Goal: Information Seeking & Learning: Learn about a topic

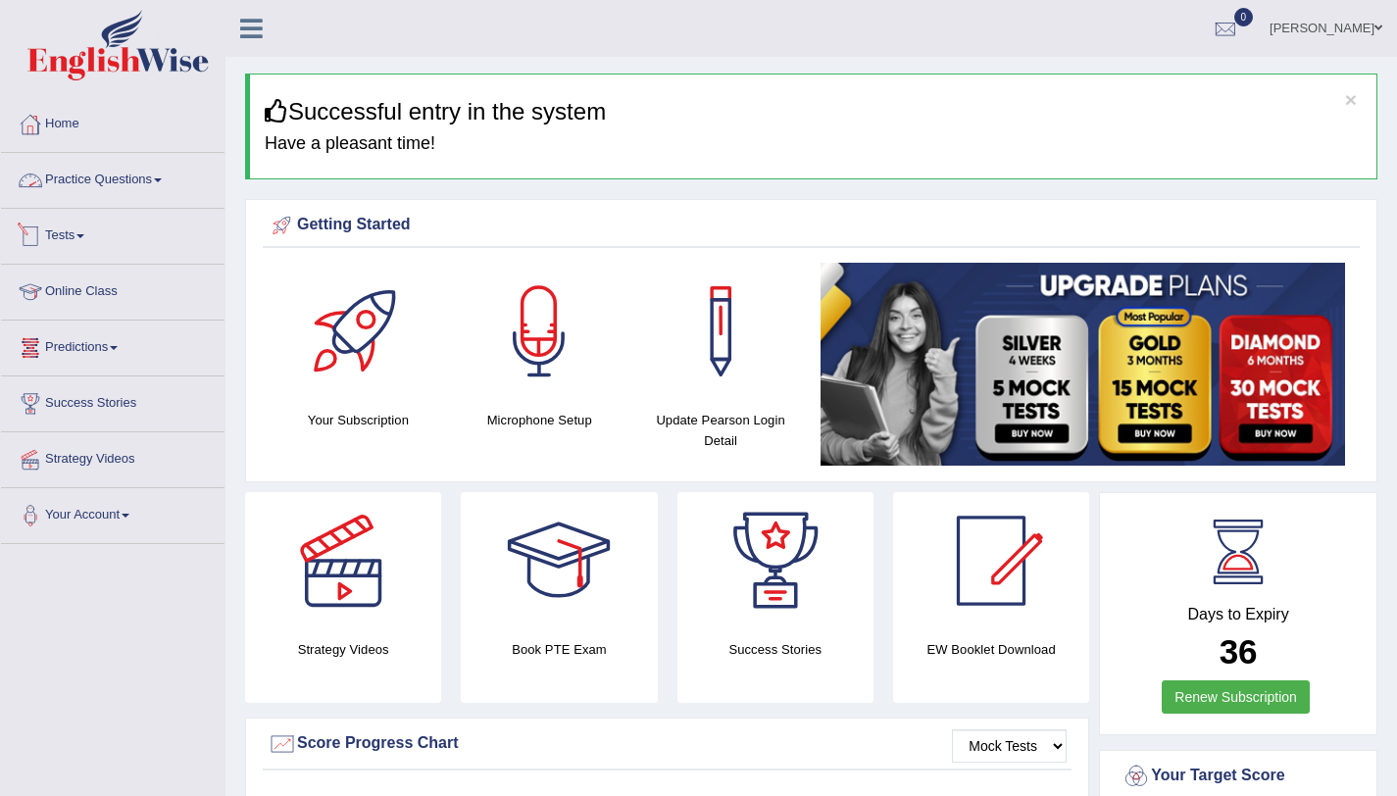
click at [59, 247] on link "Tests" at bounding box center [113, 233] width 224 height 49
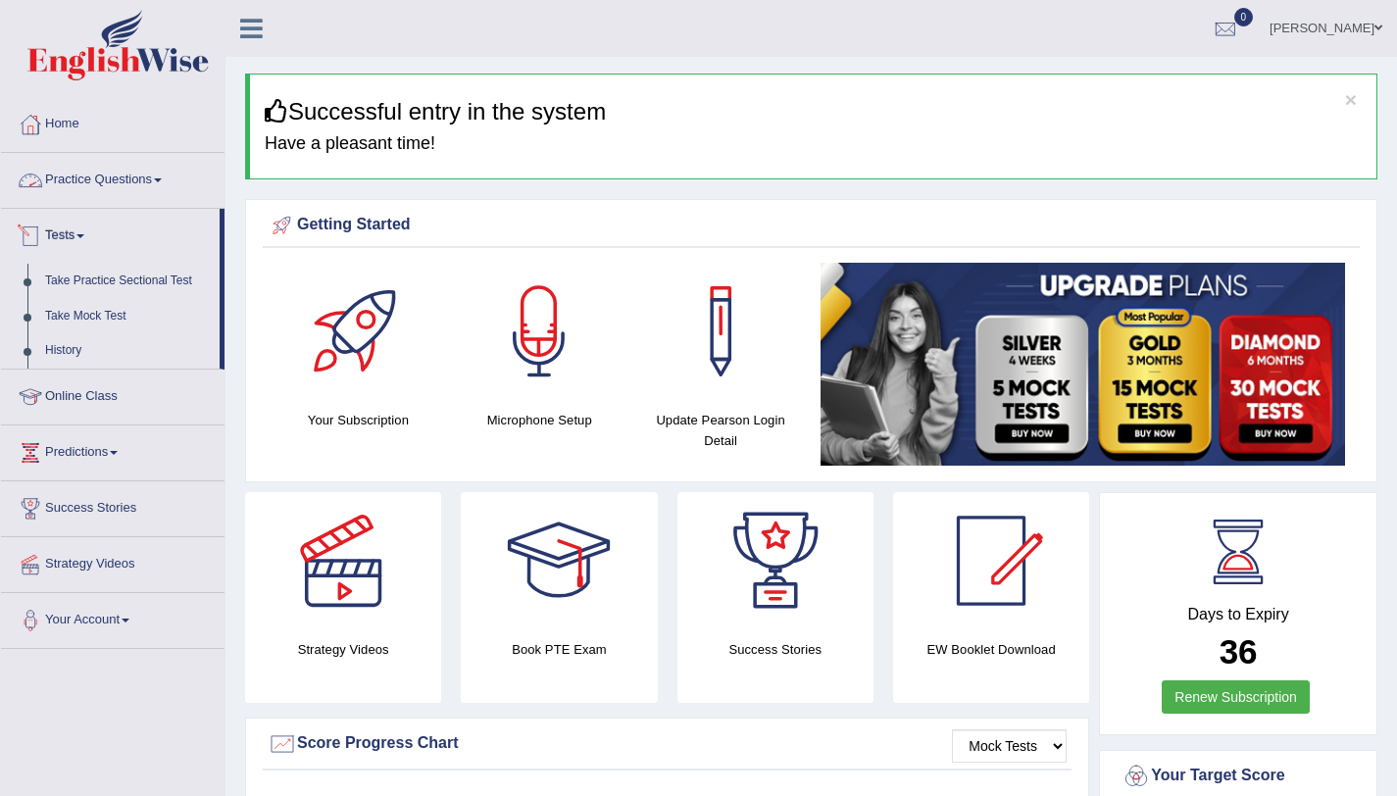
click at [180, 172] on link "Practice Questions" at bounding box center [113, 177] width 224 height 49
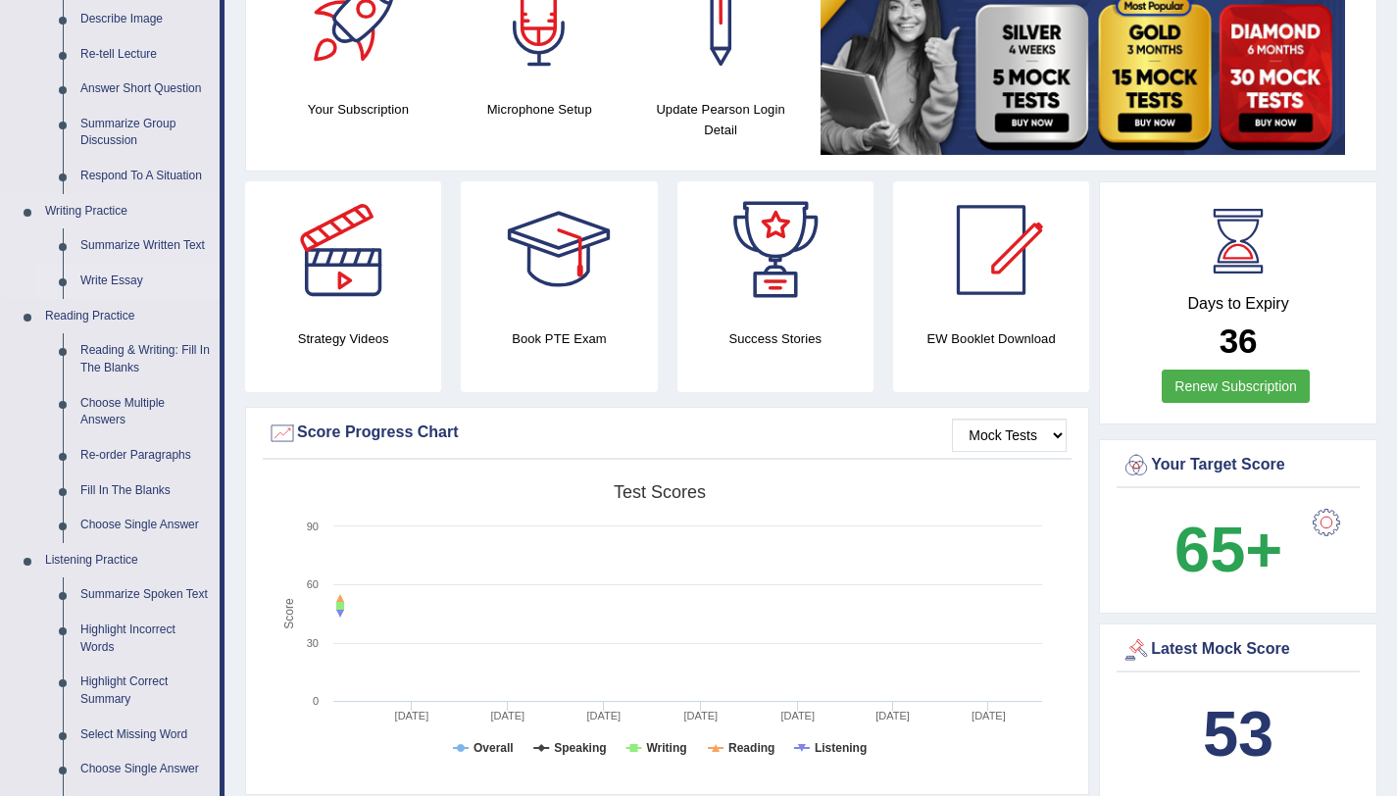
scroll to position [357, 0]
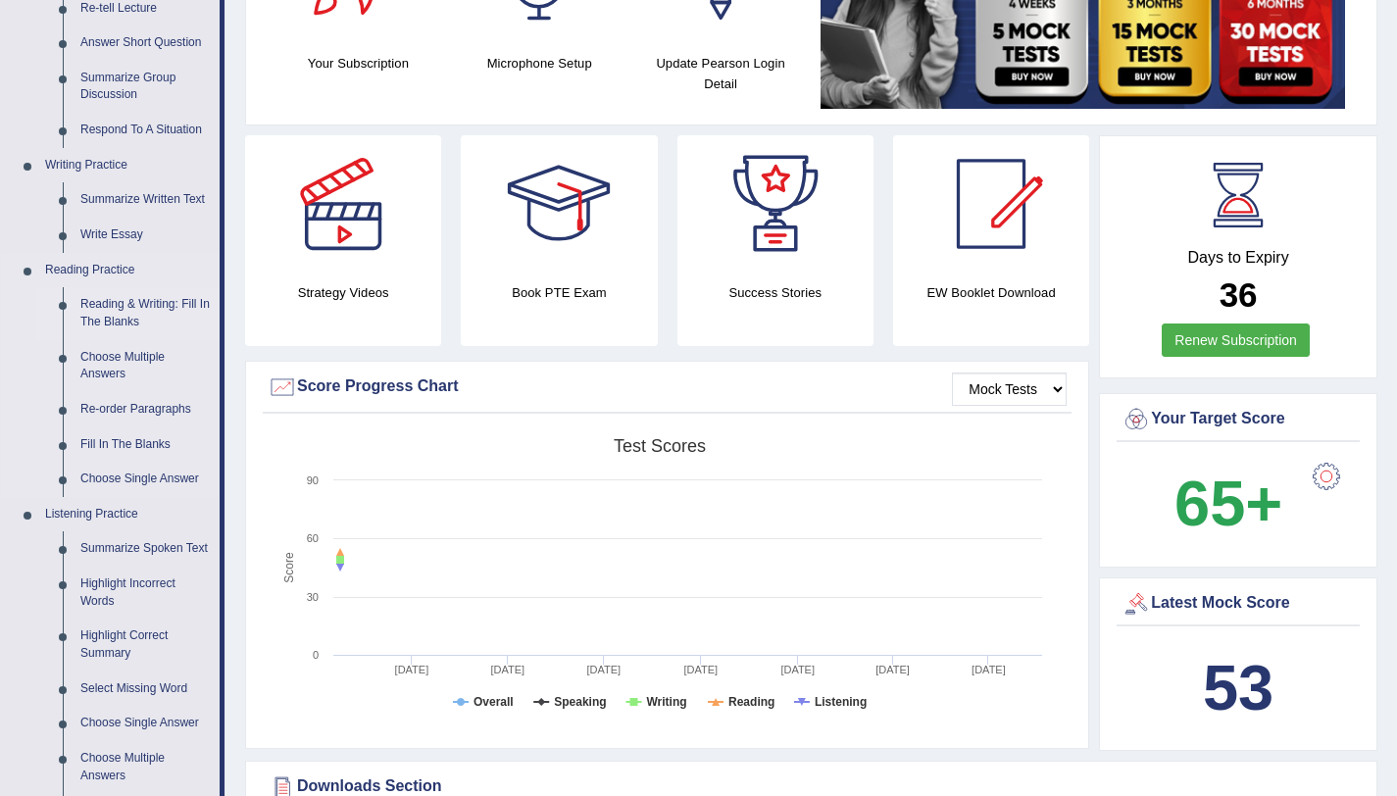
click at [122, 322] on link "Reading & Writing: Fill In The Blanks" at bounding box center [146, 313] width 148 height 52
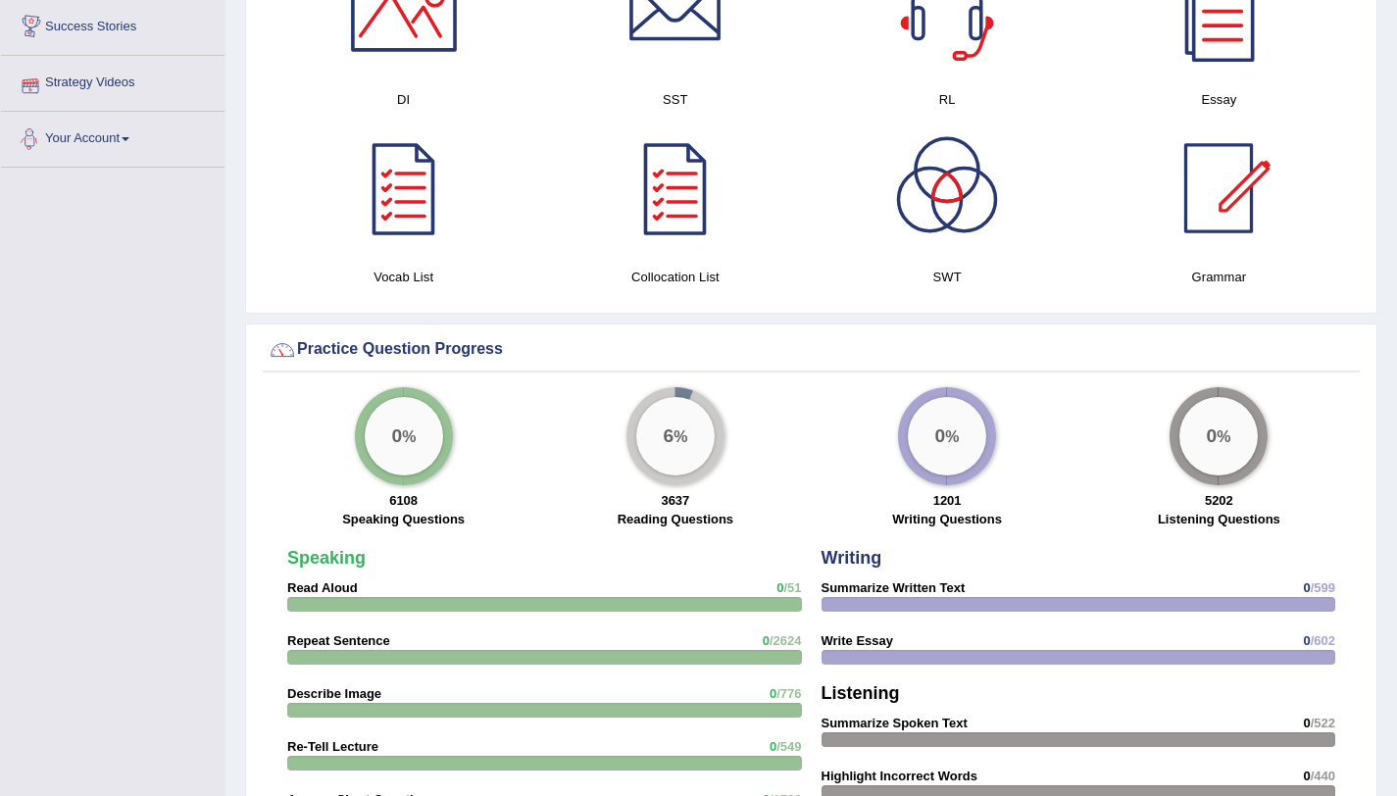
scroll to position [1204, 0]
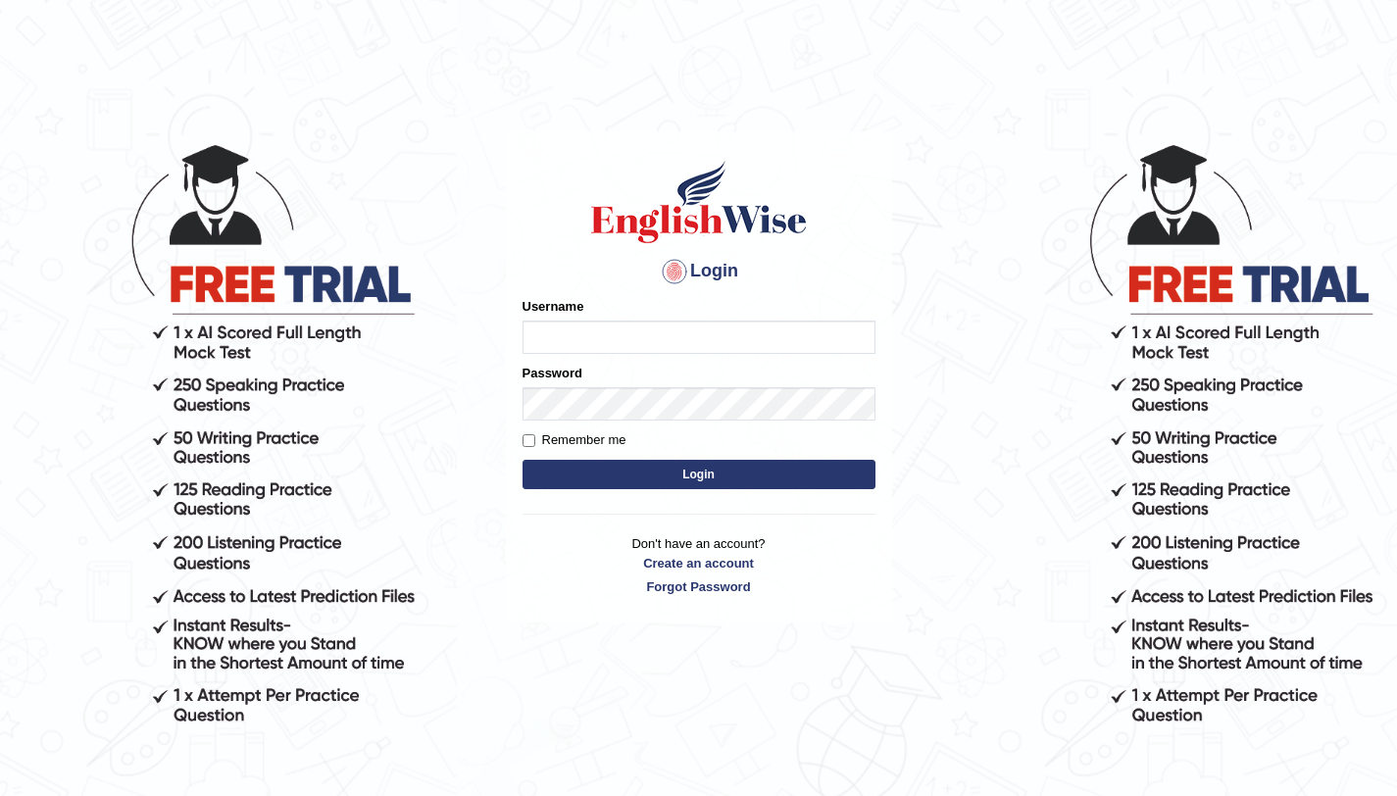
type input "amandeep73"
click at [608, 319] on div "Username amandeep73" at bounding box center [699, 325] width 353 height 57
click at [617, 475] on button "Login" at bounding box center [699, 474] width 353 height 29
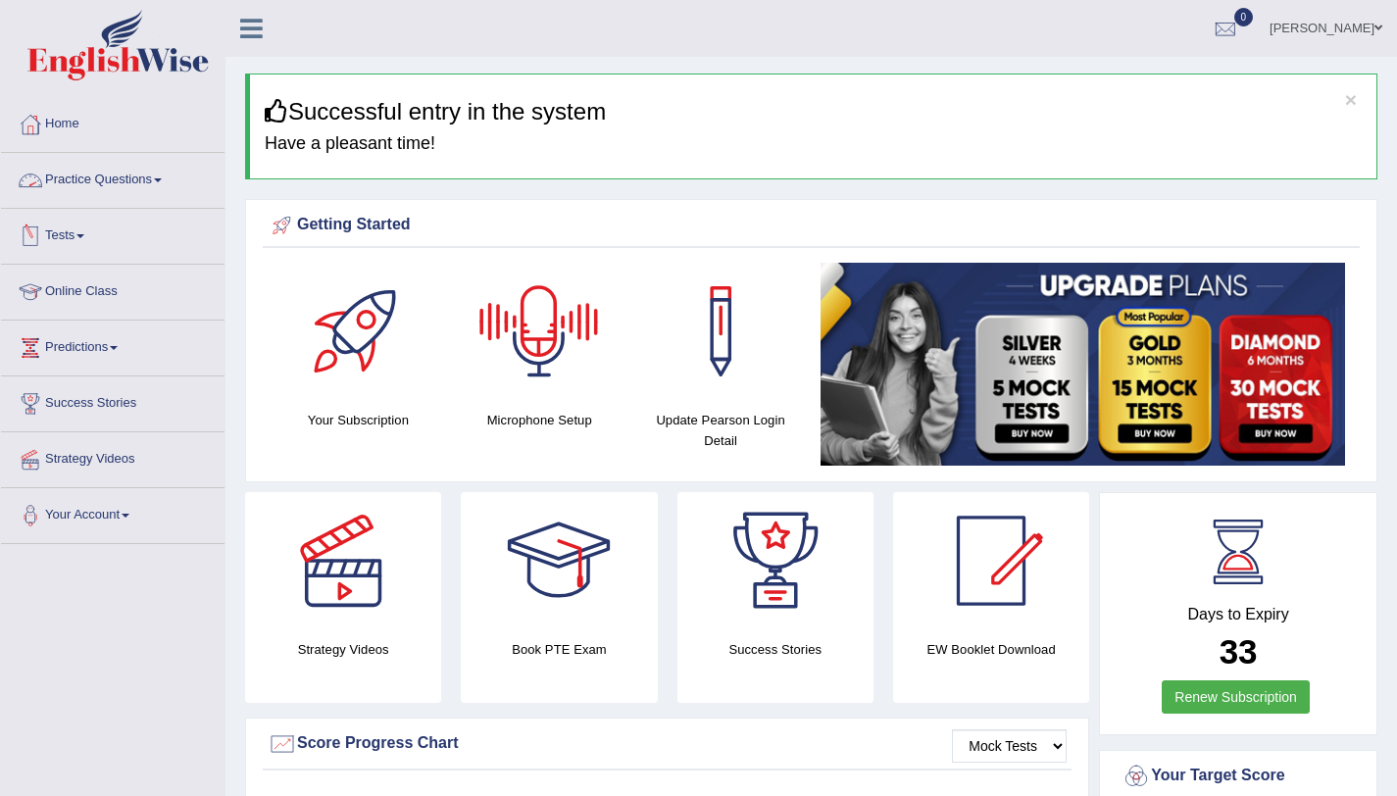
click at [115, 191] on link "Practice Questions" at bounding box center [113, 177] width 224 height 49
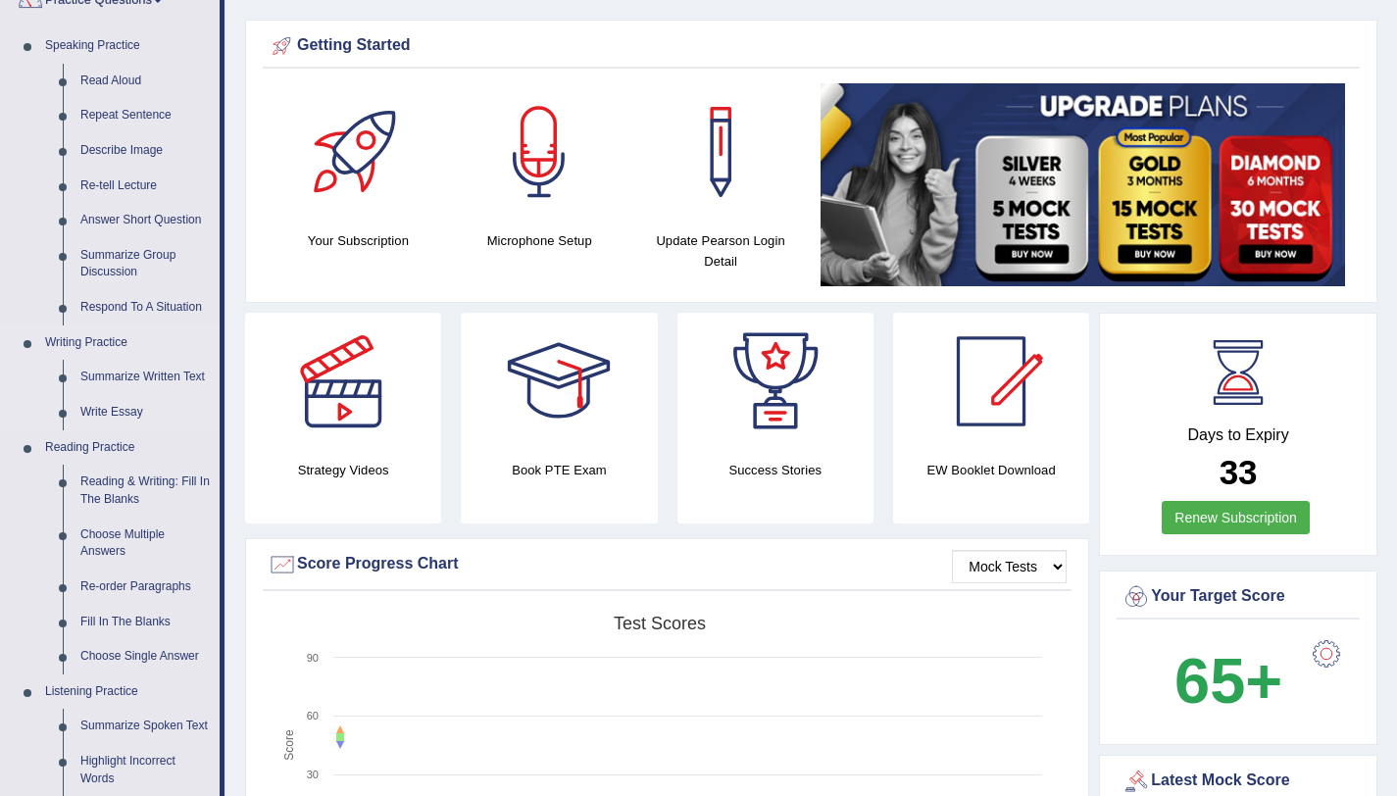
scroll to position [192, 0]
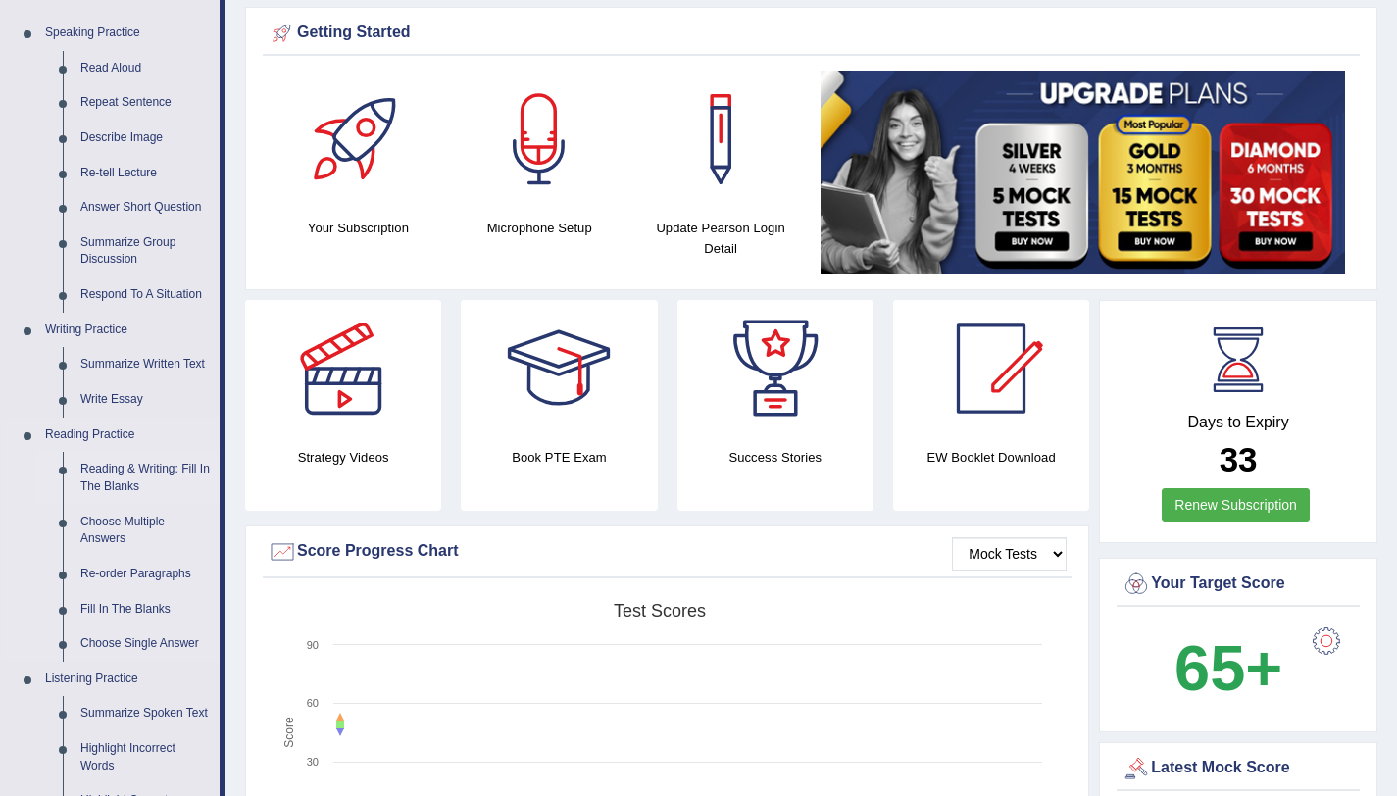
click at [124, 474] on link "Reading & Writing: Fill In The Blanks" at bounding box center [146, 478] width 148 height 52
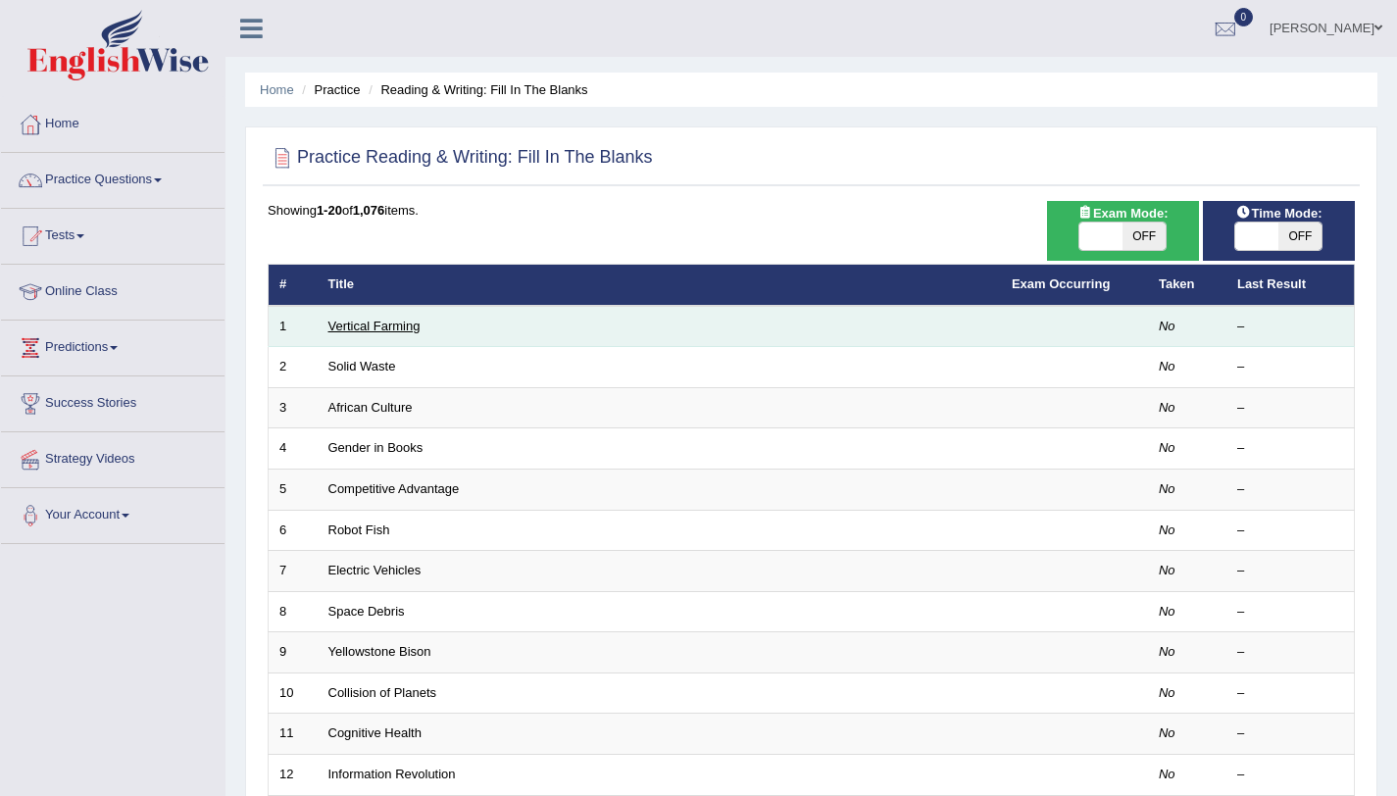
click at [373, 324] on link "Vertical Farming" at bounding box center [374, 326] width 92 height 15
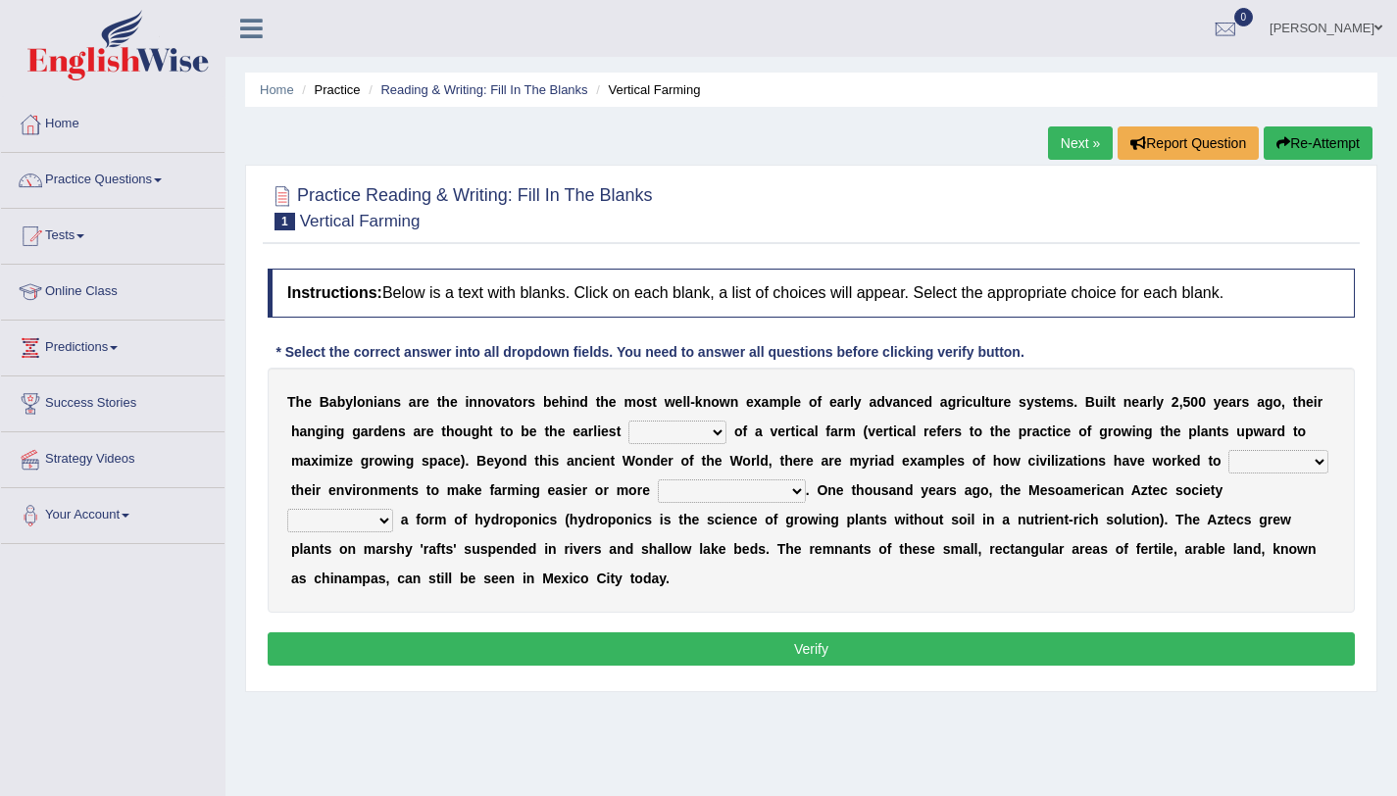
click at [703, 424] on select "prototype failure discredit protocol" at bounding box center [677, 433] width 98 height 24
click at [671, 426] on select "prototype failure discredit protocol" at bounding box center [677, 433] width 98 height 24
select select "protocol"
click at [628, 421] on select "prototype failure discredit protocol" at bounding box center [677, 433] width 98 height 24
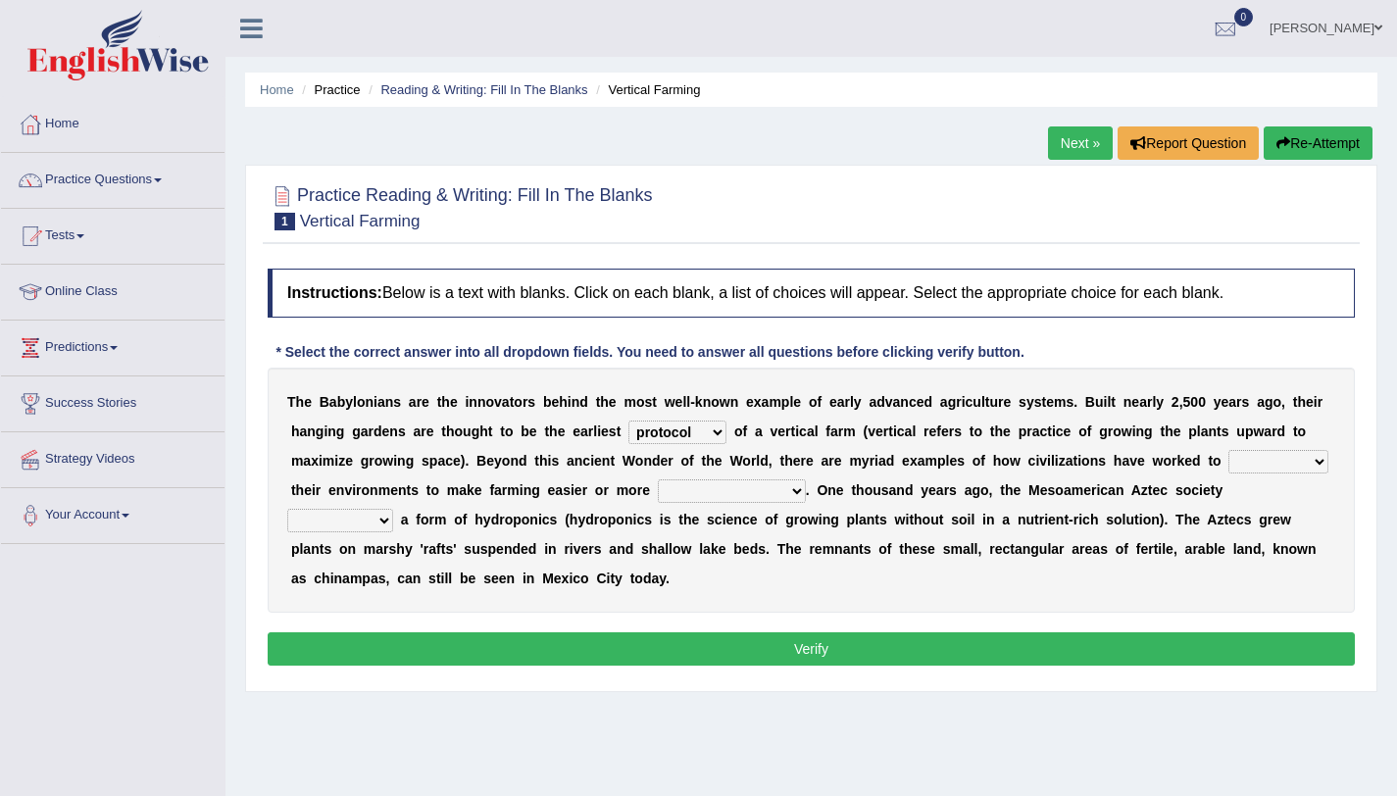
click at [1242, 461] on select "manipulate escape respect disarrange" at bounding box center [1278, 462] width 100 height 24
select select "respect"
click at [1228, 450] on select "manipulate escape respect disarrange" at bounding box center [1278, 462] width 100 height 24
click at [682, 501] on select "productive constructive connective counterproductive" at bounding box center [732, 491] width 148 height 24
select select "productive"
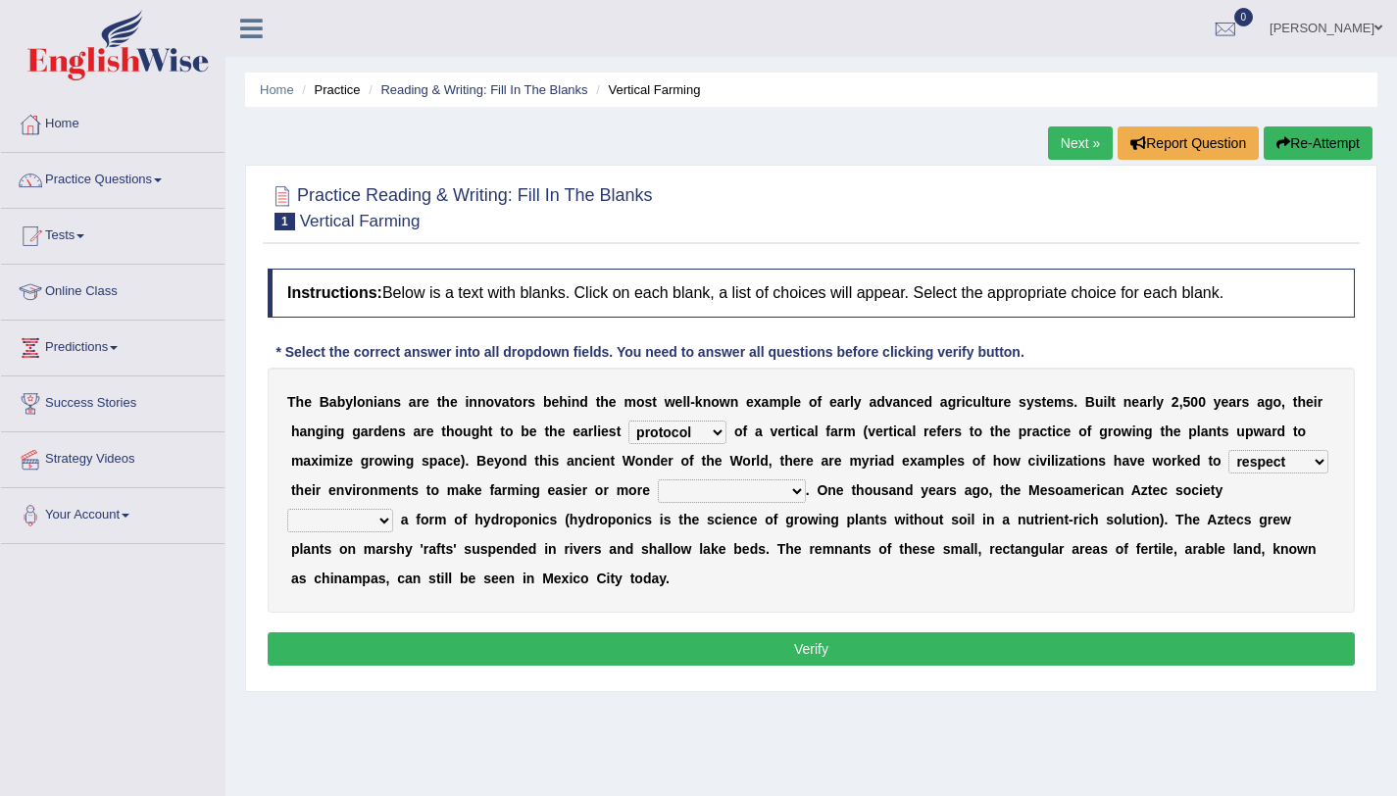
click at [658, 479] on select "productive constructive connective counterproductive" at bounding box center [732, 491] width 148 height 24
click at [393, 509] on select "domineered volunteered pioneered engineered" at bounding box center [340, 521] width 106 height 24
select select "engineered"
click at [393, 509] on select "domineered volunteered pioneered engineered" at bounding box center [340, 521] width 106 height 24
click at [1221, 650] on button "Verify" at bounding box center [811, 648] width 1087 height 33
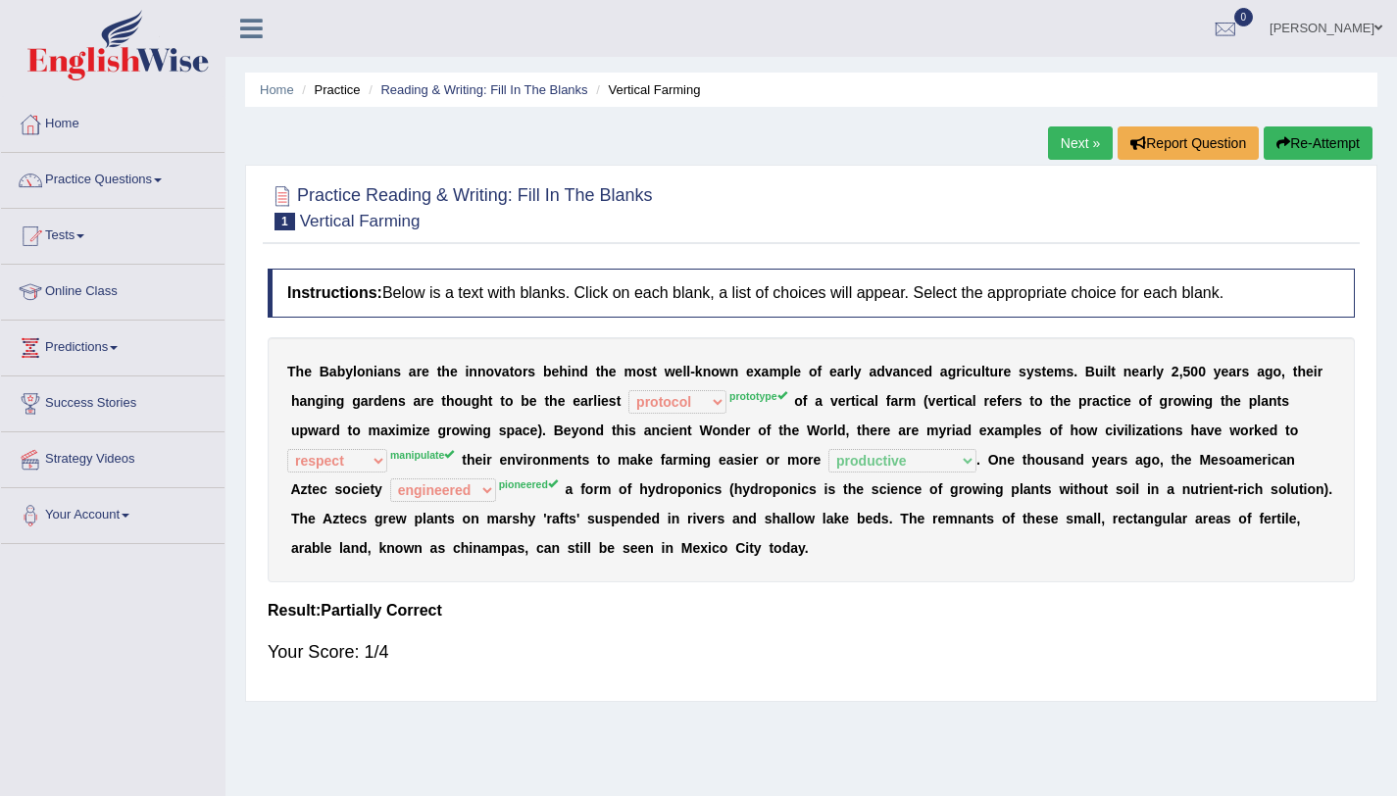
click at [1302, 153] on button "Re-Attempt" at bounding box center [1318, 142] width 109 height 33
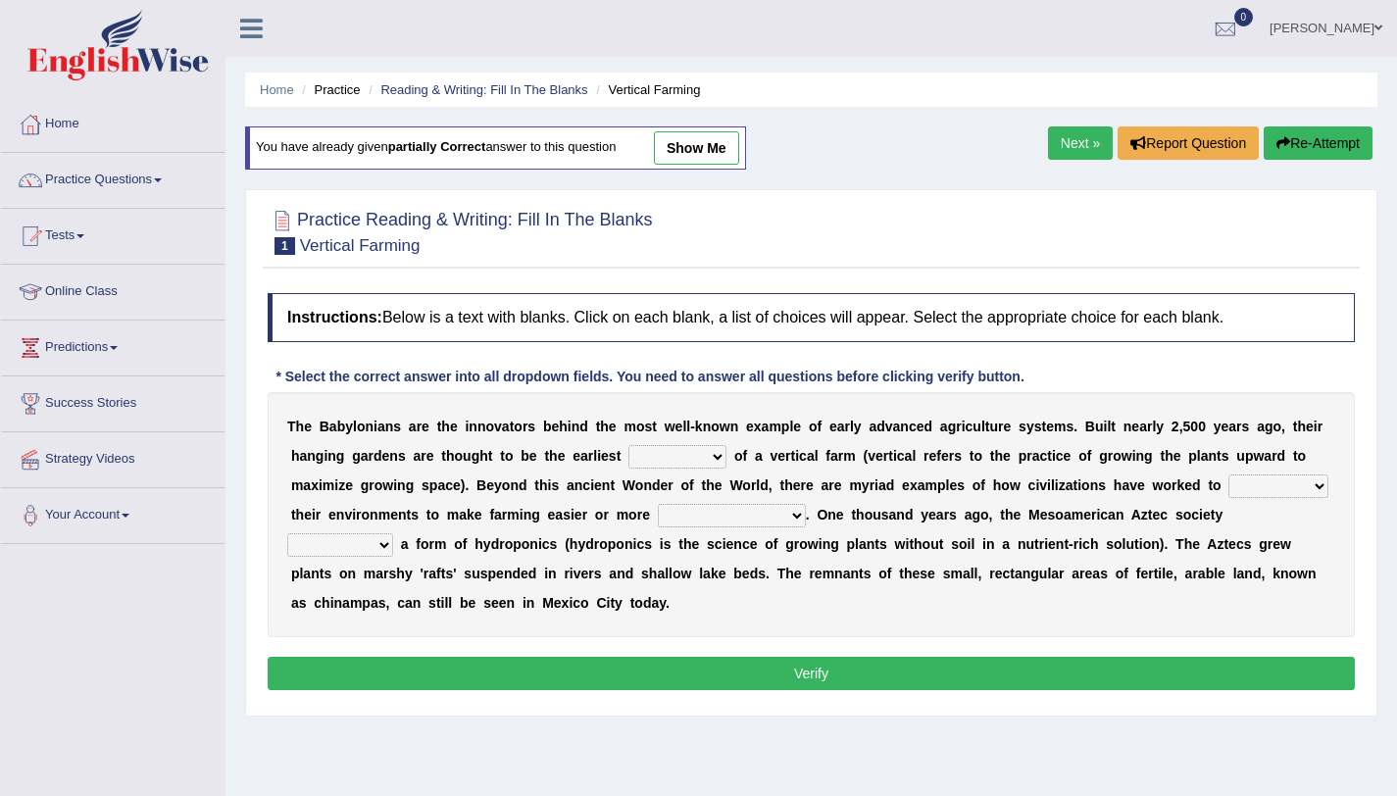
click at [684, 455] on select "prototype failure discredit protocol" at bounding box center [677, 457] width 98 height 24
select select "prototype"
click at [628, 445] on select "prototype failure discredit protocol" at bounding box center [677, 457] width 98 height 24
click at [686, 506] on select "productive constructive connective counterproductive" at bounding box center [732, 516] width 148 height 24
select select "productive"
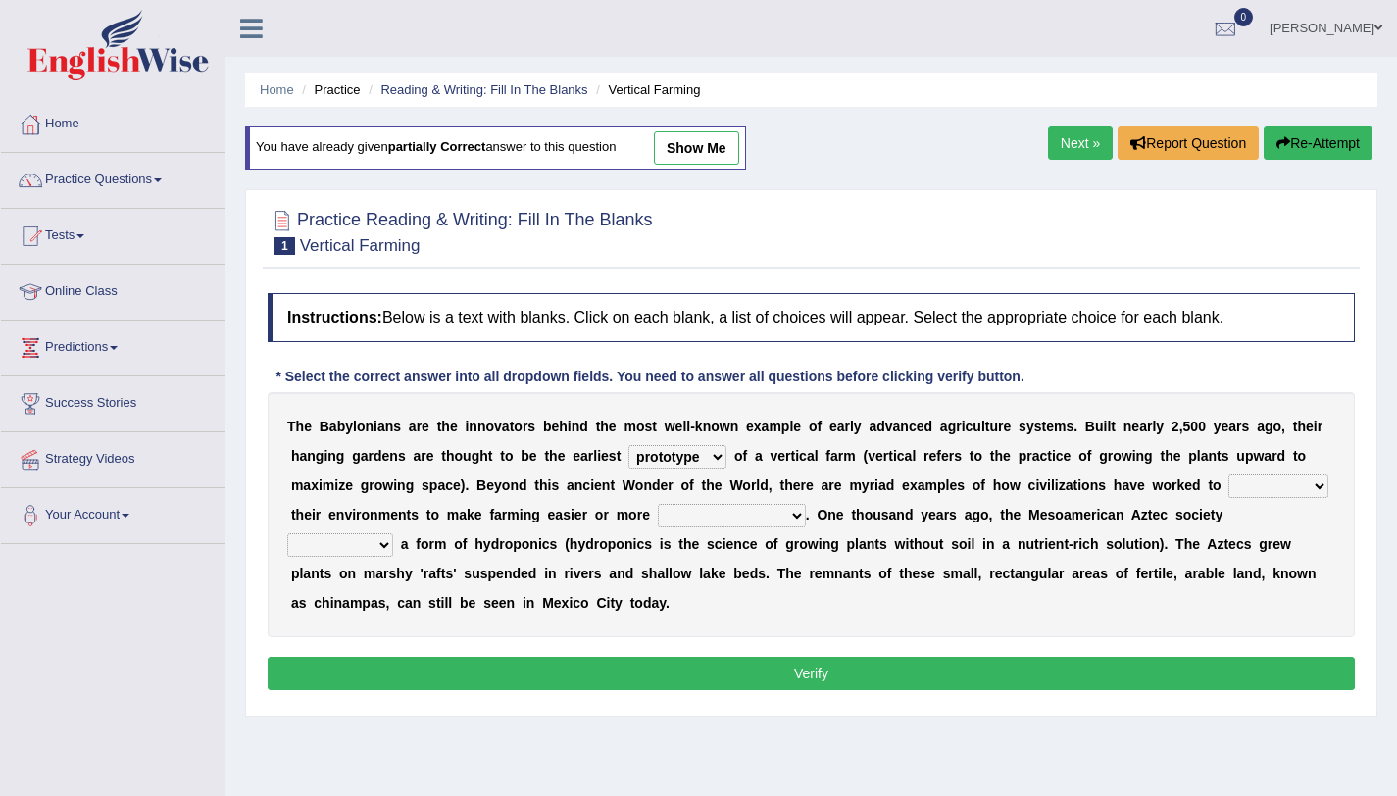
click at [658, 504] on select "productive constructive connective counterproductive" at bounding box center [732, 516] width 148 height 24
click at [393, 533] on select "domineered volunteered pioneered engineered" at bounding box center [340, 545] width 106 height 24
select select "pioneered"
click at [393, 533] on select "domineered volunteered pioneered engineered" at bounding box center [340, 545] width 106 height 24
click at [1274, 494] on select "manipulate escape respect disarrange" at bounding box center [1278, 486] width 100 height 24
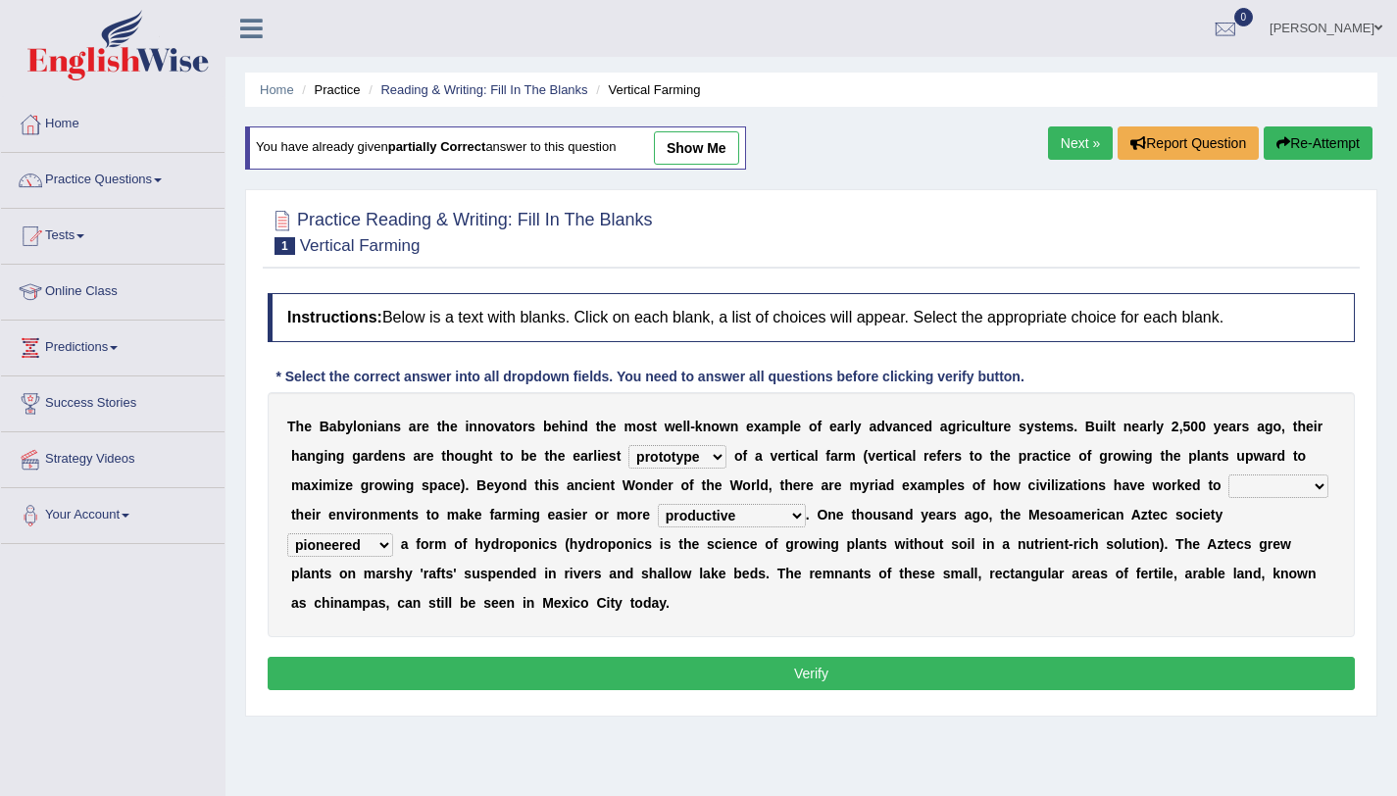
select select "manipulate"
click at [1228, 474] on select "manipulate escape respect disarrange" at bounding box center [1278, 486] width 100 height 24
click at [1068, 668] on button "Verify" at bounding box center [811, 673] width 1087 height 33
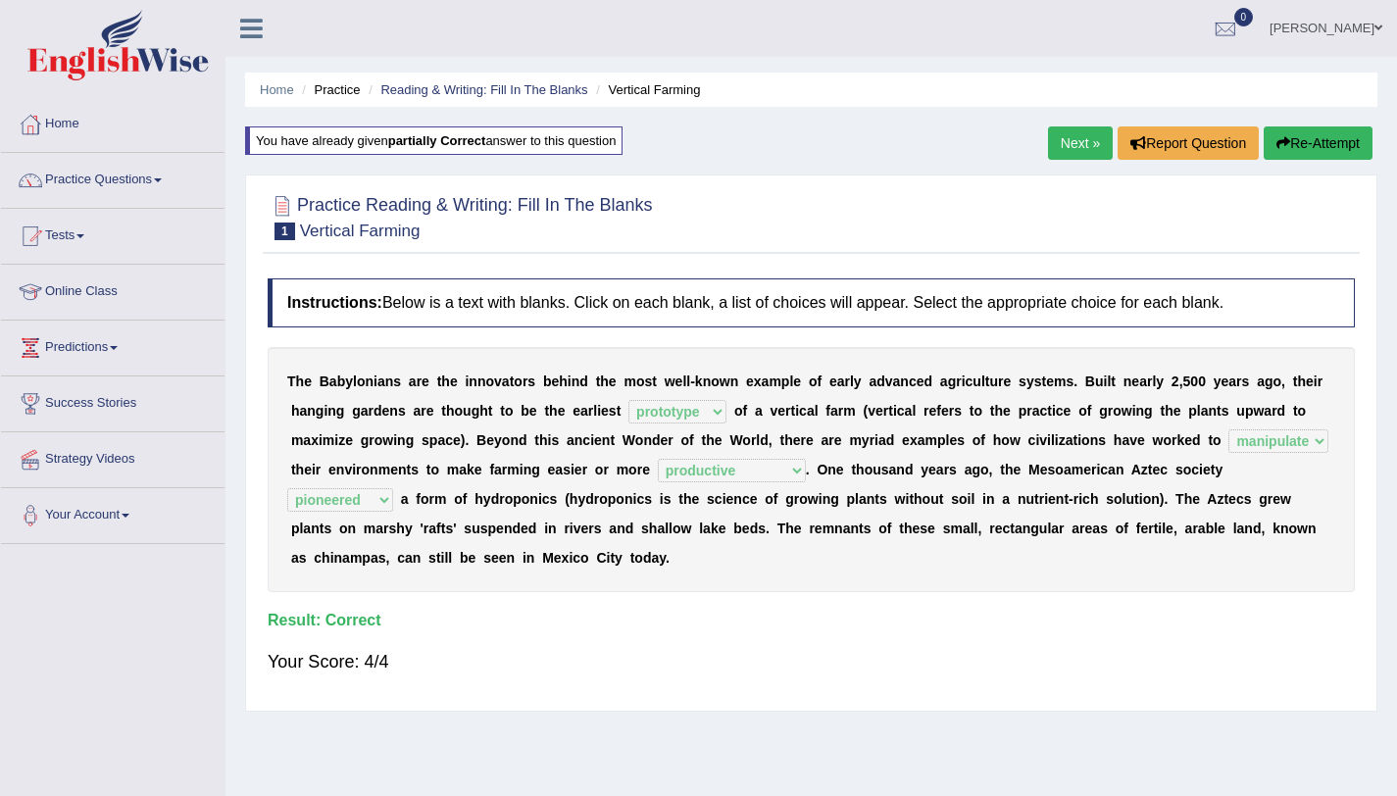
click at [1081, 163] on div "Next » Report Question Re-Attempt" at bounding box center [1212, 145] width 329 height 38
click at [1078, 151] on link "Next »" at bounding box center [1080, 142] width 65 height 33
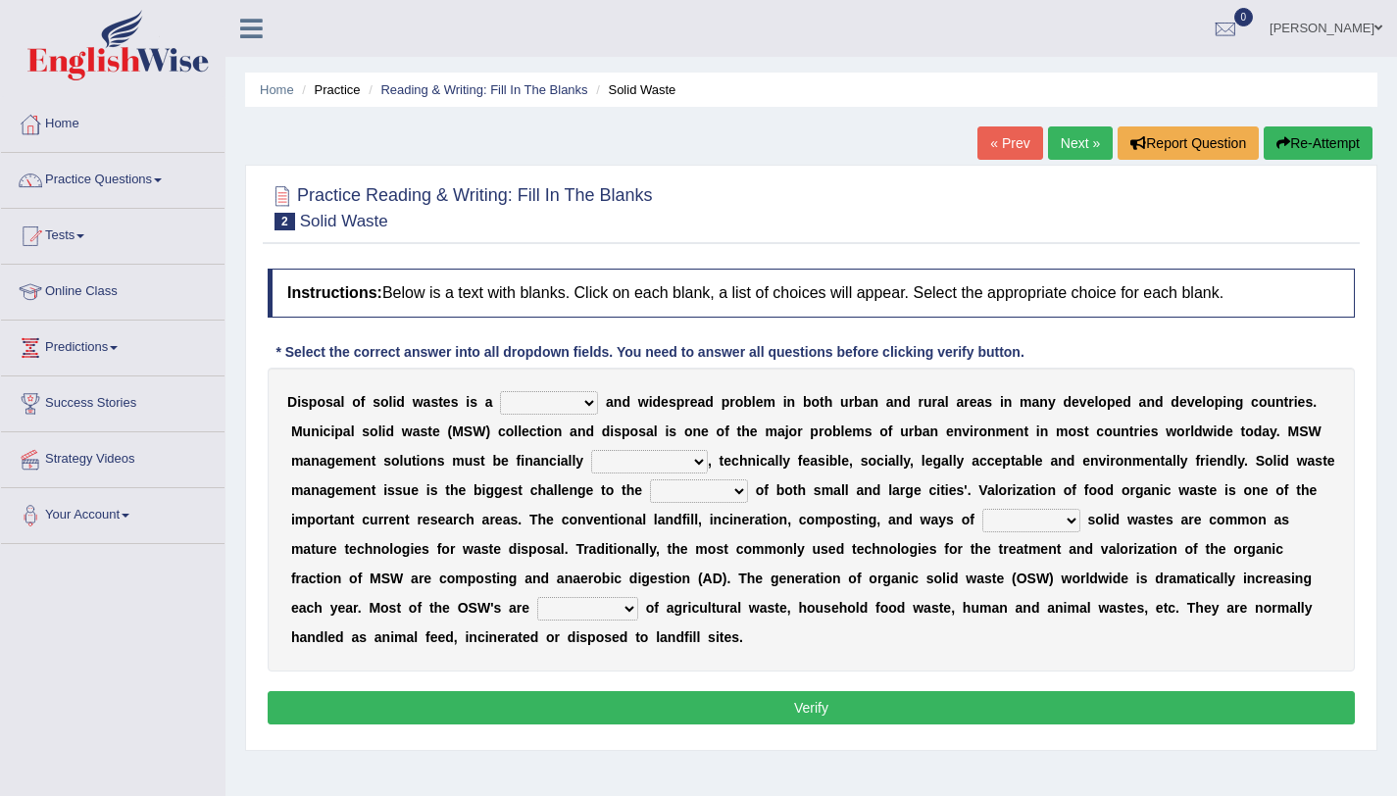
click at [539, 391] on select "slanting stinging stalling shafting" at bounding box center [549, 403] width 98 height 24
select select "slanting"
click at [500, 391] on select "slanting stinging stalling shafting" at bounding box center [549, 403] width 98 height 24
click at [633, 466] on select "unattainable sustainable objectionable treasonable" at bounding box center [649, 462] width 117 height 24
select select "sustainable"
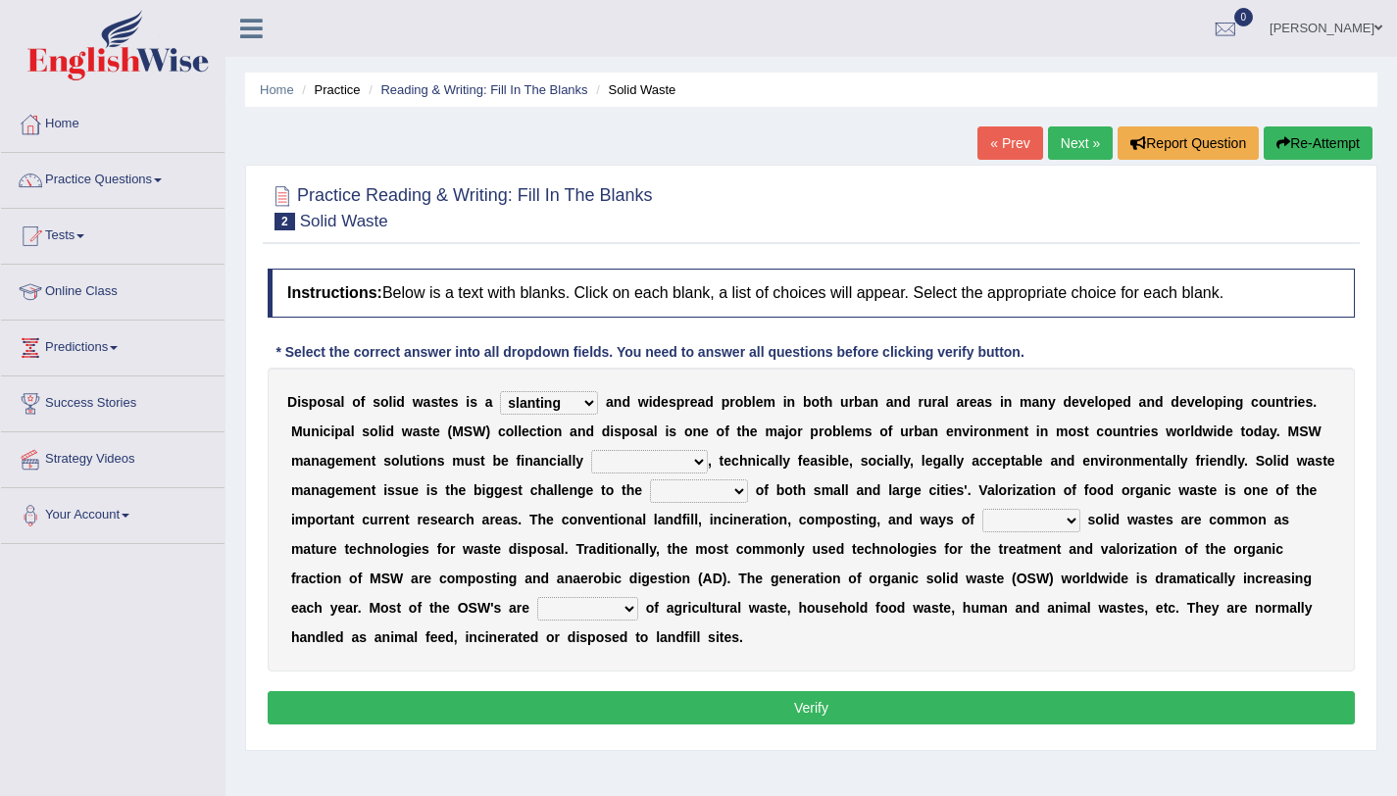
click at [591, 450] on select "unattainable sustainable objectionable treasonable" at bounding box center [649, 462] width 117 height 24
click at [679, 486] on select "plants culture authorities history" at bounding box center [699, 491] width 98 height 24
select select "authorities"
click at [650, 479] on select "plants culture authorities history" at bounding box center [699, 491] width 98 height 24
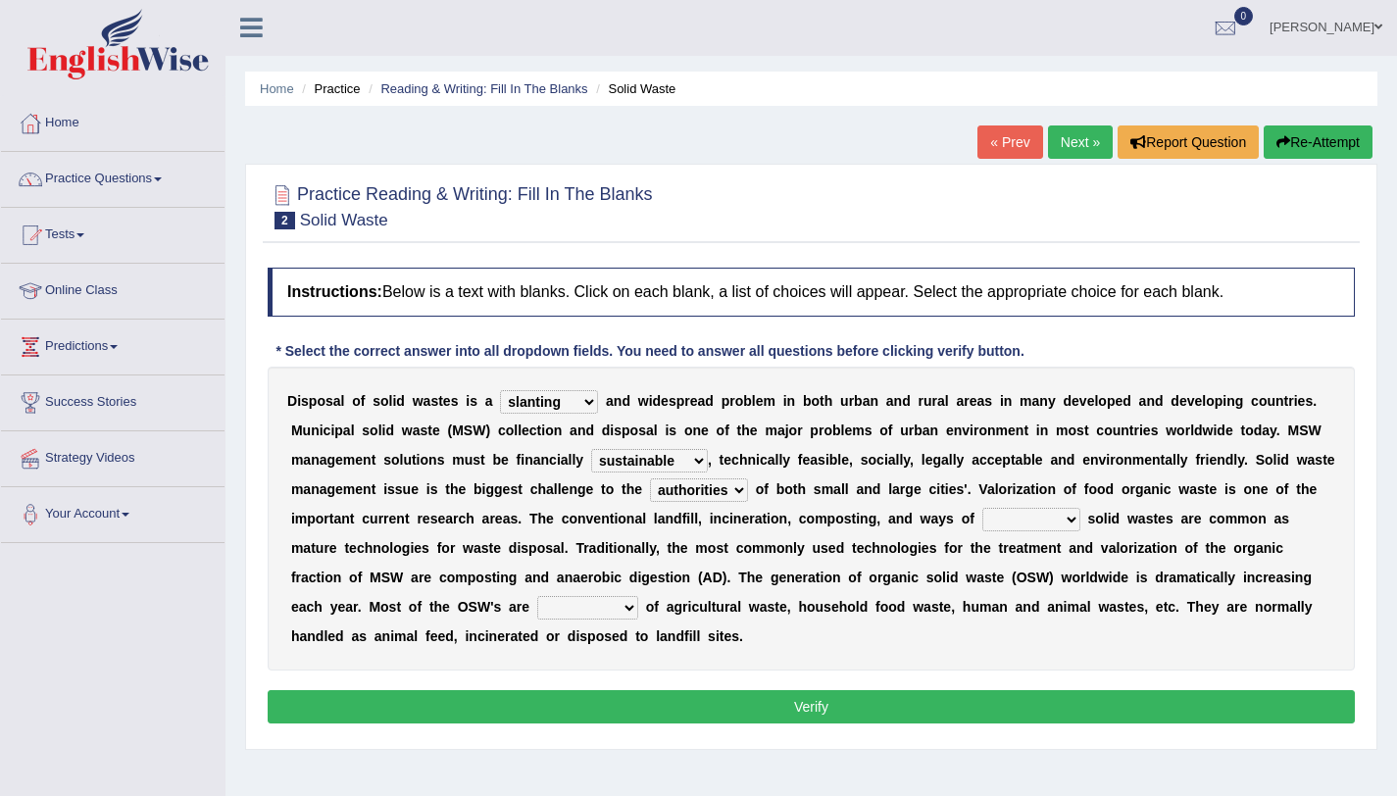
click at [1003, 514] on select "reserving preserving deserving handling" at bounding box center [1031, 520] width 98 height 24
select select "handling"
click at [982, 508] on select "reserving preserving deserving handling" at bounding box center [1031, 520] width 98 height 24
click at [574, 610] on select "composed disposed composing disposing" at bounding box center [587, 608] width 101 height 24
select select "composed"
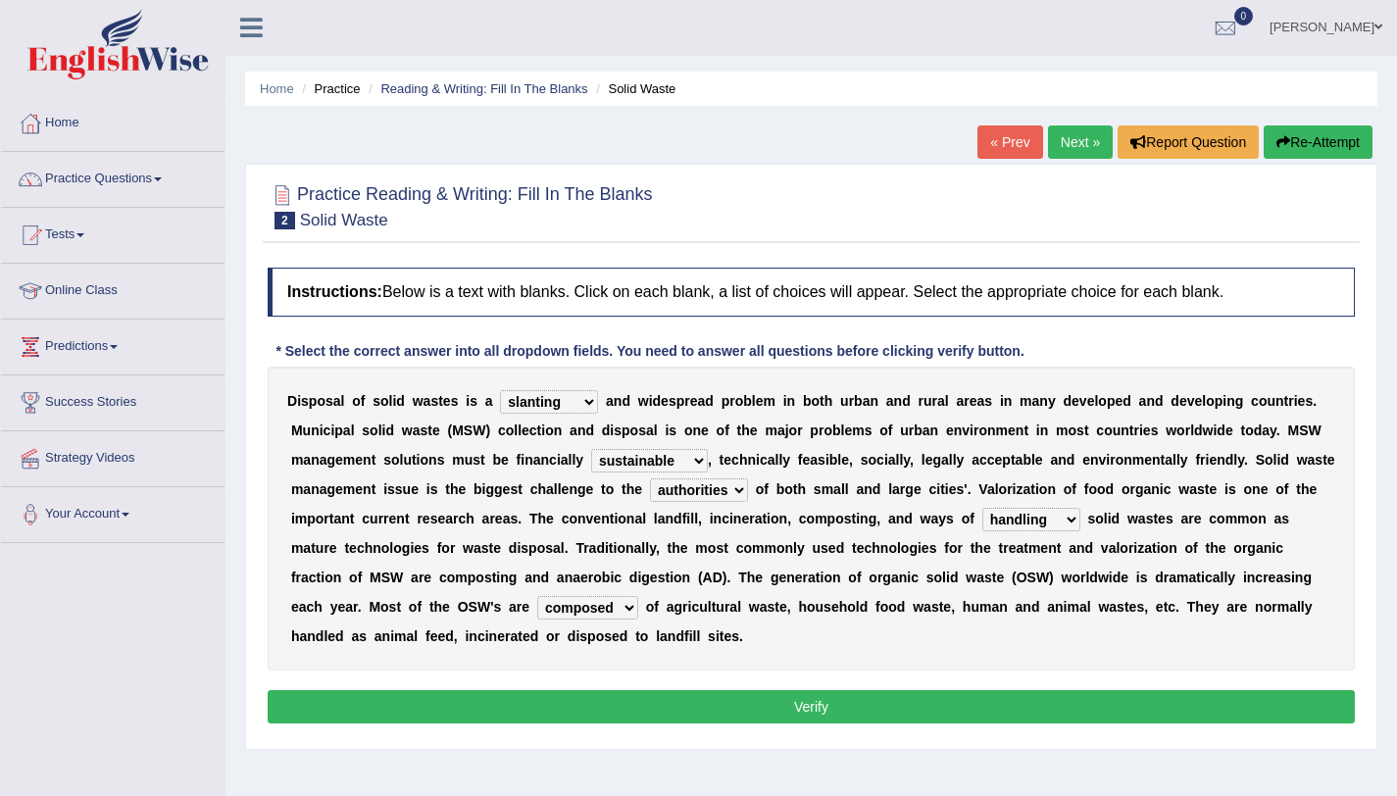
click at [537, 596] on select "composed disposed composing disposing" at bounding box center [587, 608] width 101 height 24
click at [681, 690] on div "Instructions: Below is a text with blanks. Click on each blank, a list of choic…" at bounding box center [811, 498] width 1097 height 481
click at [669, 706] on button "Verify" at bounding box center [811, 706] width 1087 height 33
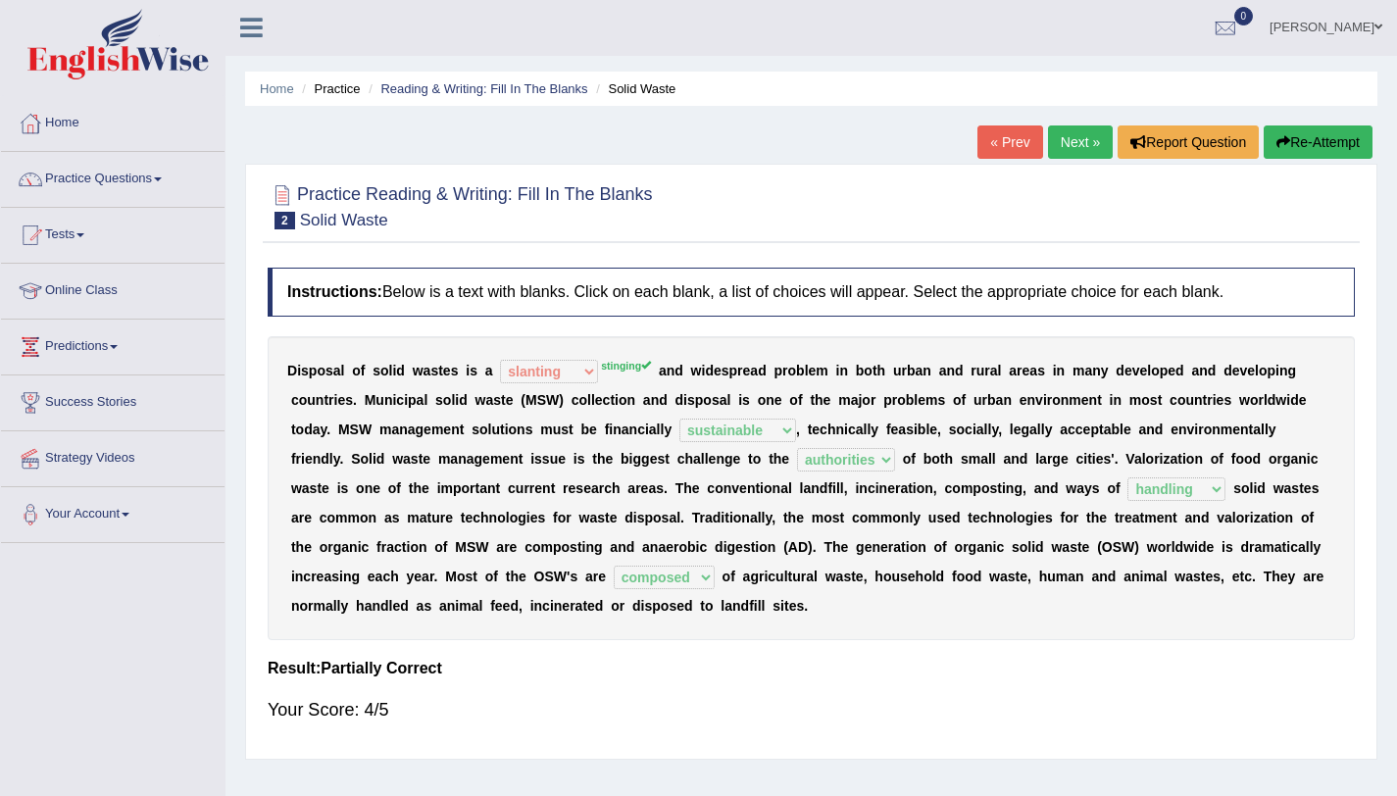
click at [1072, 141] on link "Next »" at bounding box center [1080, 141] width 65 height 33
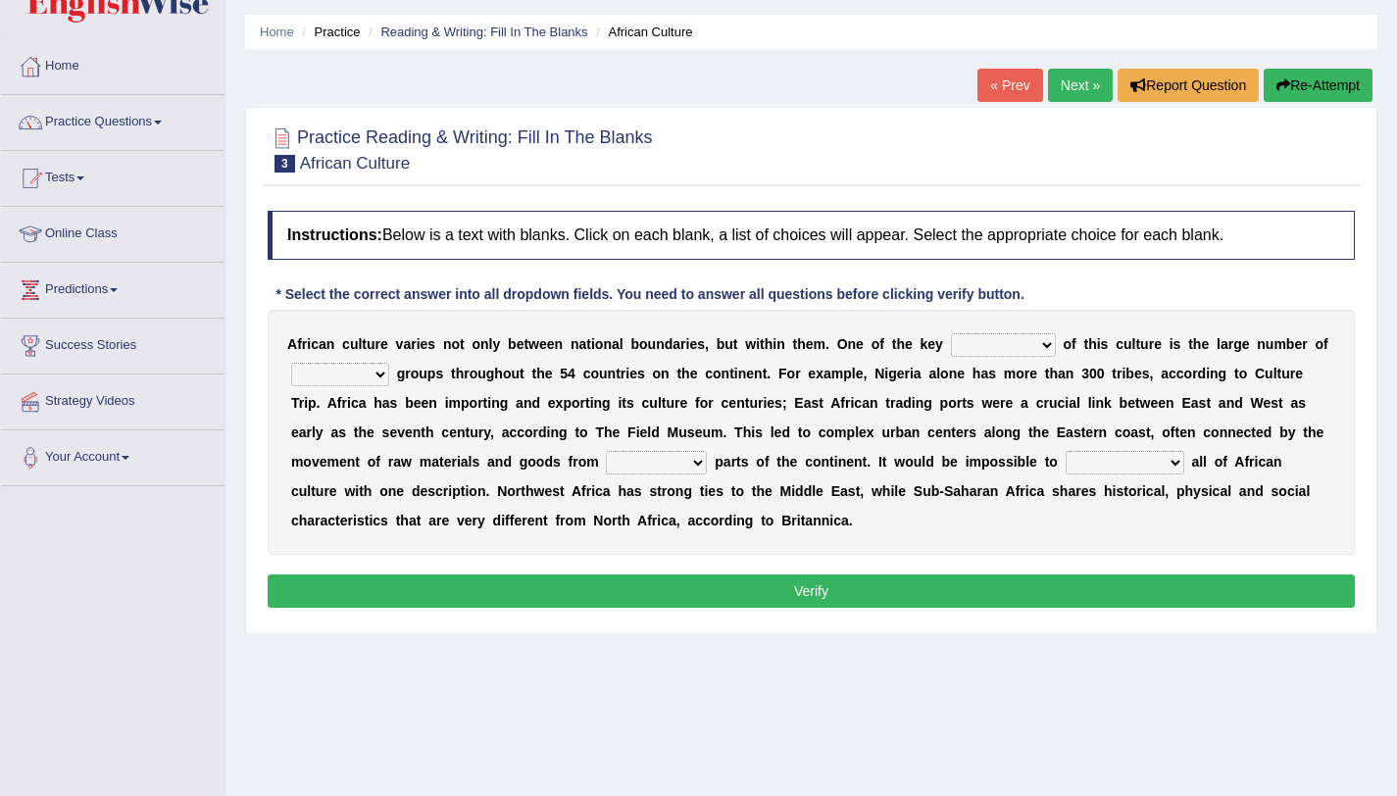
scroll to position [61, 0]
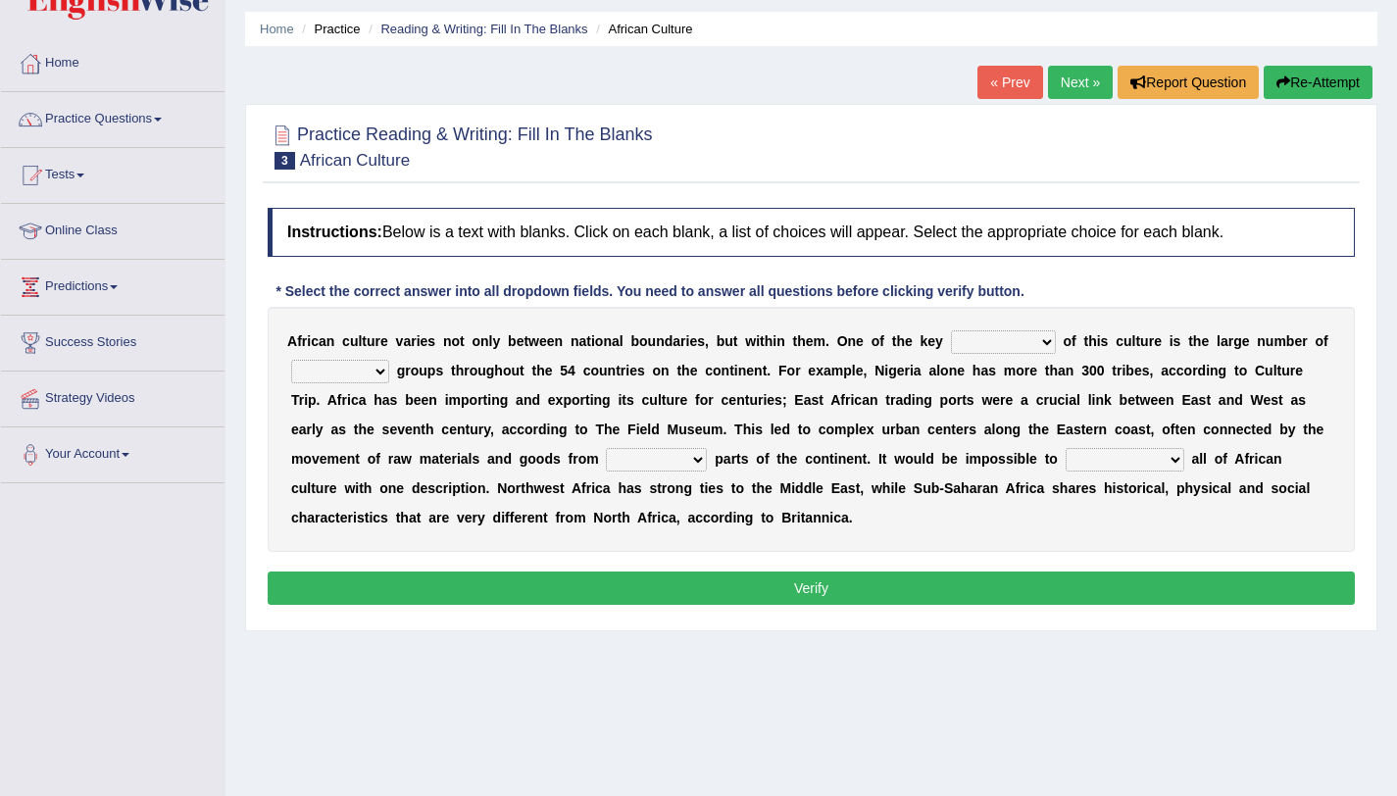
click at [979, 341] on select "conjectures features issues doubts" at bounding box center [1003, 342] width 105 height 24
select select "features"
click at [951, 330] on select "conjectures features issues doubts" at bounding box center [1003, 342] width 105 height 24
click at [1026, 334] on select "conjectures features issues doubts" at bounding box center [1003, 342] width 105 height 24
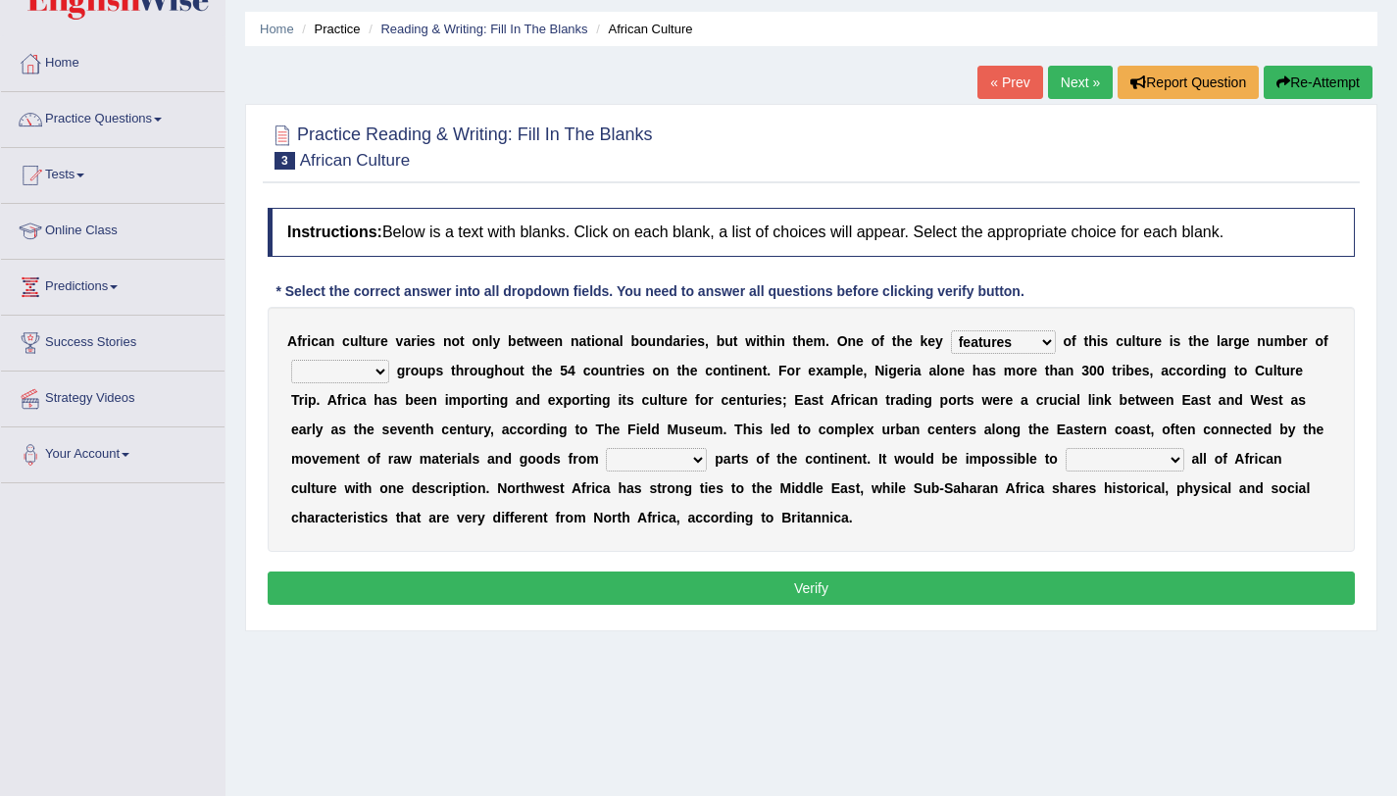
click at [1026, 334] on select "conjectures features issues doubts" at bounding box center [1003, 342] width 105 height 24
click at [333, 381] on select "ethic ethnic eugenic epic" at bounding box center [340, 372] width 98 height 24
select select "ethic"
click at [291, 360] on select "ethic ethnic eugenic epic" at bounding box center [340, 372] width 98 height 24
click at [1040, 343] on select "conjectures features issues doubts" at bounding box center [1003, 342] width 105 height 24
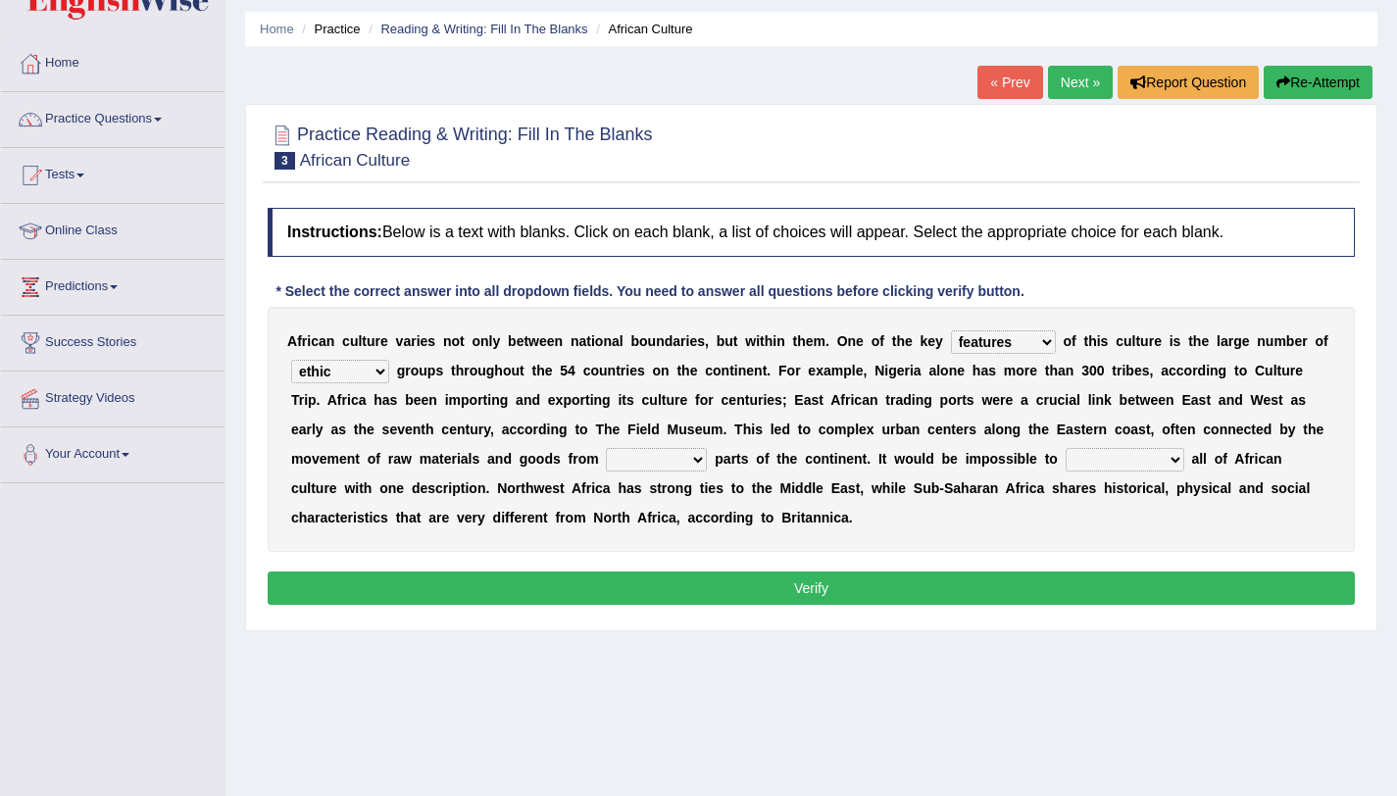
select select "conjectures"
click at [951, 330] on select "conjectures features issues doubts" at bounding box center [1003, 342] width 105 height 24
click at [620, 460] on select "forelocked interlocked unlocked landlocked" at bounding box center [656, 460] width 101 height 24
select select "interlocked"
click at [606, 448] on select "forelocked interlocked unlocked landlocked" at bounding box center [656, 460] width 101 height 24
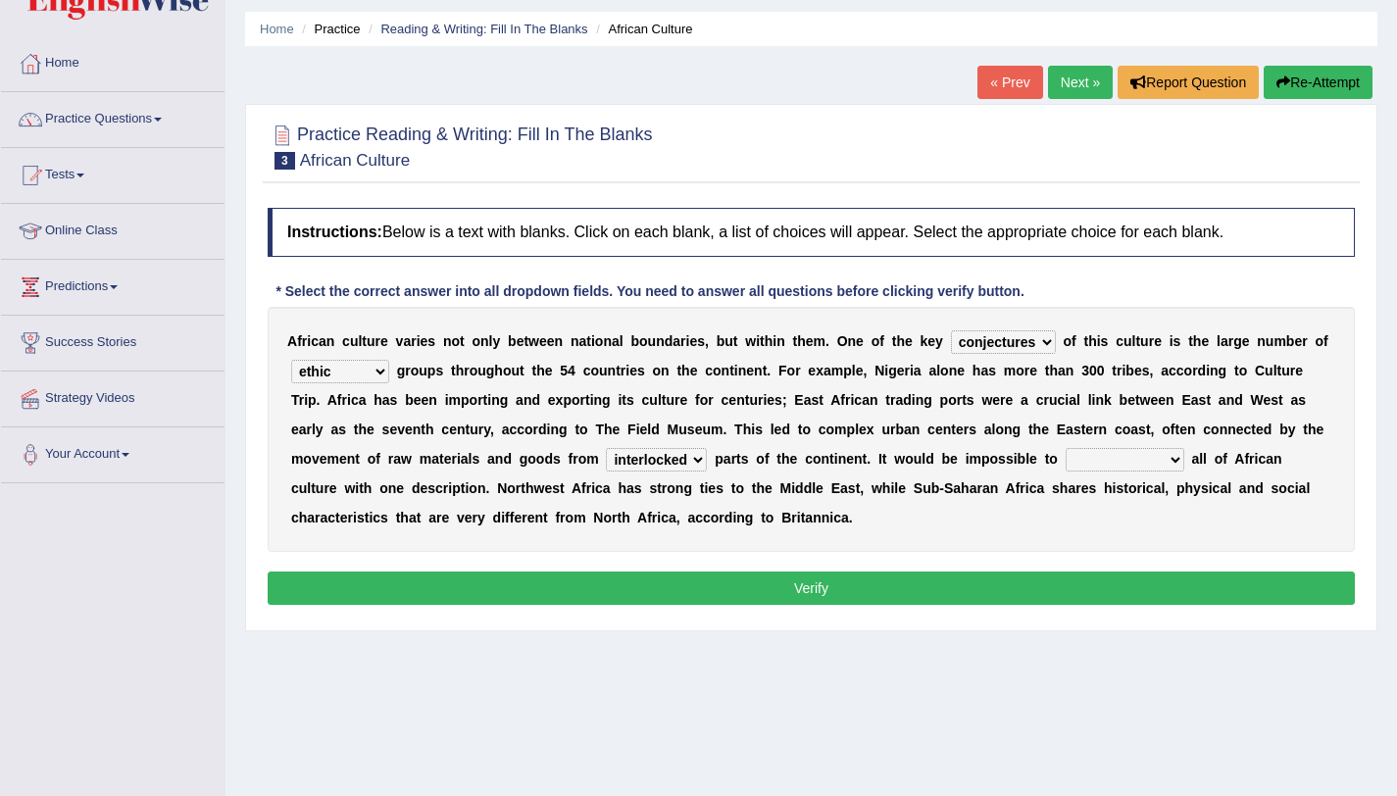
click at [696, 458] on select "forelocked interlocked unlocked landlocked" at bounding box center [656, 460] width 101 height 24
click at [606, 448] on select "forelocked interlocked unlocked landlocked" at bounding box center [656, 460] width 101 height 24
click at [1096, 466] on select "characterize conceptualize symbolize synthesize" at bounding box center [1125, 460] width 119 height 24
select select "characterize"
click at [1066, 448] on select "characterize conceptualize symbolize synthesize" at bounding box center [1125, 460] width 119 height 24
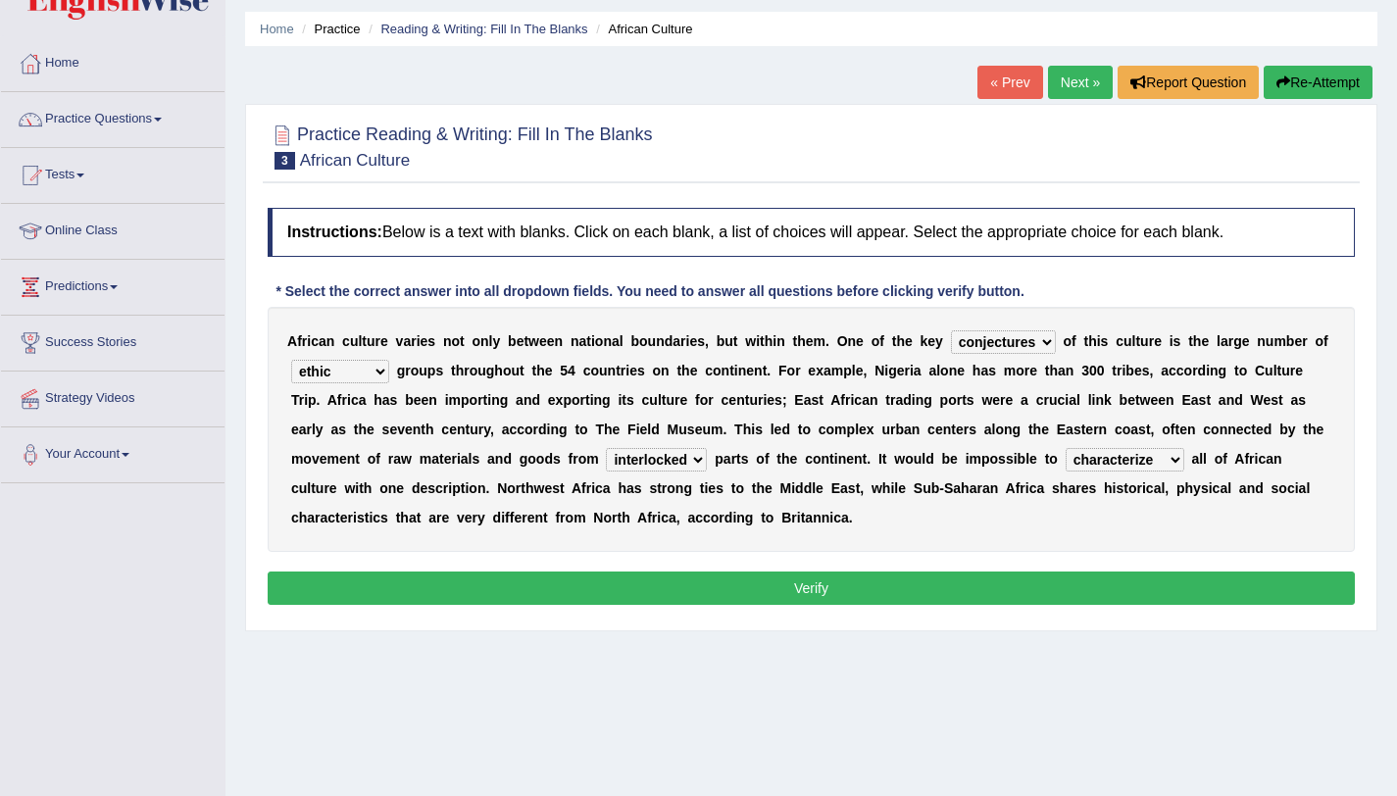
click at [589, 594] on button "Verify" at bounding box center [811, 588] width 1087 height 33
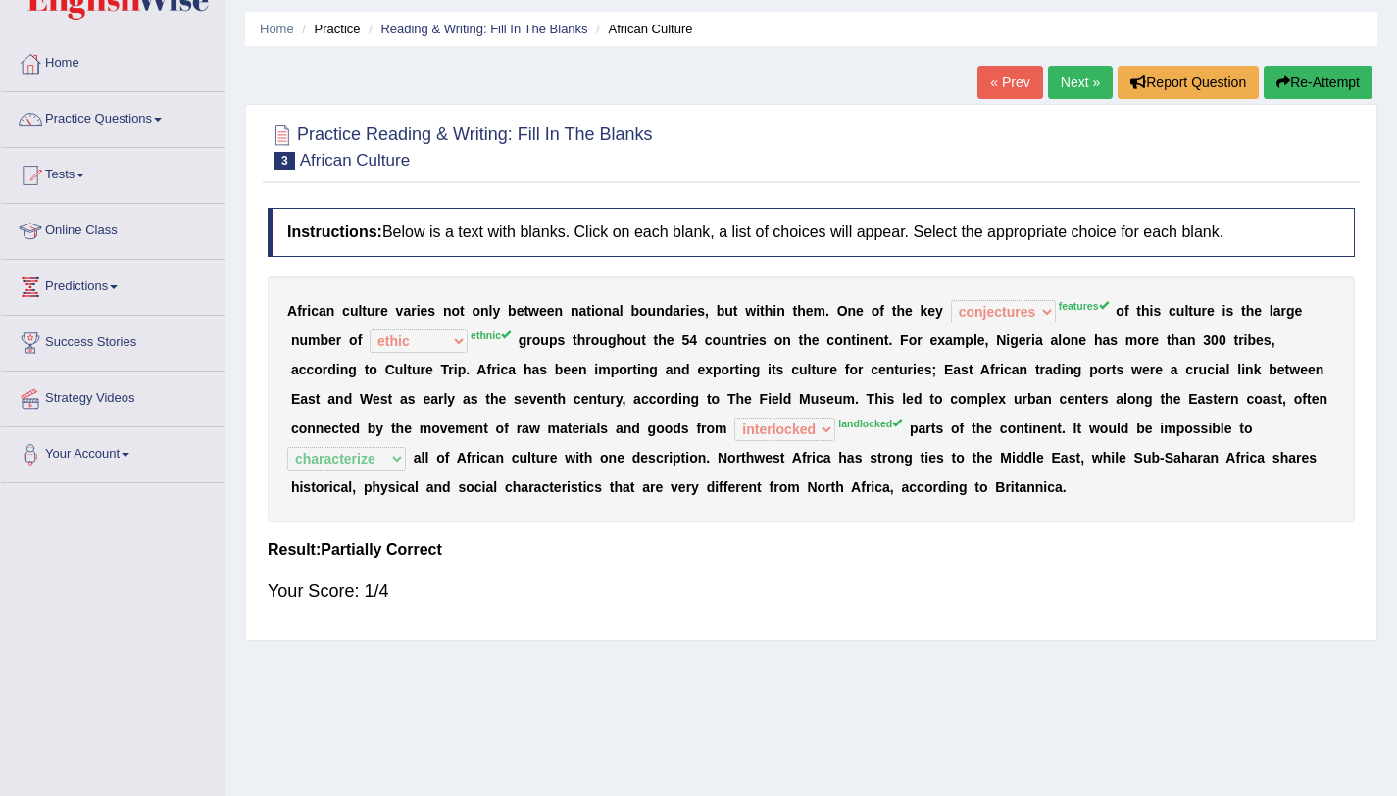
click at [1350, 89] on button "Re-Attempt" at bounding box center [1318, 82] width 109 height 33
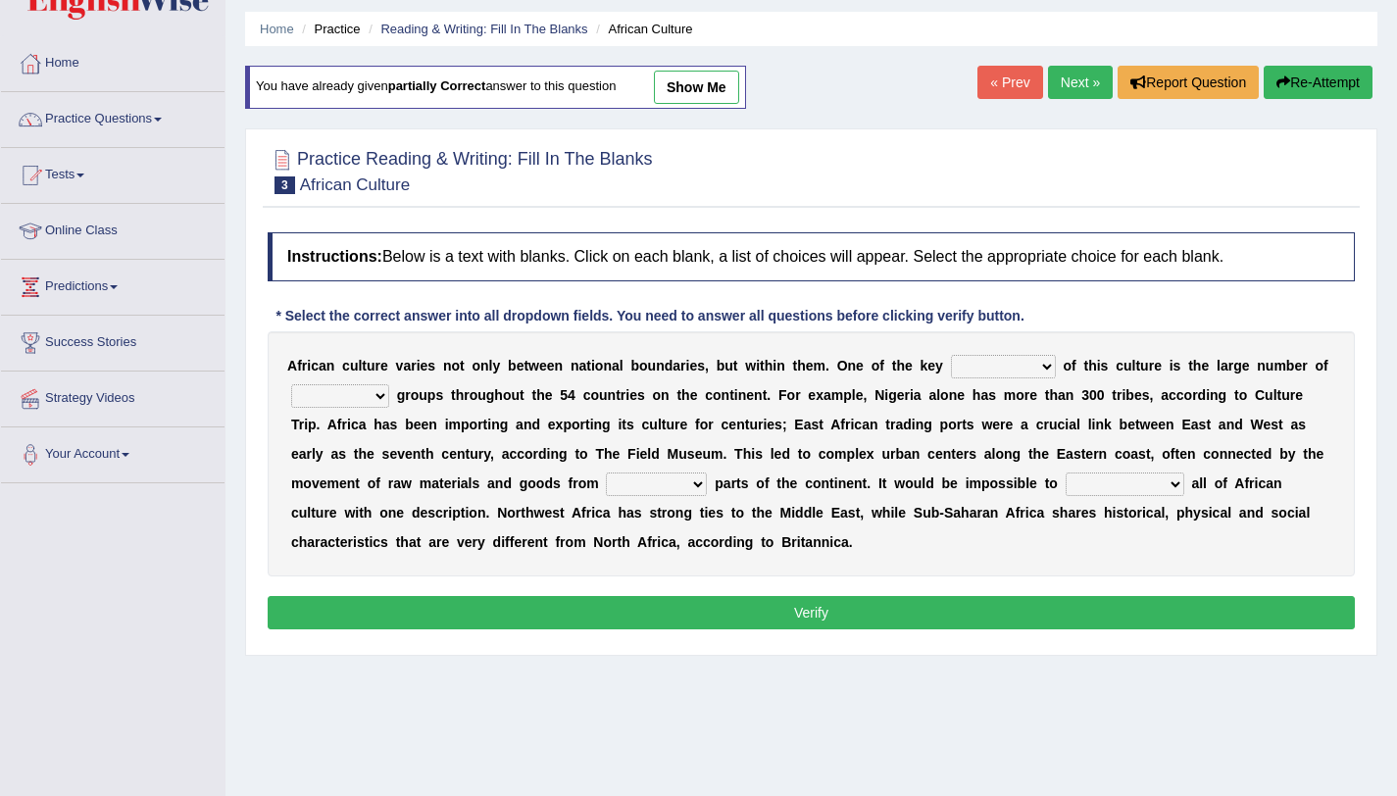
click at [955, 369] on select "conjectures features issues doubts" at bounding box center [1003, 367] width 105 height 24
select select "features"
click at [951, 355] on select "conjectures features issues doubts" at bounding box center [1003, 367] width 105 height 24
click at [323, 395] on select "ethic ethnic eugenic epic" at bounding box center [340, 396] width 98 height 24
click at [291, 384] on select "ethic ethnic eugenic epic" at bounding box center [340, 396] width 98 height 24
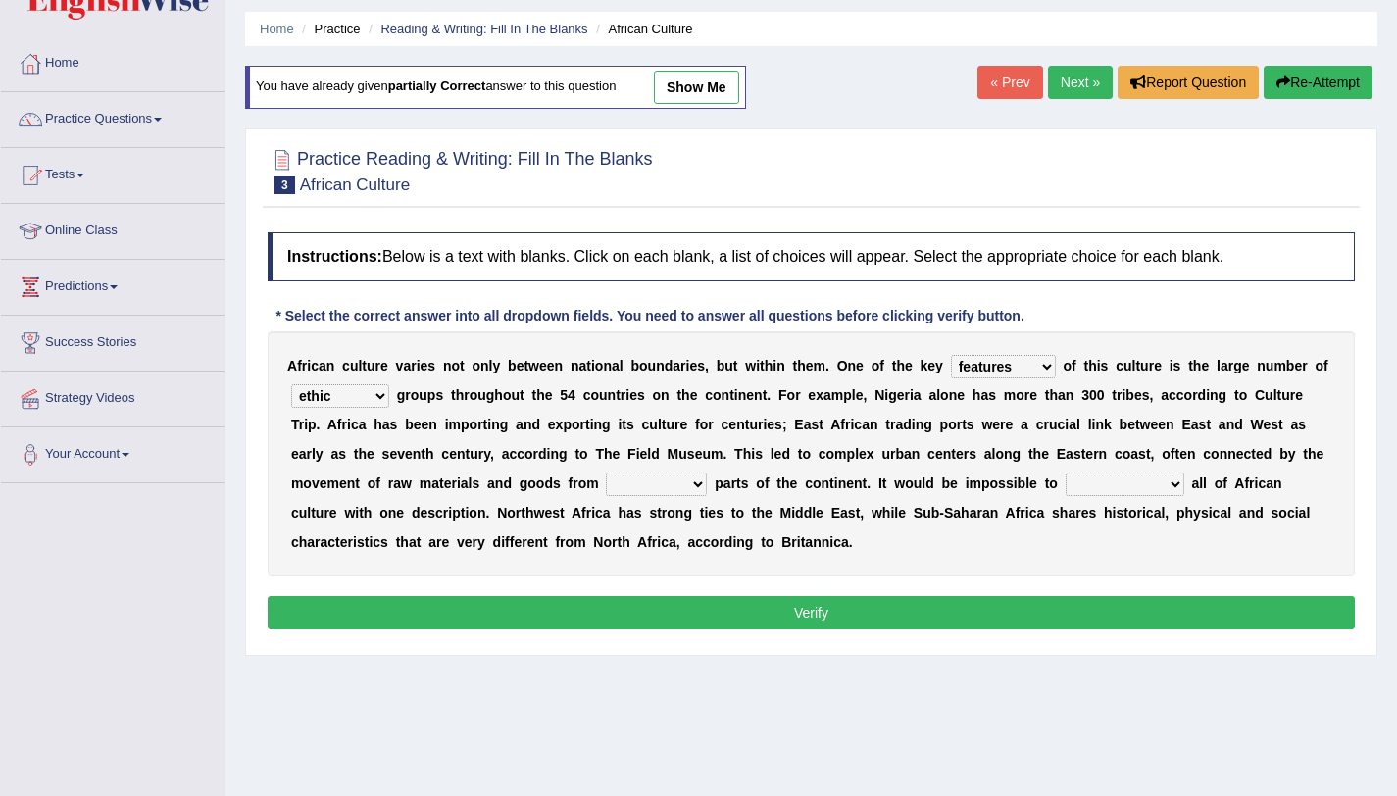
click at [345, 389] on select "ethic ethnic eugenic epic" at bounding box center [340, 396] width 98 height 24
select select "ethnic"
click at [291, 384] on select "ethic ethnic eugenic epic" at bounding box center [340, 396] width 98 height 24
click at [612, 476] on select "forelocked interlocked unlocked landlocked" at bounding box center [656, 485] width 101 height 24
select select "landlocked"
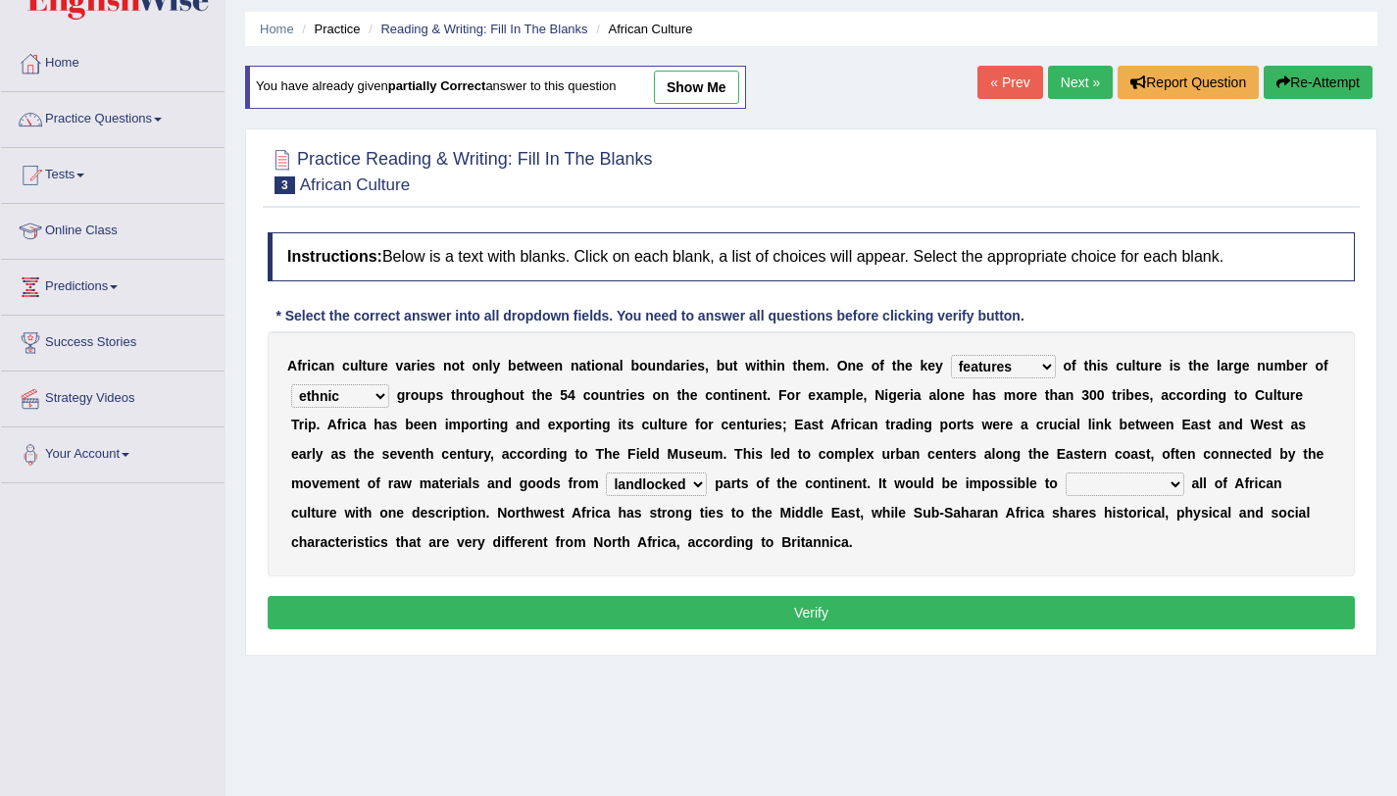
click at [606, 473] on select "forelocked interlocked unlocked landlocked" at bounding box center [656, 485] width 101 height 24
click at [1076, 486] on select "characterize conceptualize symbolize synthesize" at bounding box center [1125, 485] width 119 height 24
select select "characterize"
click at [1066, 473] on select "characterize conceptualize symbolize synthesize" at bounding box center [1125, 485] width 119 height 24
click at [1025, 612] on button "Verify" at bounding box center [811, 612] width 1087 height 33
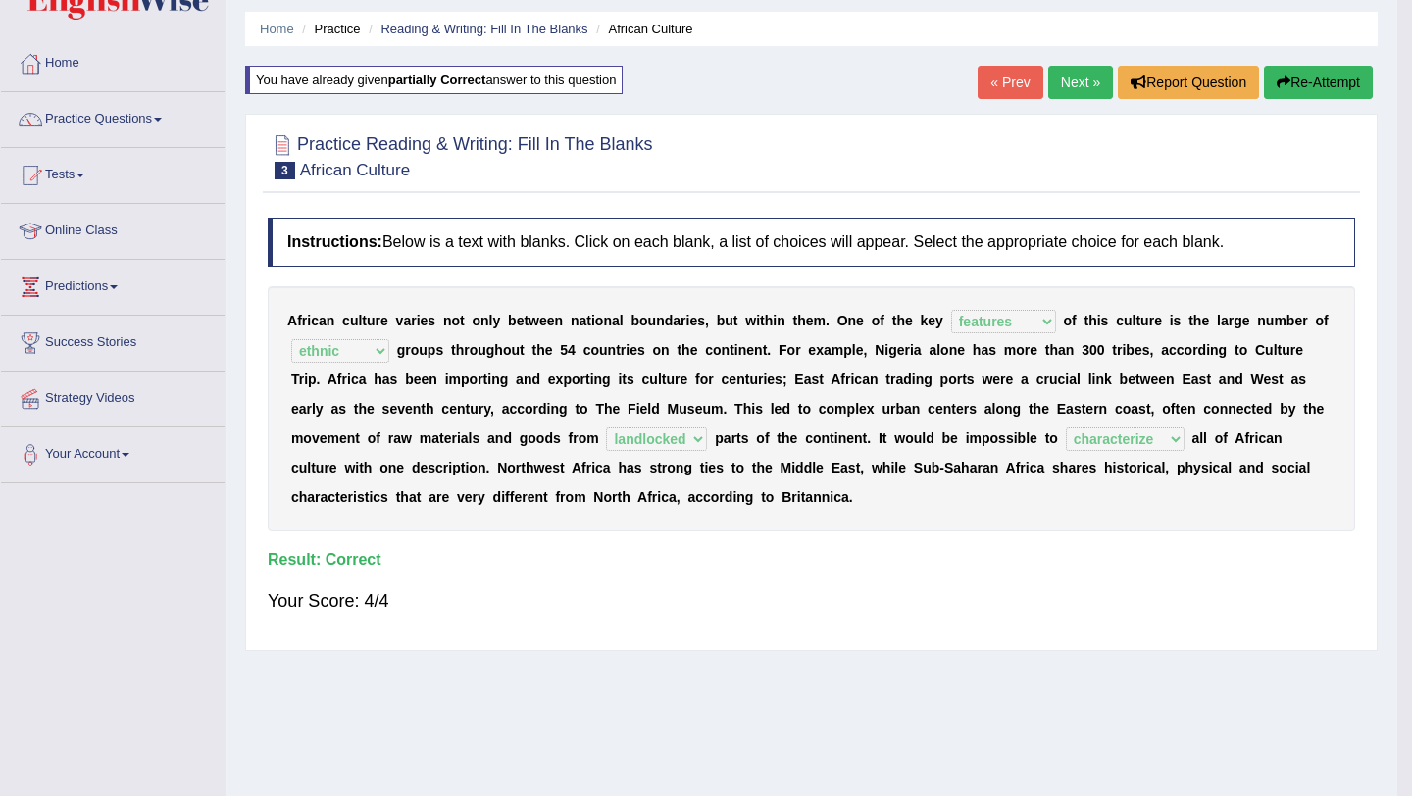
click at [1079, 77] on body "Toggle navigation Home Practice Questions Speaking Practice Read Aloud Repeat S…" at bounding box center [706, 337] width 1412 height 796
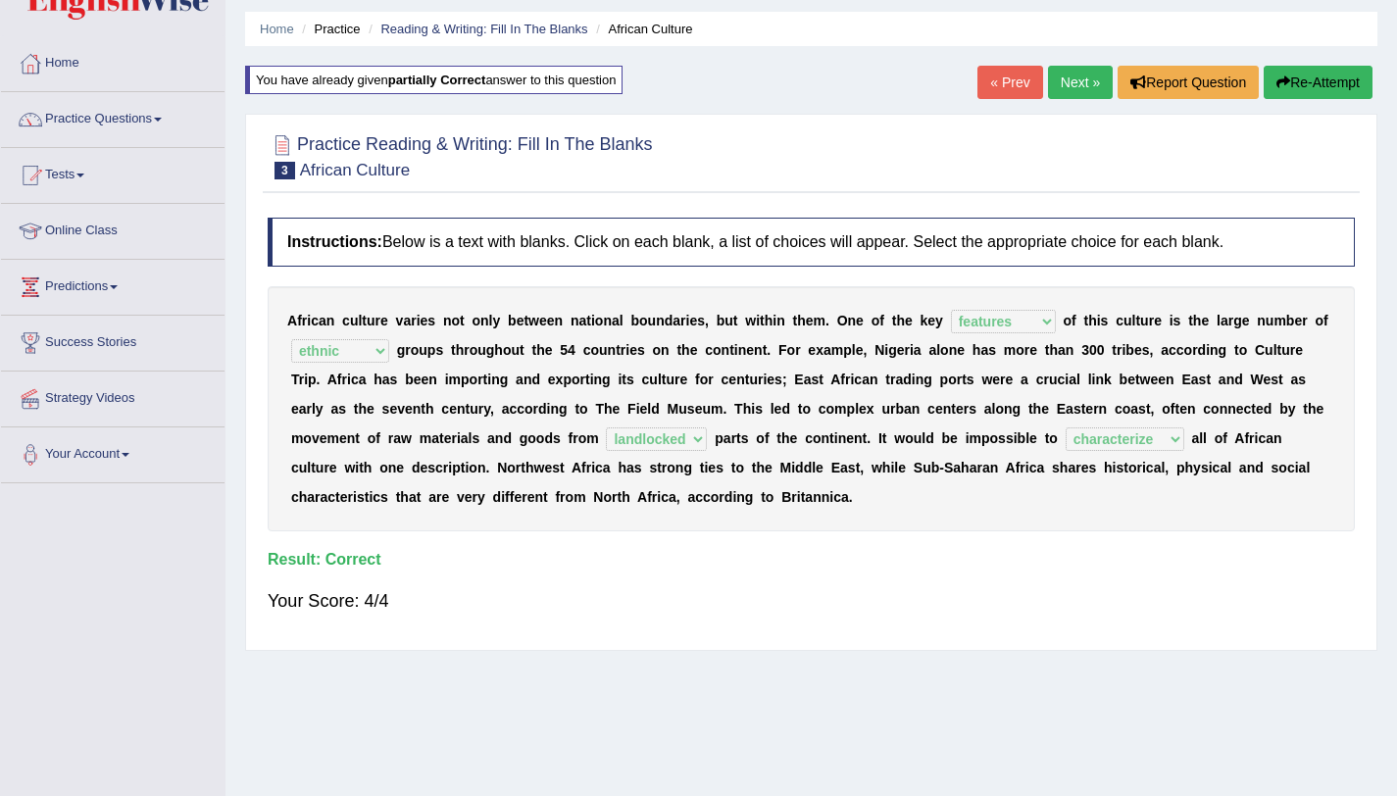
click at [1072, 89] on link "Next »" at bounding box center [1080, 82] width 65 height 33
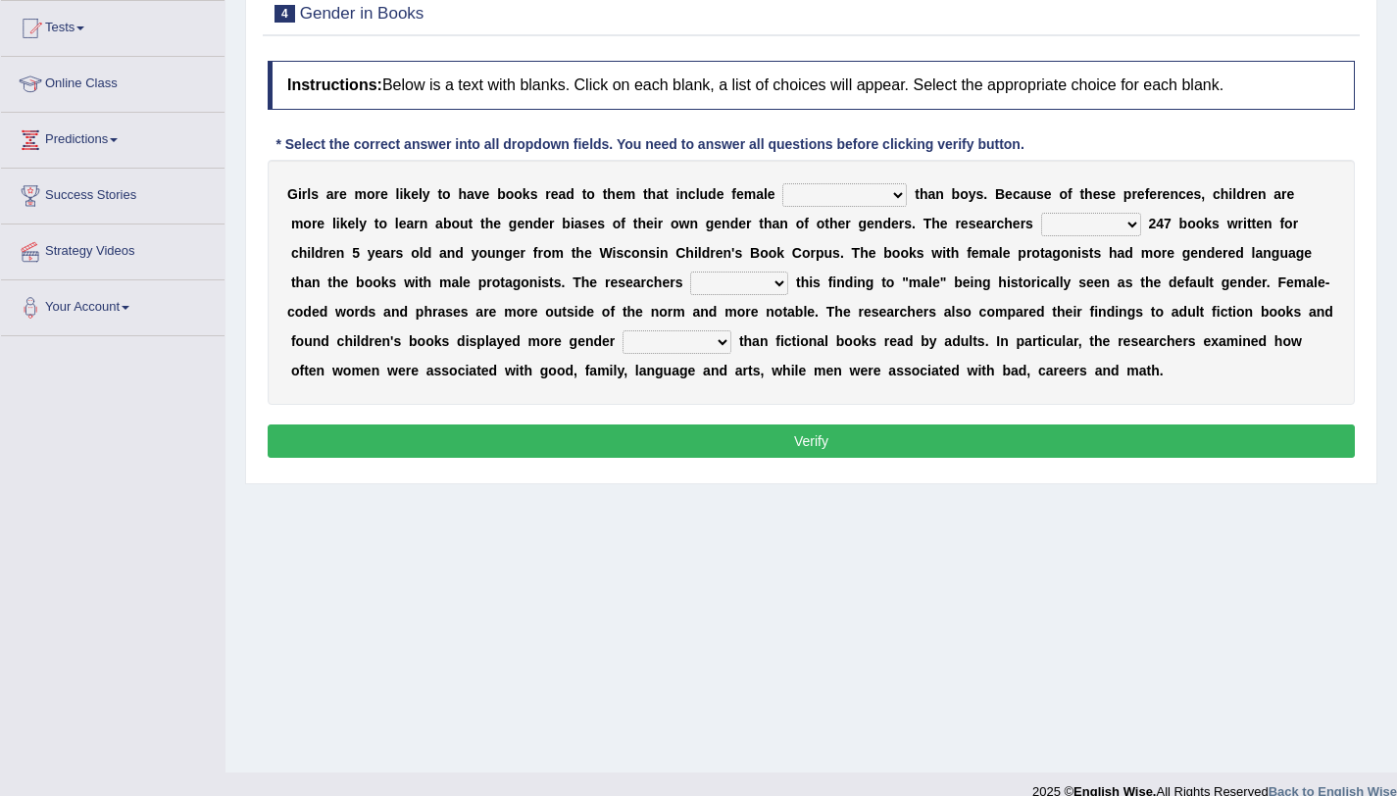
click at [816, 194] on select "protagonists cosmogonists agonists expressionists" at bounding box center [844, 195] width 125 height 24
select select "protagonists"
click at [782, 183] on select "protagonists cosmogonists agonists expressionists" at bounding box center [844, 195] width 125 height 24
click at [881, 205] on select "protagonists cosmogonists agonists expressionists" at bounding box center [844, 195] width 125 height 24
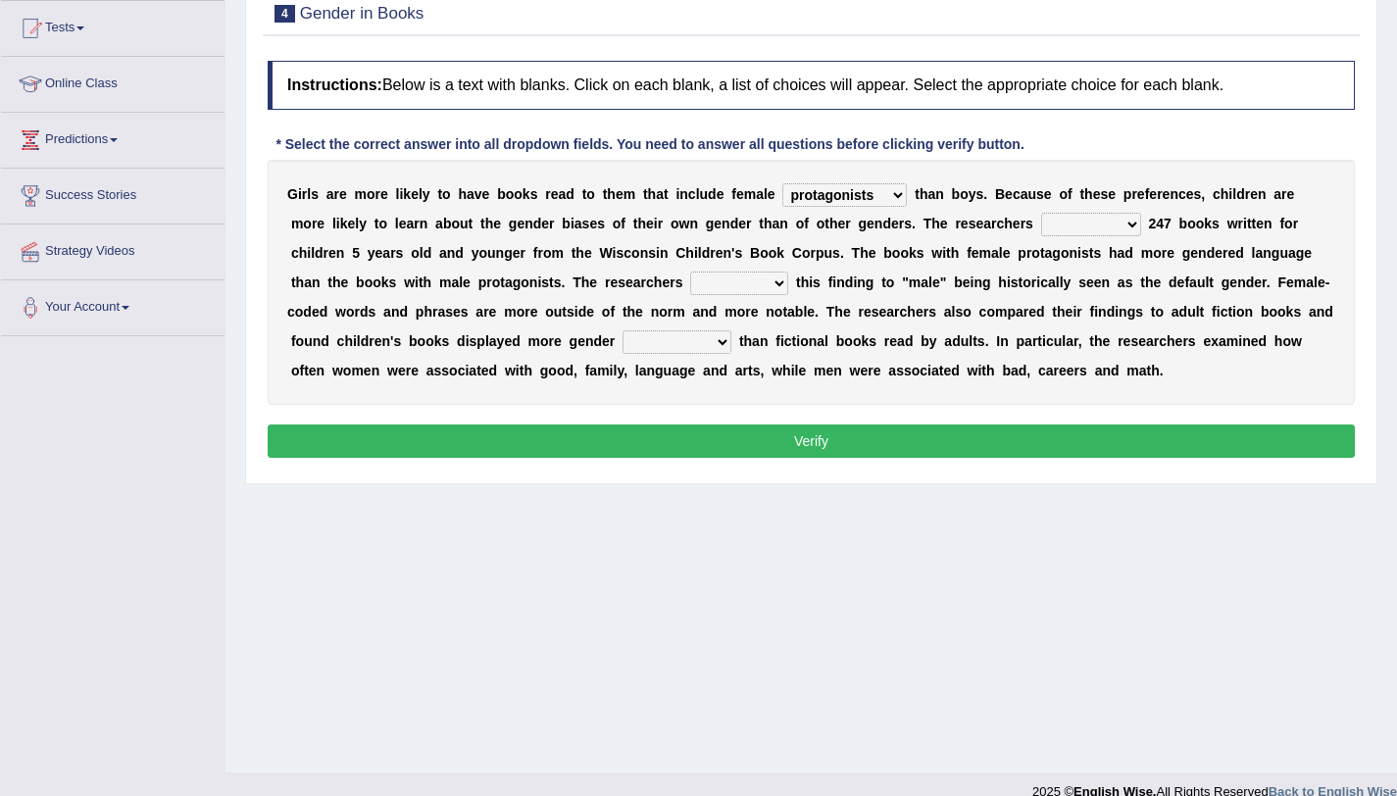
click at [1041, 233] on select "hydrolyzed paralyzed catalyzed analyzed" at bounding box center [1091, 225] width 100 height 24
select select "analyzed"
click at [1041, 213] on select "hydrolyzed paralyzed catalyzed analyzed" at bounding box center [1091, 225] width 100 height 24
click at [690, 287] on select "contribute tribute distribute attribute" at bounding box center [739, 284] width 98 height 24
select select "contribute"
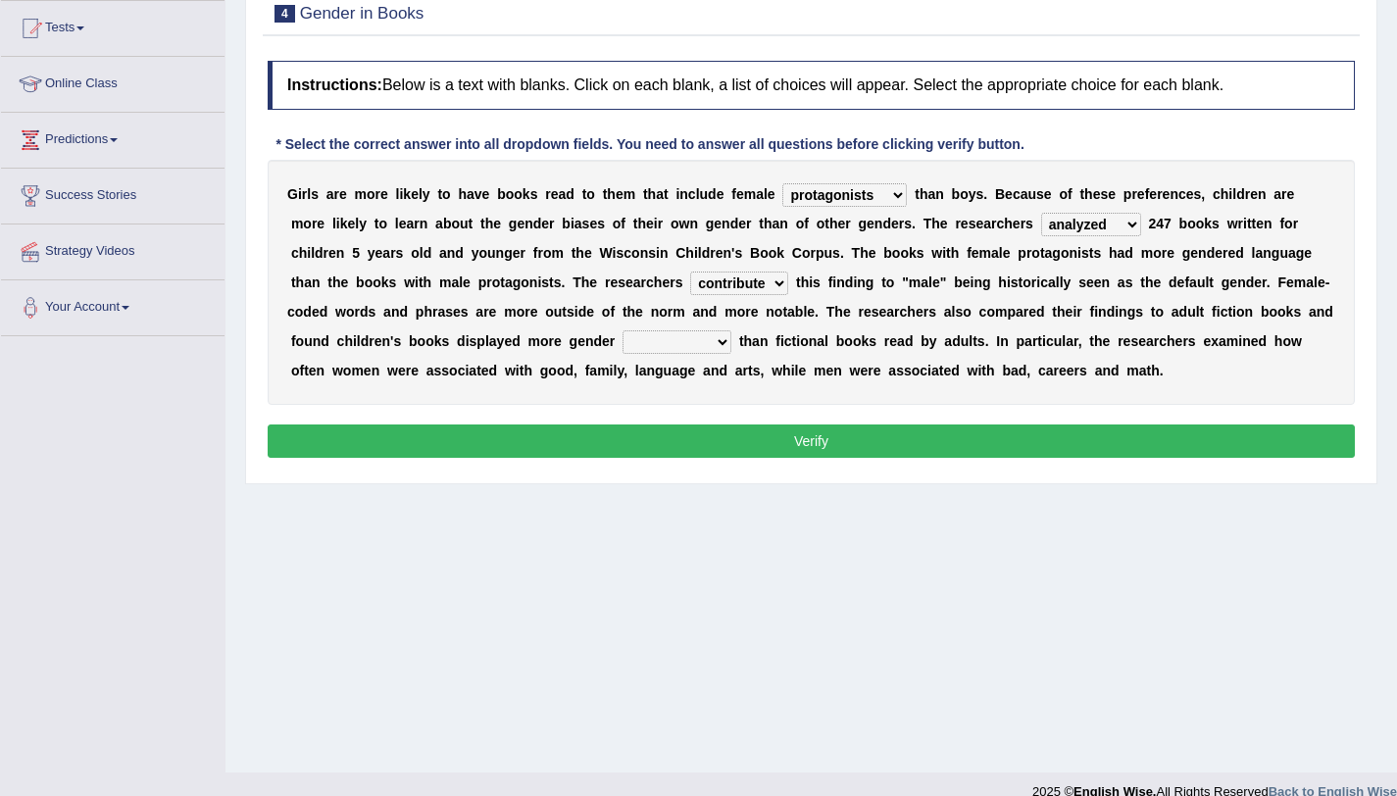
click at [690, 272] on select "contribute tribute distribute attribute" at bounding box center [739, 284] width 98 height 24
click at [623, 351] on select "stereotypes teletypes prototypes electrotypes" at bounding box center [677, 342] width 109 height 24
select select "stereotypes"
click at [623, 330] on select "stereotypes teletypes prototypes electrotypes" at bounding box center [677, 342] width 109 height 24
click at [752, 438] on button "Verify" at bounding box center [811, 440] width 1087 height 33
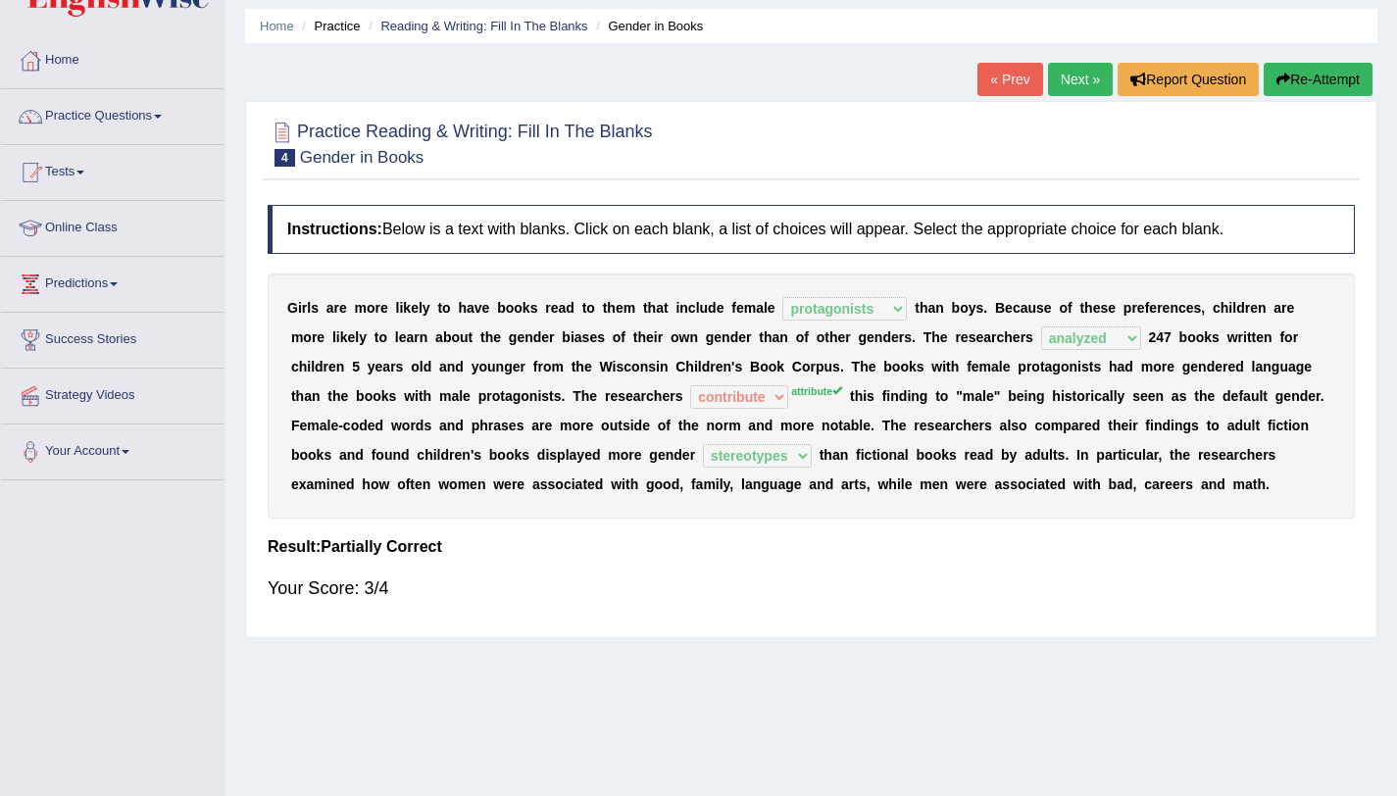
scroll to position [62, 0]
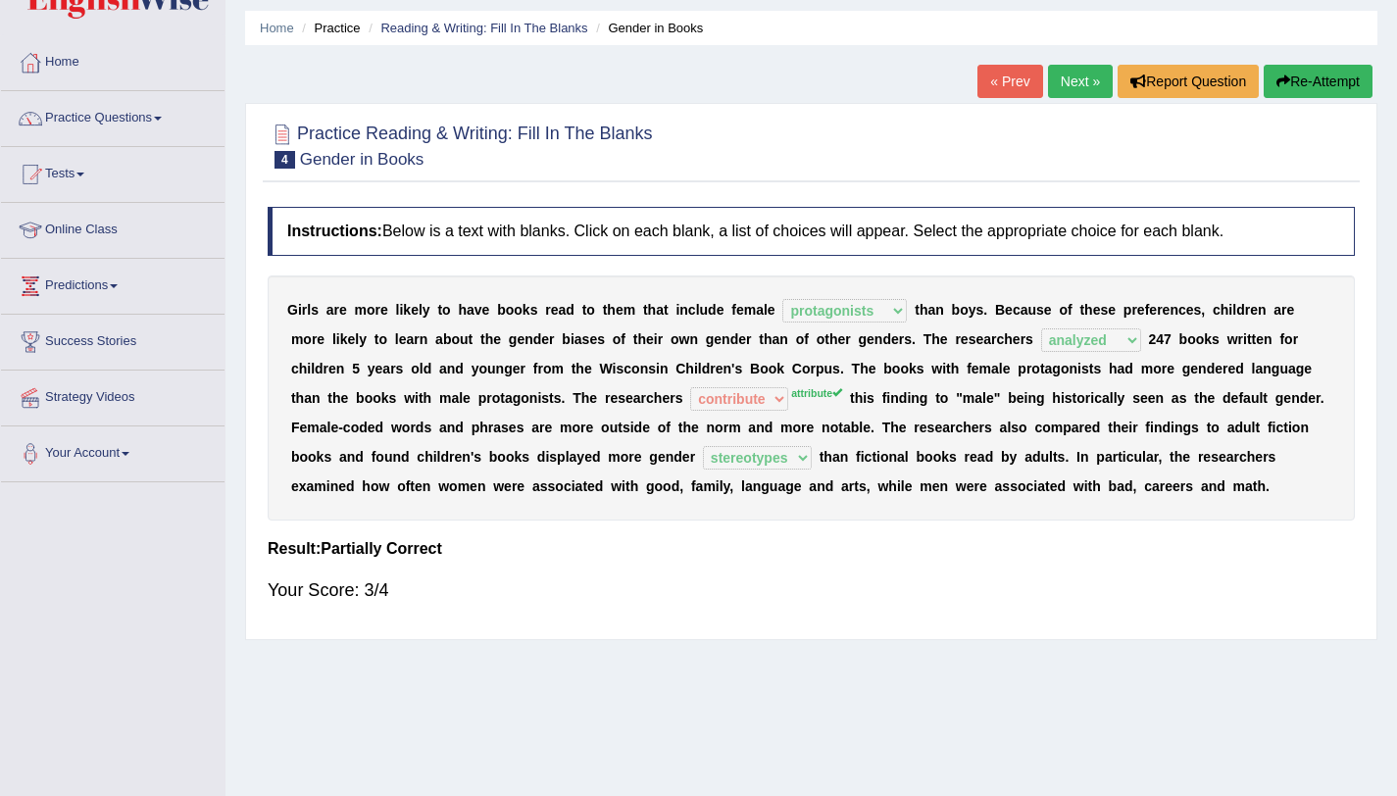
click at [1084, 75] on link "Next »" at bounding box center [1080, 81] width 65 height 33
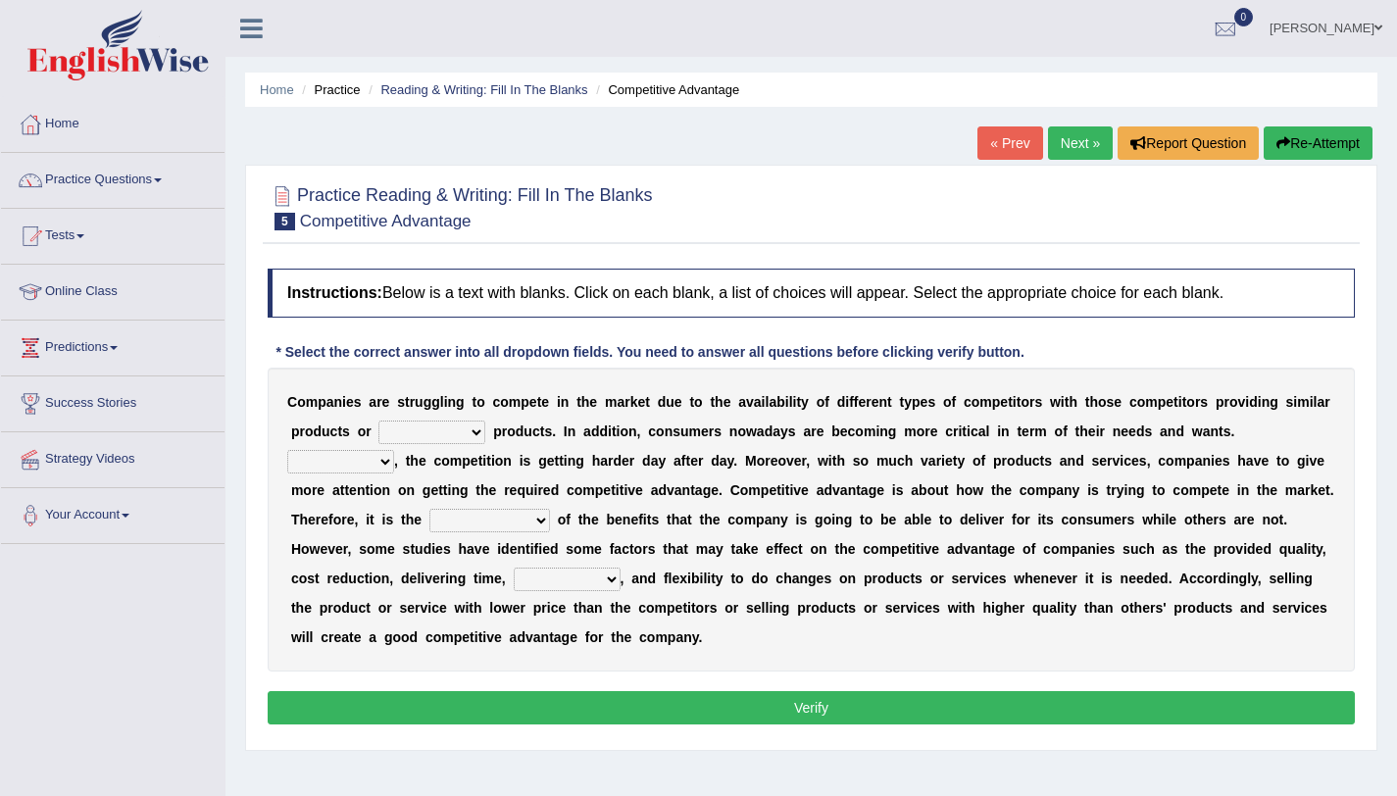
click at [397, 436] on select "constitution restitution substitution institution" at bounding box center [431, 433] width 107 height 24
select select "substitution"
click at [378, 421] on select "constitution restitution substitution institution" at bounding box center [431, 433] width 107 height 24
click at [386, 463] on select "However Instead Additionally Therefore" at bounding box center [340, 462] width 107 height 24
click at [287, 450] on select "However Instead Additionally Therefore" at bounding box center [340, 462] width 107 height 24
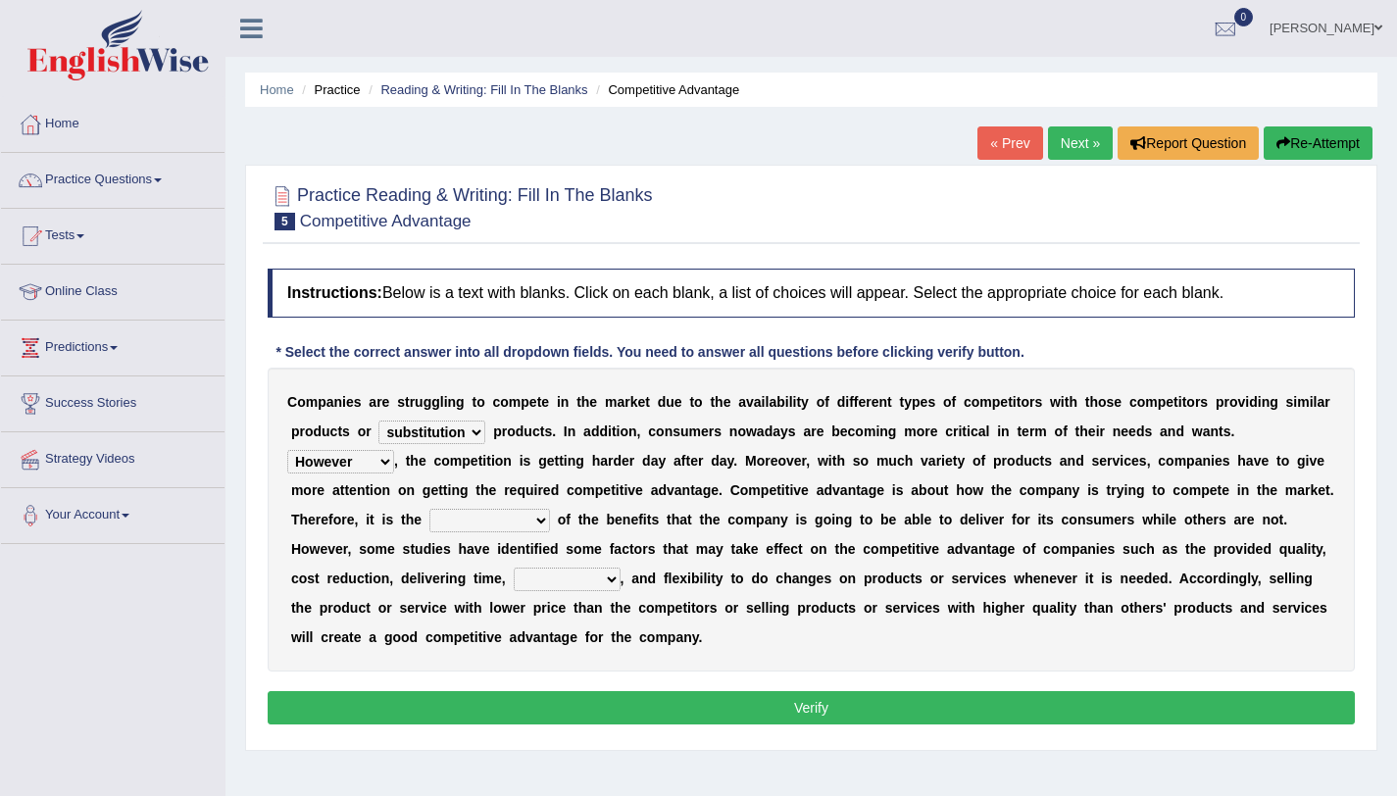
click at [322, 468] on select "However Instead Additionally Therefore" at bounding box center [340, 462] width 107 height 24
select select "Therefore"
click at [287, 450] on select "However Instead Additionally Therefore" at bounding box center [340, 462] width 107 height 24
click at [441, 523] on select "dissemination ordination determination incarnation" at bounding box center [489, 521] width 121 height 24
select select "determination"
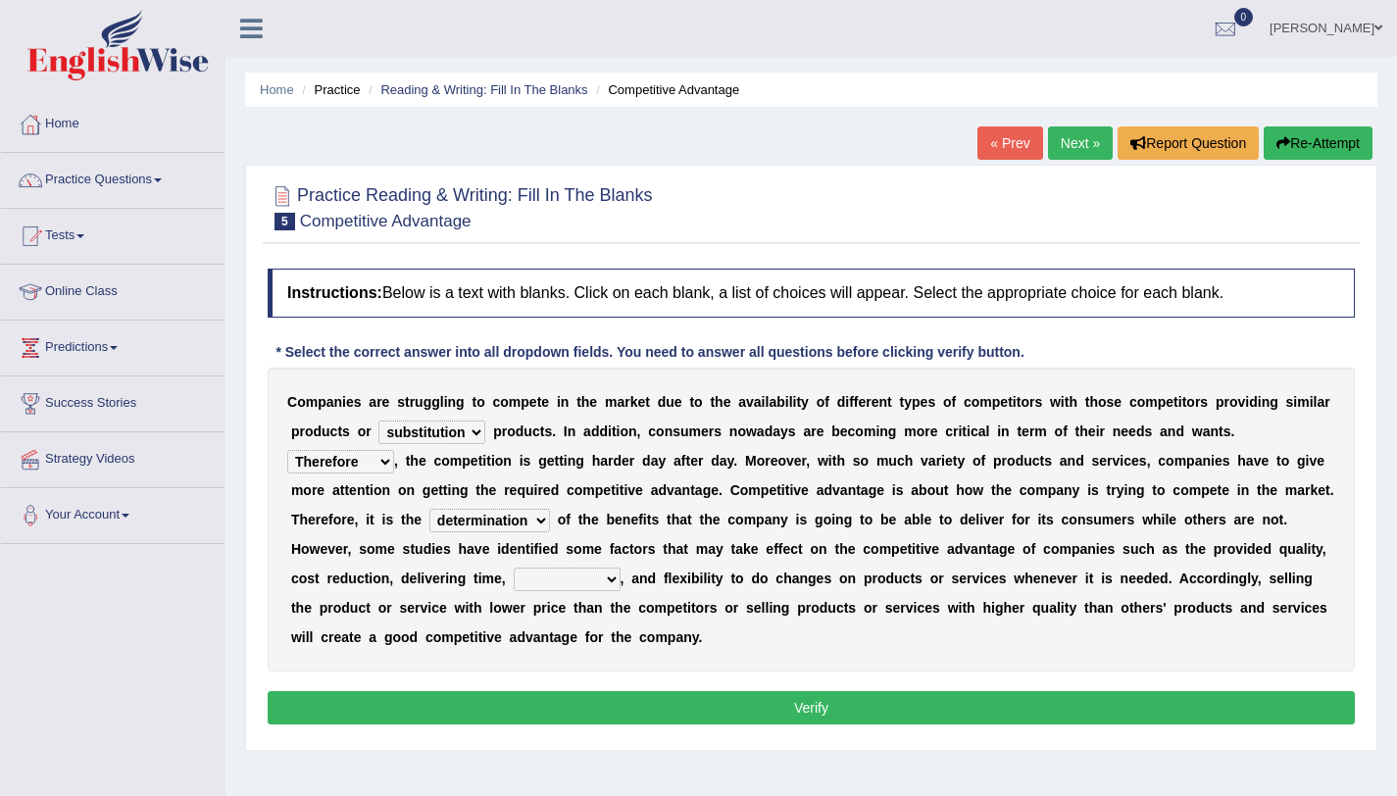
click at [429, 509] on select "dissemination ordination determination incarnation" at bounding box center [489, 521] width 121 height 24
click at [539, 575] on select "captivation aggregation deprivation innovation" at bounding box center [567, 580] width 107 height 24
select select "innovation"
click at [514, 568] on select "captivation aggregation deprivation innovation" at bounding box center [567, 580] width 107 height 24
click at [637, 701] on button "Verify" at bounding box center [811, 707] width 1087 height 33
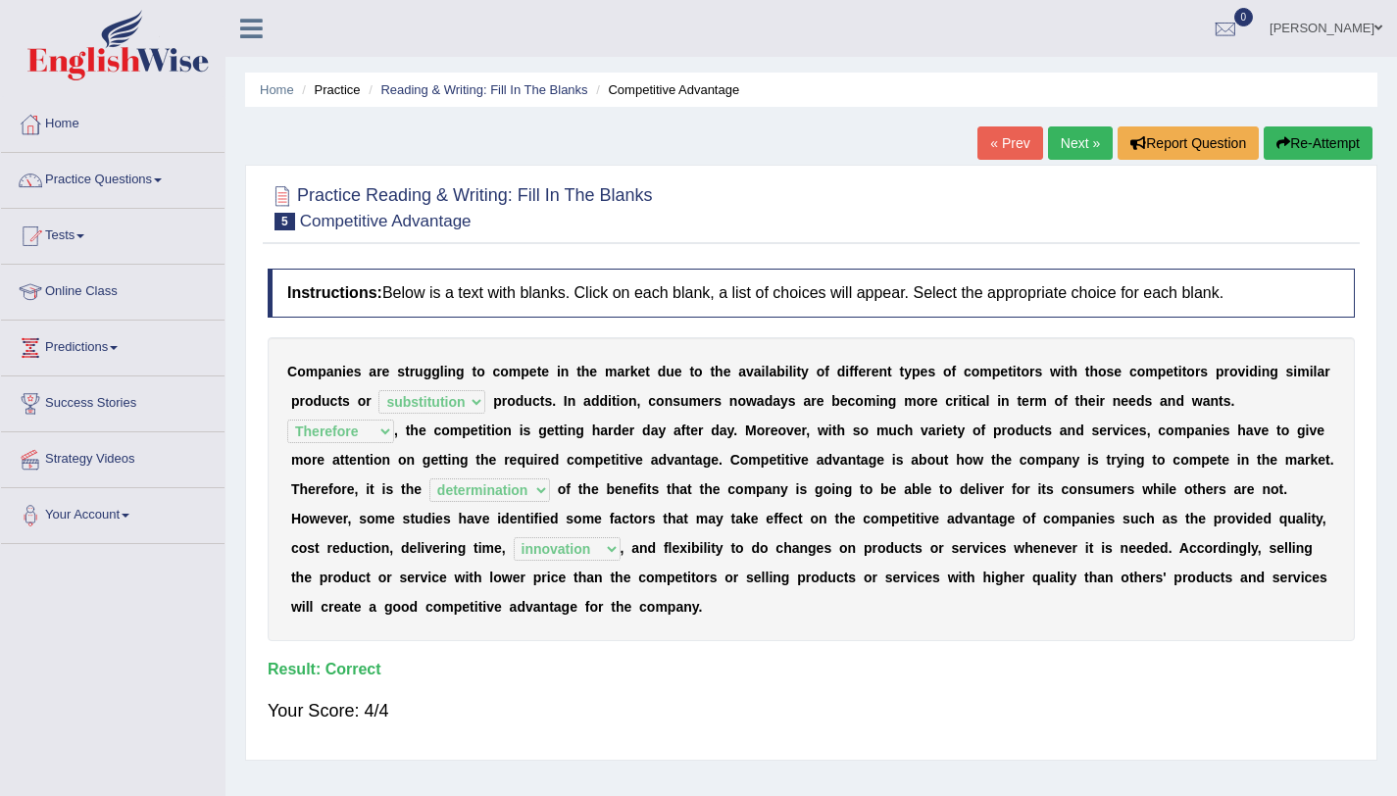
click at [1088, 143] on link "Next »" at bounding box center [1080, 142] width 65 height 33
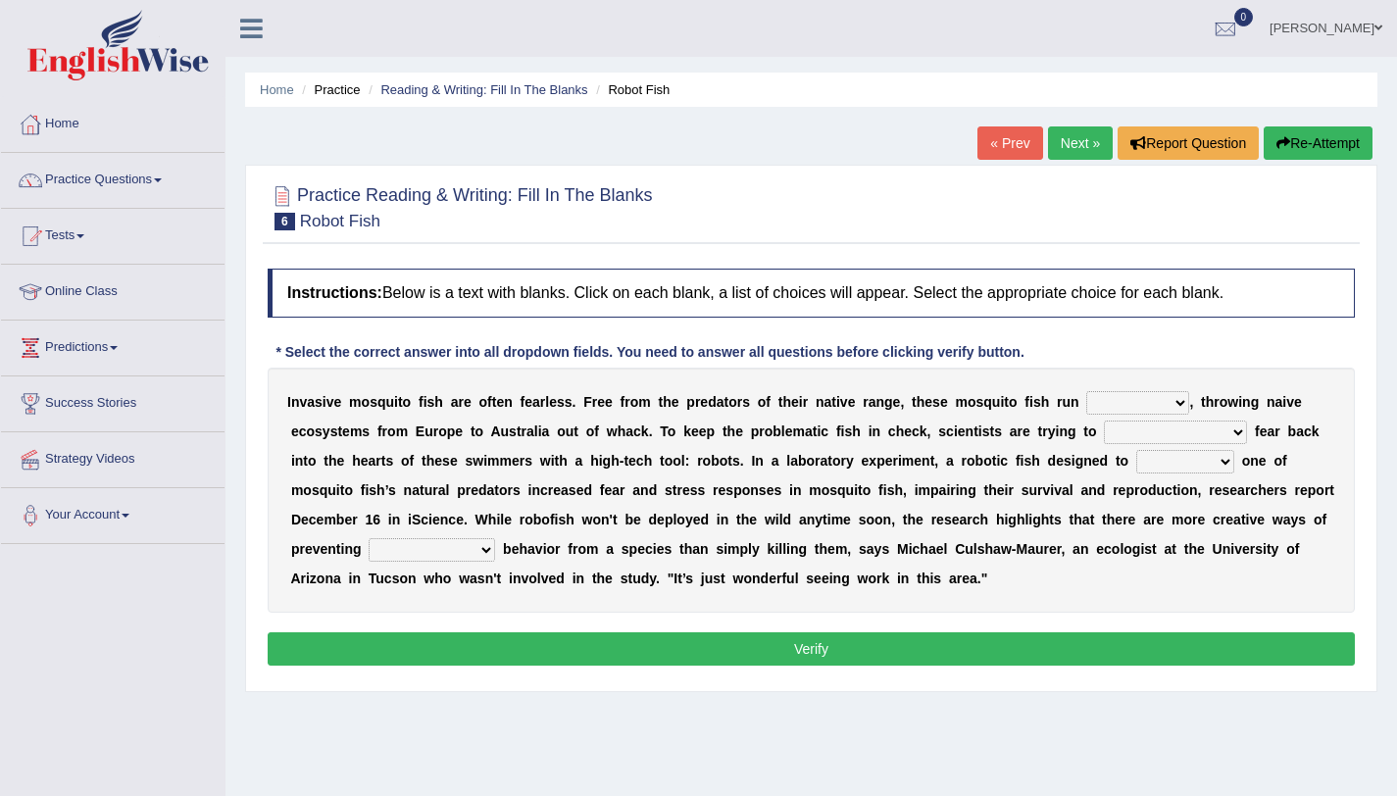
click at [1114, 410] on select "occupant flippant rampant concordant" at bounding box center [1137, 403] width 103 height 24
select select "concordant"
click at [1086, 391] on select "occupant flippant rampant concordant" at bounding box center [1137, 403] width 103 height 24
click at [1112, 434] on select "accept spike strike drake" at bounding box center [1175, 433] width 143 height 24
click at [1104, 421] on select "accept spike strike drake" at bounding box center [1175, 433] width 143 height 24
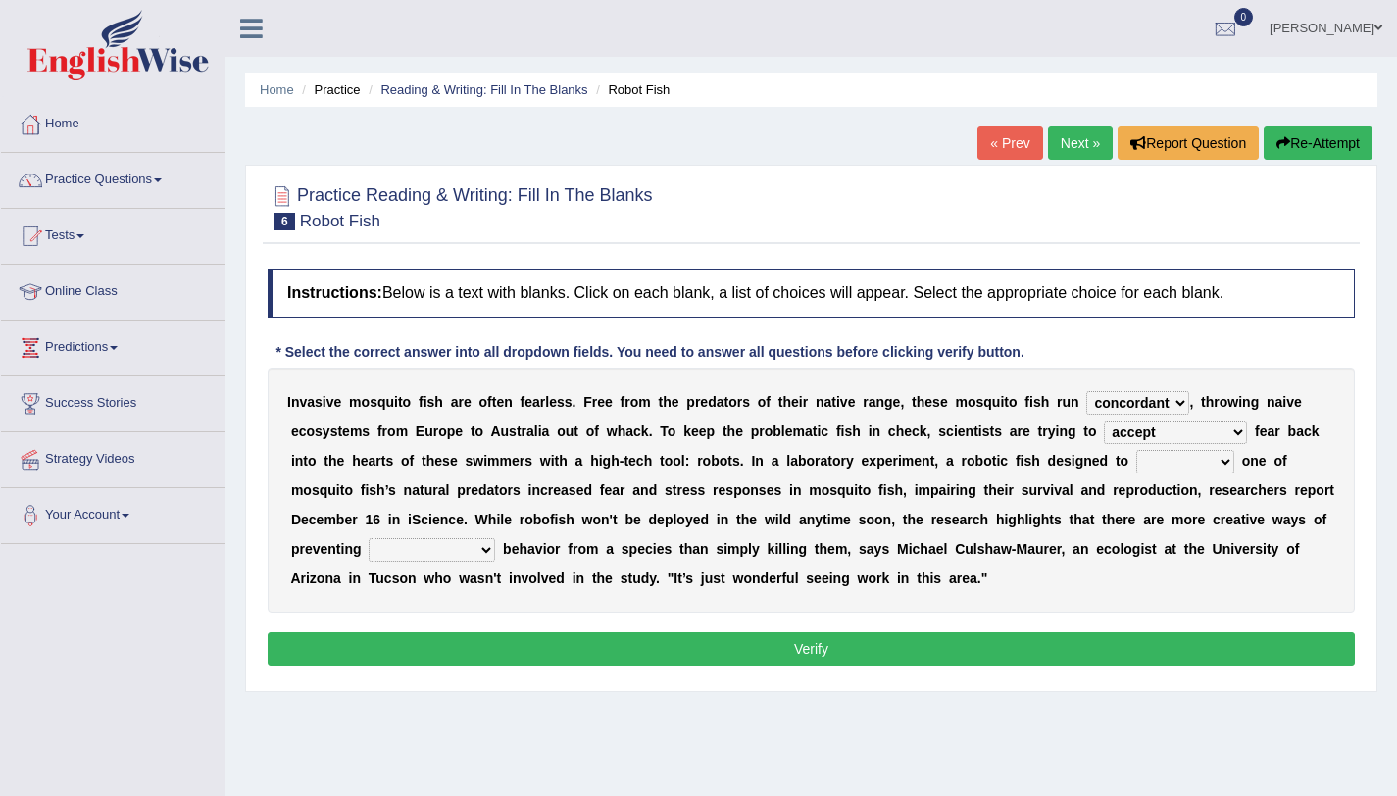
click at [1159, 431] on select "accept spike strike drake" at bounding box center [1175, 433] width 143 height 24
select select "spike"
click at [1104, 421] on select "accept spike strike drake" at bounding box center [1175, 433] width 143 height 24
click at [1136, 455] on select "bequest mimic battle conquest" at bounding box center [1185, 462] width 98 height 24
select select "mimic"
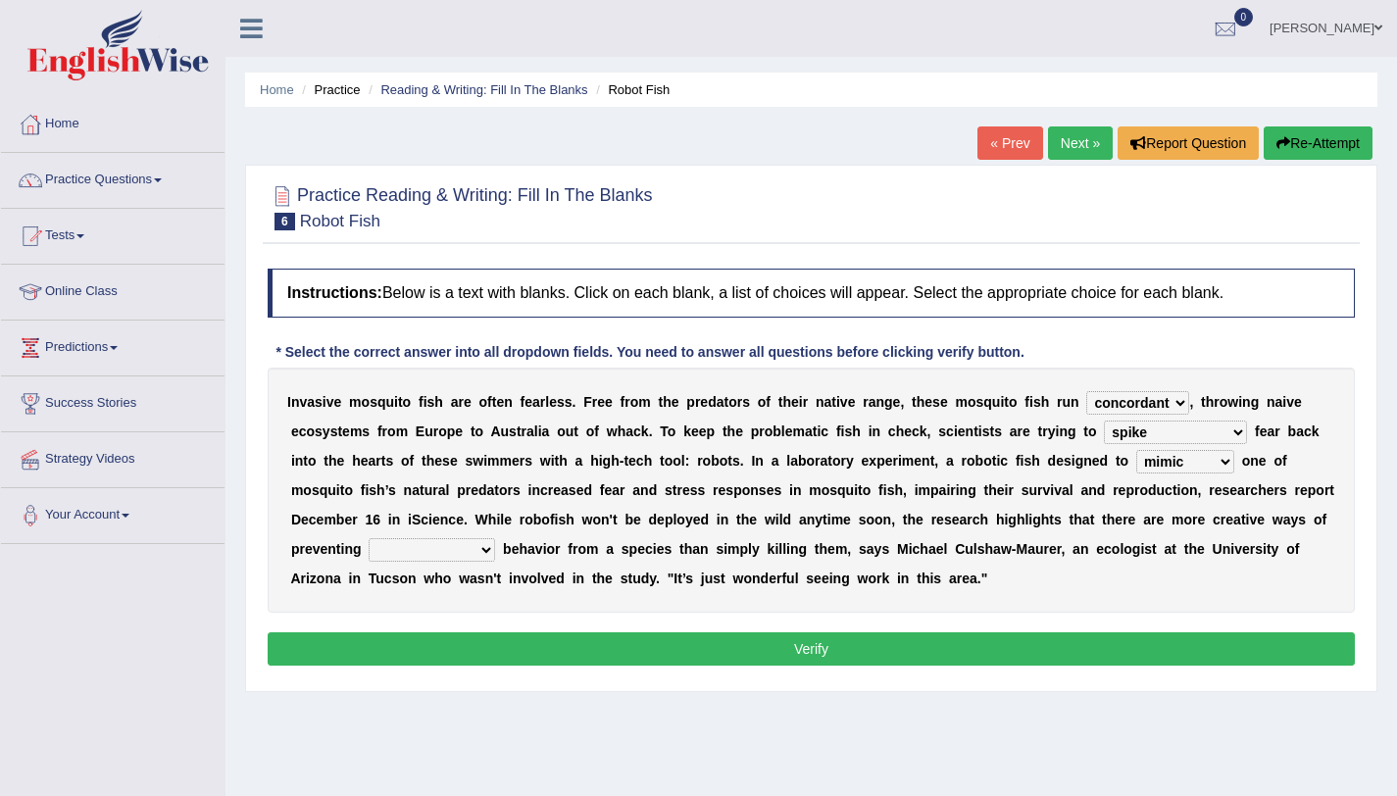
click at [1136, 450] on select "bequest mimic battle conquest" at bounding box center [1185, 462] width 98 height 24
click at [404, 552] on select "unprivileged unprecedented uncharted unwanted" at bounding box center [432, 550] width 126 height 24
select select "unwanted"
click at [369, 538] on select "unprivileged unprecedented uncharted unwanted" at bounding box center [432, 550] width 126 height 24
click at [721, 653] on button "Verify" at bounding box center [811, 648] width 1087 height 33
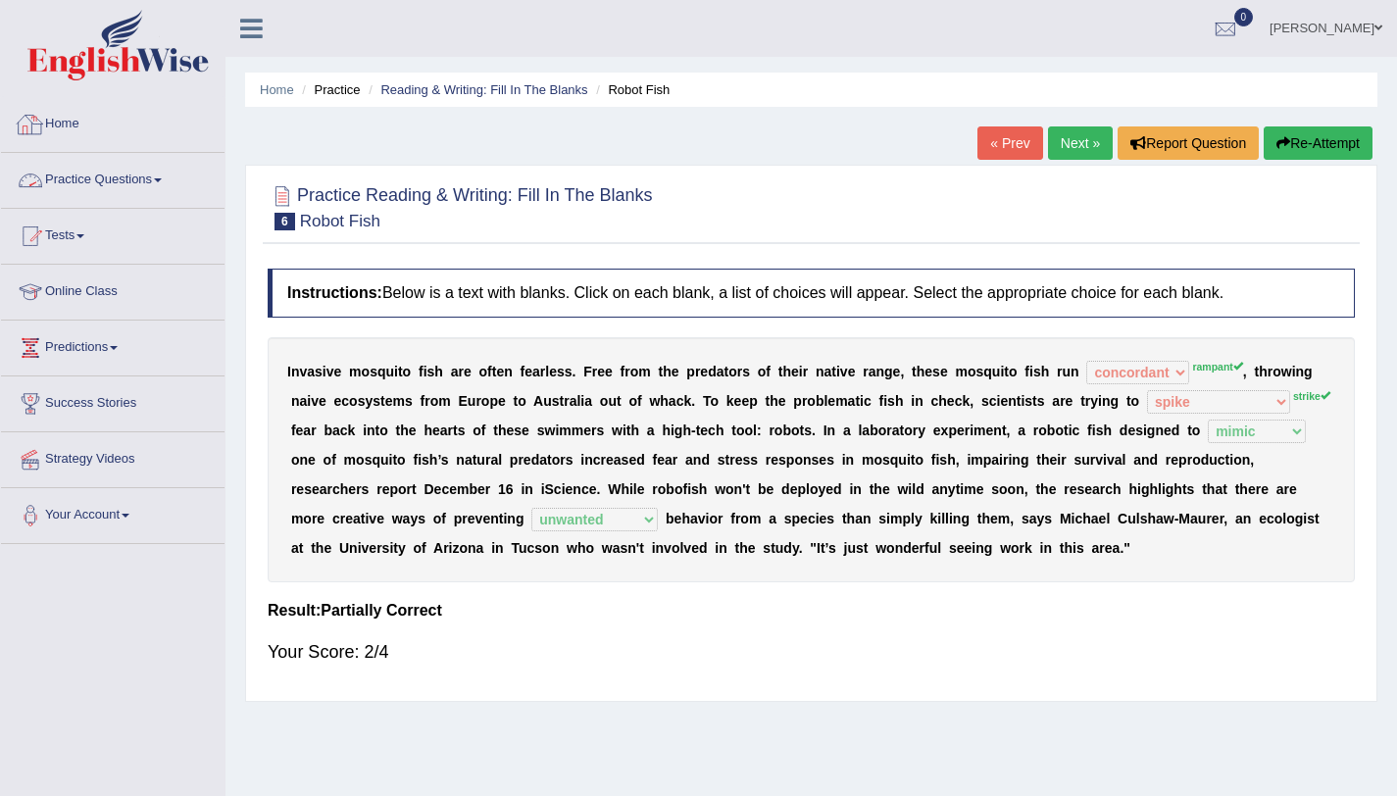
click at [115, 174] on link "Practice Questions" at bounding box center [113, 177] width 224 height 49
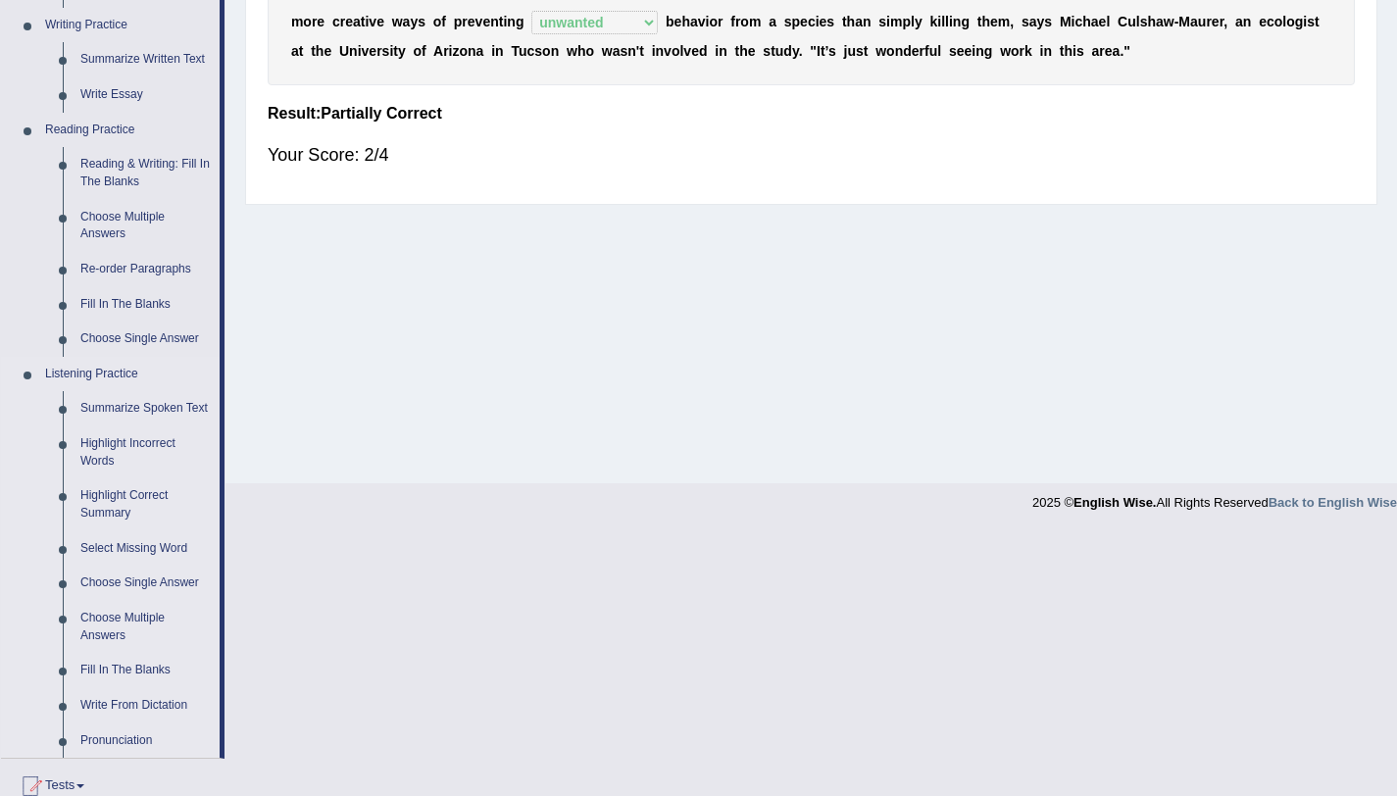
scroll to position [498, 0]
click at [114, 229] on link "Choose Multiple Answers" at bounding box center [146, 225] width 148 height 52
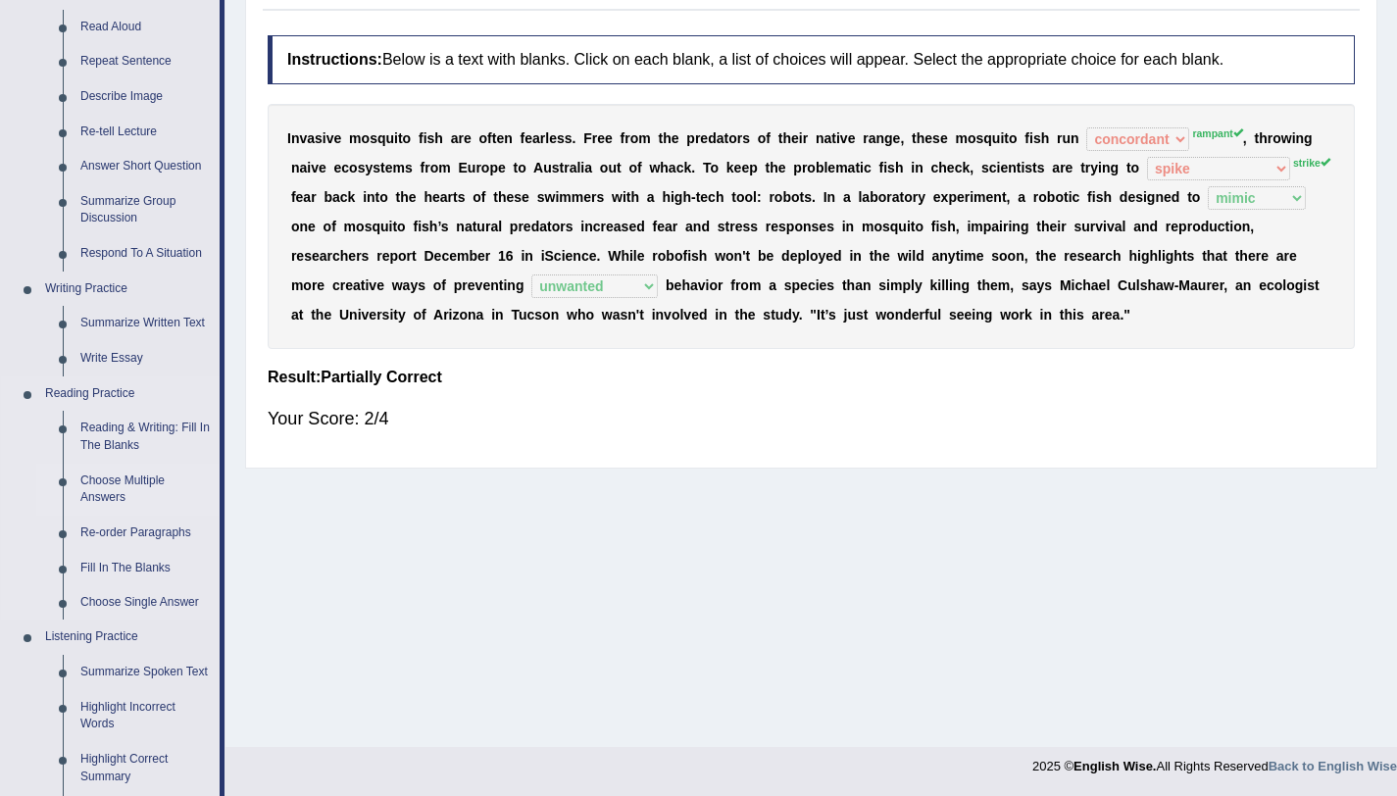
scroll to position [719, 0]
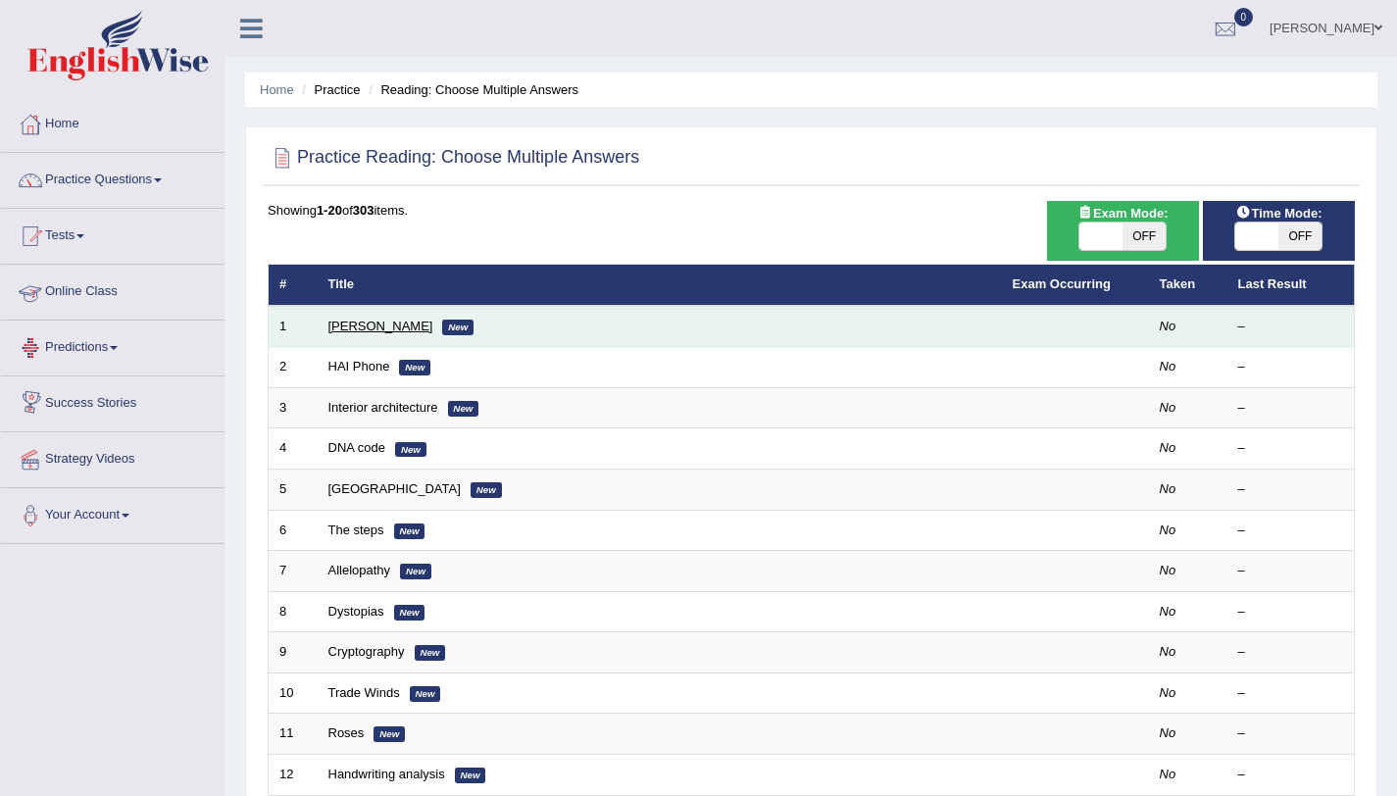
click at [374, 325] on link "[PERSON_NAME]" at bounding box center [380, 326] width 105 height 15
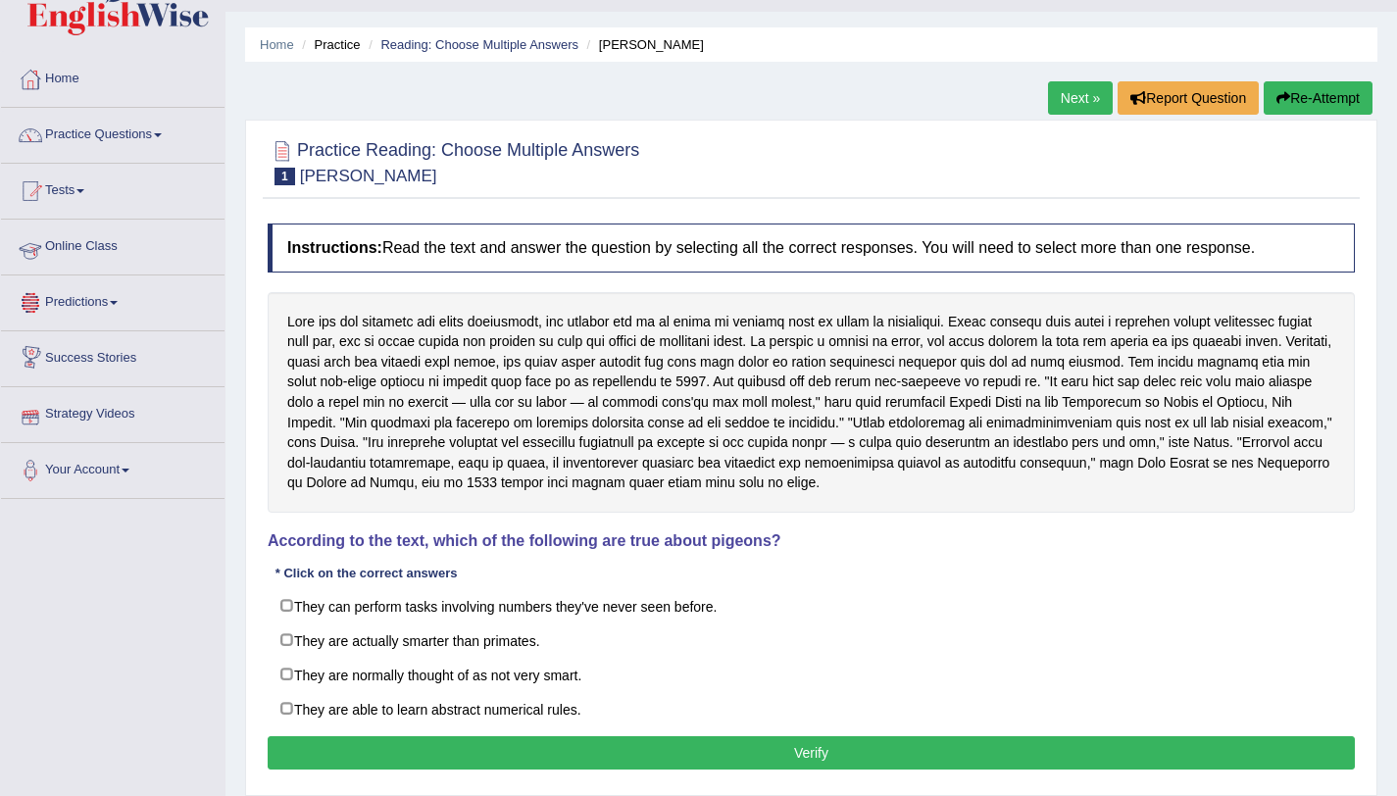
scroll to position [2, 0]
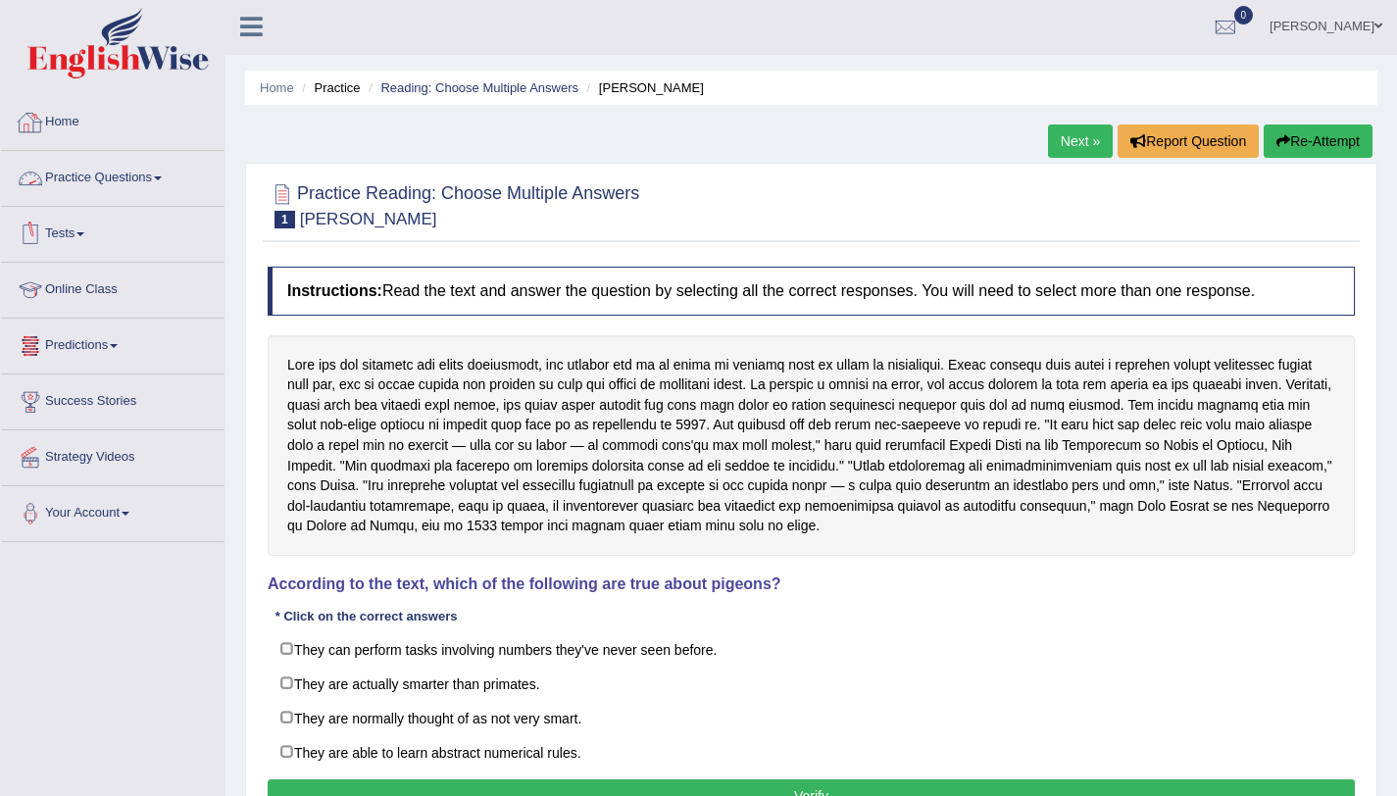
click at [124, 170] on link "Practice Questions" at bounding box center [113, 175] width 224 height 49
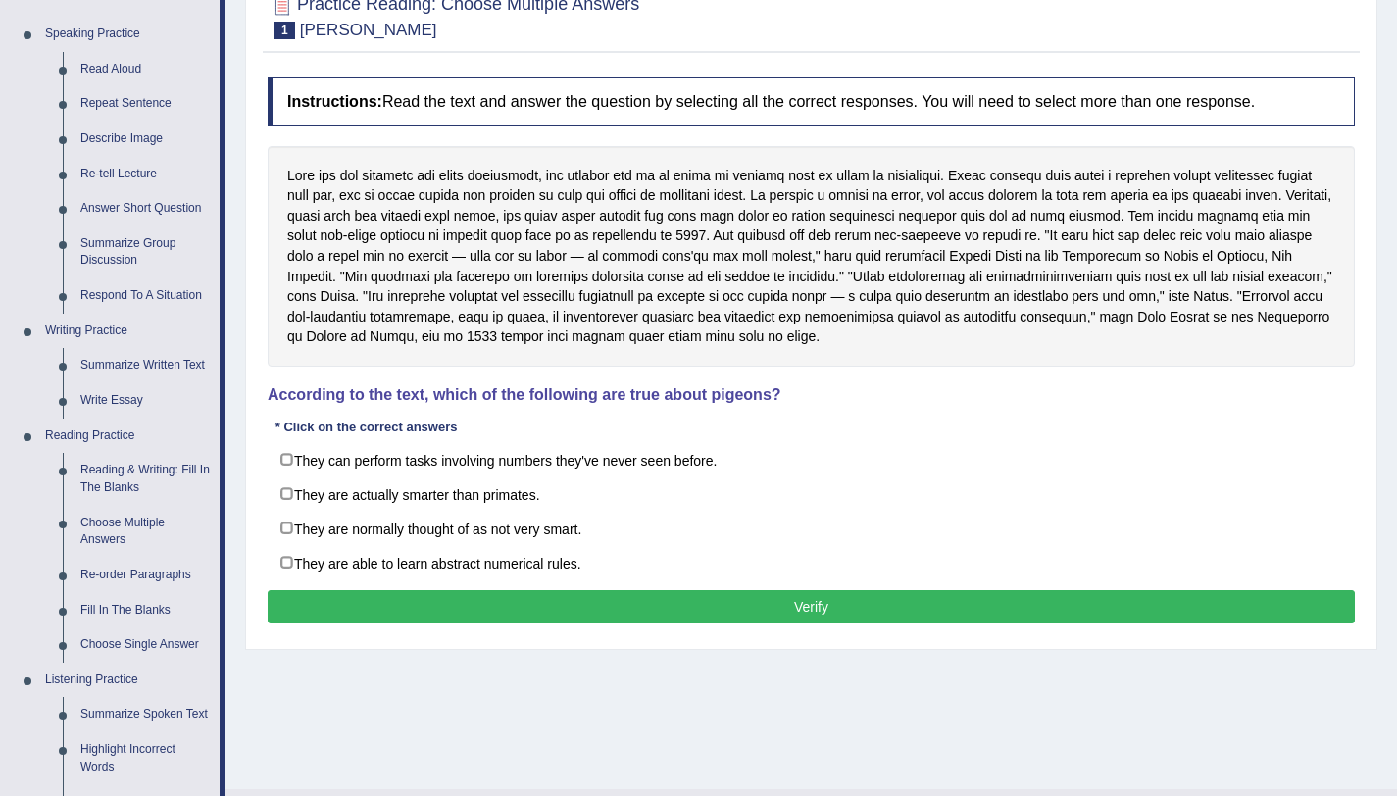
scroll to position [190, 0]
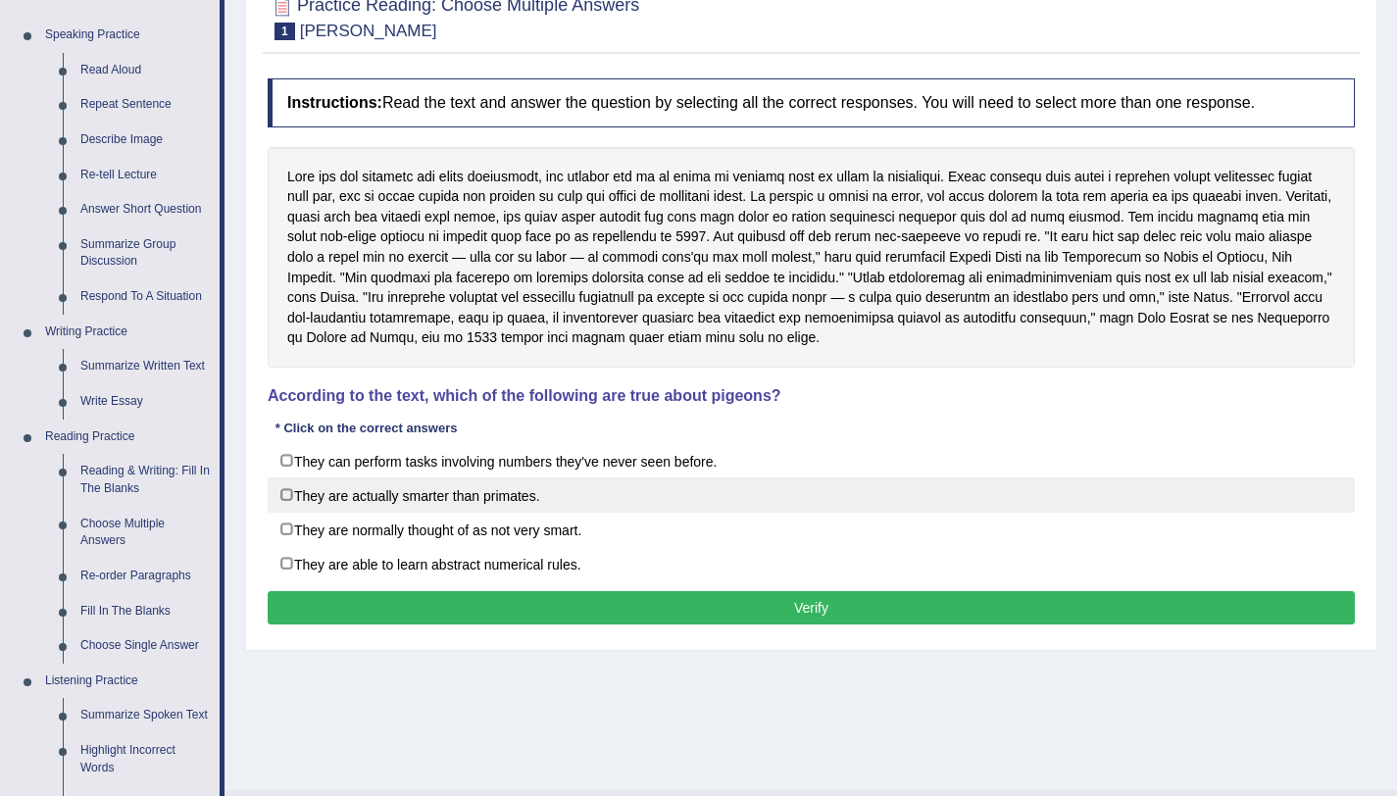
click at [291, 487] on label "They are actually smarter than primates." at bounding box center [811, 494] width 1087 height 35
checkbox input "true"
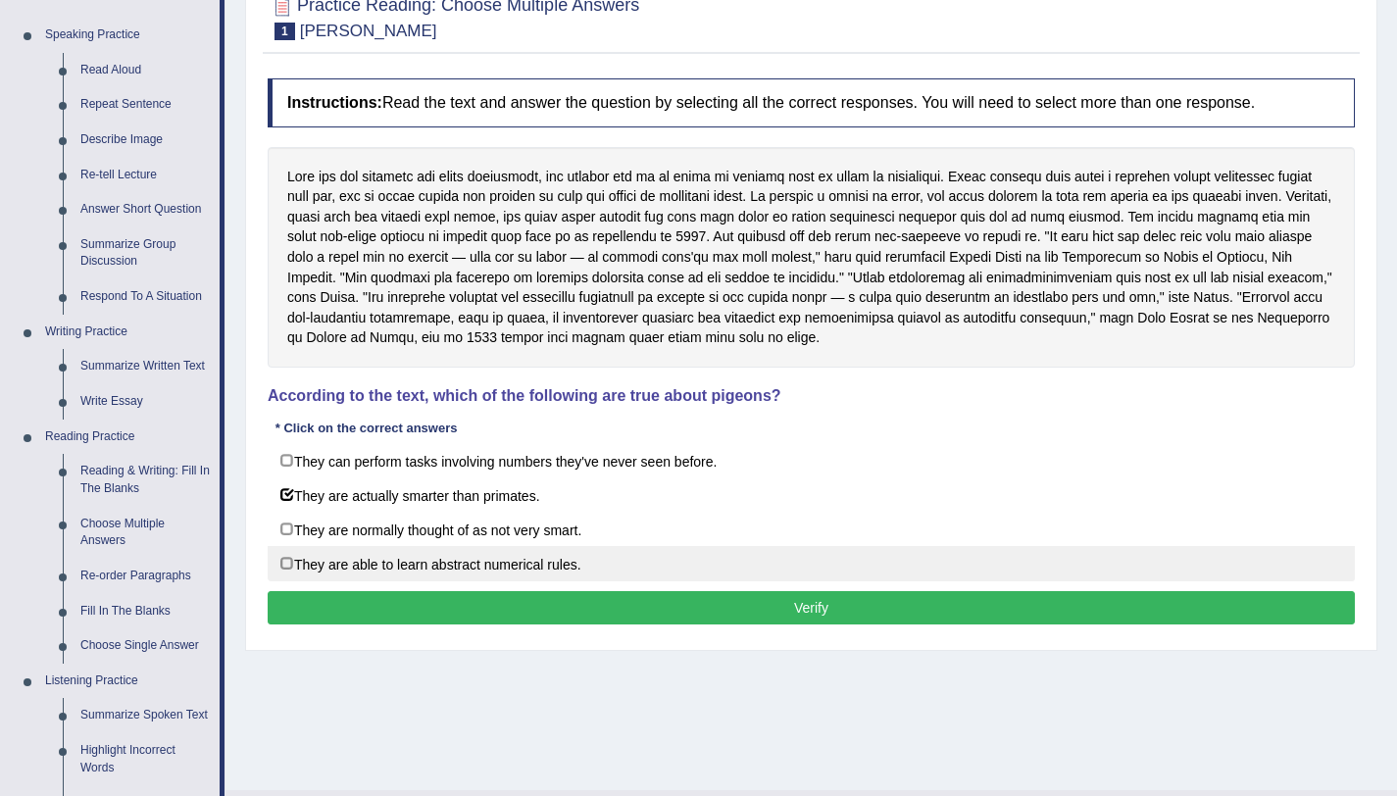
click at [280, 571] on label "They are able to learn abstract numerical rules." at bounding box center [811, 563] width 1087 height 35
checkbox input "true"
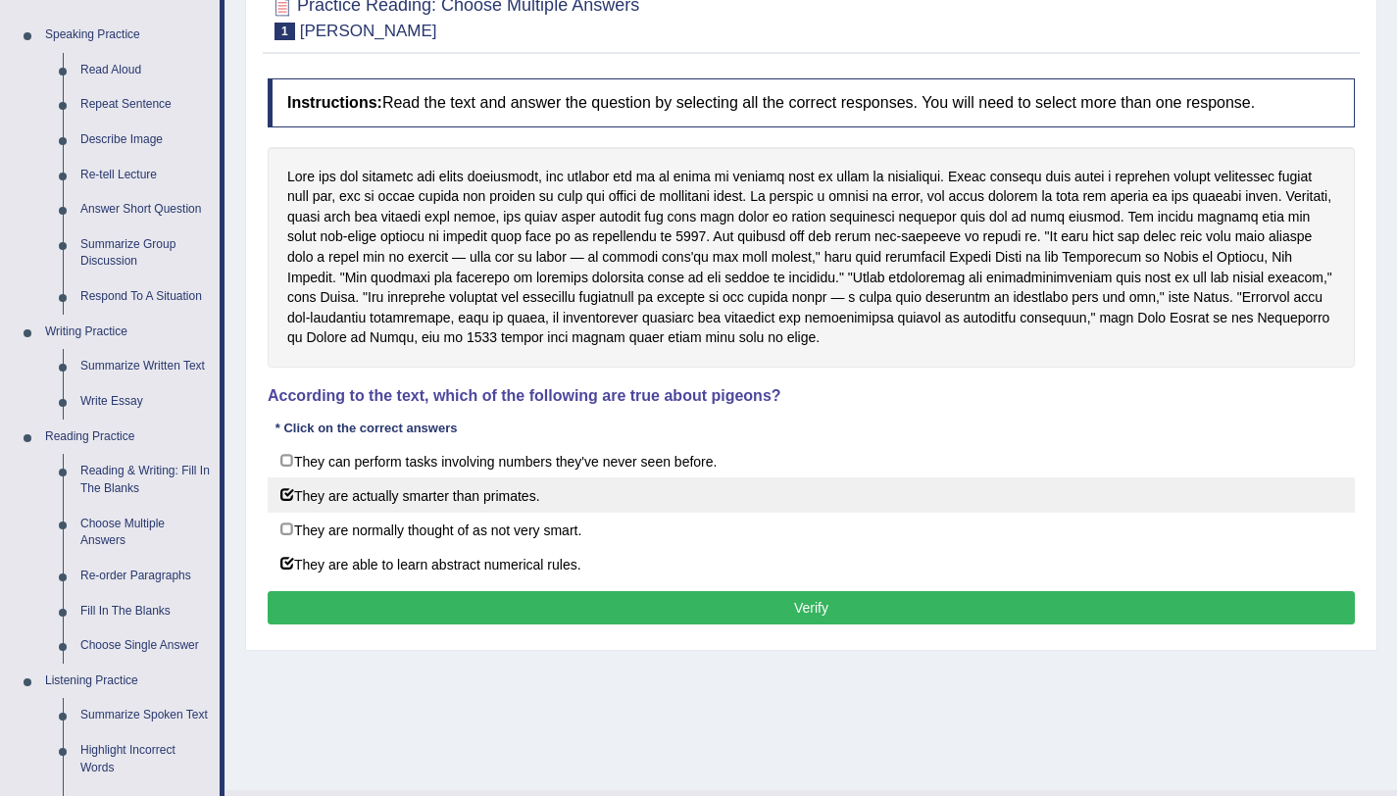
click at [287, 492] on label "They are actually smarter than primates." at bounding box center [811, 494] width 1087 height 35
checkbox input "false"
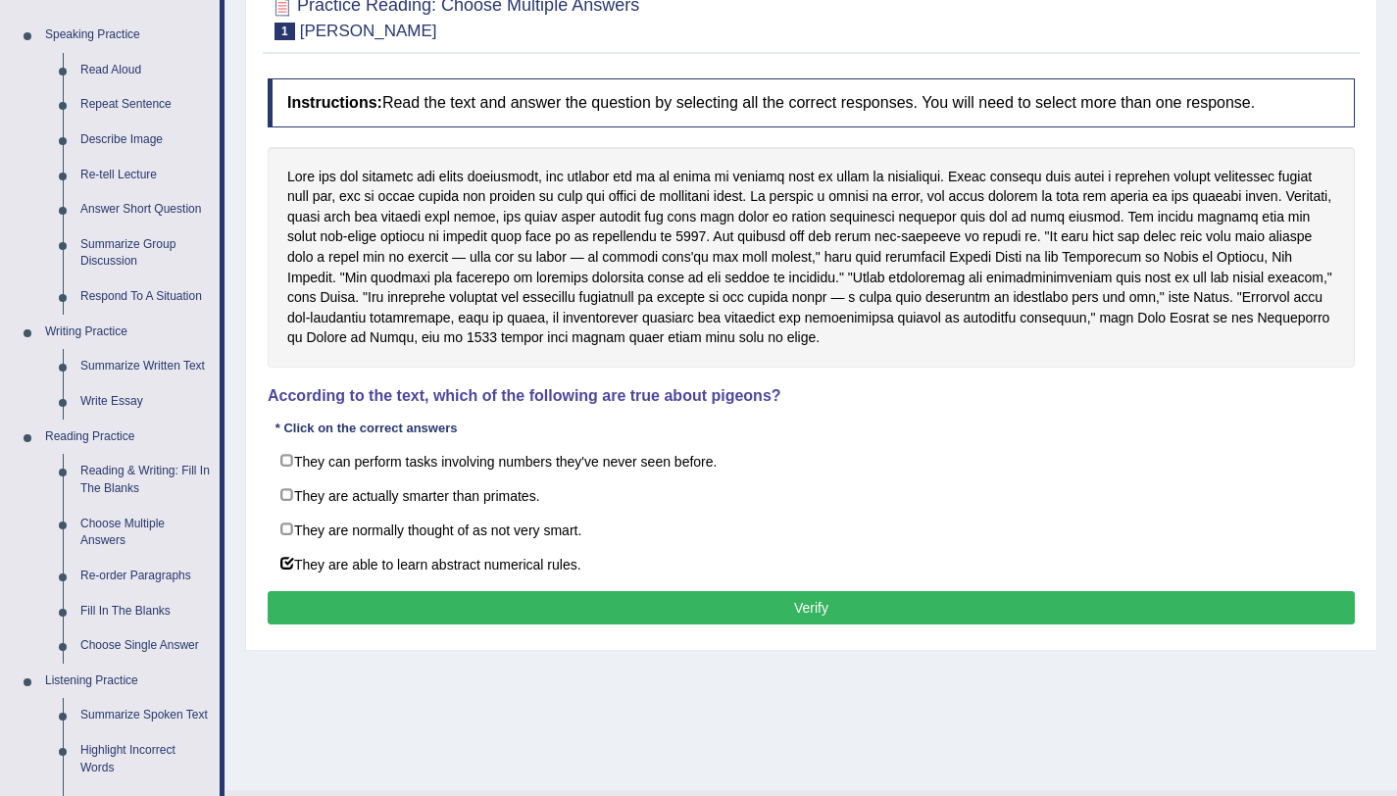
click at [723, 605] on button "Verify" at bounding box center [811, 607] width 1087 height 33
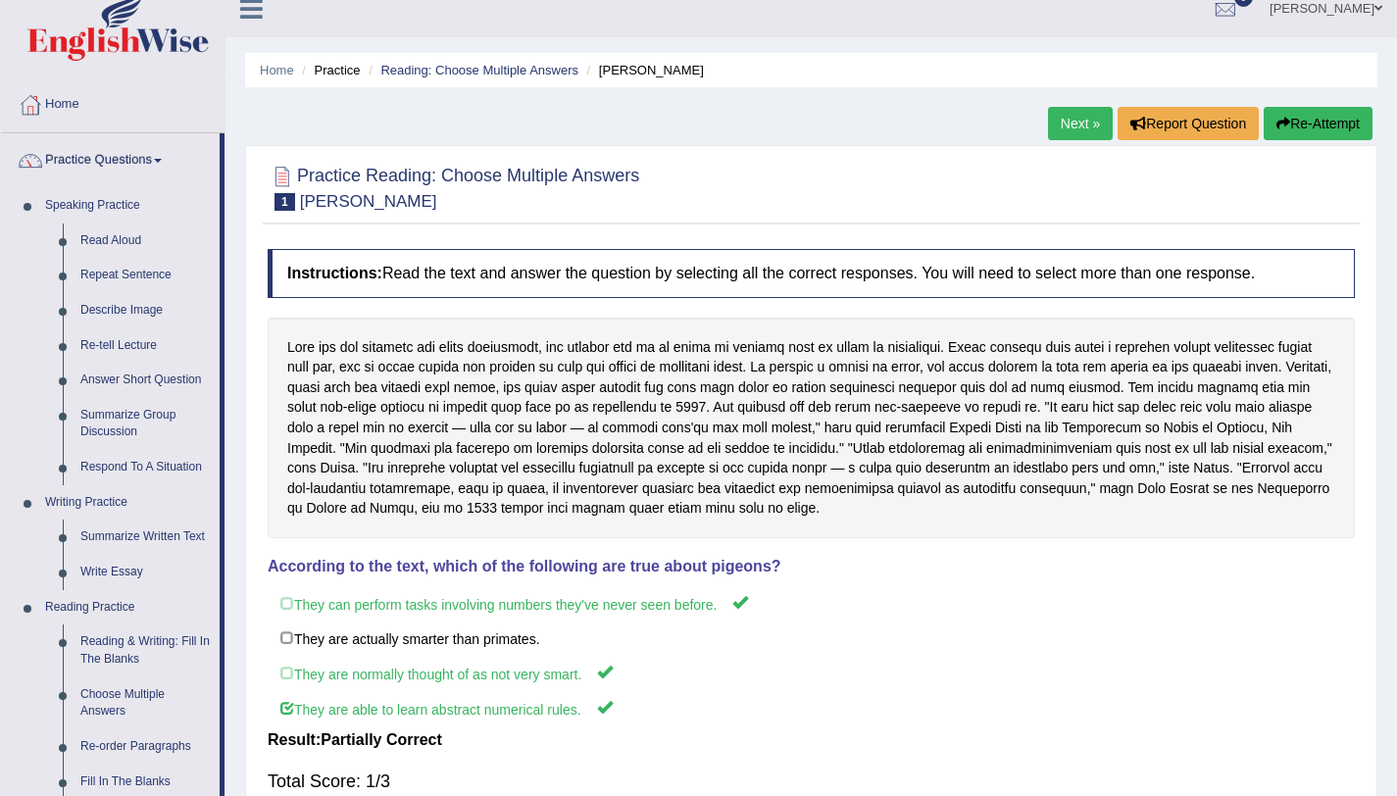
scroll to position [21, 0]
click at [1329, 127] on button "Re-Attempt" at bounding box center [1318, 122] width 109 height 33
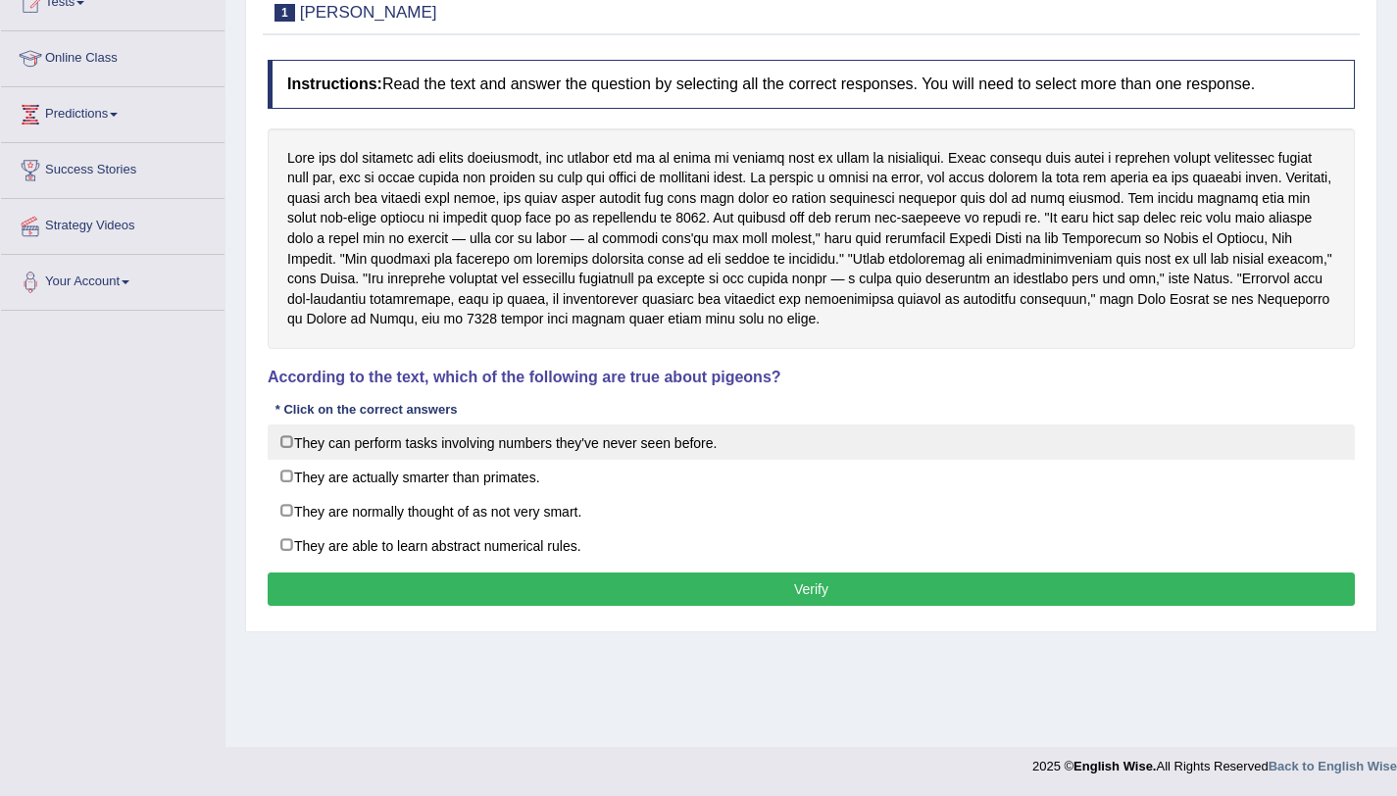
click at [319, 450] on label "They can perform tasks involving numbers they've never seen before." at bounding box center [811, 441] width 1087 height 35
checkbox input "true"
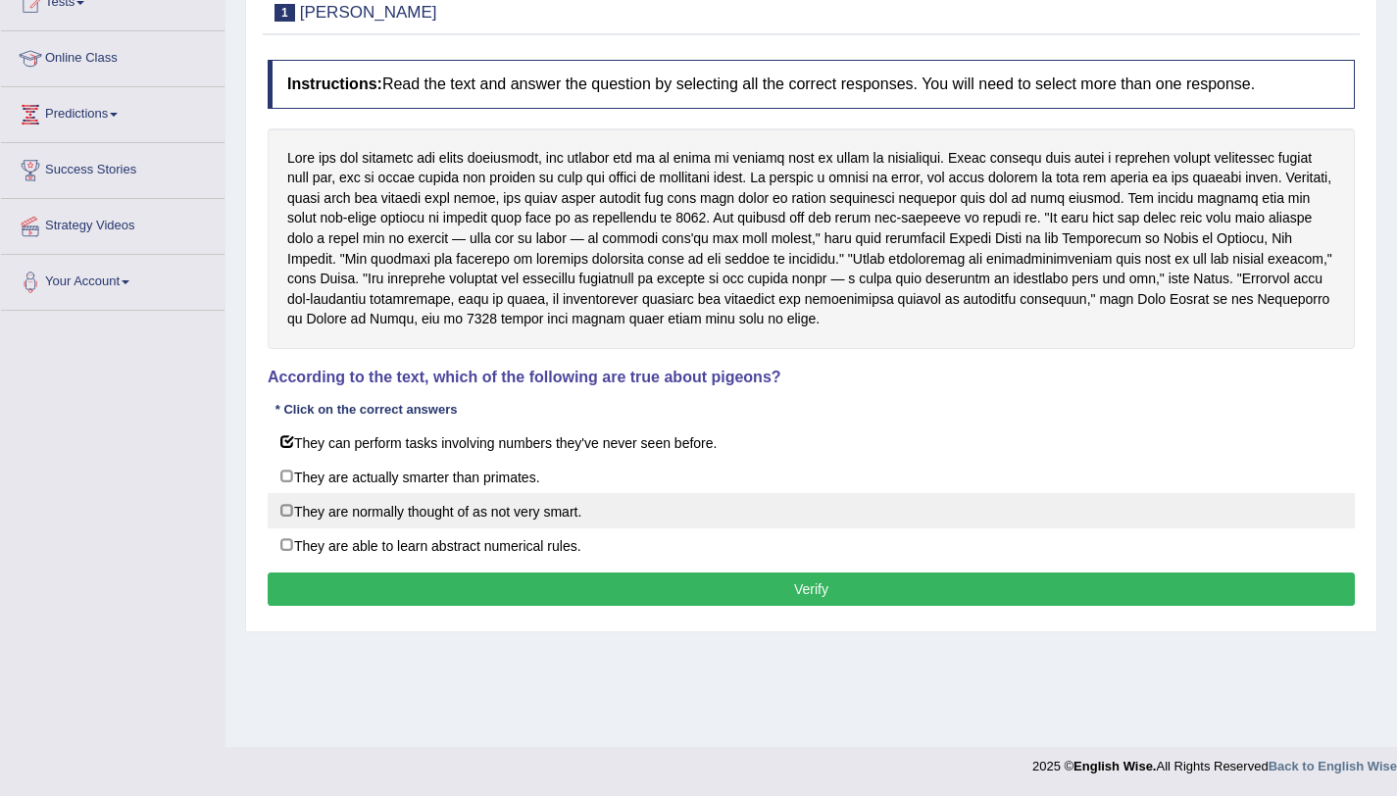
click at [304, 508] on label "They are normally thought of as not very smart." at bounding box center [811, 510] width 1087 height 35
checkbox input "true"
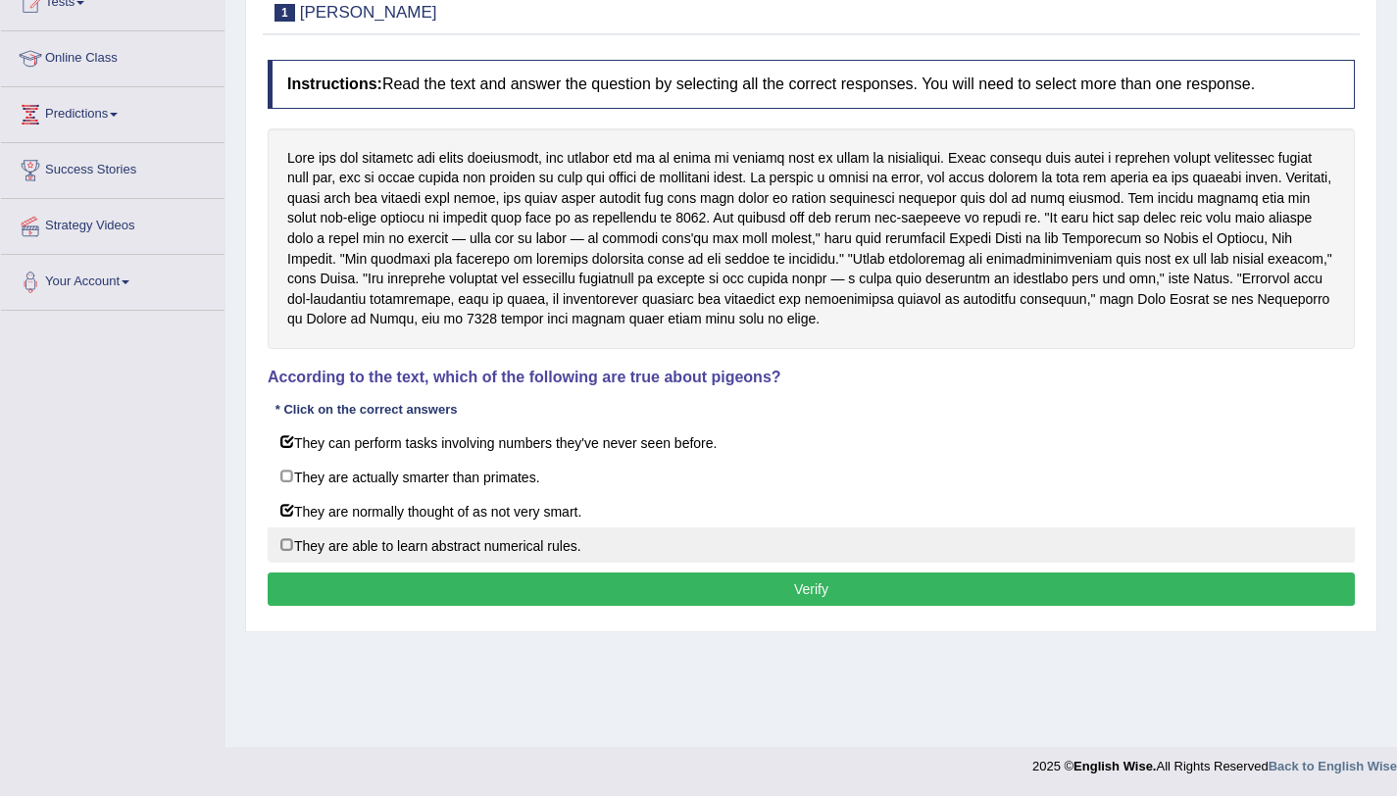
click at [304, 535] on label "They are able to learn abstract numerical rules." at bounding box center [811, 544] width 1087 height 35
checkbox input "true"
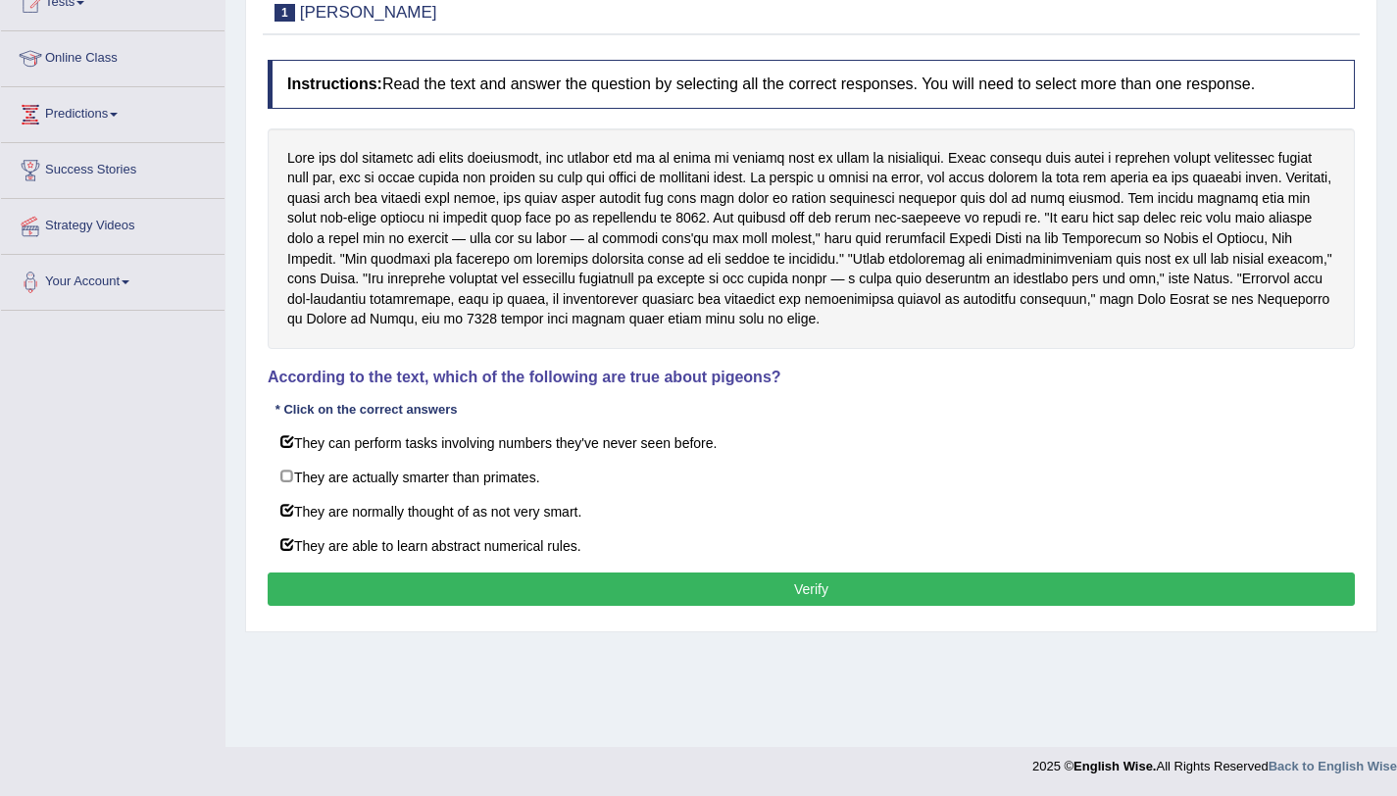
click at [534, 593] on button "Verify" at bounding box center [811, 589] width 1087 height 33
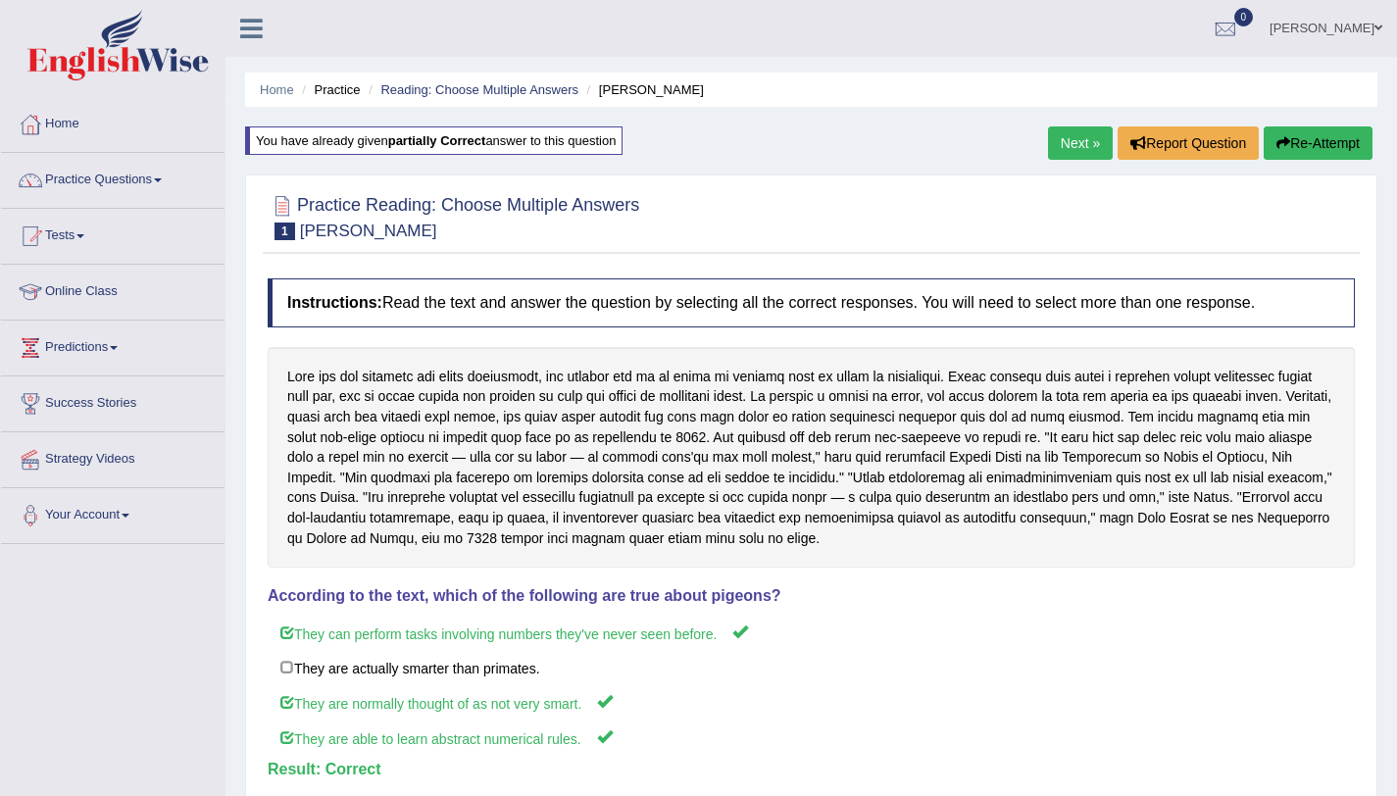
scroll to position [7, 0]
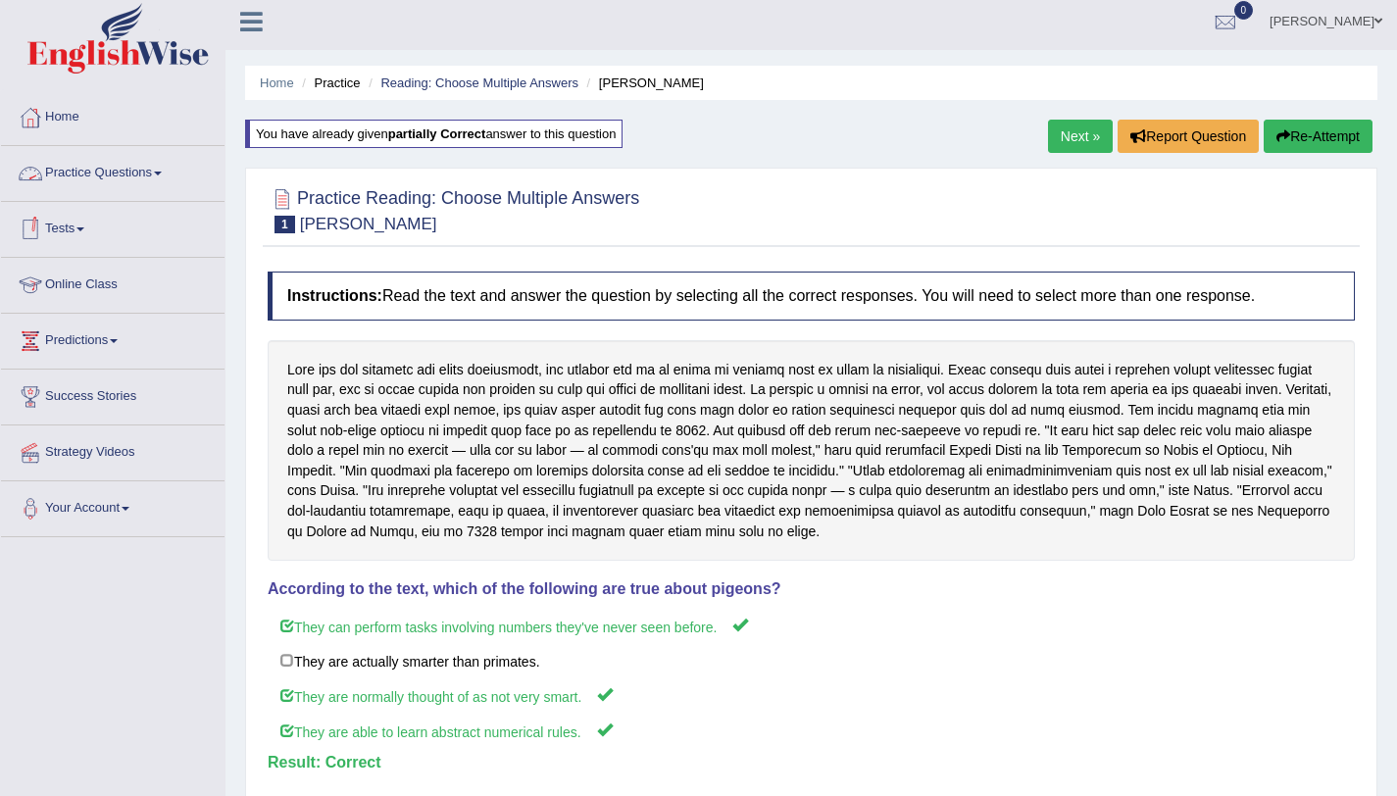
click at [135, 166] on link "Practice Questions" at bounding box center [113, 170] width 224 height 49
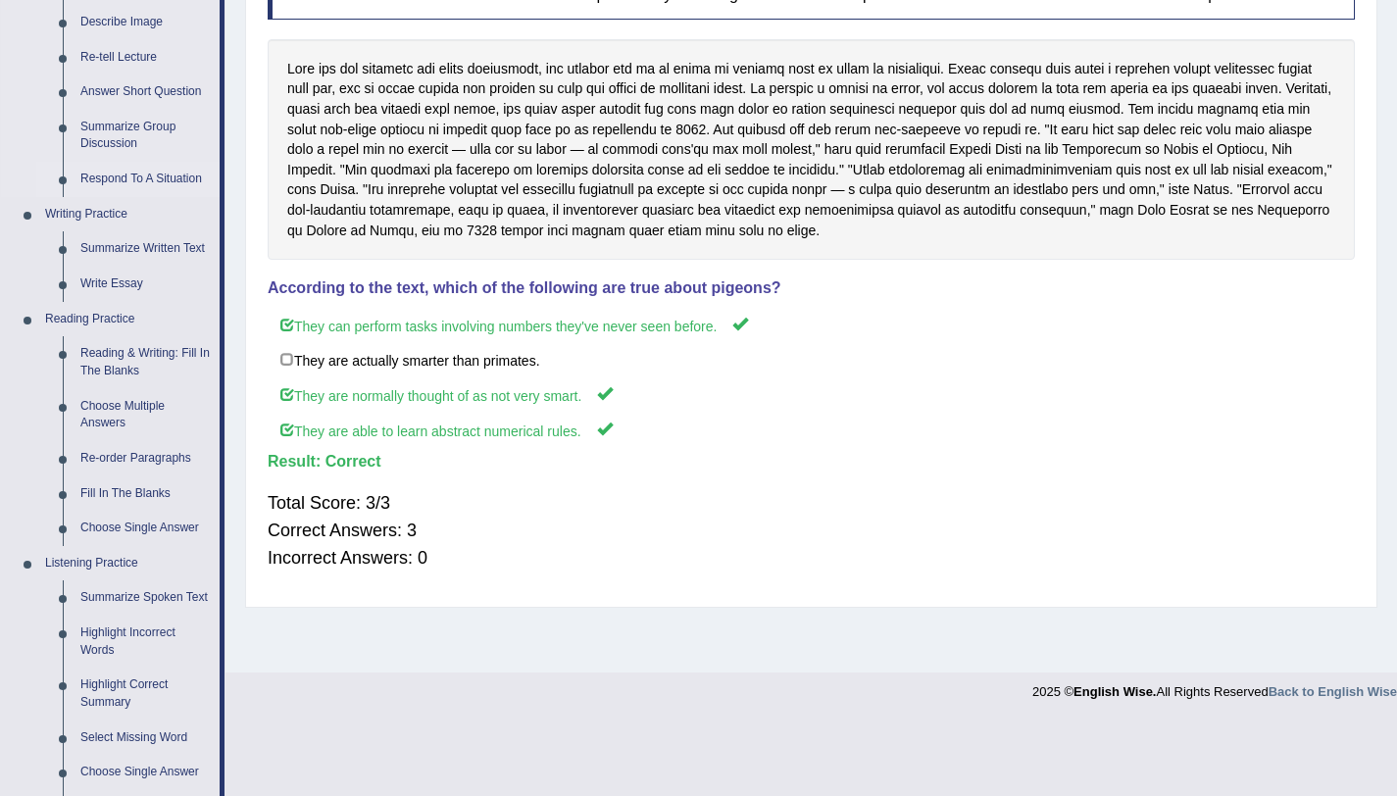
scroll to position [310, 0]
click at [150, 490] on link "Fill In The Blanks" at bounding box center [146, 491] width 148 height 35
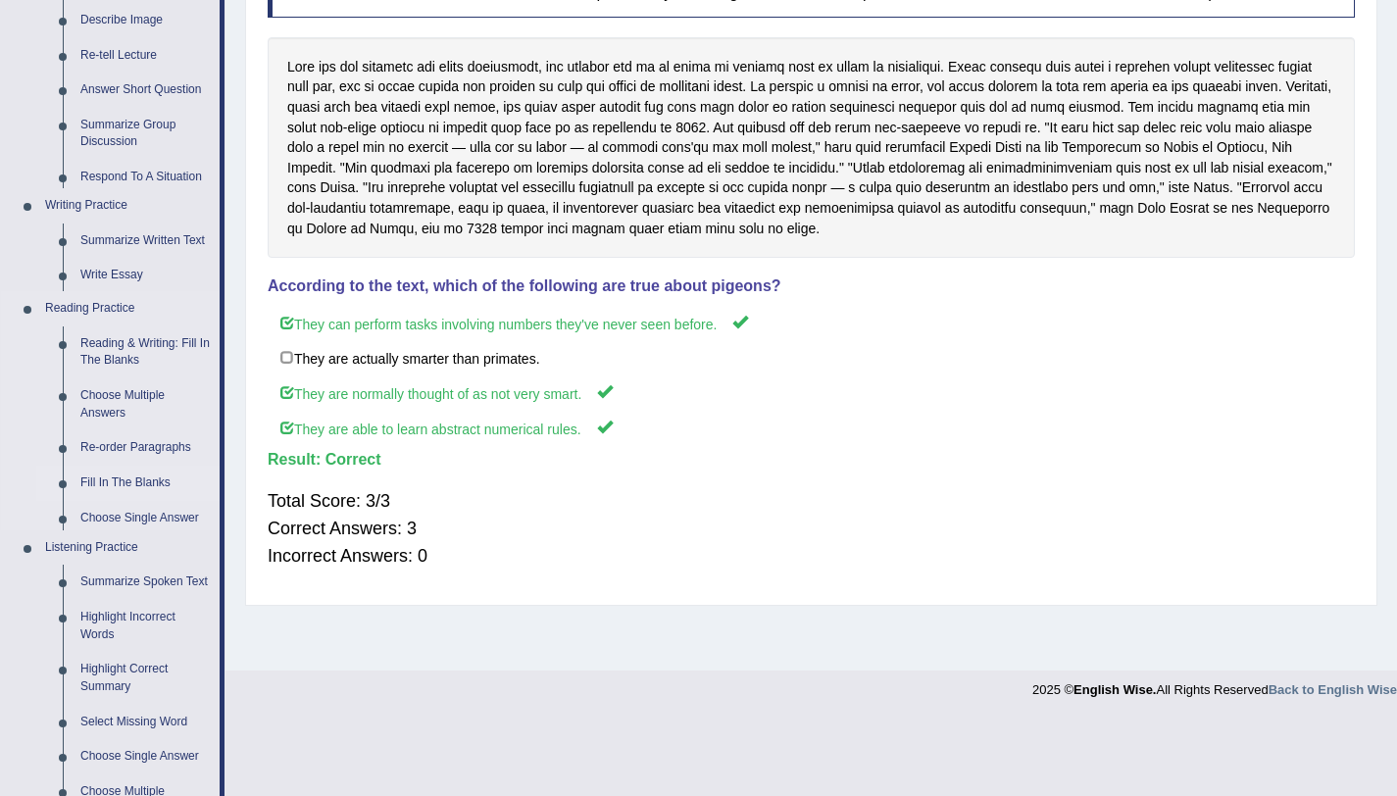
scroll to position [233, 0]
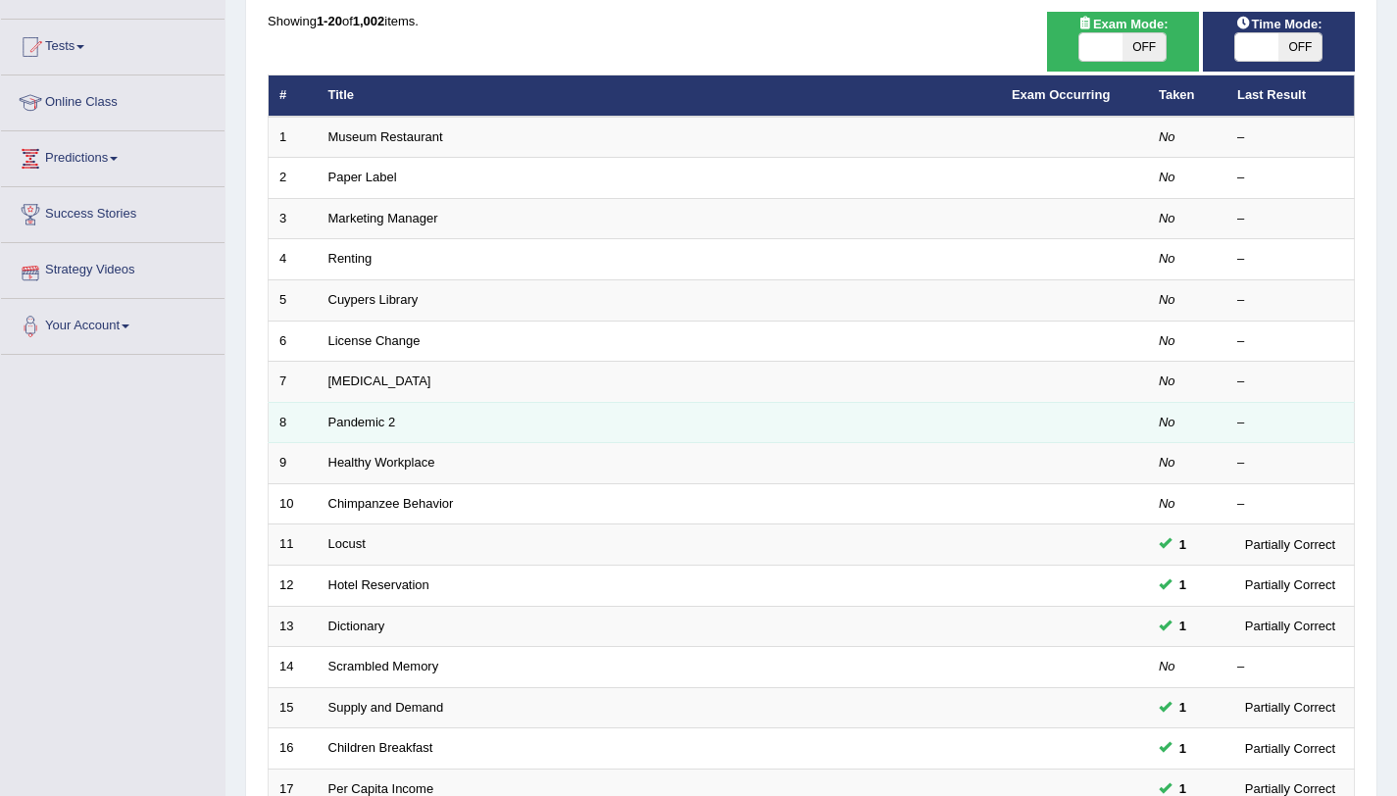
scroll to position [190, 0]
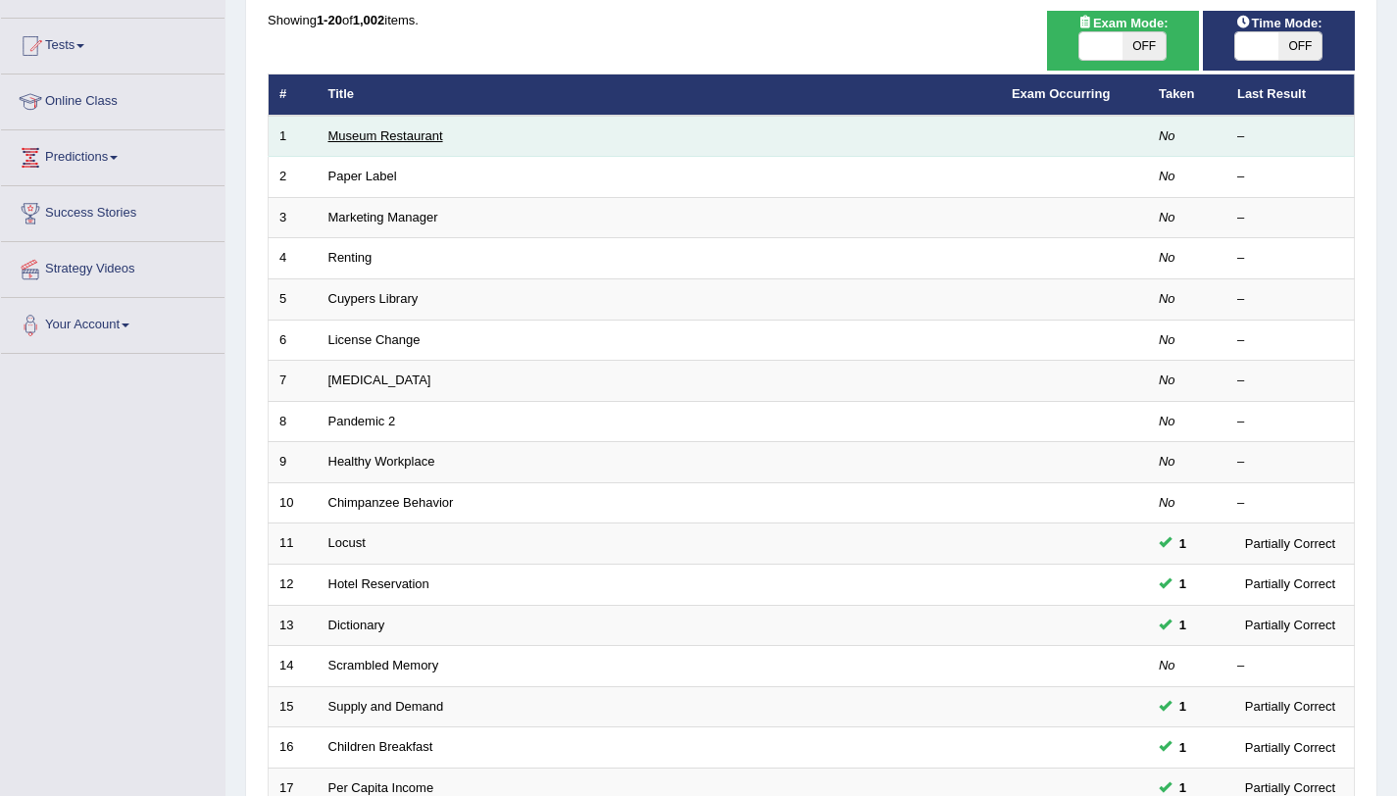
click at [400, 132] on link "Museum Restaurant" at bounding box center [385, 135] width 115 height 15
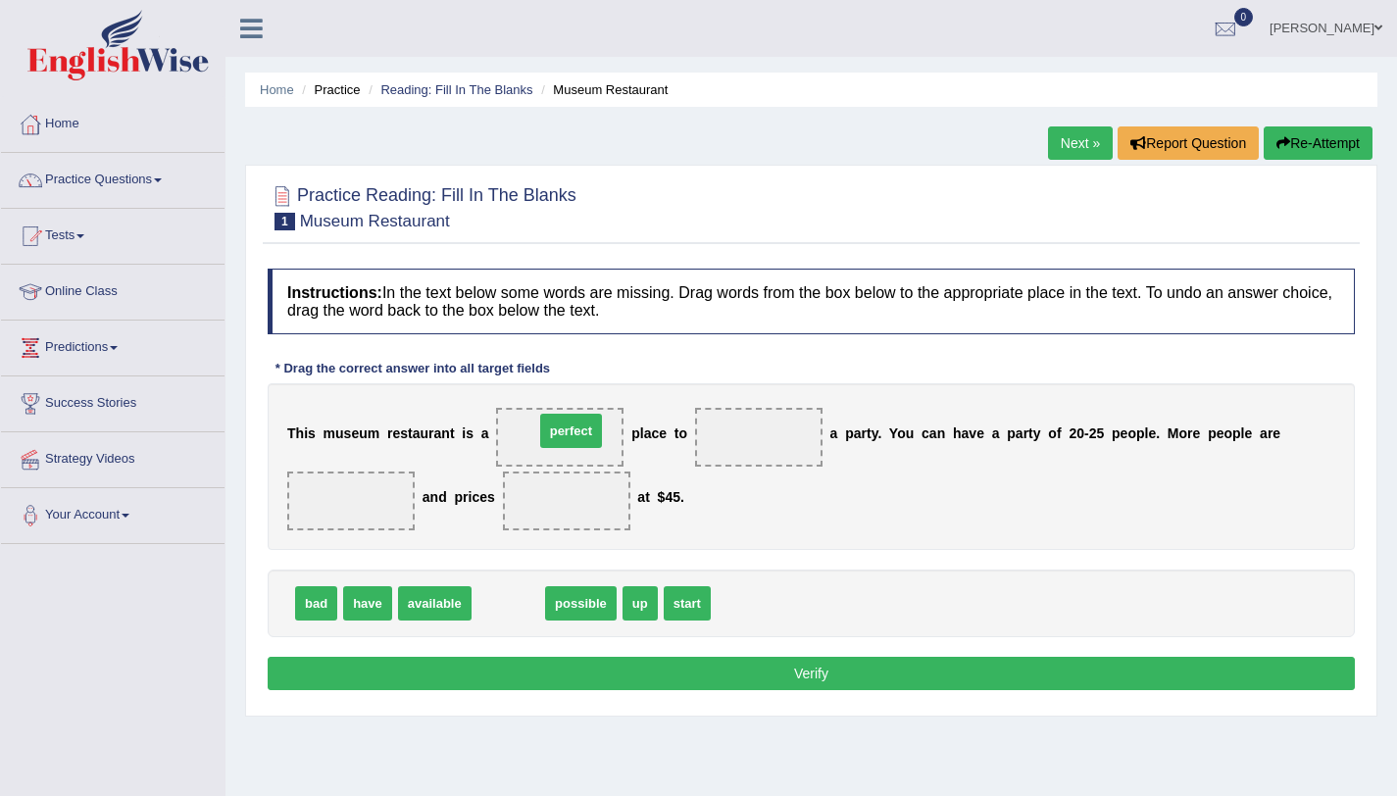
drag, startPoint x: 499, startPoint y: 610, endPoint x: 562, endPoint y: 437, distance: 183.6
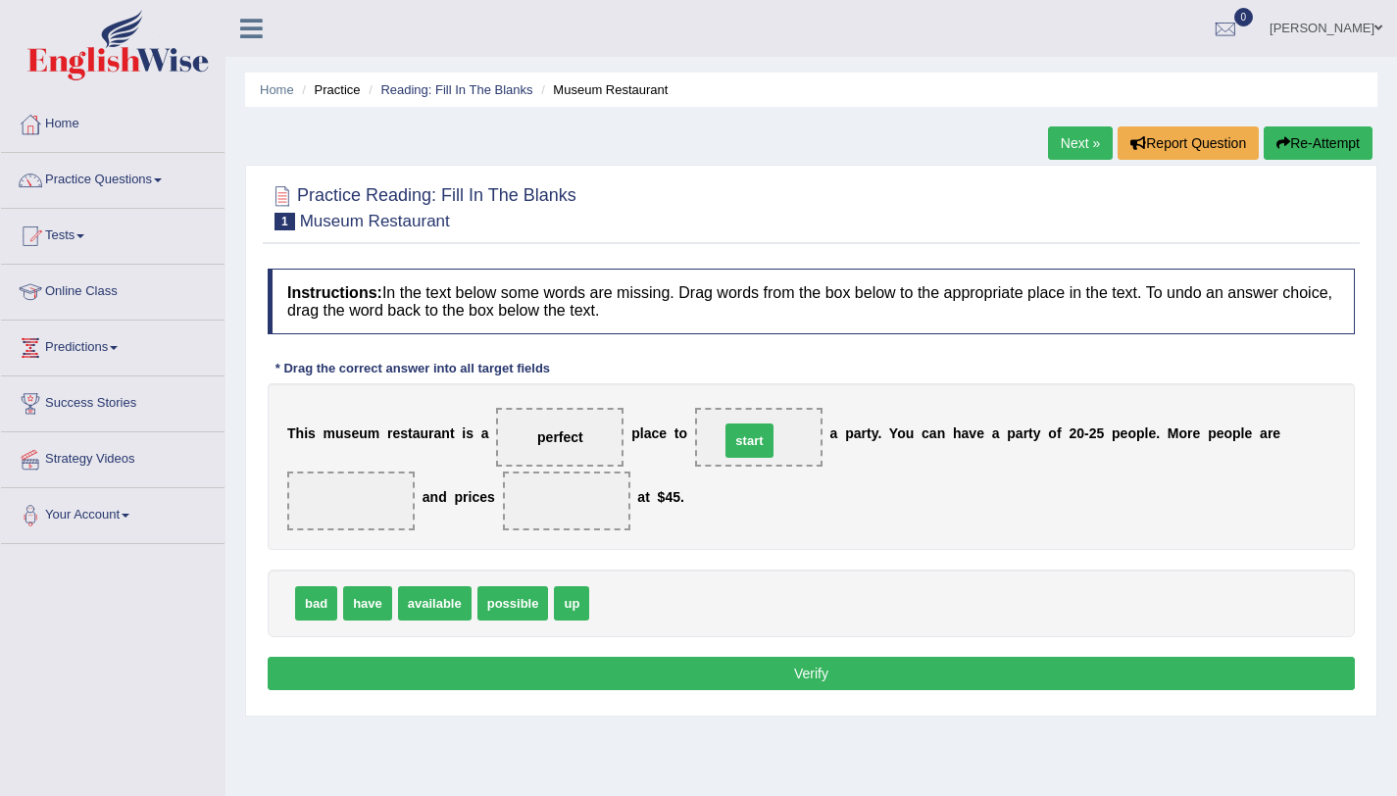
drag, startPoint x: 624, startPoint y: 600, endPoint x: 755, endPoint y: 437, distance: 208.5
drag, startPoint x: 565, startPoint y: 607, endPoint x: 566, endPoint y: 510, distance: 97.1
drag, startPoint x: 424, startPoint y: 614, endPoint x: 359, endPoint y: 509, distance: 123.2
drag, startPoint x: 375, startPoint y: 504, endPoint x: 582, endPoint y: 605, distance: 230.2
drag, startPoint x: 566, startPoint y: 500, endPoint x: 379, endPoint y: 488, distance: 186.6
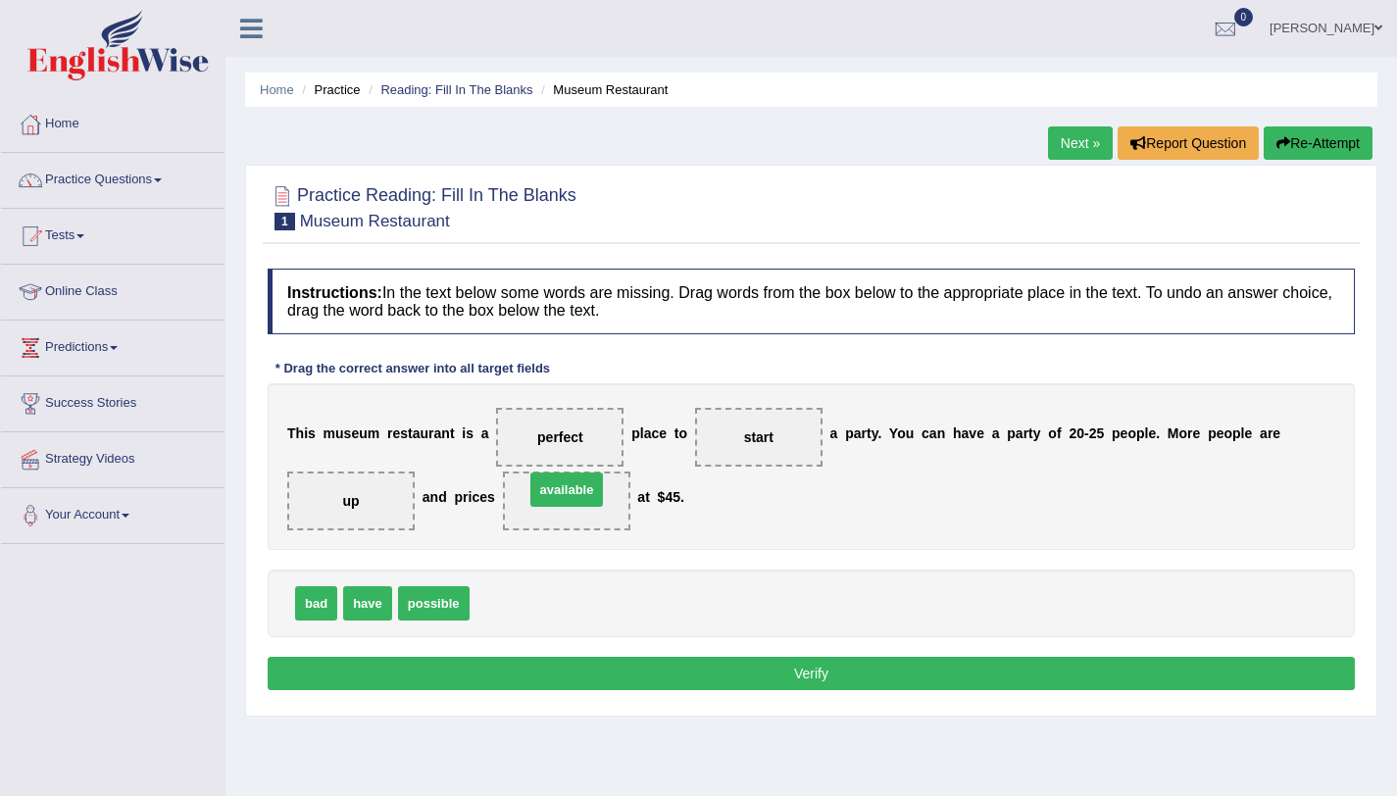
drag, startPoint x: 506, startPoint y: 606, endPoint x: 561, endPoint y: 492, distance: 126.3
click at [679, 678] on button "Verify" at bounding box center [811, 673] width 1087 height 33
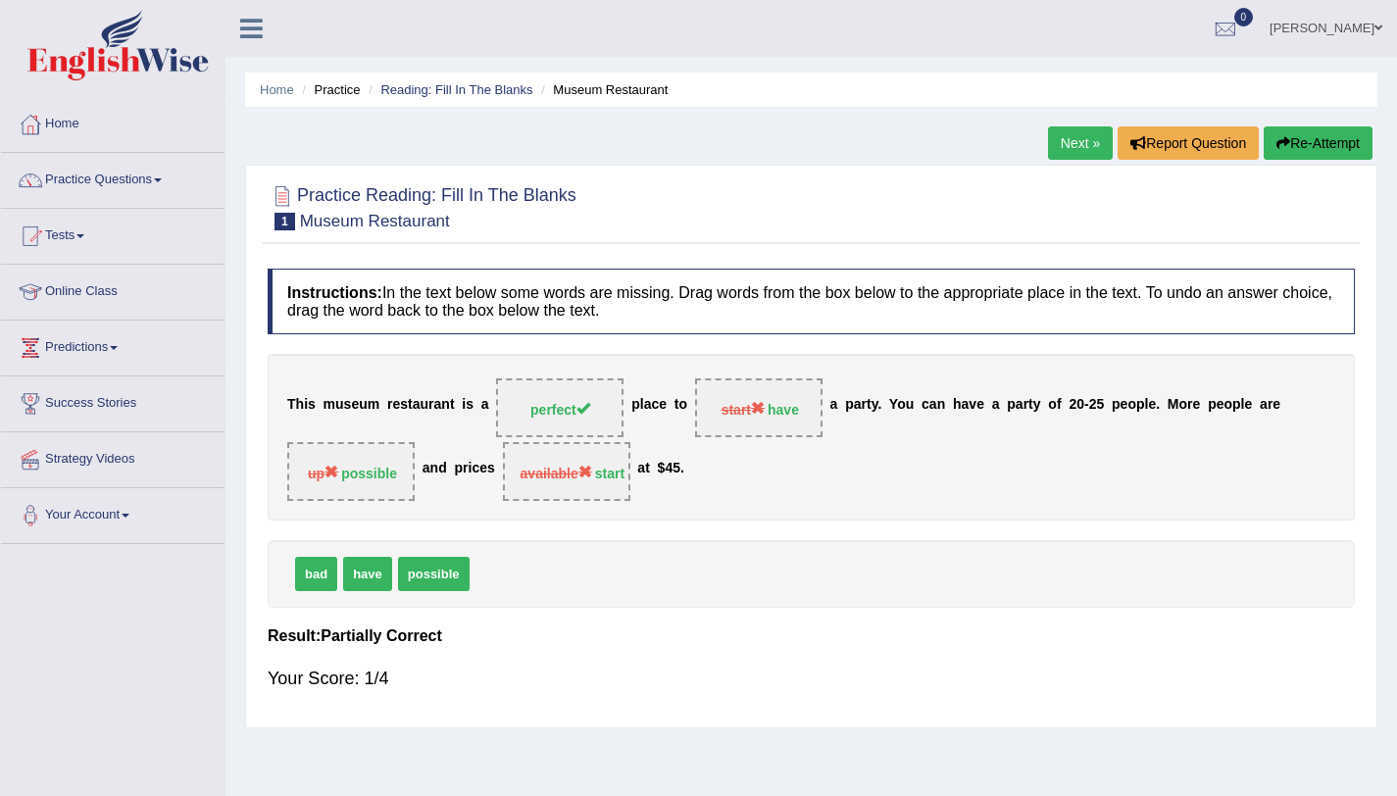
click at [1334, 147] on button "Re-Attempt" at bounding box center [1318, 142] width 109 height 33
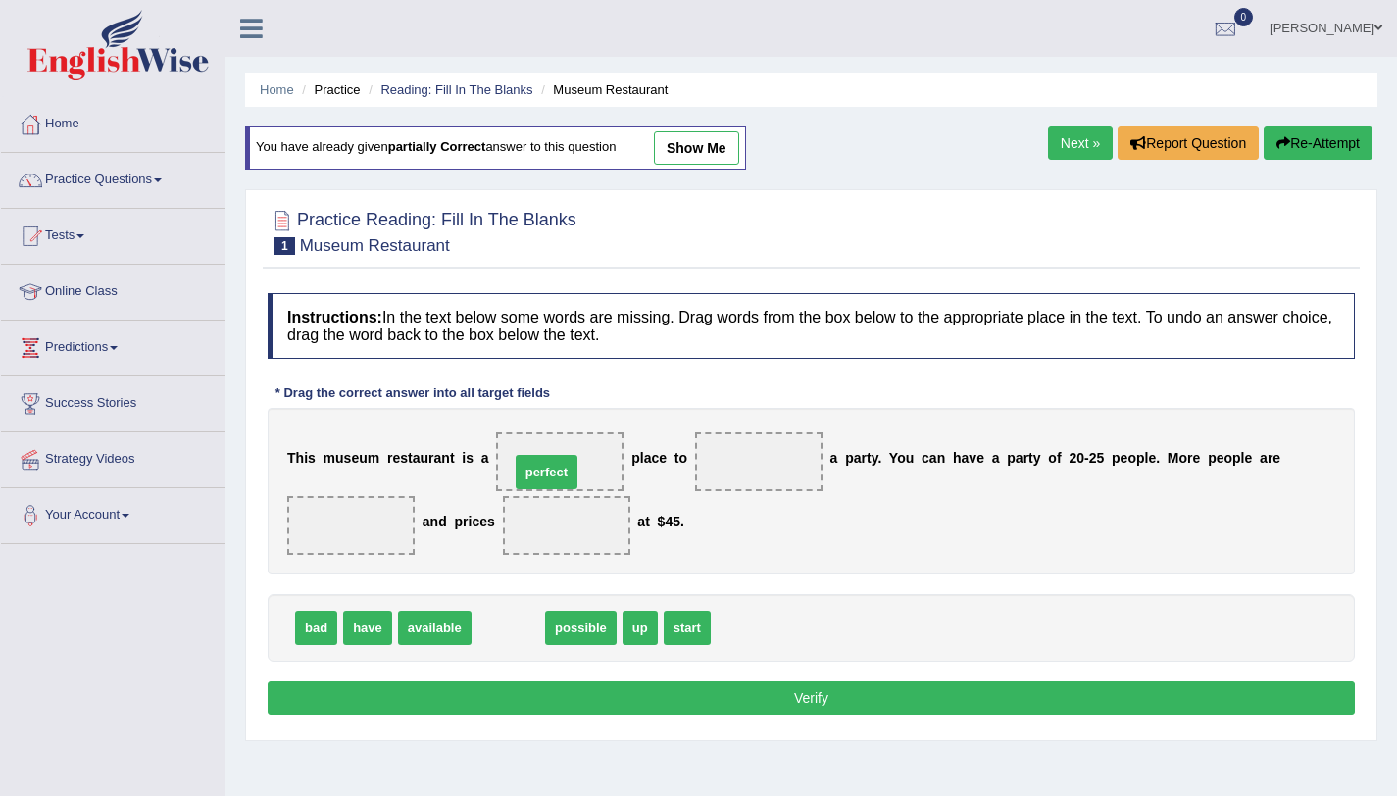
drag, startPoint x: 517, startPoint y: 640, endPoint x: 555, endPoint y: 484, distance: 160.5
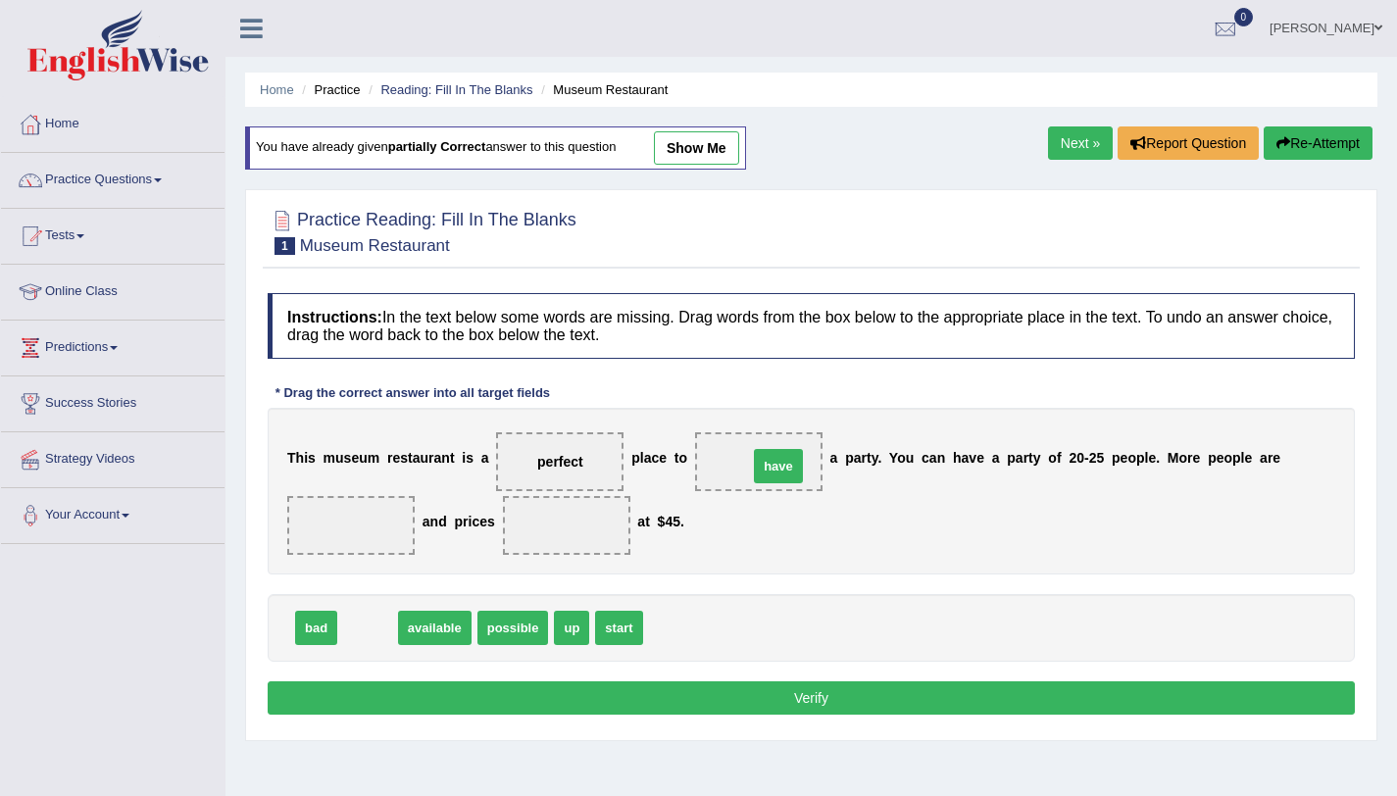
drag, startPoint x: 372, startPoint y: 629, endPoint x: 782, endPoint y: 468, distance: 441.5
drag, startPoint x: 366, startPoint y: 628, endPoint x: 328, endPoint y: 544, distance: 92.2
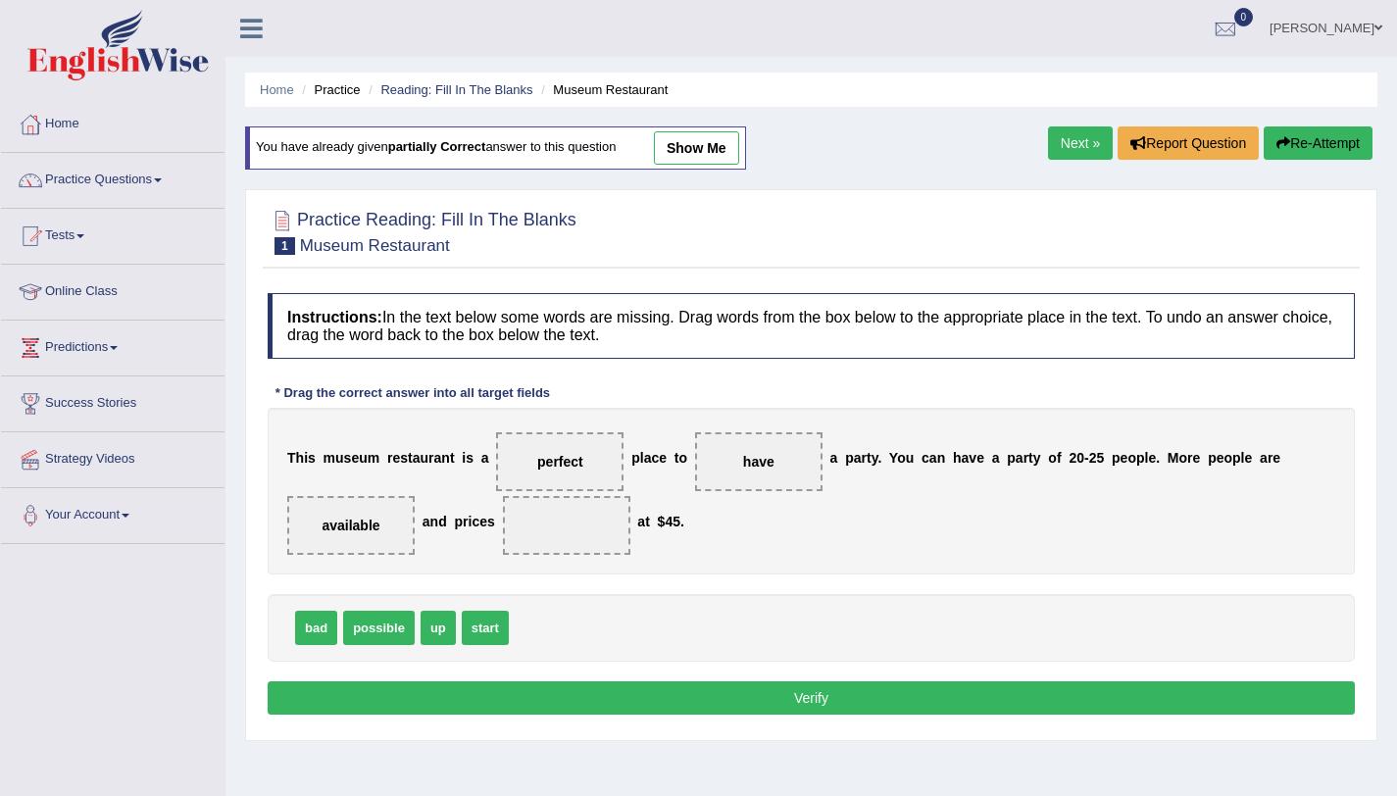
drag, startPoint x: 345, startPoint y: 539, endPoint x: 366, endPoint y: 523, distance: 26.5
click at [366, 523] on span "available" at bounding box center [350, 525] width 127 height 59
click at [366, 523] on span "available" at bounding box center [351, 526] width 58 height 16
drag, startPoint x: 487, startPoint y: 626, endPoint x: 557, endPoint y: 534, distance: 115.5
click at [518, 699] on button "Verify" at bounding box center [811, 697] width 1087 height 33
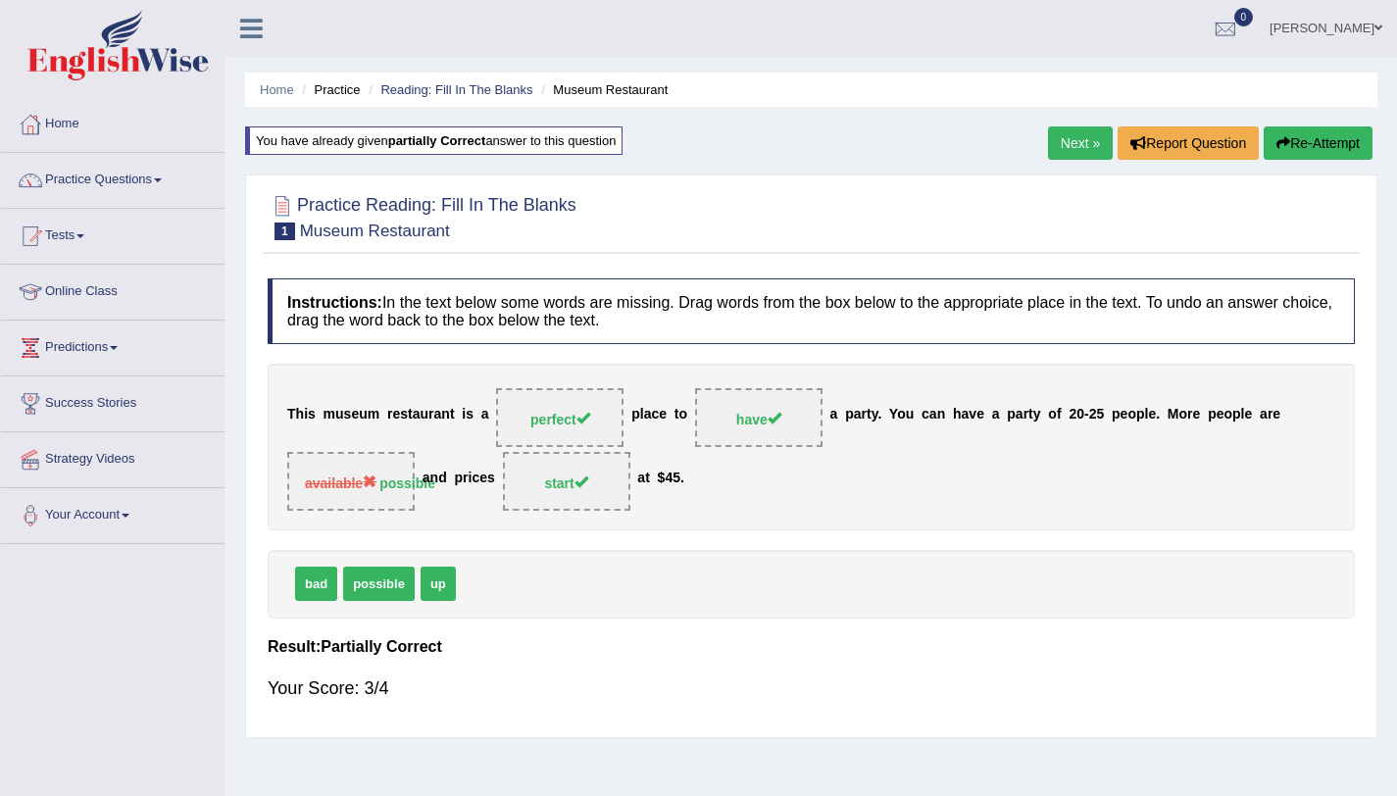
click at [1088, 159] on link "Next »" at bounding box center [1080, 142] width 65 height 33
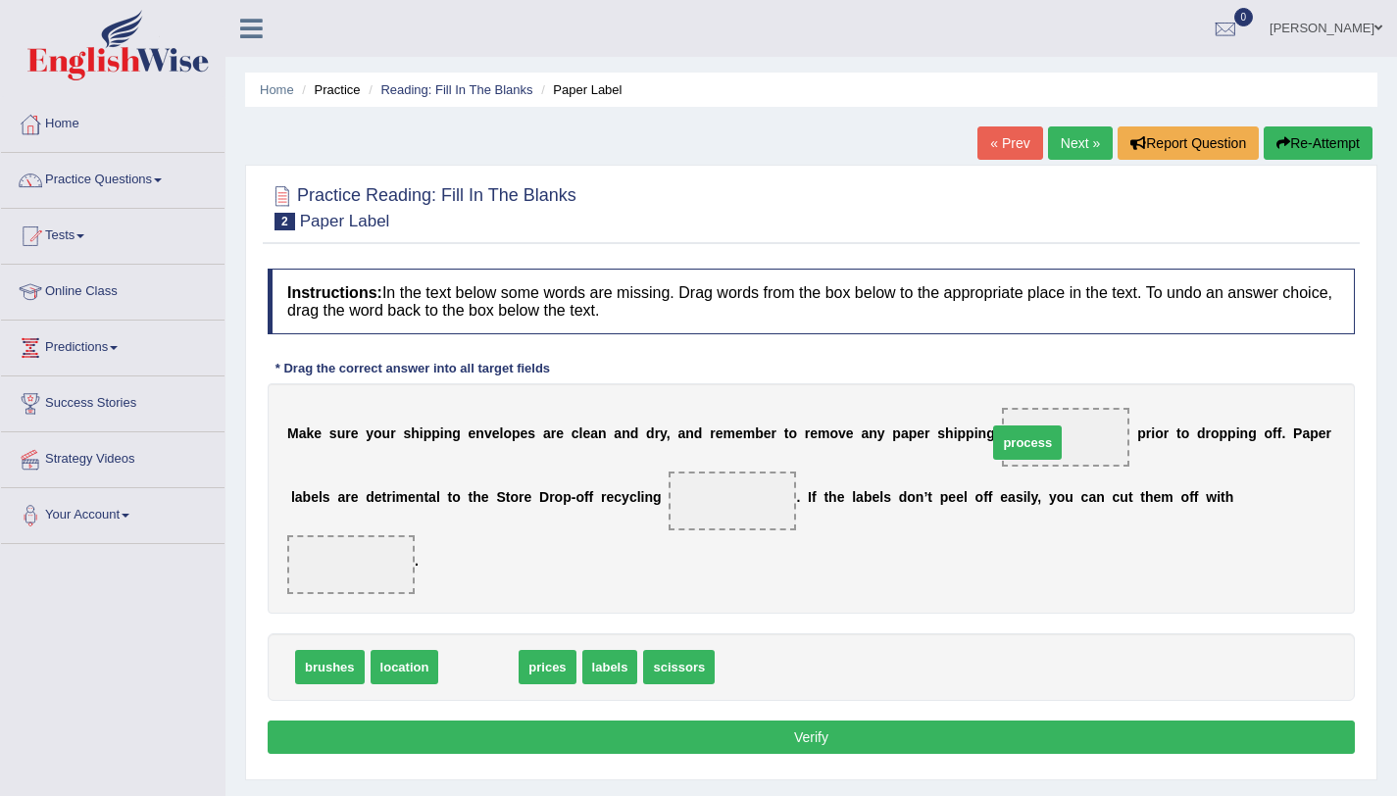
drag, startPoint x: 486, startPoint y: 671, endPoint x: 1035, endPoint y: 446, distance: 593.1
click at [590, 676] on span "scissors" at bounding box center [606, 667] width 72 height 34
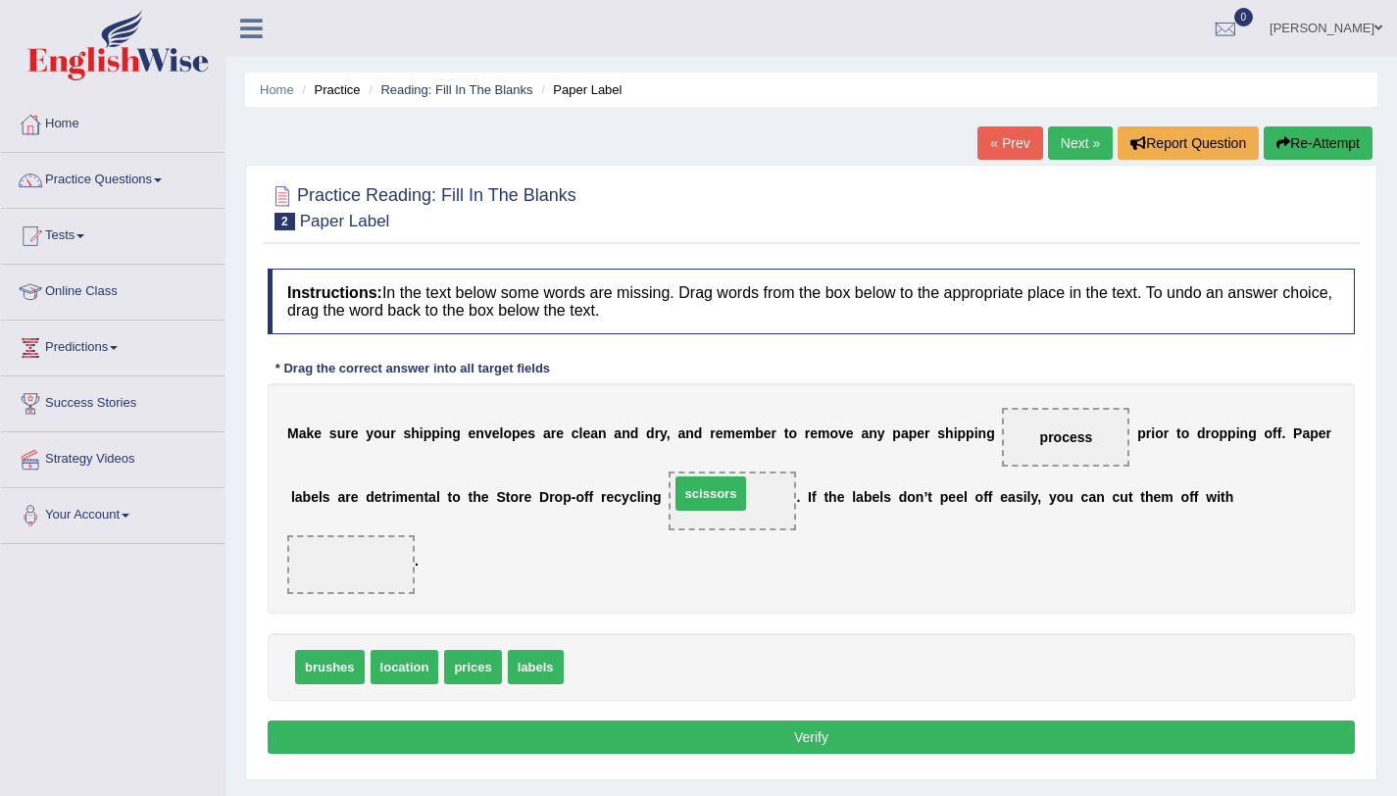
drag, startPoint x: 590, startPoint y: 676, endPoint x: 696, endPoint y: 503, distance: 203.3
drag, startPoint x: 729, startPoint y: 505, endPoint x: 348, endPoint y: 585, distance: 389.7
drag, startPoint x: 418, startPoint y: 672, endPoint x: 740, endPoint y: 501, distance: 364.9
click at [747, 730] on button "Verify" at bounding box center [811, 737] width 1087 height 33
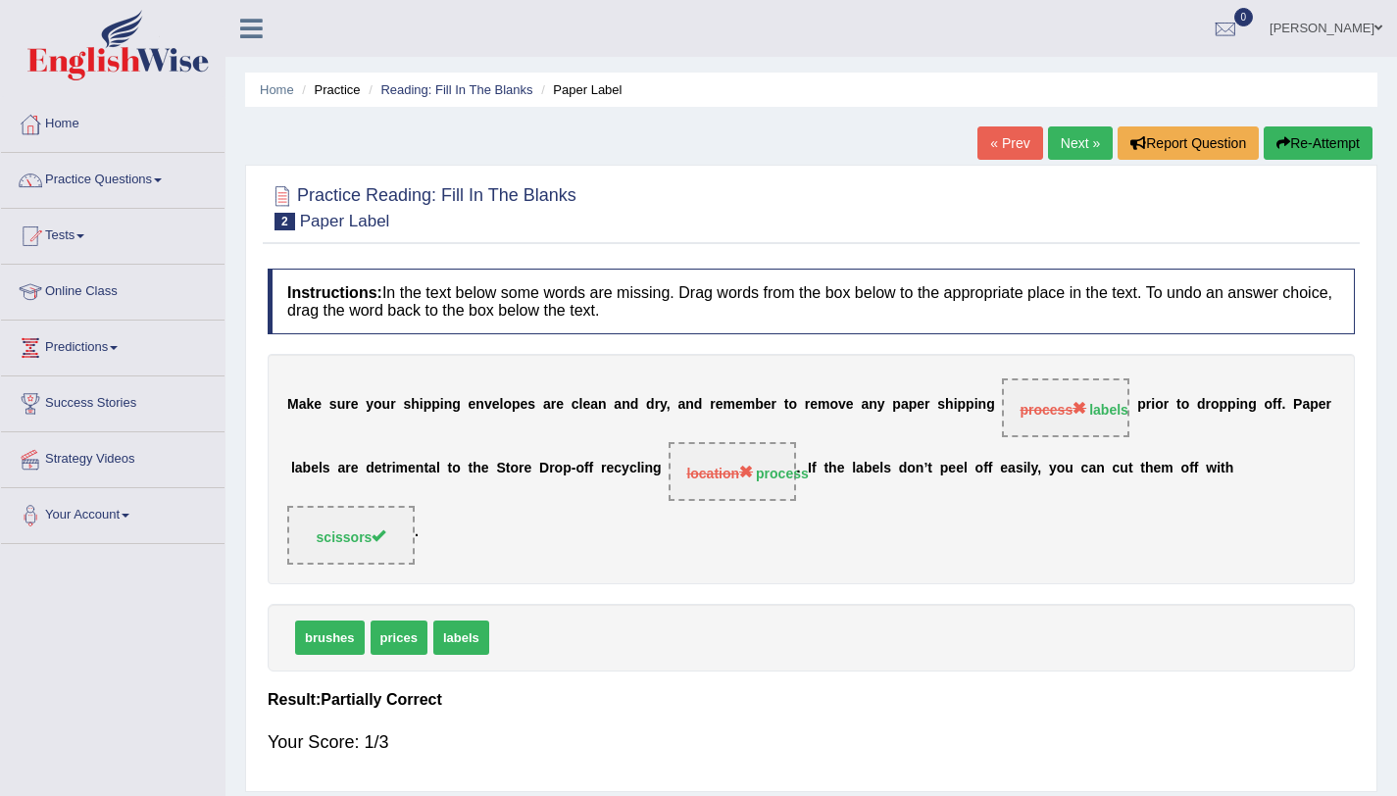
click at [1284, 133] on button "Re-Attempt" at bounding box center [1318, 142] width 109 height 33
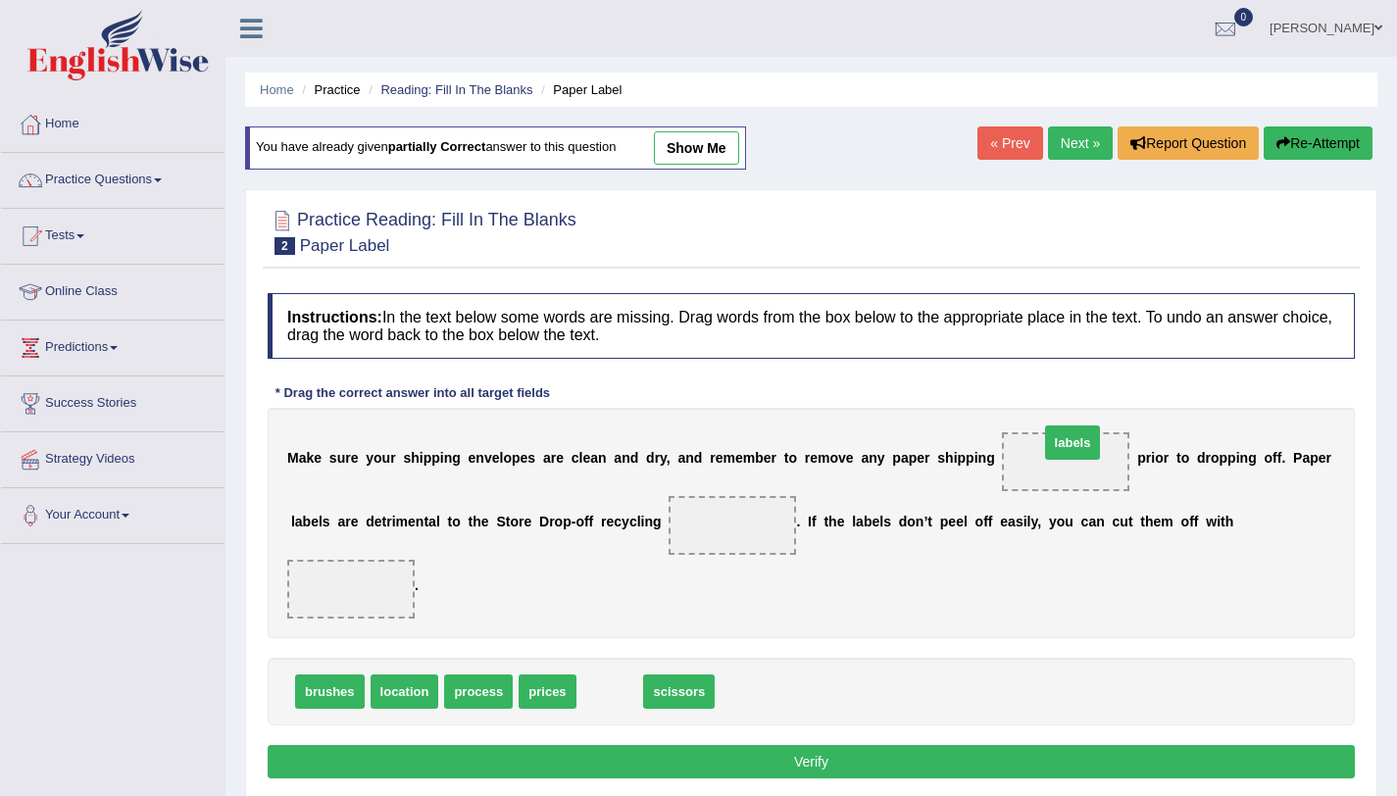
drag, startPoint x: 611, startPoint y: 704, endPoint x: 1072, endPoint y: 457, distance: 522.8
drag, startPoint x: 615, startPoint y: 692, endPoint x: 331, endPoint y: 595, distance: 299.5
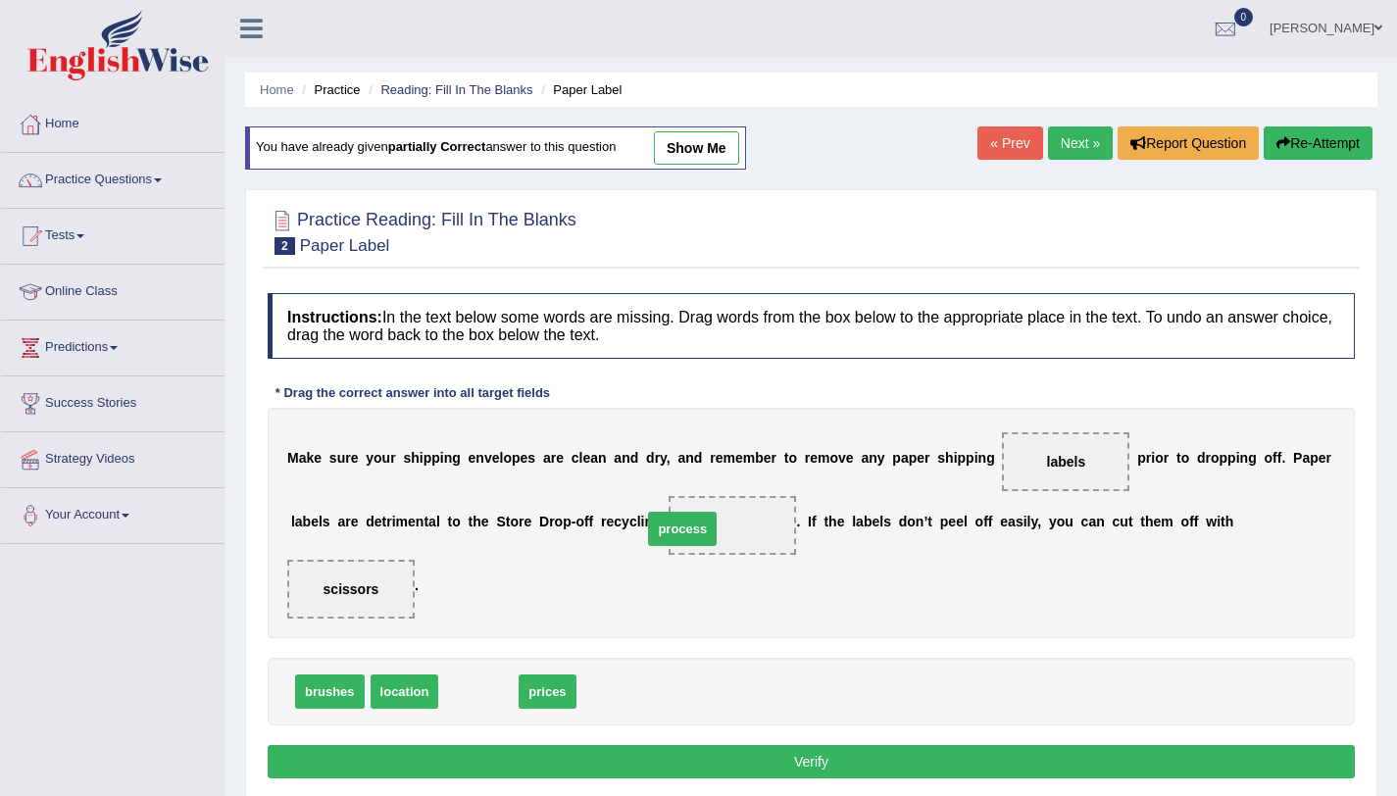
drag, startPoint x: 501, startPoint y: 695, endPoint x: 730, endPoint y: 525, distance: 285.3
click at [841, 756] on button "Verify" at bounding box center [811, 761] width 1087 height 33
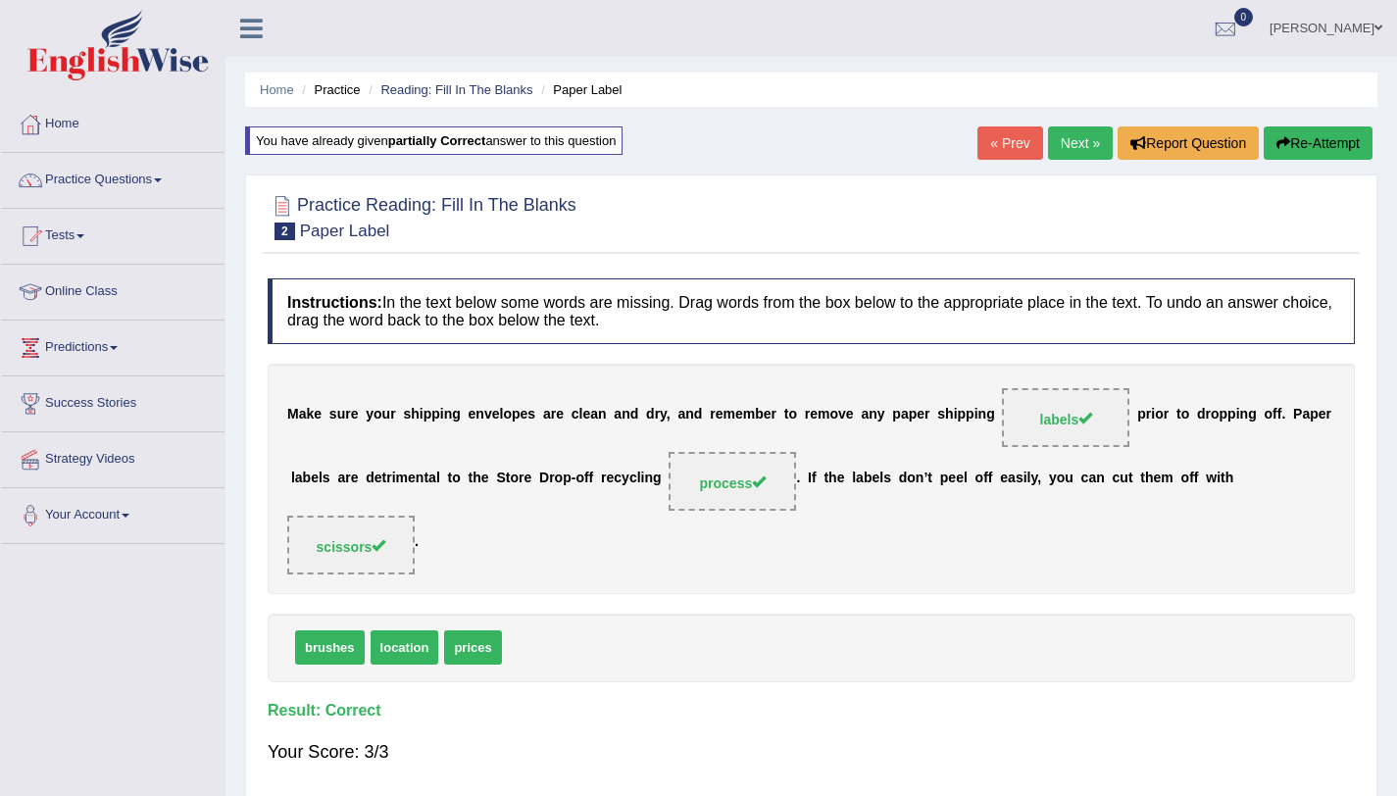
click at [1070, 141] on link "Next »" at bounding box center [1080, 142] width 65 height 33
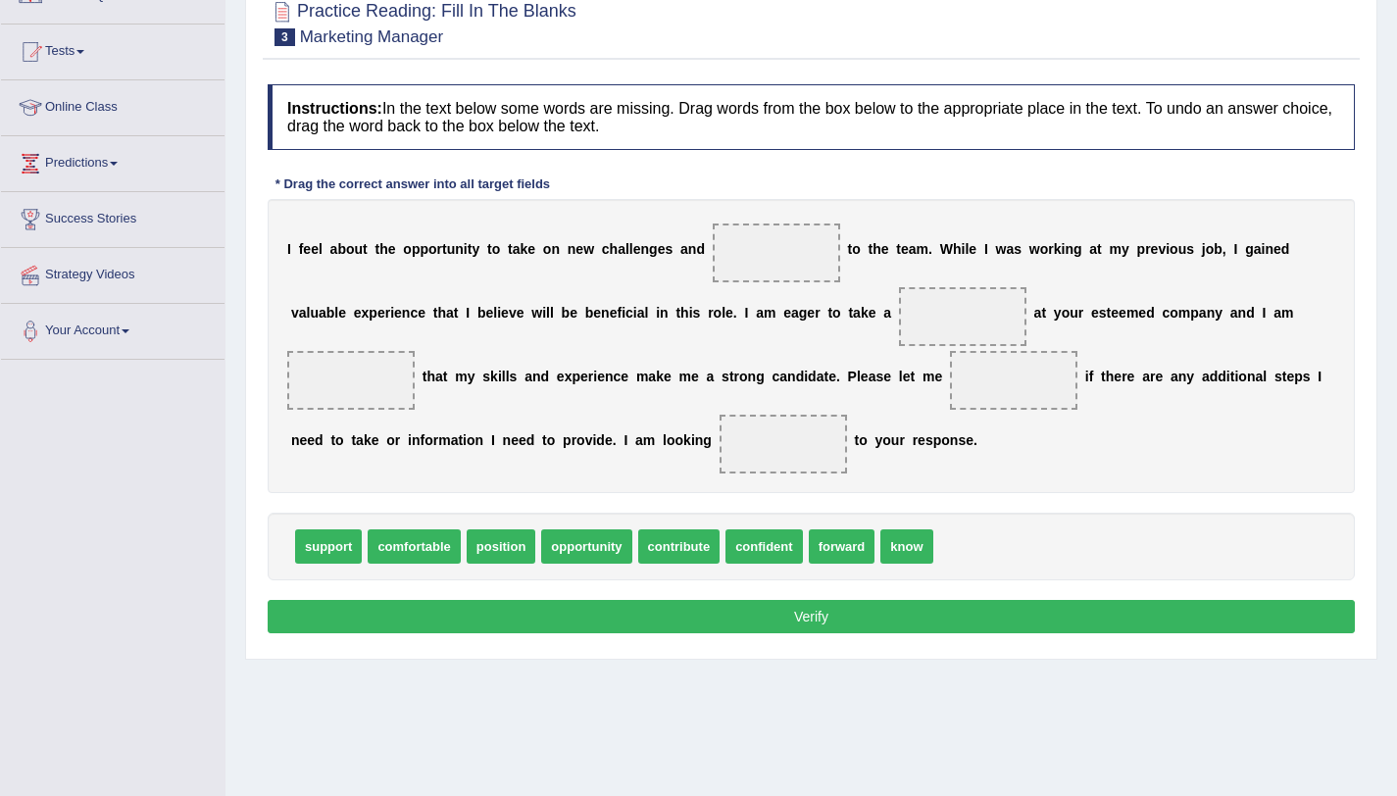
scroll to position [185, 0]
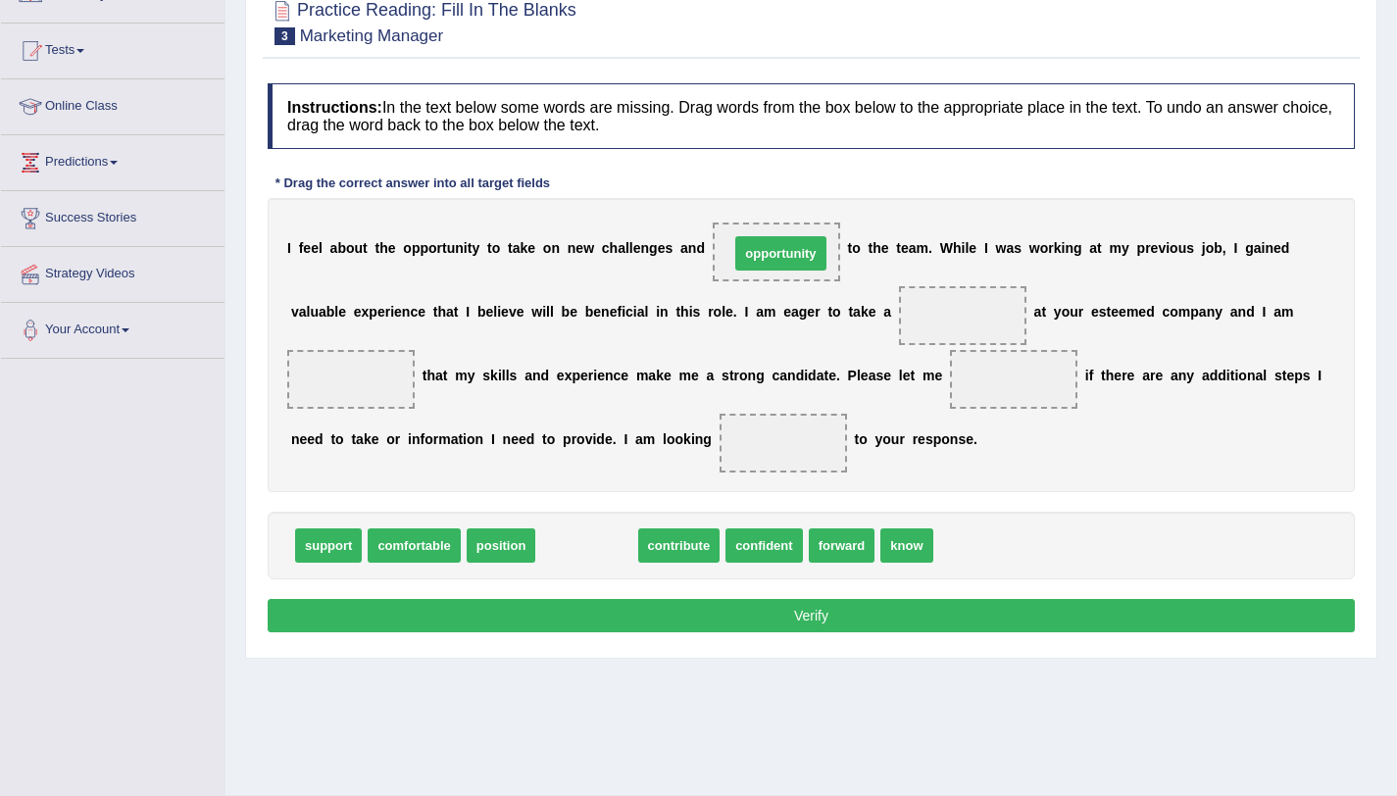
drag, startPoint x: 601, startPoint y: 552, endPoint x: 795, endPoint y: 260, distance: 350.8
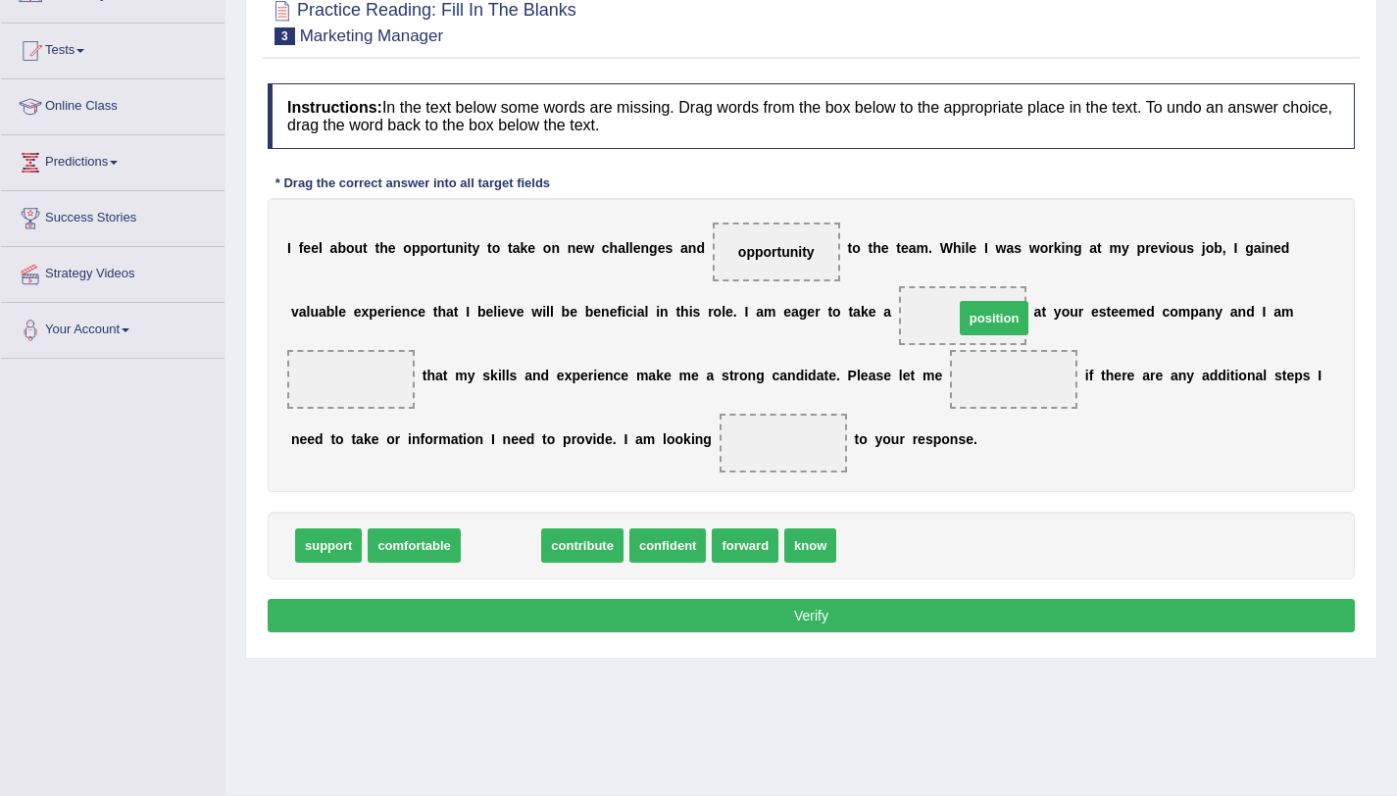
drag, startPoint x: 506, startPoint y: 545, endPoint x: 994, endPoint y: 316, distance: 539.4
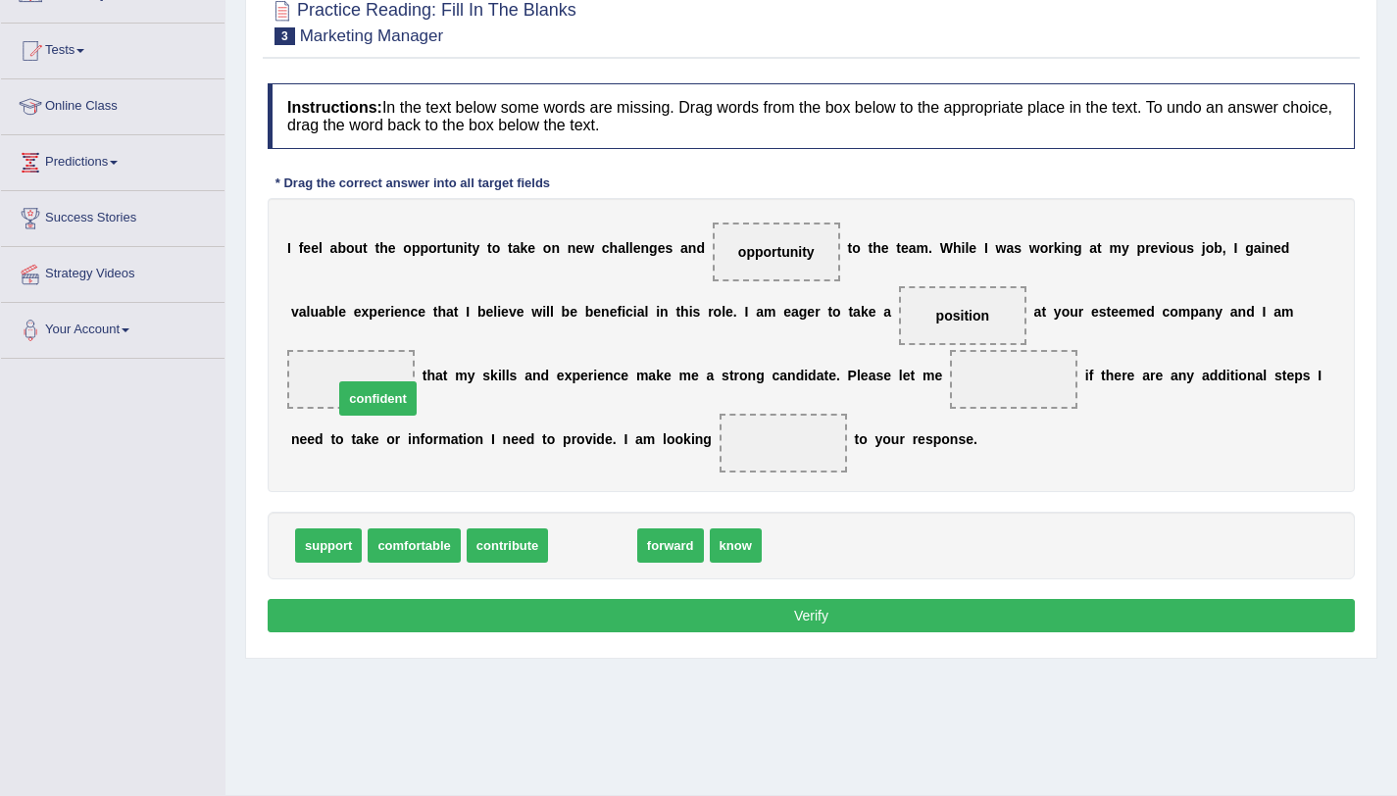
drag, startPoint x: 574, startPoint y: 548, endPoint x: 359, endPoint y: 401, distance: 260.2
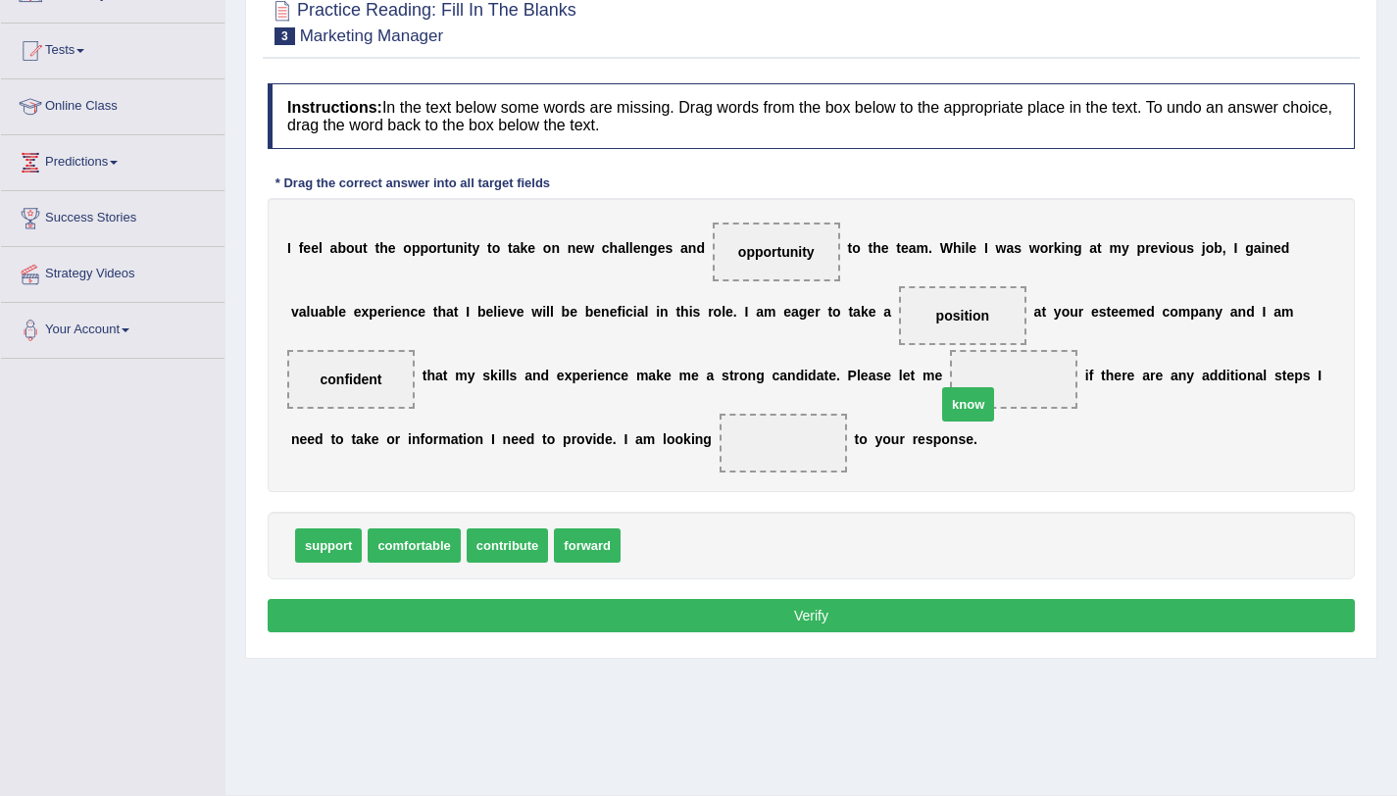
drag, startPoint x: 652, startPoint y: 546, endPoint x: 1002, endPoint y: 385, distance: 385.1
drag, startPoint x: 583, startPoint y: 538, endPoint x: 794, endPoint y: 459, distance: 225.2
click at [825, 623] on button "Verify" at bounding box center [811, 615] width 1087 height 33
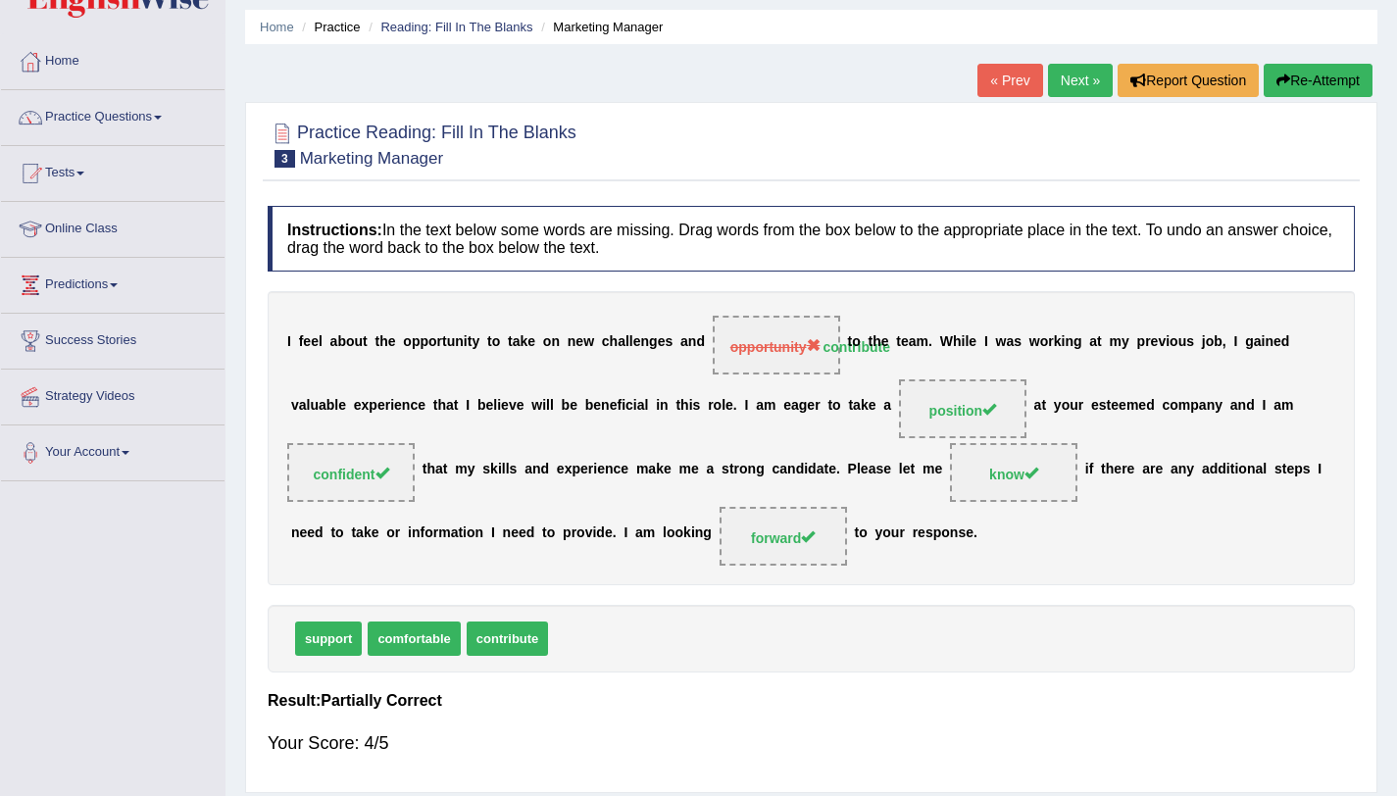
scroll to position [65, 0]
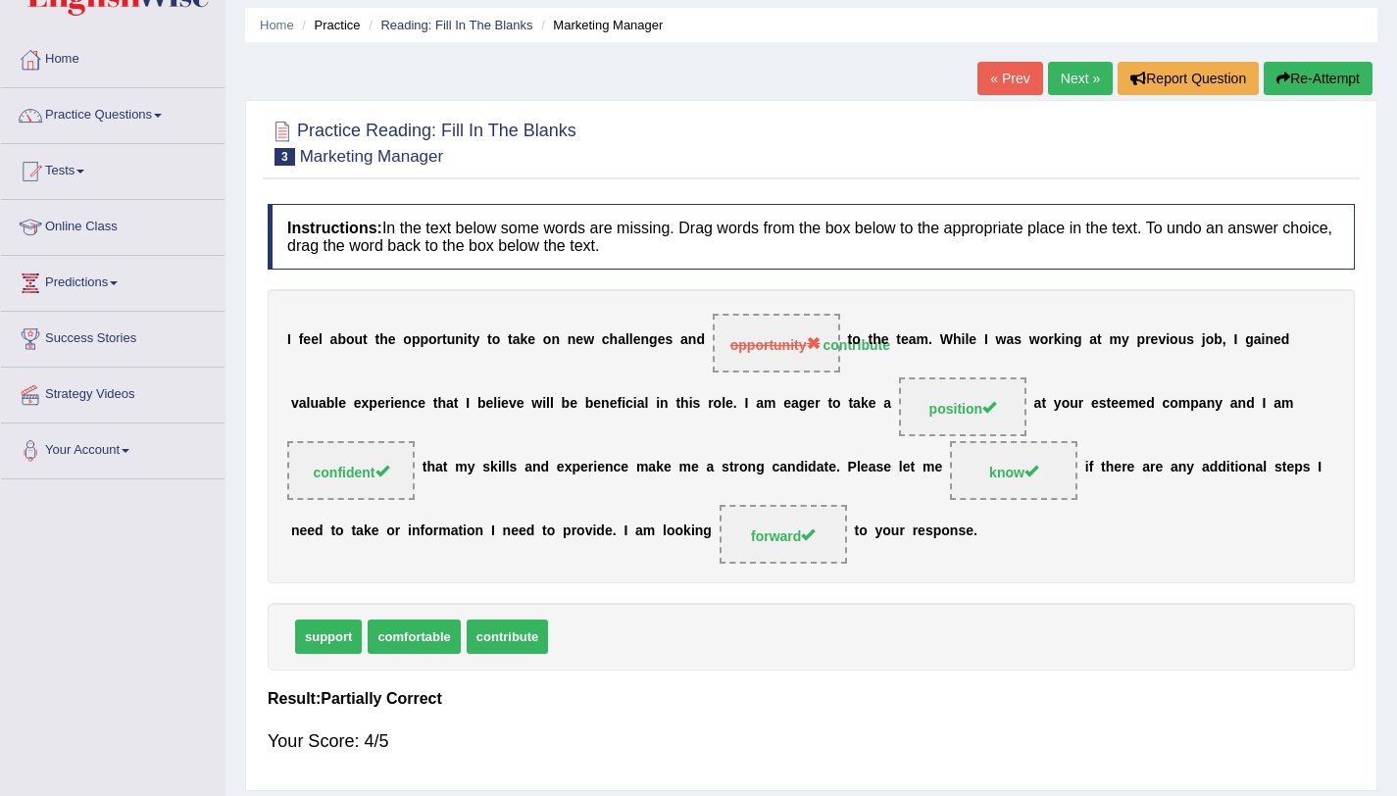
click at [1074, 81] on link "Next »" at bounding box center [1080, 78] width 65 height 33
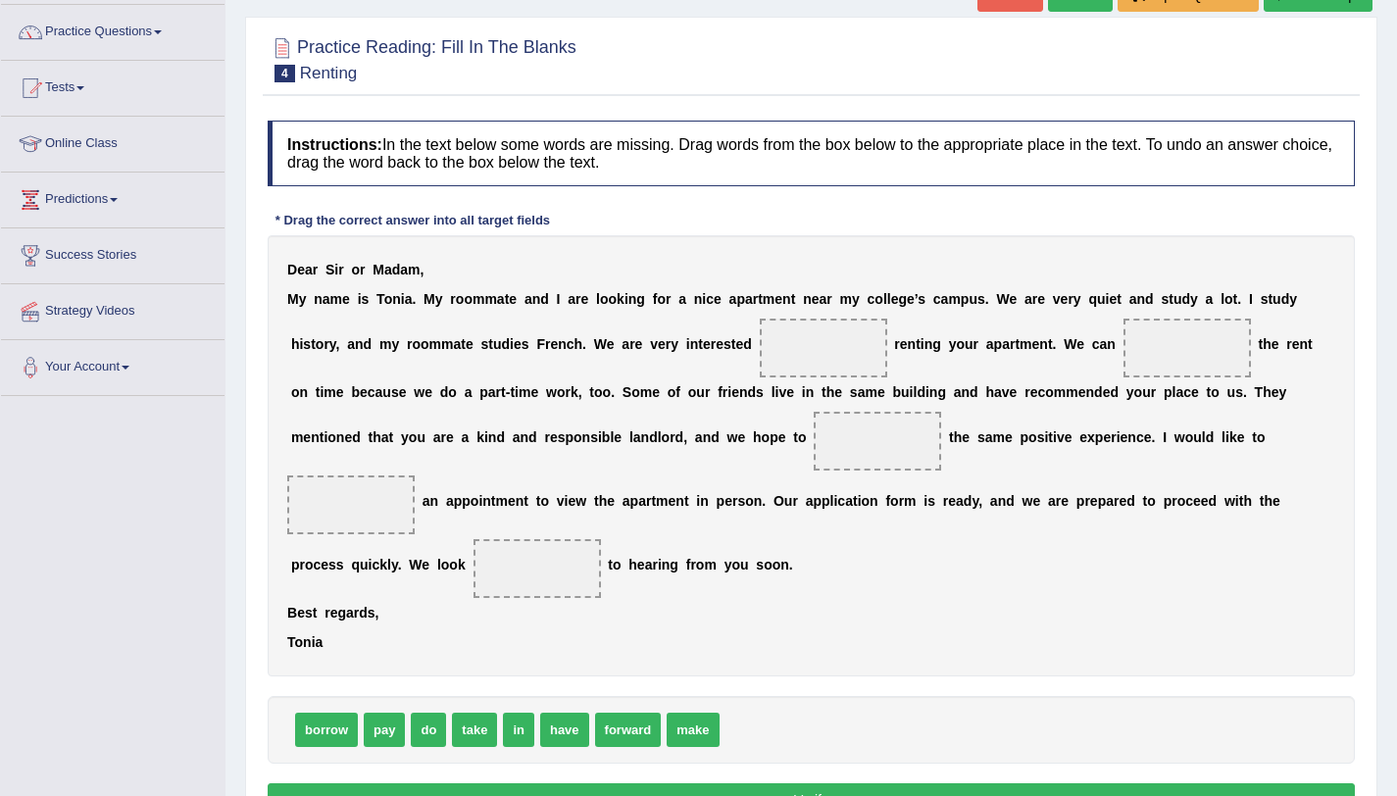
scroll to position [149, 0]
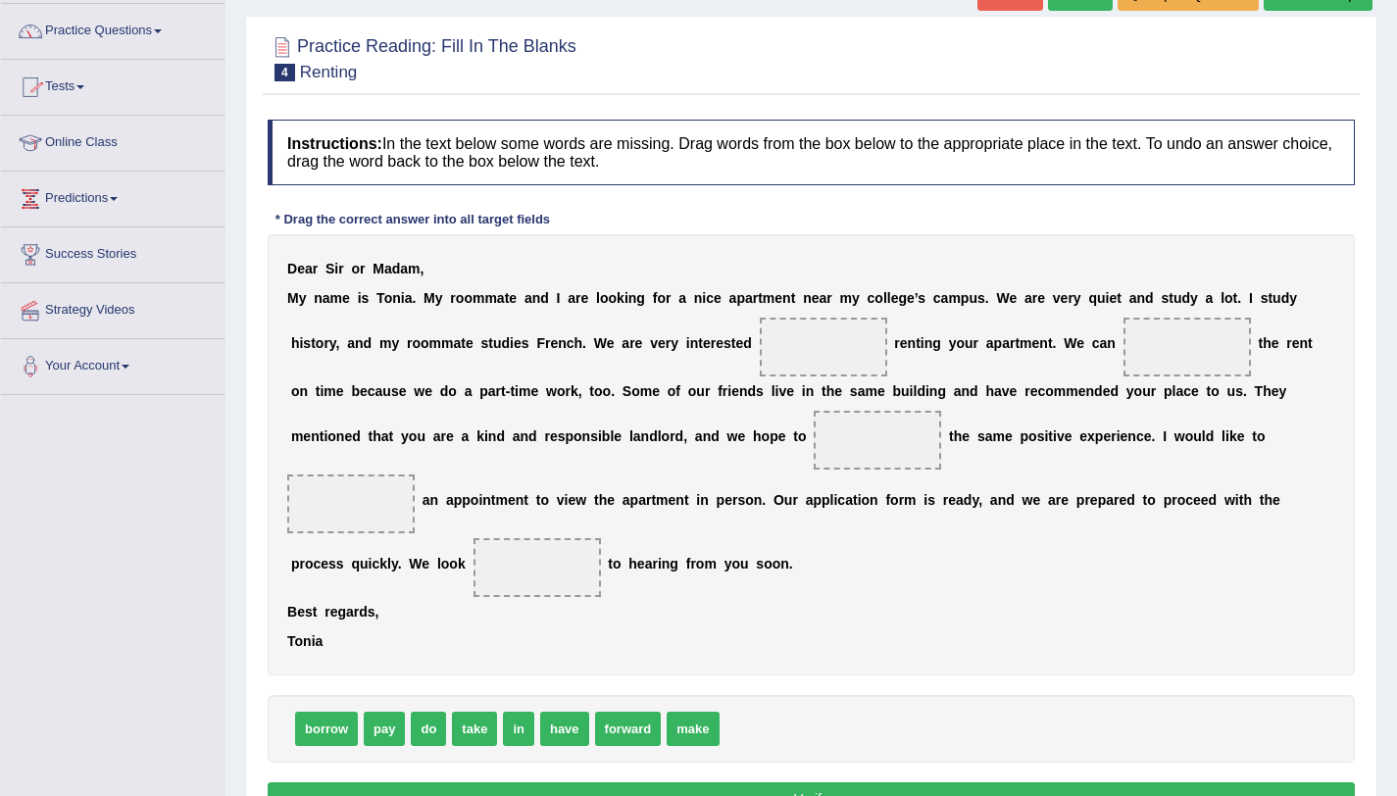
click at [96, 36] on link "Practice Questions" at bounding box center [113, 28] width 224 height 49
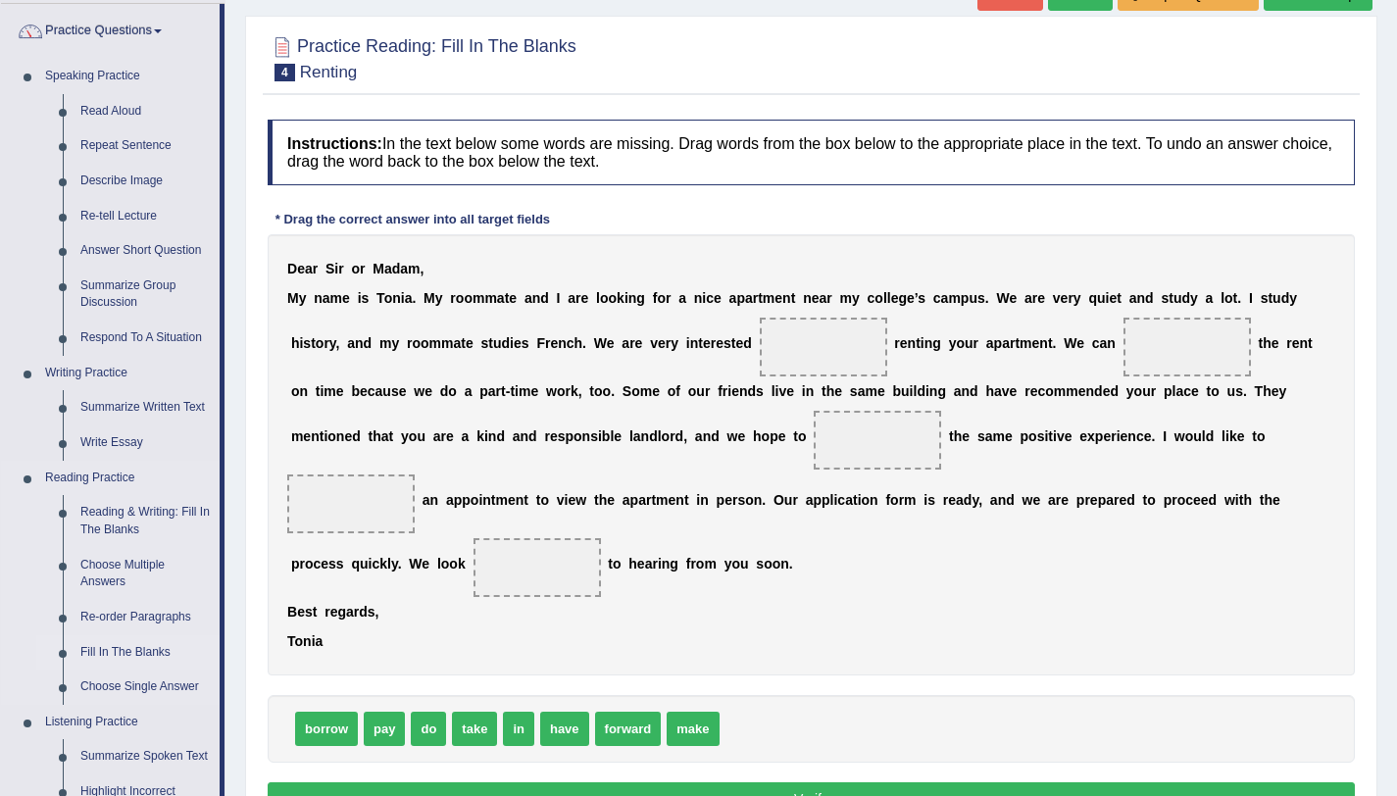
scroll to position [158, 0]
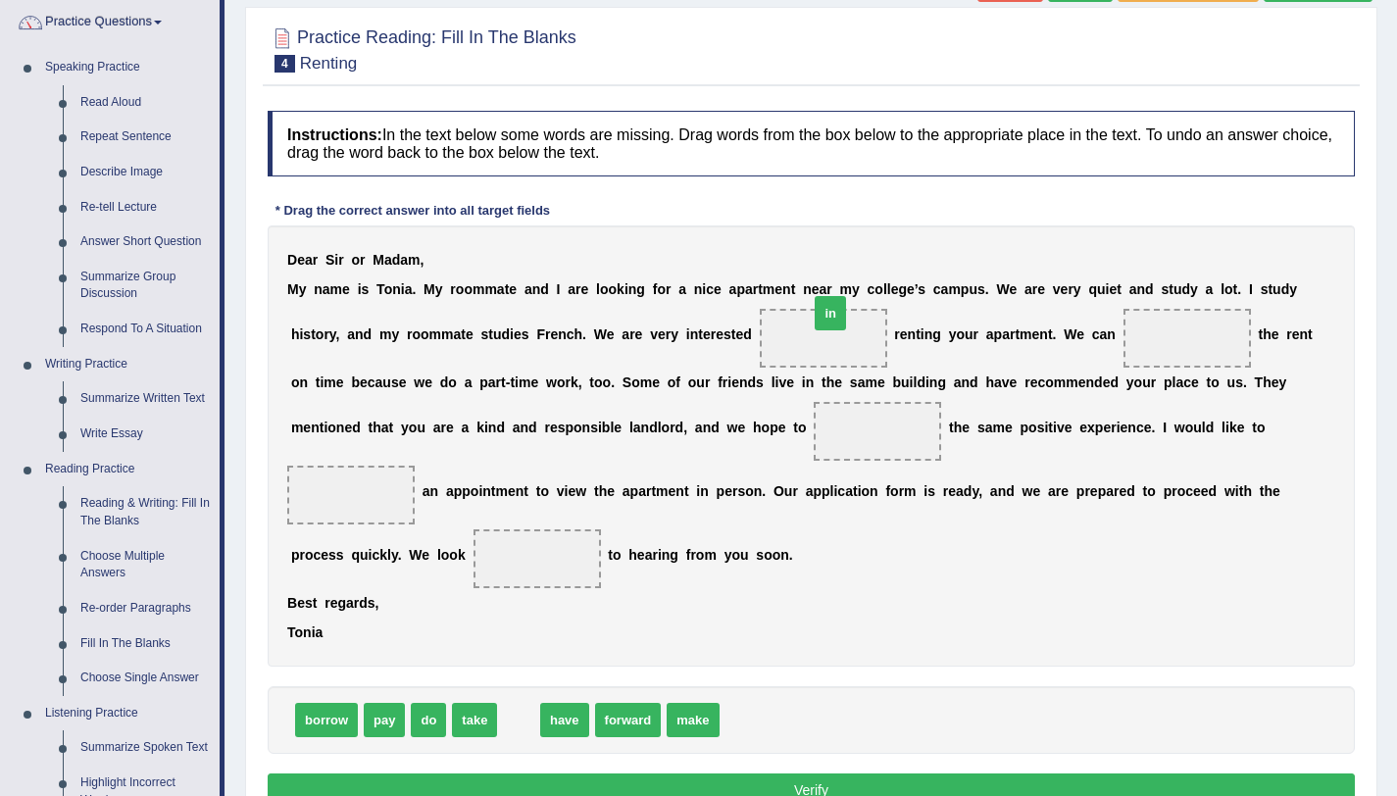
drag, startPoint x: 527, startPoint y: 731, endPoint x: 839, endPoint y: 326, distance: 511.0
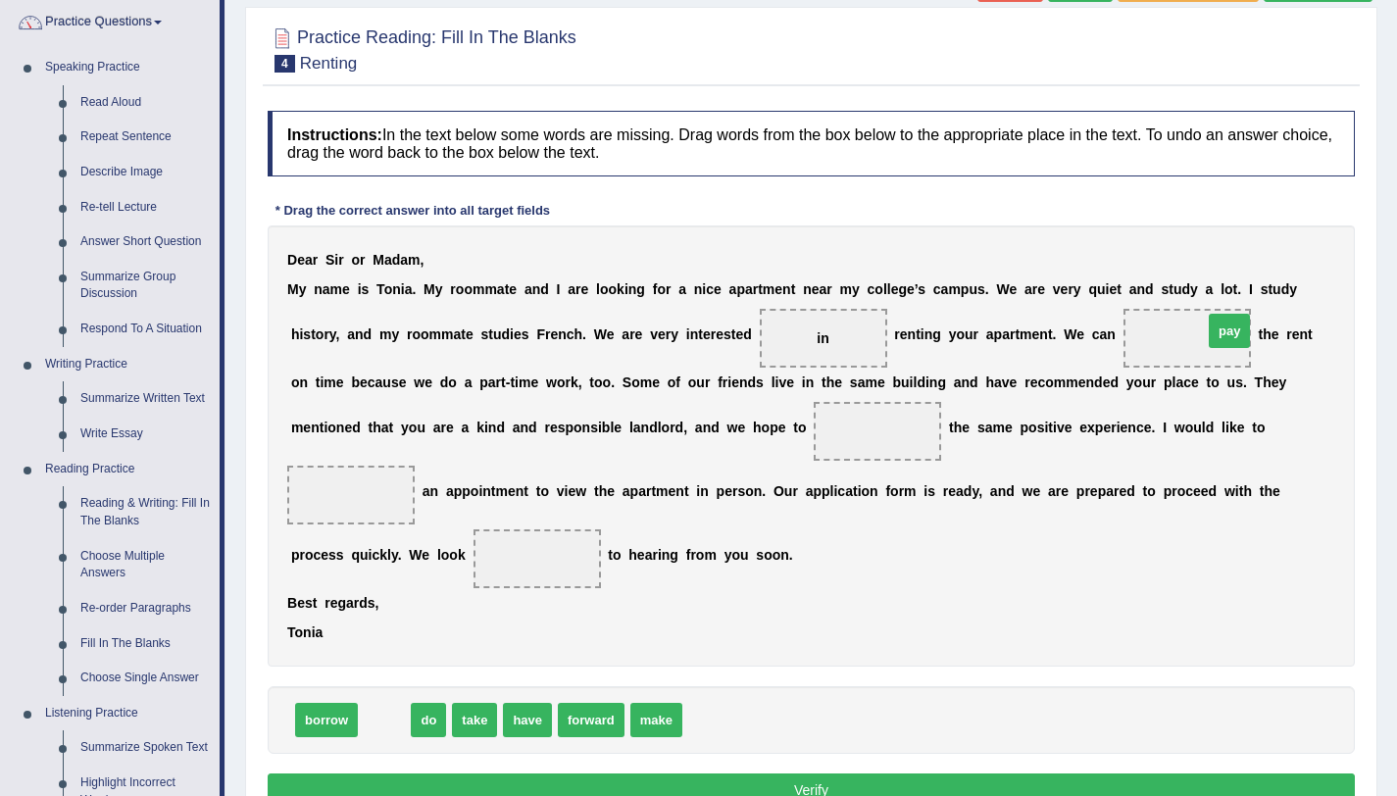
drag, startPoint x: 397, startPoint y: 729, endPoint x: 1222, endPoint y: 338, distance: 912.6
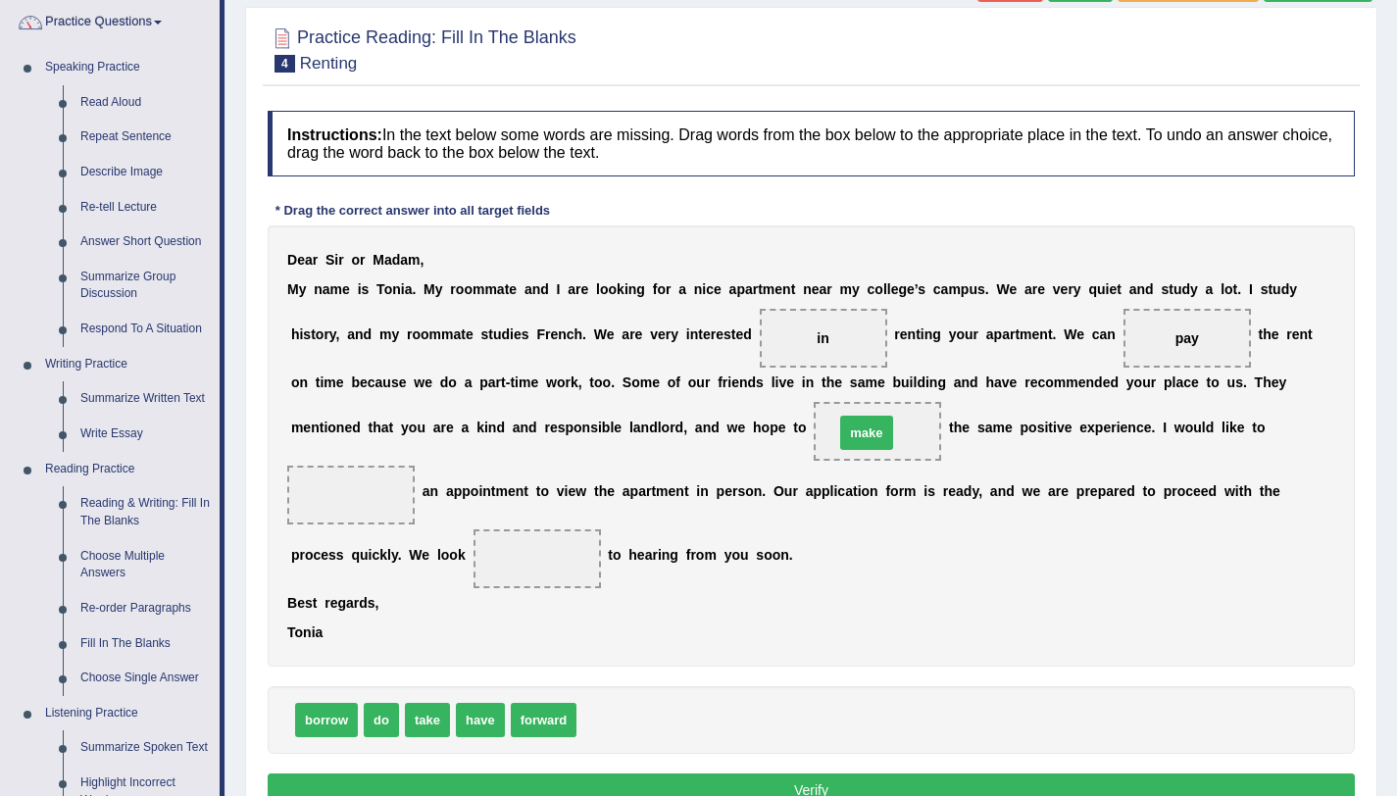
drag, startPoint x: 589, startPoint y: 723, endPoint x: 847, endPoint y: 435, distance: 386.0
drag, startPoint x: 896, startPoint y: 429, endPoint x: 789, endPoint y: 510, distance: 133.7
click at [789, 510] on div "D e a r S i r o r M a d a m , M y n a m e i s T o n i a . M y r o o m m a t e a…" at bounding box center [811, 445] width 1087 height 441
click at [876, 438] on span "make" at bounding box center [877, 432] width 35 height 16
drag, startPoint x: 880, startPoint y: 427, endPoint x: 391, endPoint y: 499, distance: 494.4
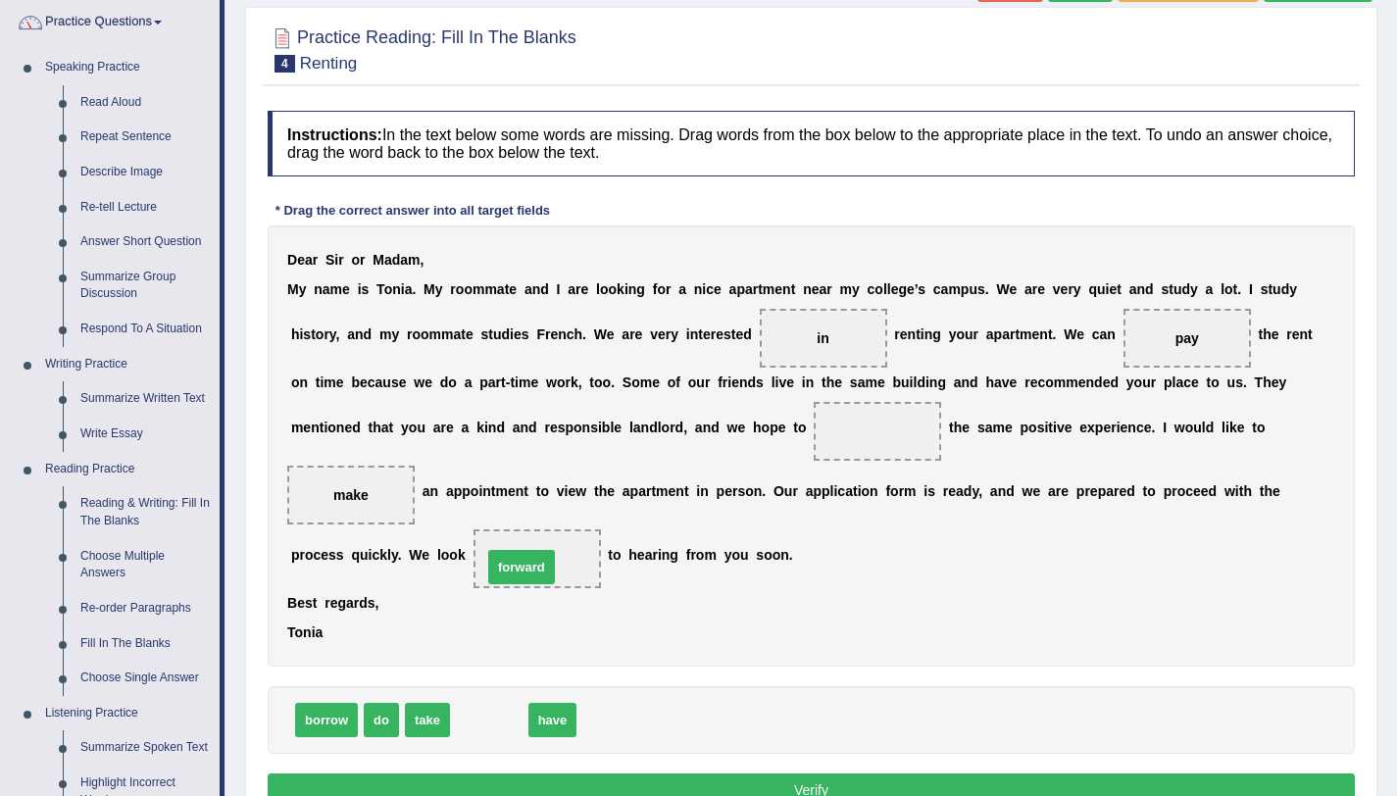
drag, startPoint x: 481, startPoint y: 720, endPoint x: 526, endPoint y: 559, distance: 167.0
drag, startPoint x: 476, startPoint y: 715, endPoint x: 889, endPoint y: 412, distance: 512.0
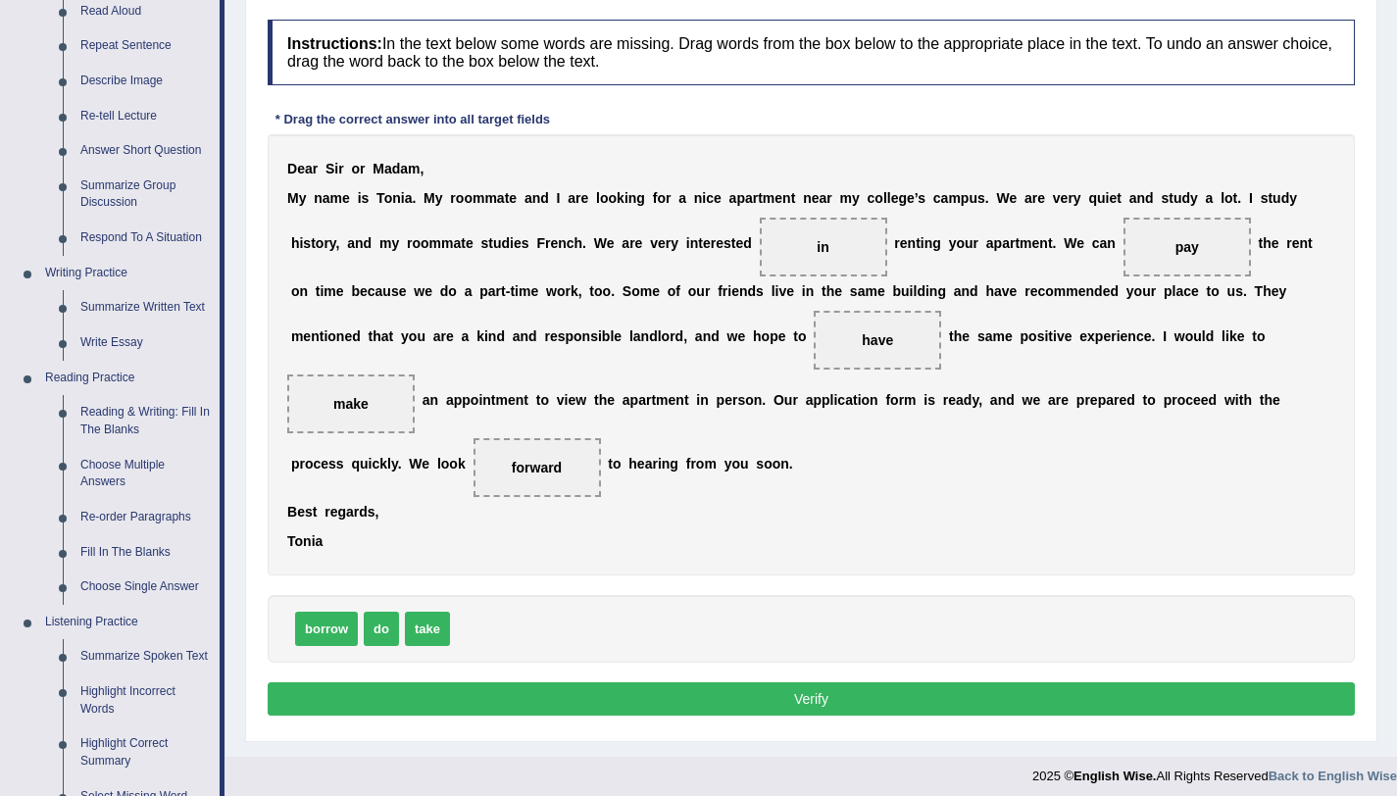
scroll to position [251, 0]
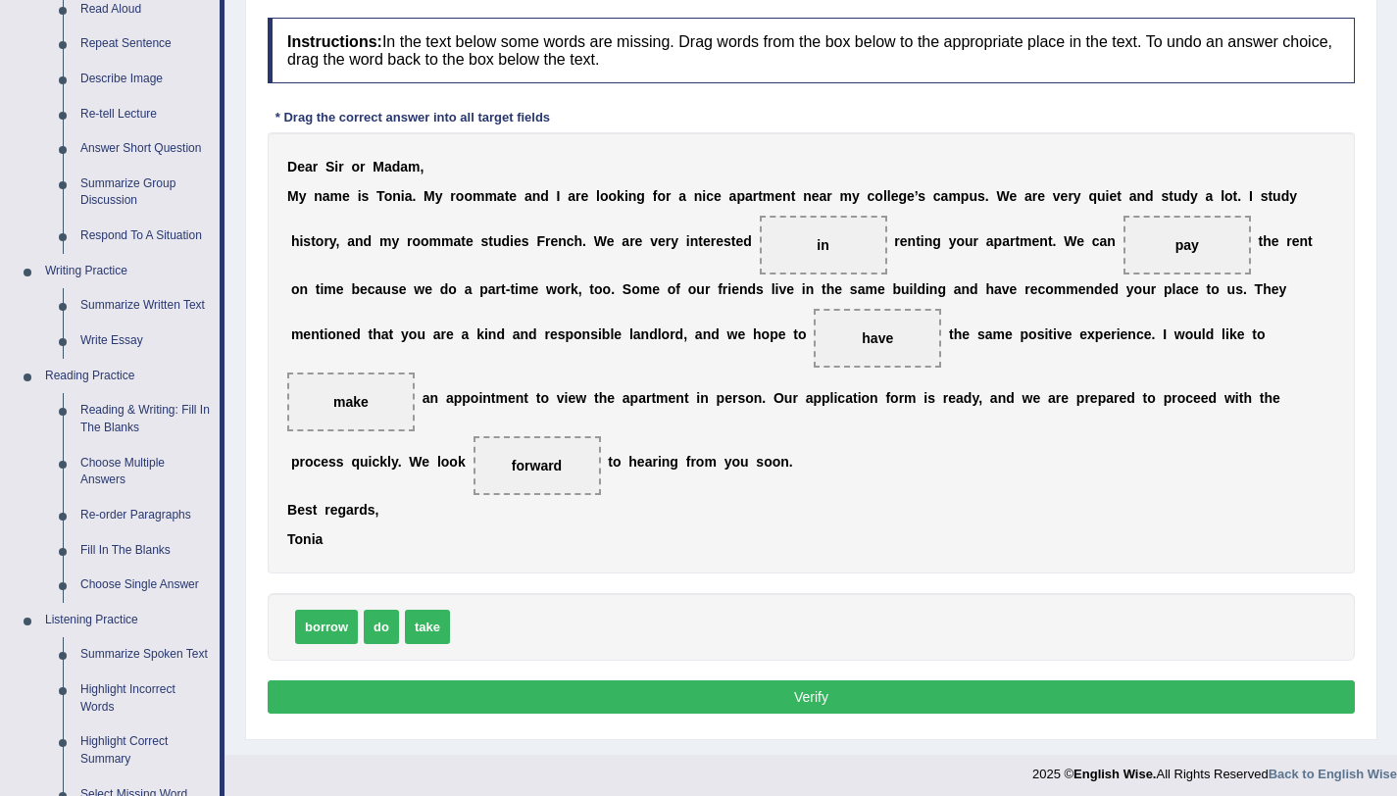
click at [762, 694] on button "Verify" at bounding box center [811, 696] width 1087 height 33
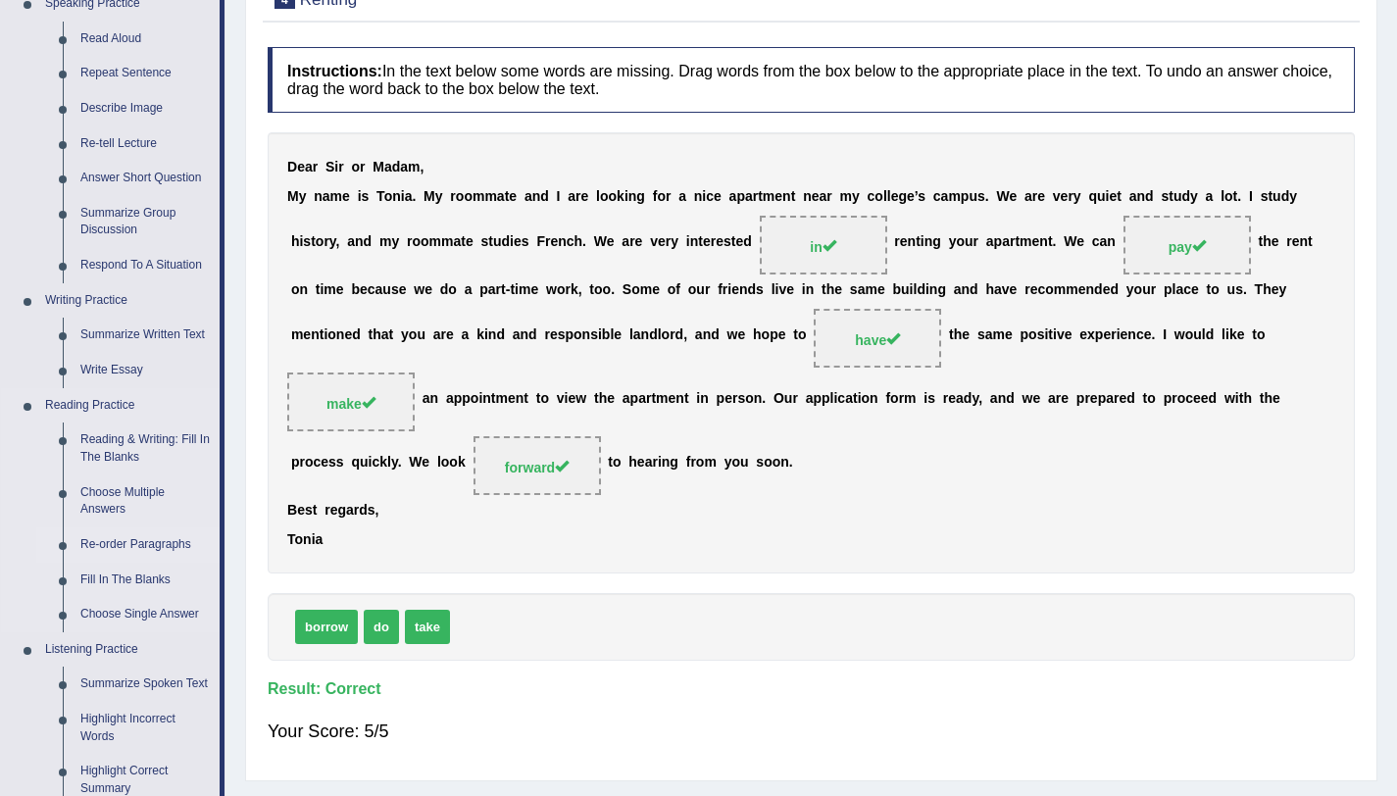
scroll to position [223, 0]
click at [148, 578] on link "Fill In The Blanks" at bounding box center [146, 579] width 148 height 35
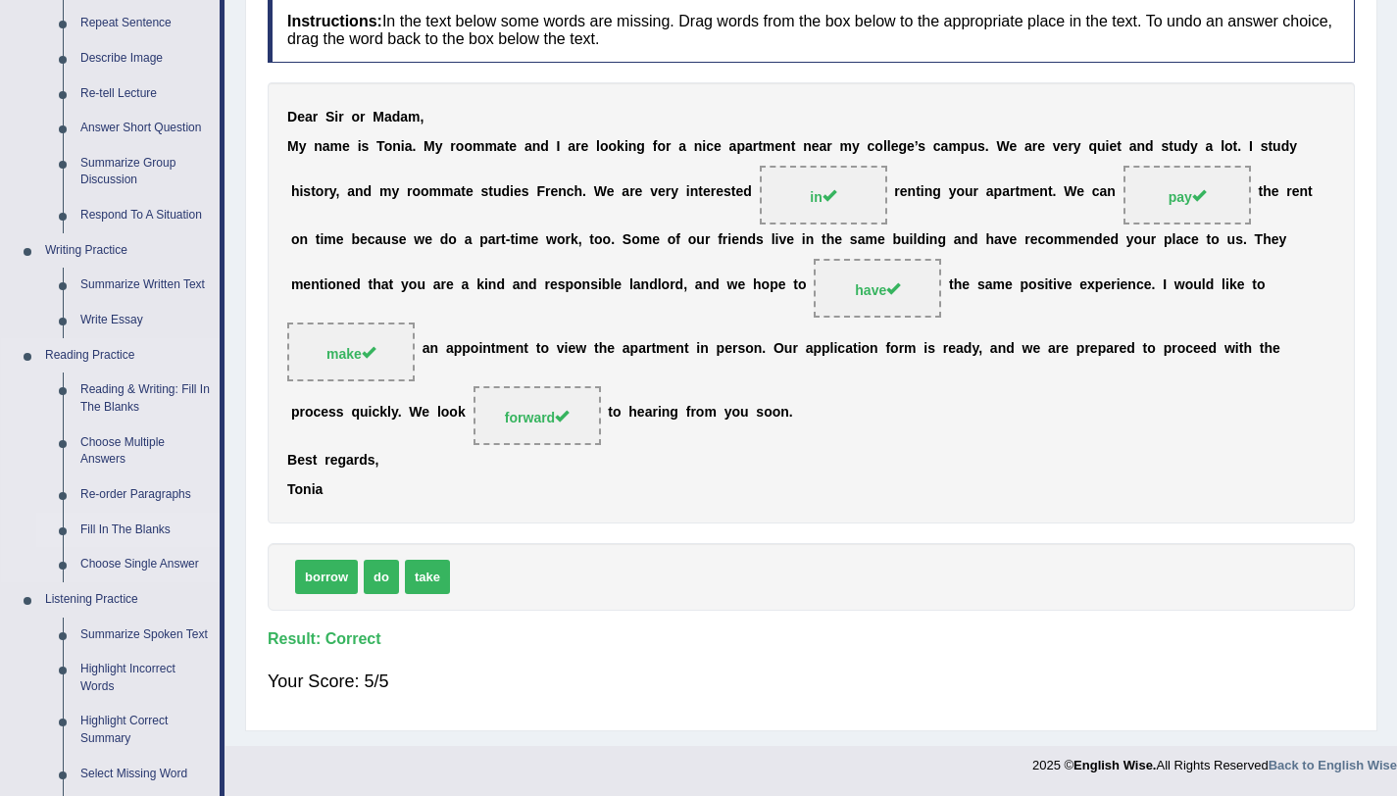
scroll to position [766, 0]
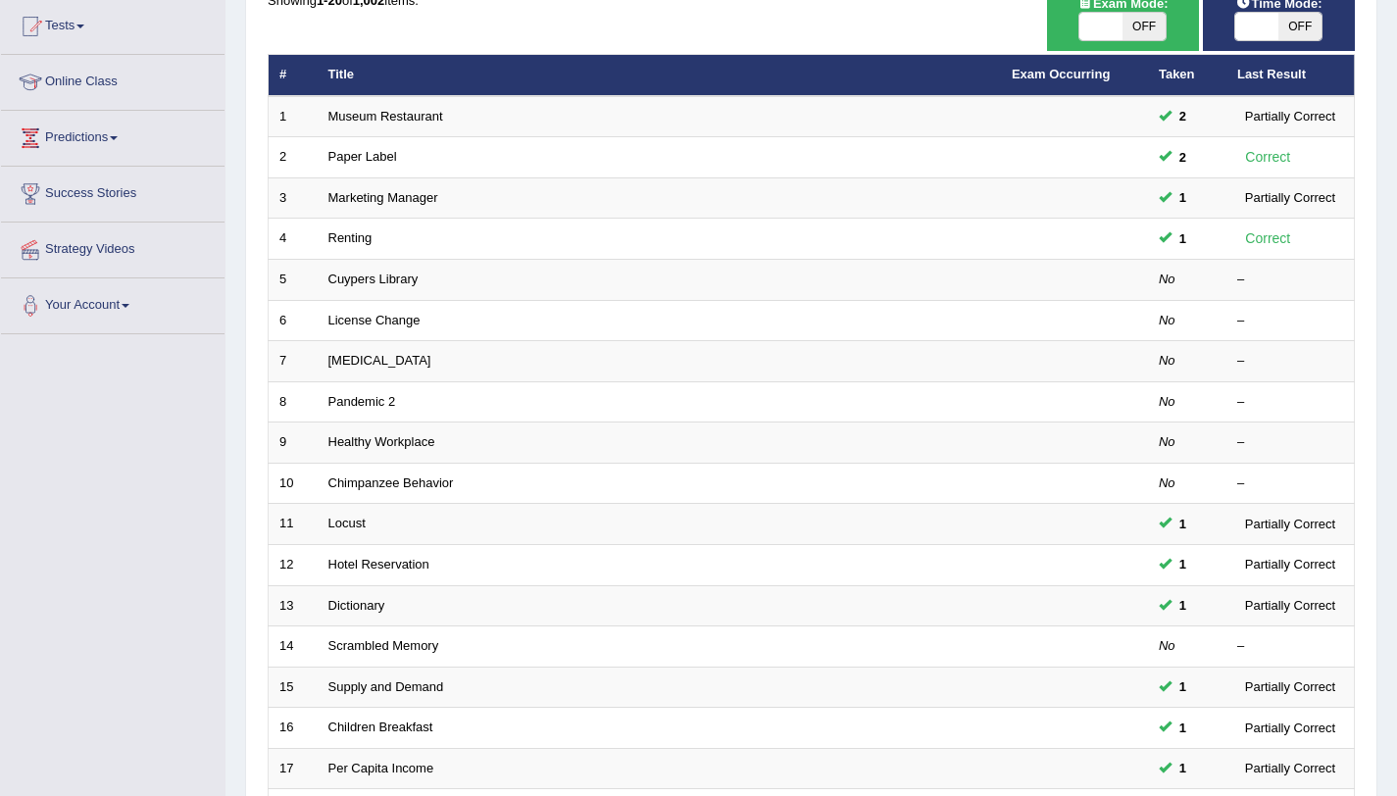
scroll to position [215, 0]
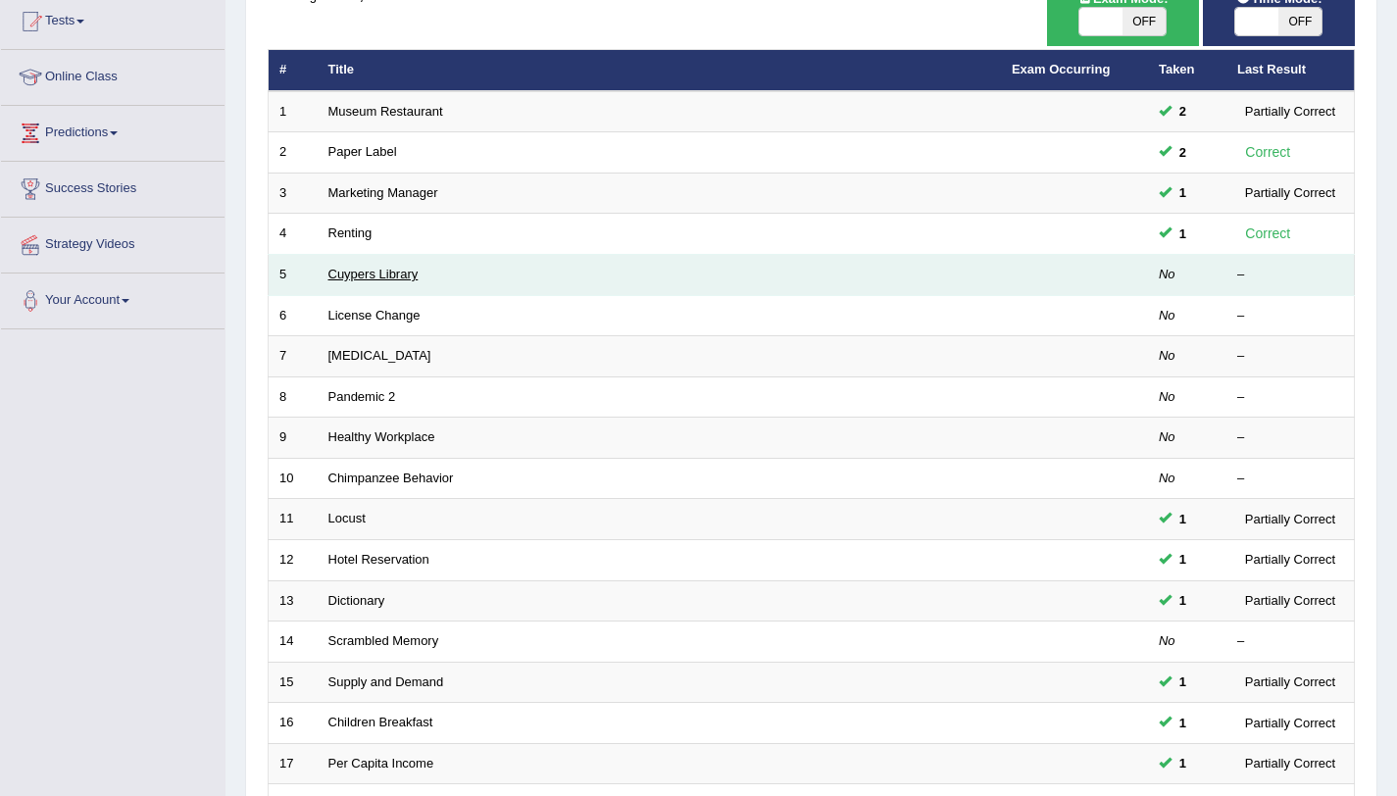
click at [372, 278] on link "Cuypers Library" at bounding box center [373, 274] width 90 height 15
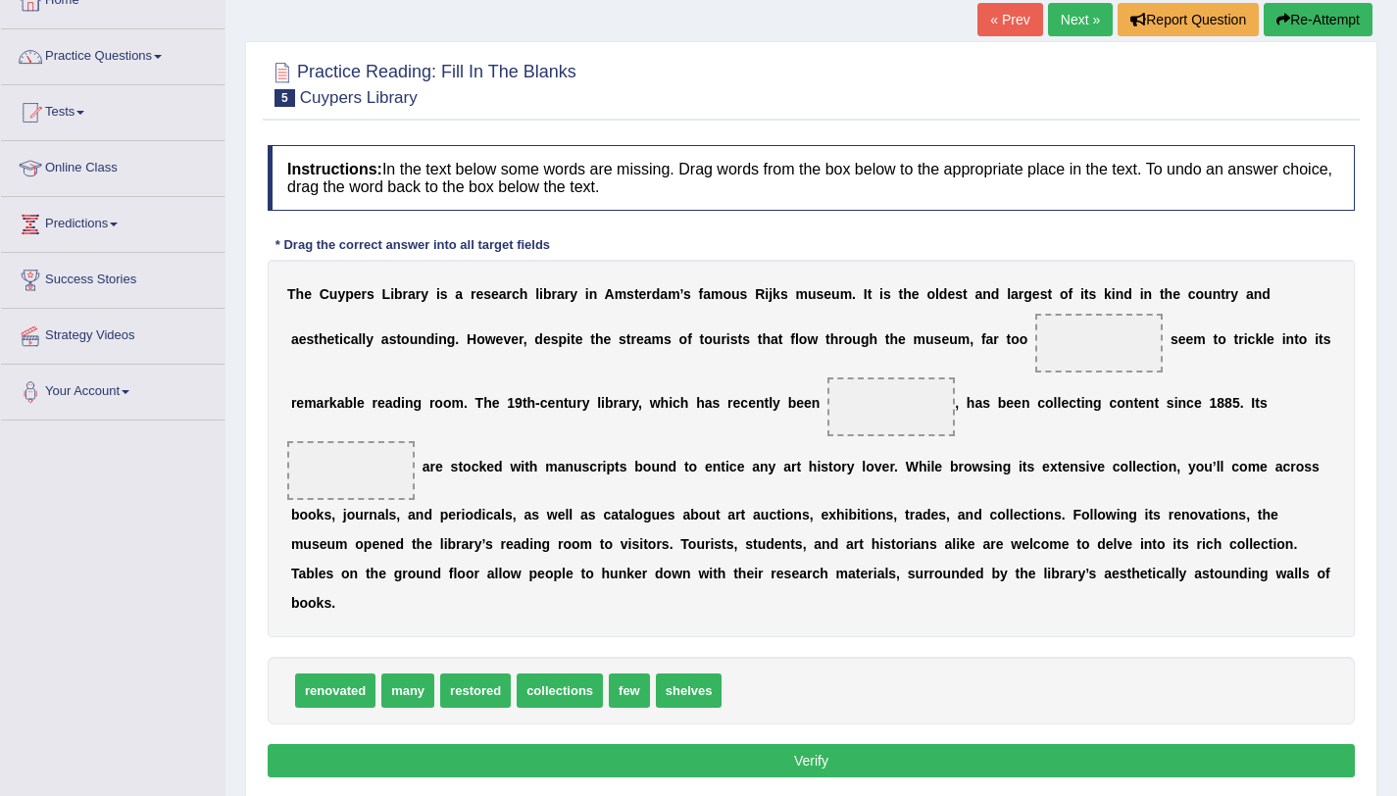
scroll to position [130, 0]
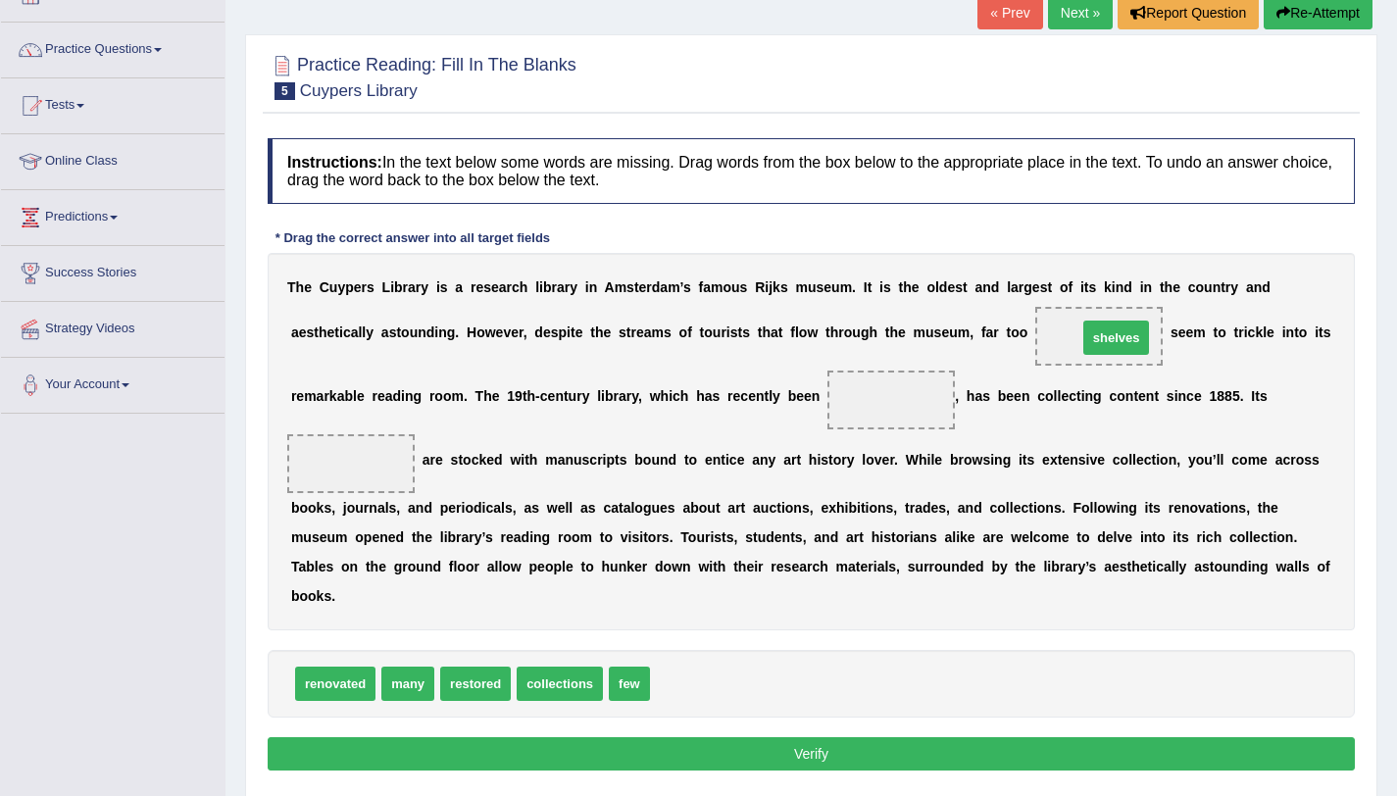
drag, startPoint x: 667, startPoint y: 686, endPoint x: 1090, endPoint y: 342, distance: 545.7
drag, startPoint x: 348, startPoint y: 685, endPoint x: 917, endPoint y: 420, distance: 627.6
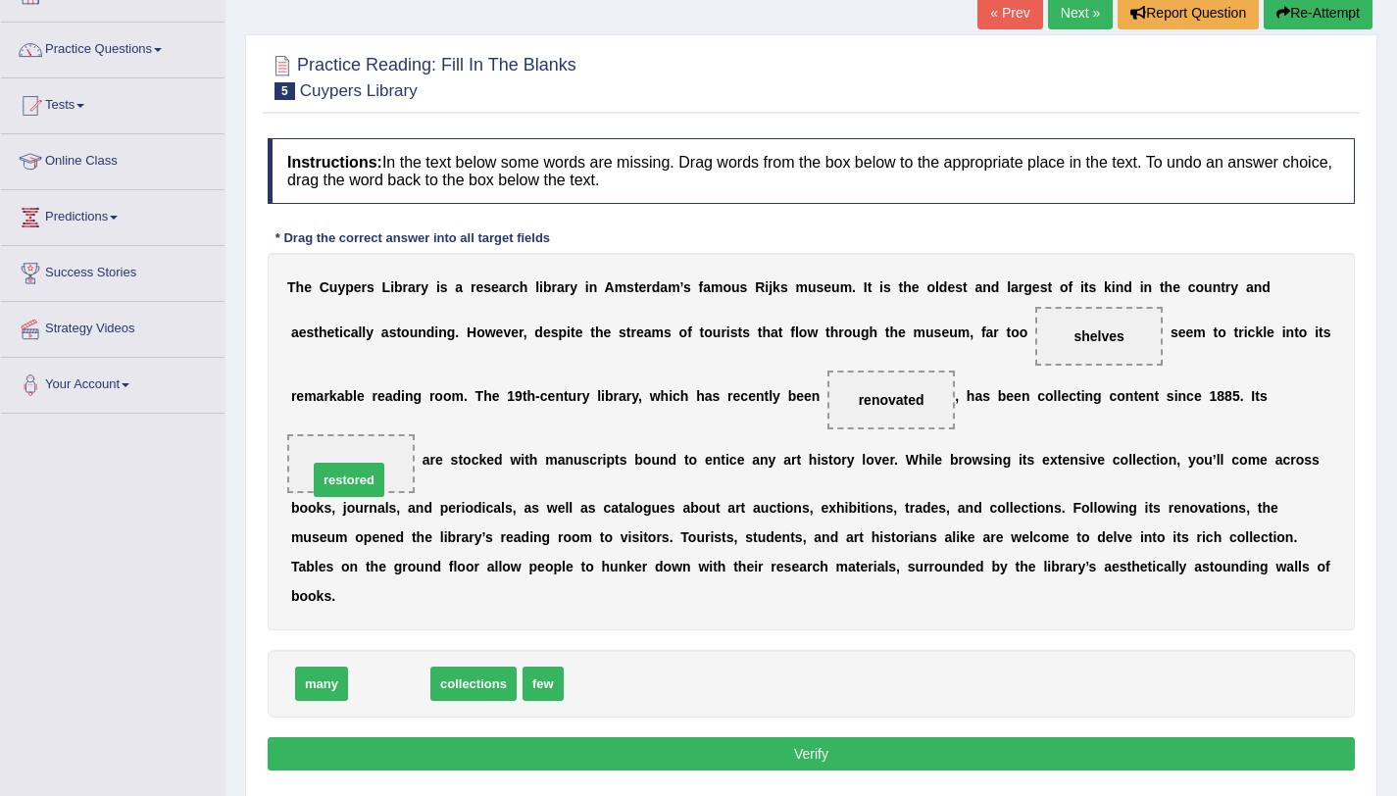
drag, startPoint x: 397, startPoint y: 683, endPoint x: 357, endPoint y: 479, distance: 207.8
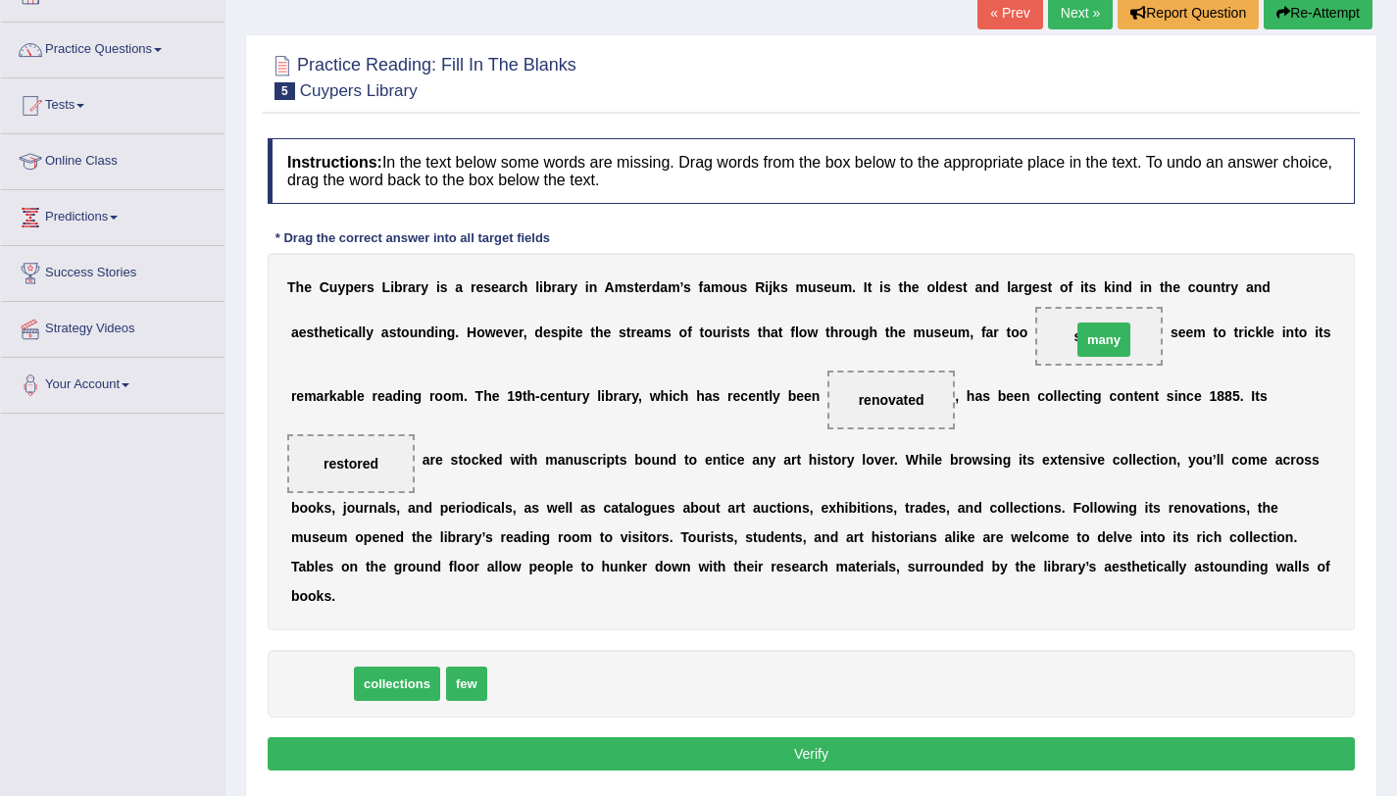
drag, startPoint x: 317, startPoint y: 685, endPoint x: 1099, endPoint y: 341, distance: 854.7
click at [829, 762] on button "Verify" at bounding box center [811, 753] width 1087 height 33
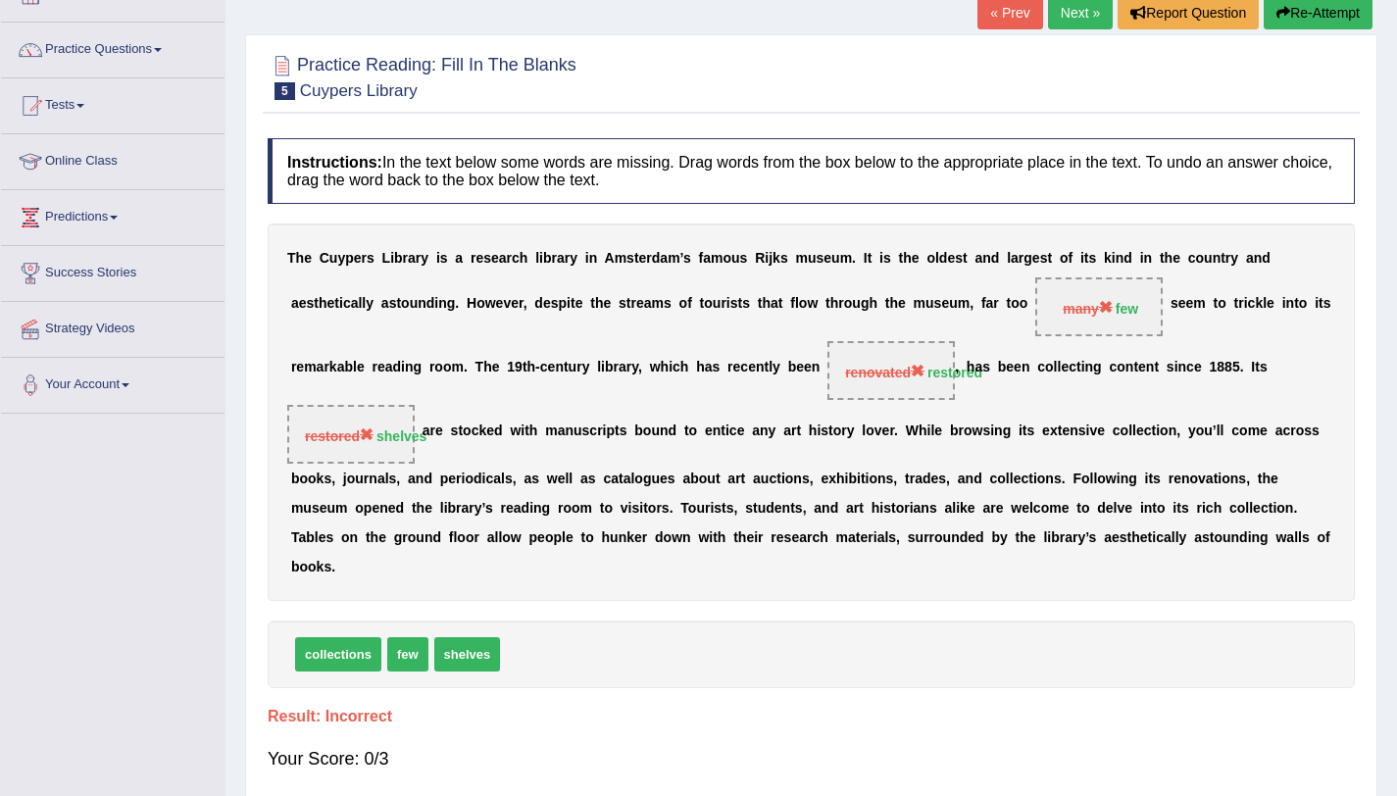
click at [1306, 9] on button "Re-Attempt" at bounding box center [1318, 12] width 109 height 33
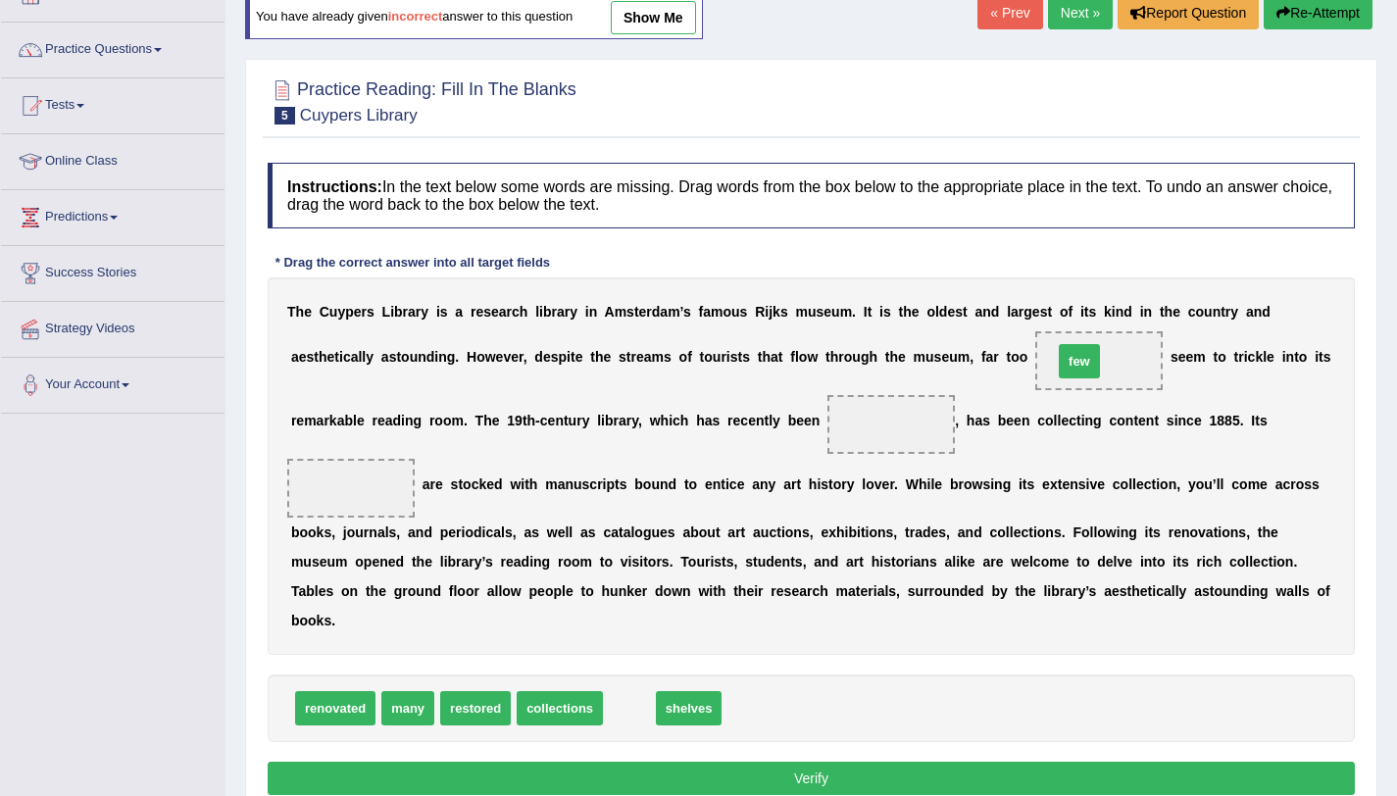
drag, startPoint x: 620, startPoint y: 716, endPoint x: 1070, endPoint y: 370, distance: 567.7
drag, startPoint x: 650, startPoint y: 712, endPoint x: 890, endPoint y: 442, distance: 361.1
click at [353, 703] on span "renovated" at bounding box center [335, 708] width 80 height 34
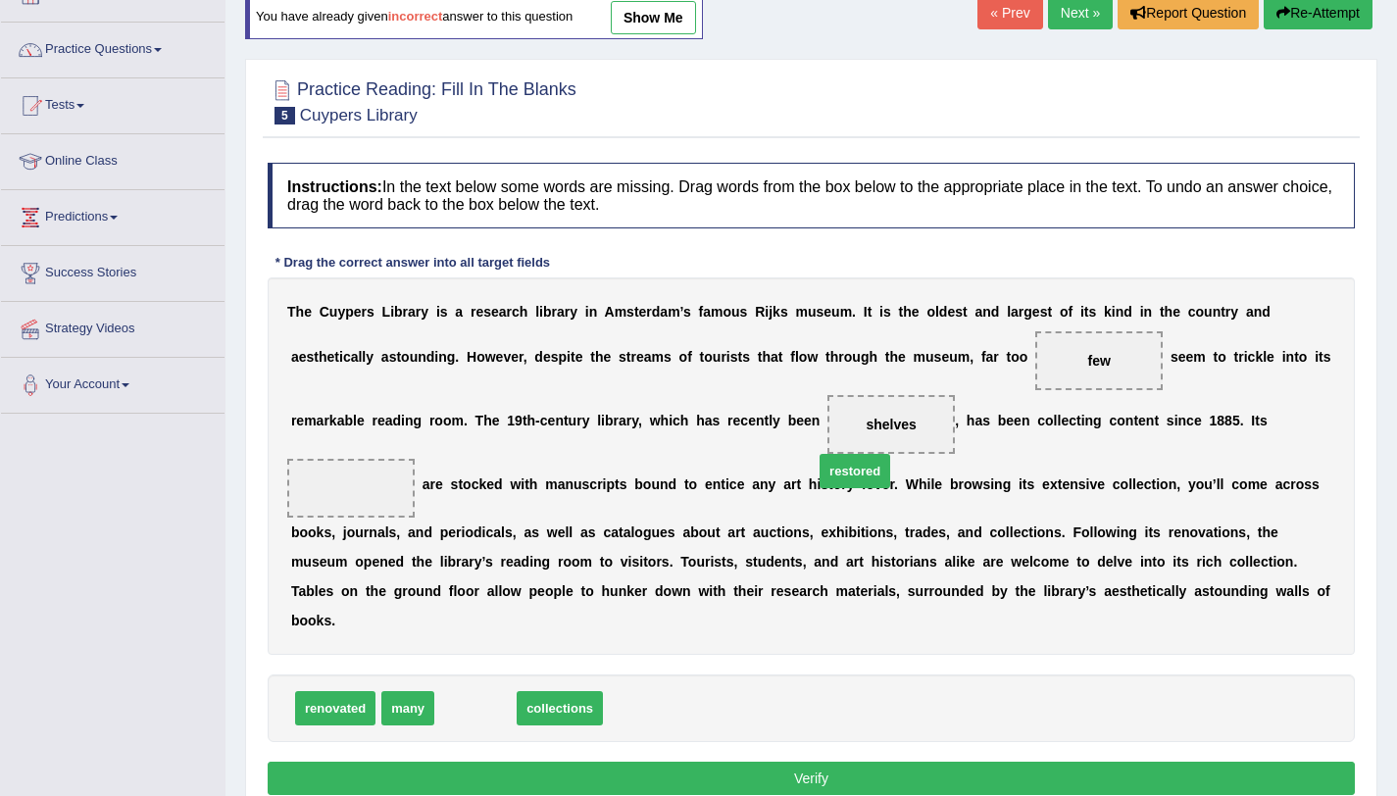
drag, startPoint x: 463, startPoint y: 715, endPoint x: 881, endPoint y: 433, distance: 504.4
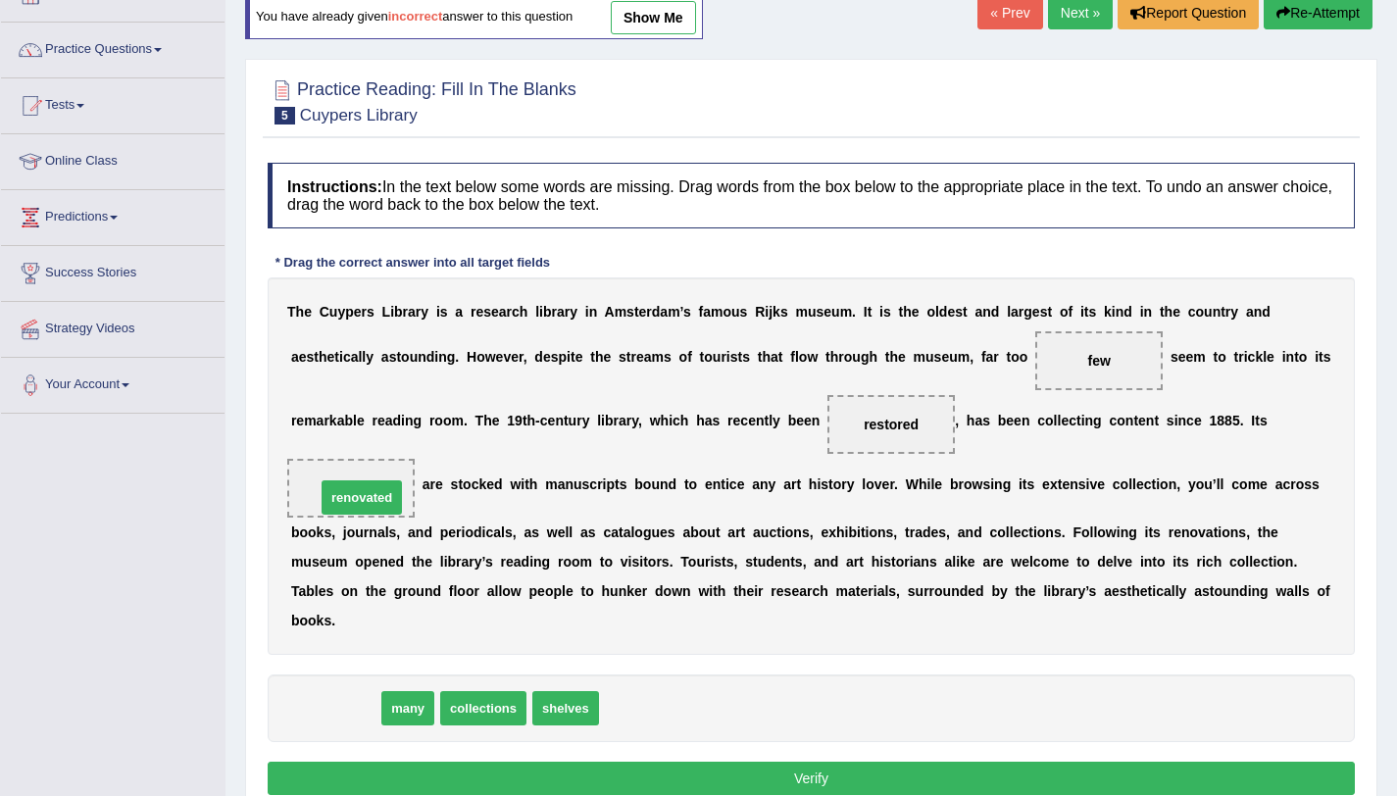
drag, startPoint x: 354, startPoint y: 707, endPoint x: 379, endPoint y: 493, distance: 215.2
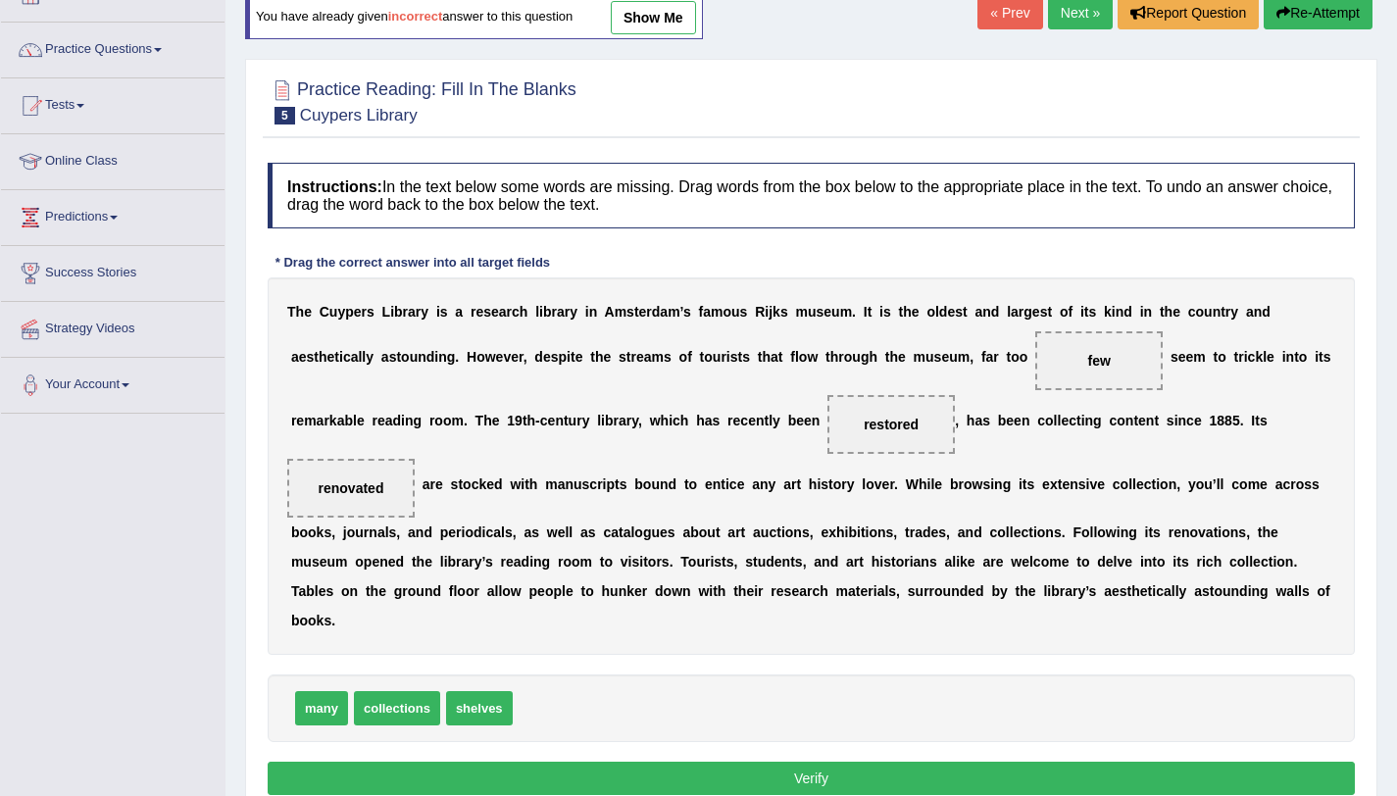
click at [717, 777] on button "Verify" at bounding box center [811, 778] width 1087 height 33
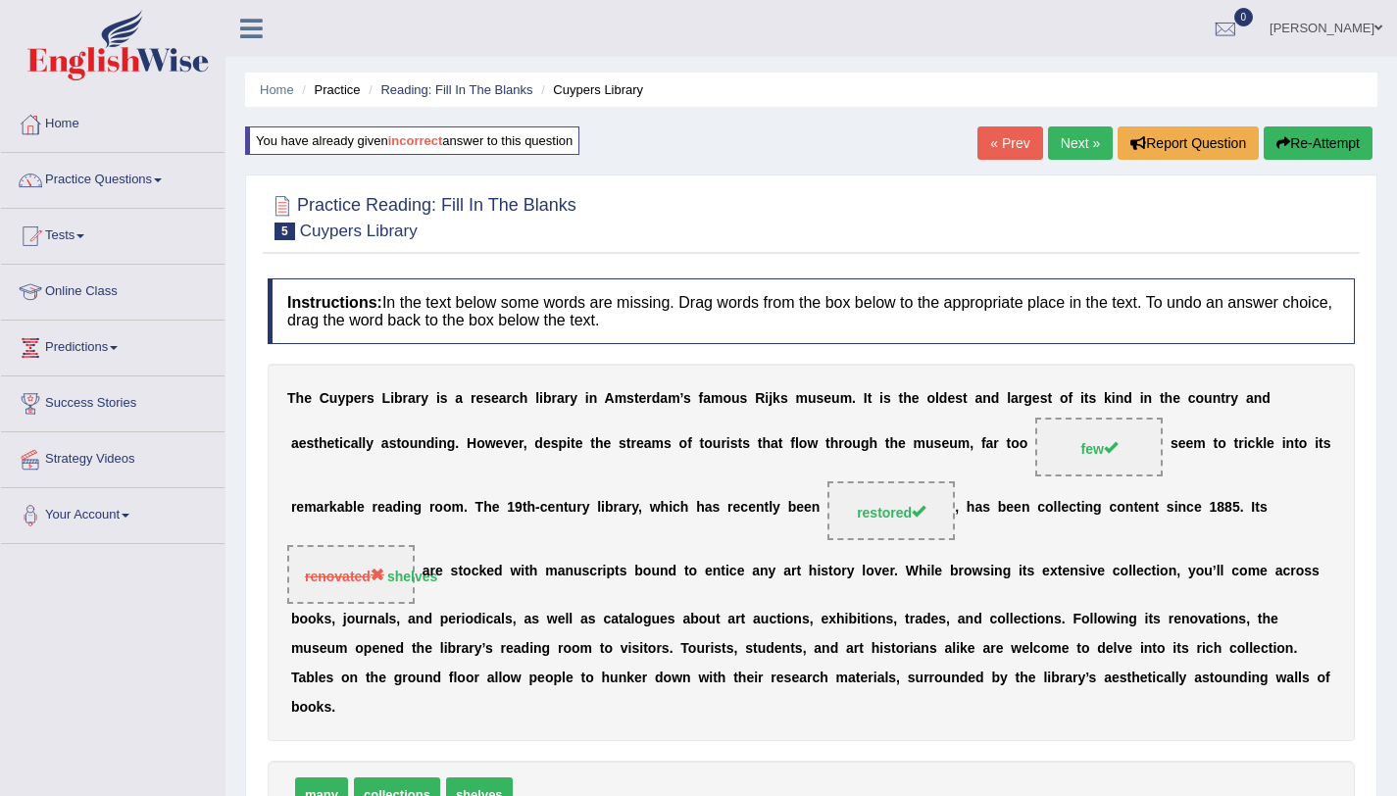
scroll to position [4, 0]
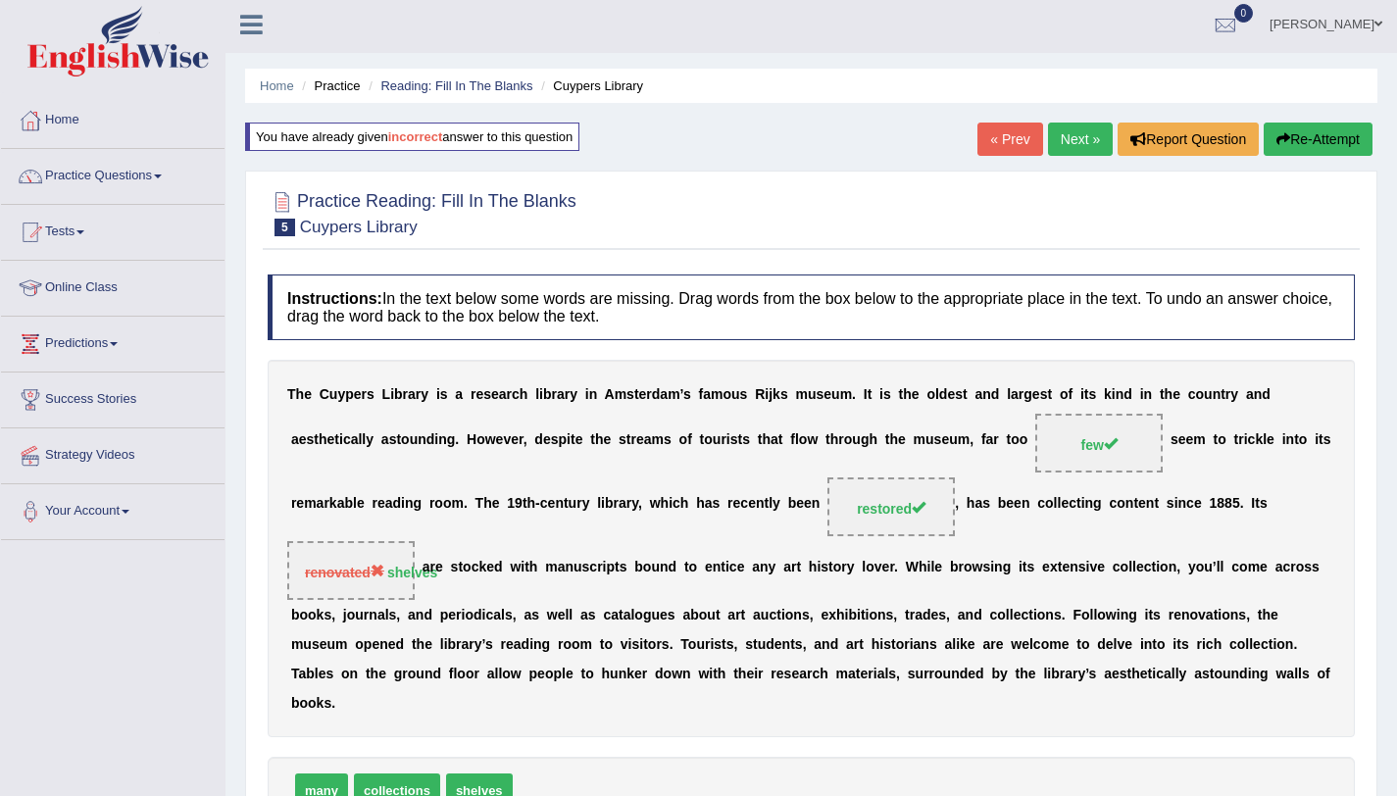
click at [1080, 134] on link "Next »" at bounding box center [1080, 139] width 65 height 33
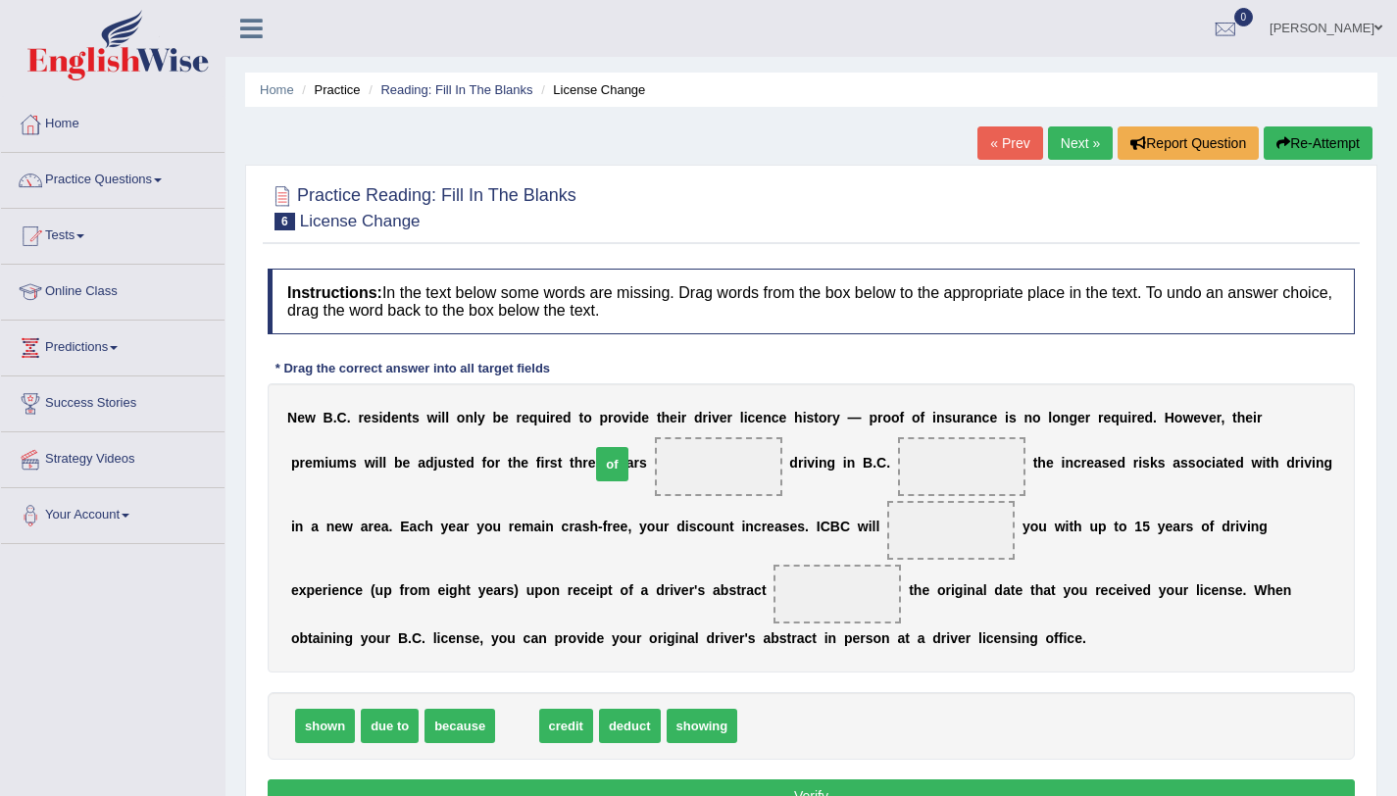
drag, startPoint x: 512, startPoint y: 724, endPoint x: 607, endPoint y: 462, distance: 278.5
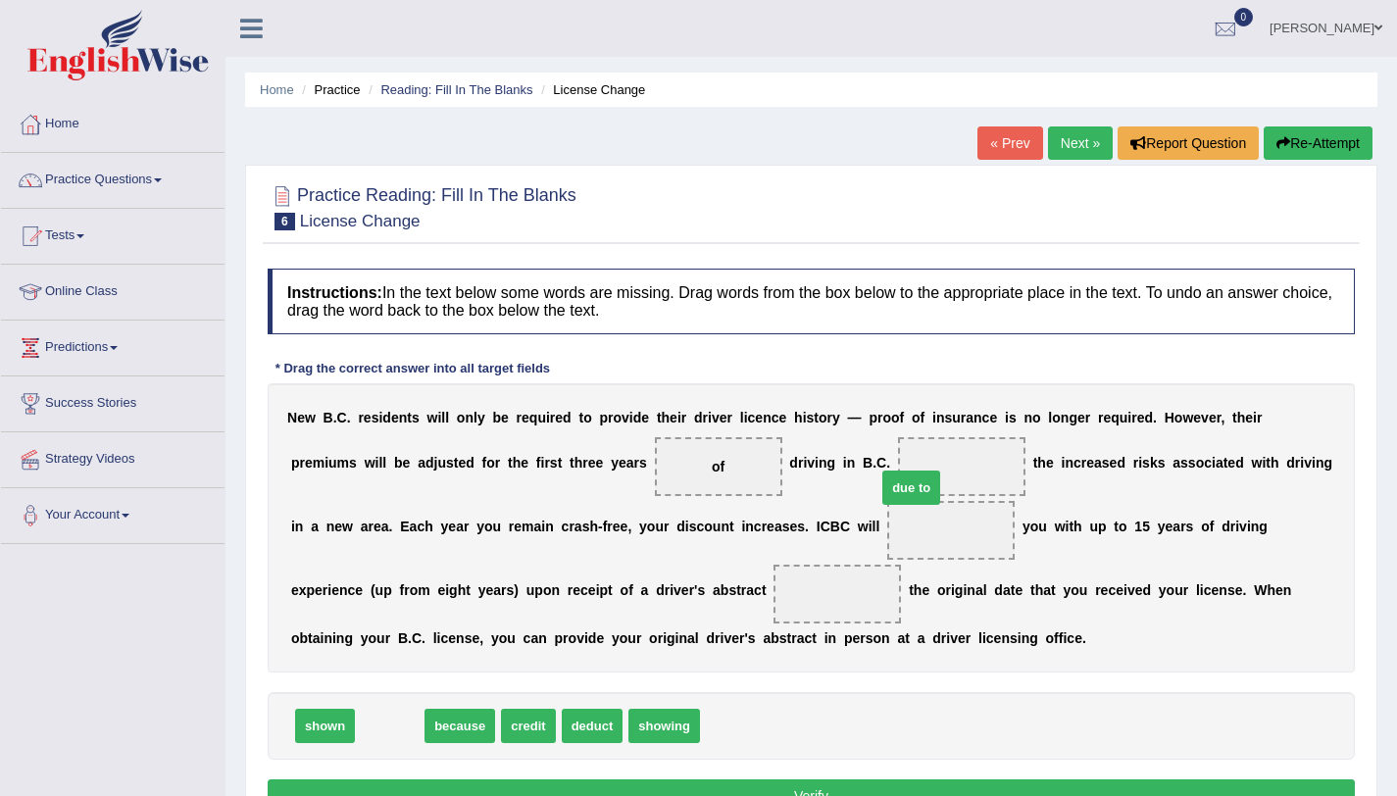
drag, startPoint x: 399, startPoint y: 726, endPoint x: 921, endPoint y: 488, distance: 573.4
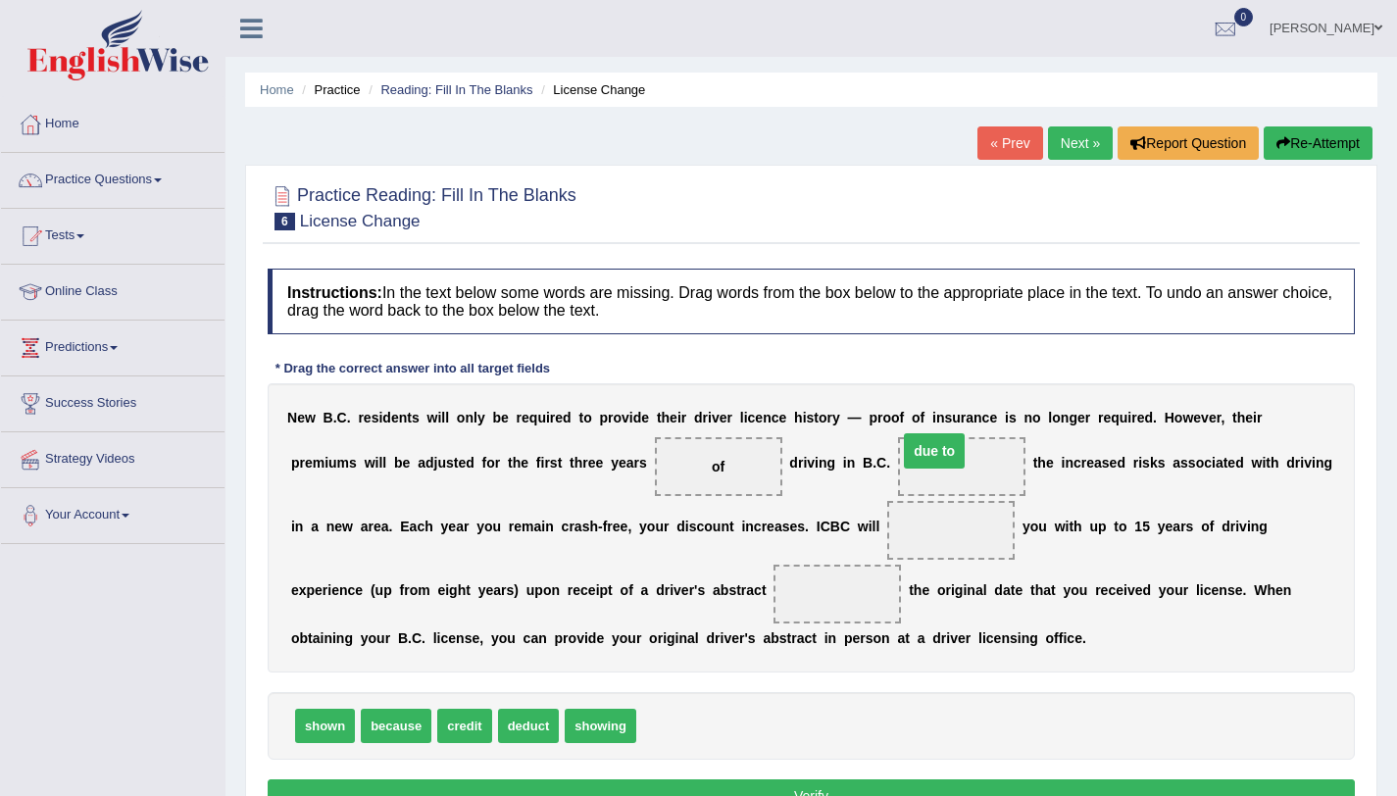
drag, startPoint x: 890, startPoint y: 532, endPoint x: 873, endPoint y: 453, distance: 81.1
click at [484, 734] on span "credit" at bounding box center [464, 726] width 54 height 34
drag, startPoint x: 484, startPoint y: 734, endPoint x: 890, endPoint y: 523, distance: 457.8
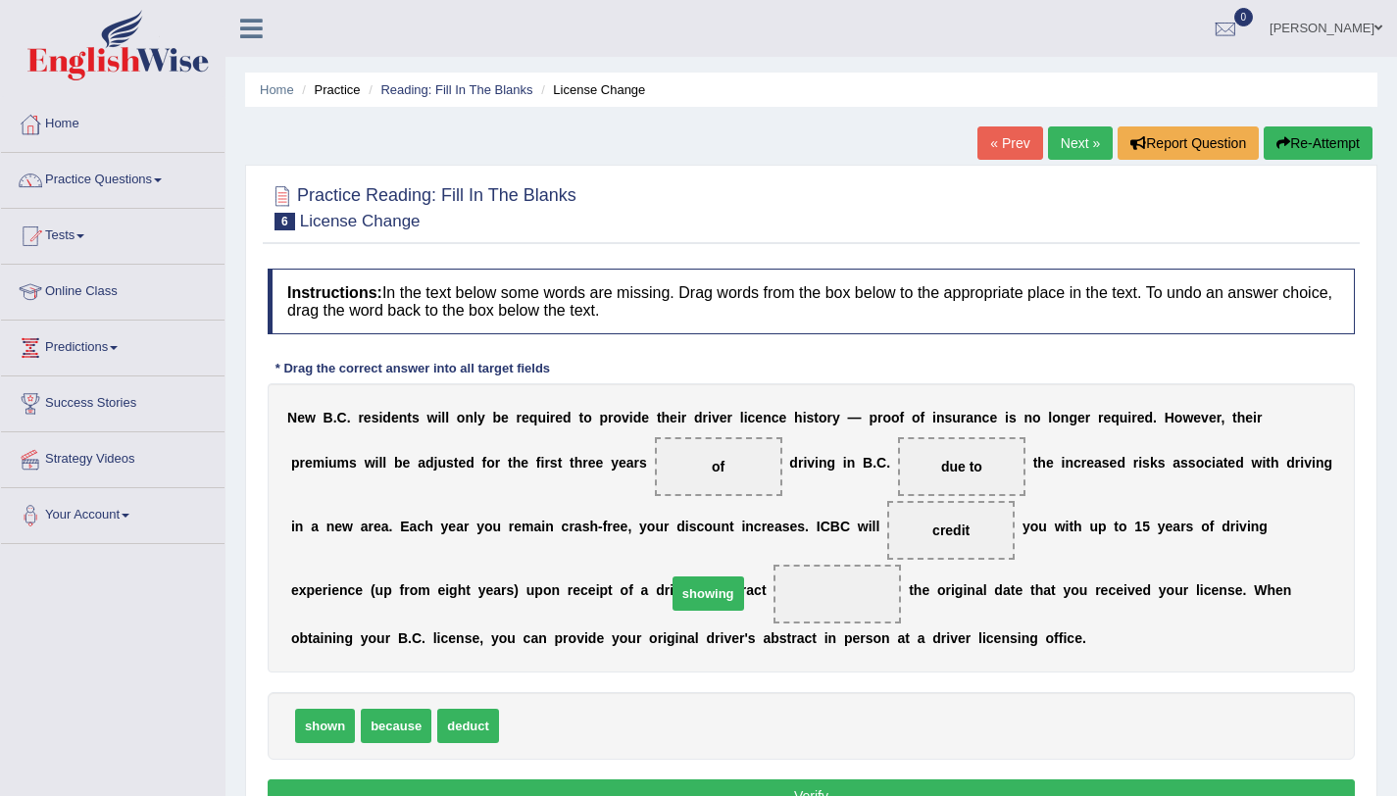
drag, startPoint x: 526, startPoint y: 726, endPoint x: 696, endPoint y: 593, distance: 215.7
click at [763, 788] on button "Verify" at bounding box center [811, 795] width 1087 height 33
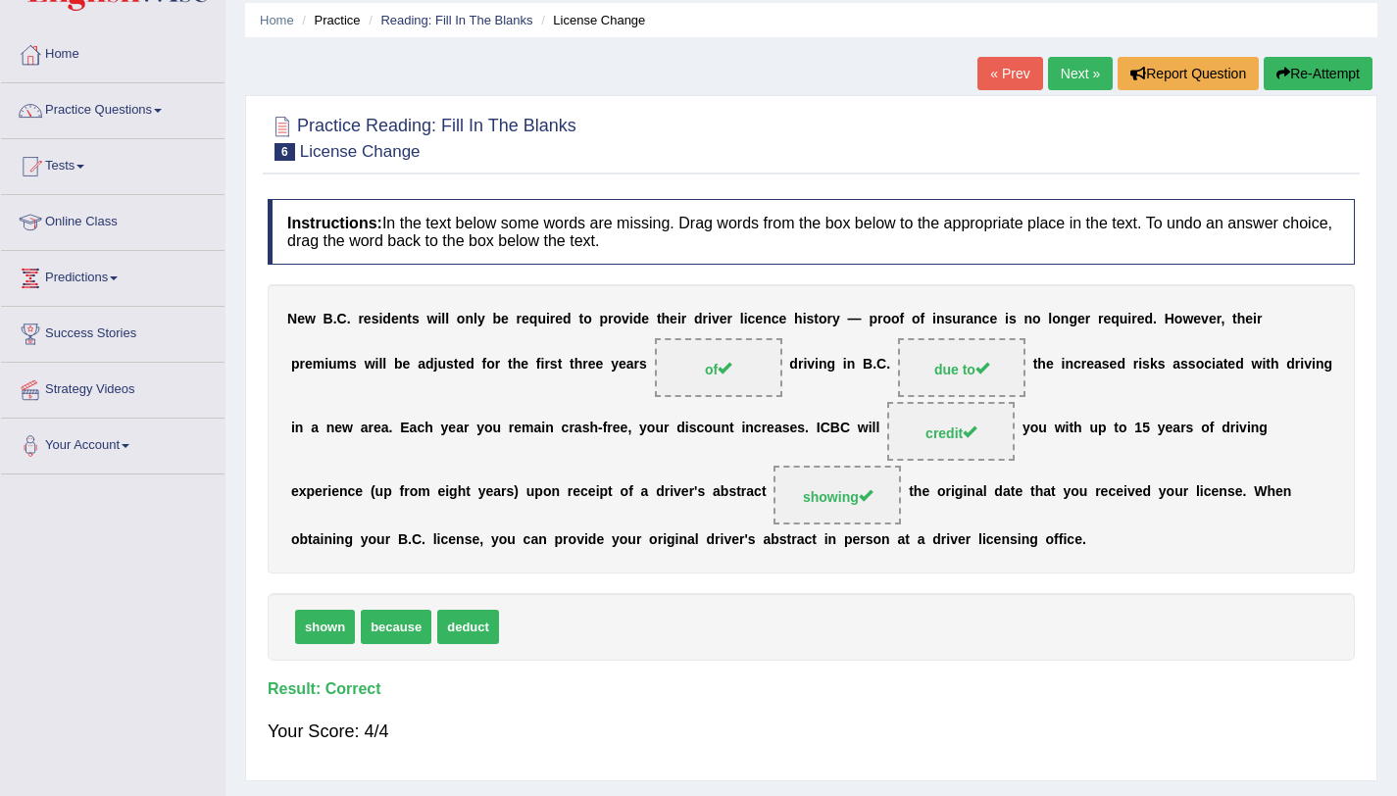
scroll to position [79, 0]
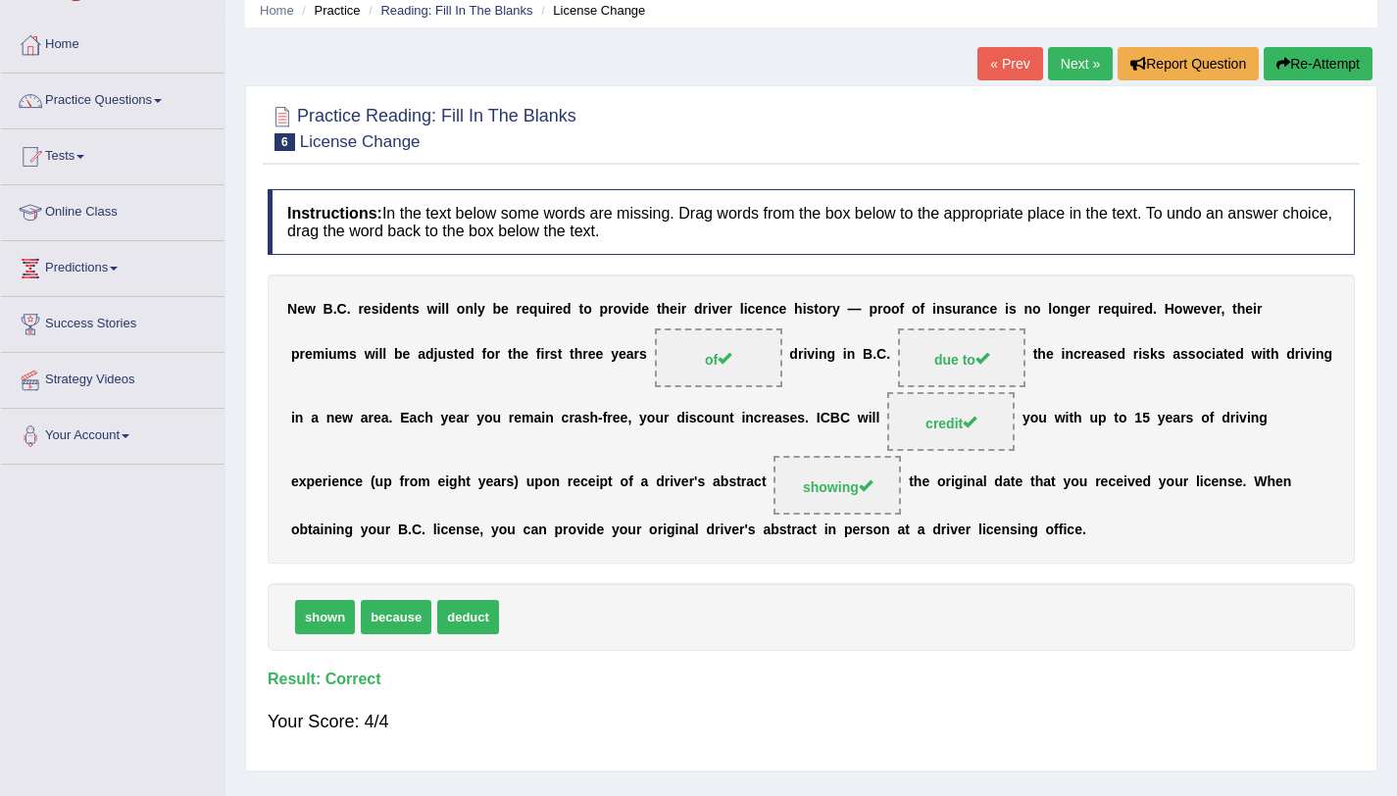
click at [1065, 70] on link "Next »" at bounding box center [1080, 63] width 65 height 33
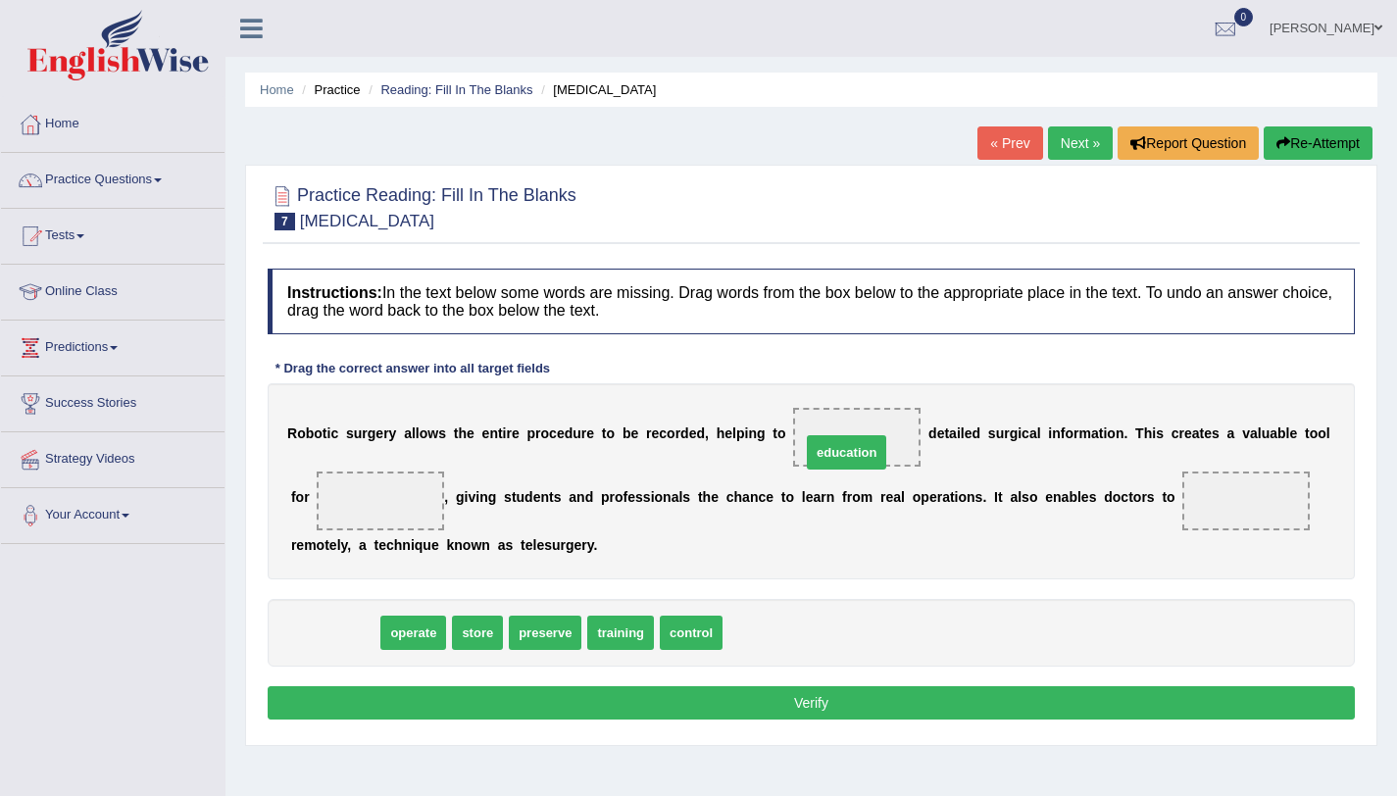
drag, startPoint x: 346, startPoint y: 642, endPoint x: 858, endPoint y: 462, distance: 542.6
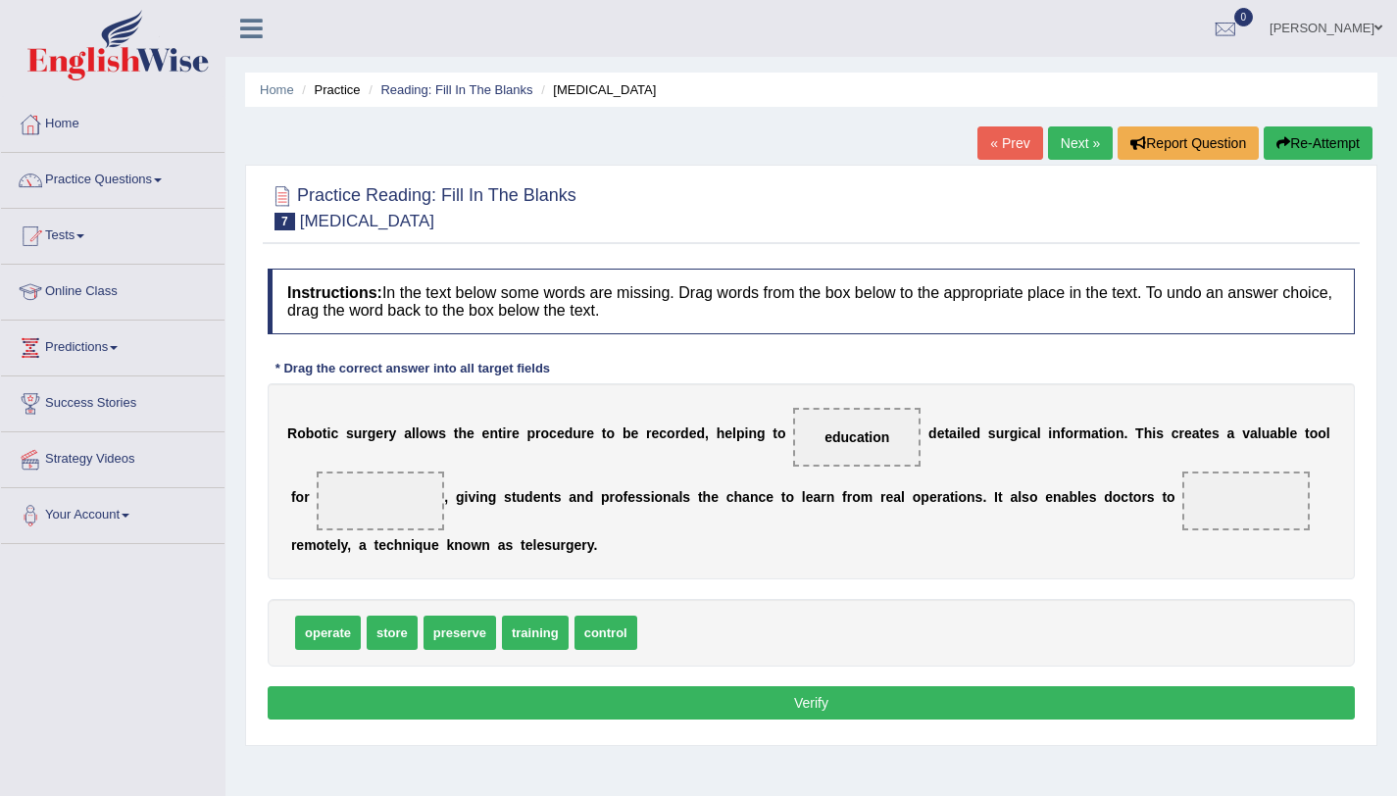
click at [846, 426] on span "education" at bounding box center [856, 437] width 127 height 59
drag, startPoint x: 549, startPoint y: 624, endPoint x: 412, endPoint y: 497, distance: 187.3
drag, startPoint x: 865, startPoint y: 440, endPoint x: 1237, endPoint y: 510, distance: 379.0
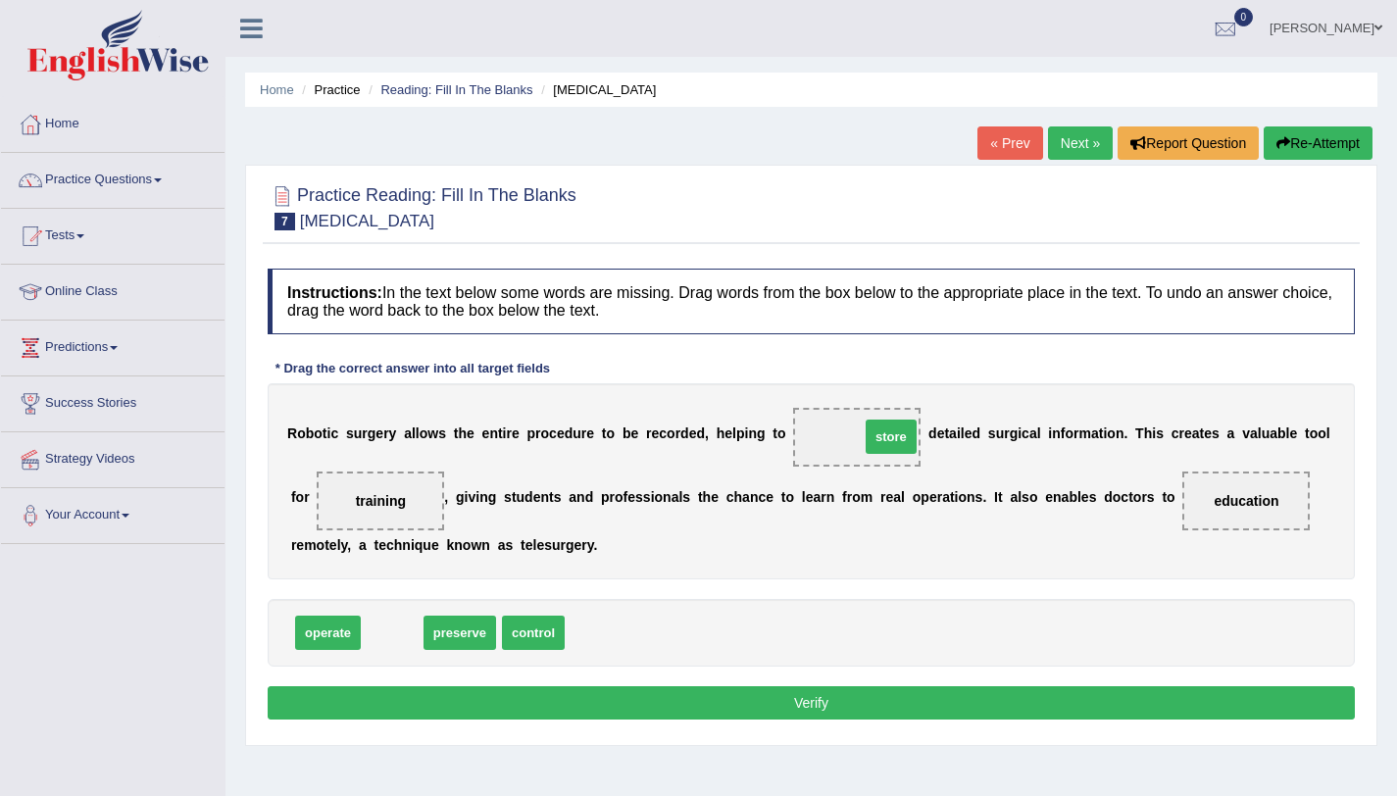
drag, startPoint x: 388, startPoint y: 637, endPoint x: 878, endPoint y: 442, distance: 527.6
drag, startPoint x: 1213, startPoint y: 508, endPoint x: 478, endPoint y: 474, distance: 735.0
click at [478, 474] on div "R o b o t i c s u r g e r y a l l o w s t h e e n t i r e p r o c e d u r e t o…" at bounding box center [811, 481] width 1087 height 196
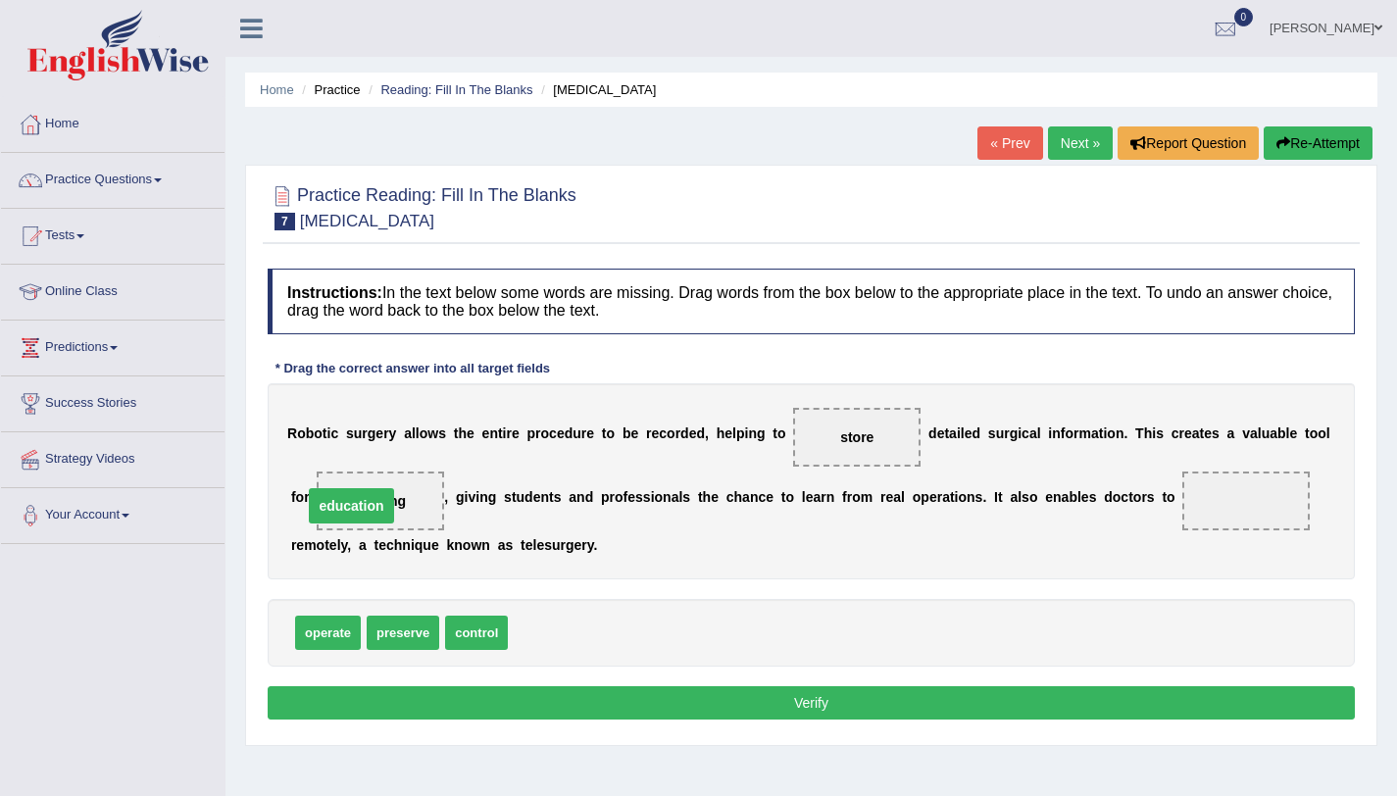
drag, startPoint x: 1246, startPoint y: 509, endPoint x: 360, endPoint y: 510, distance: 886.2
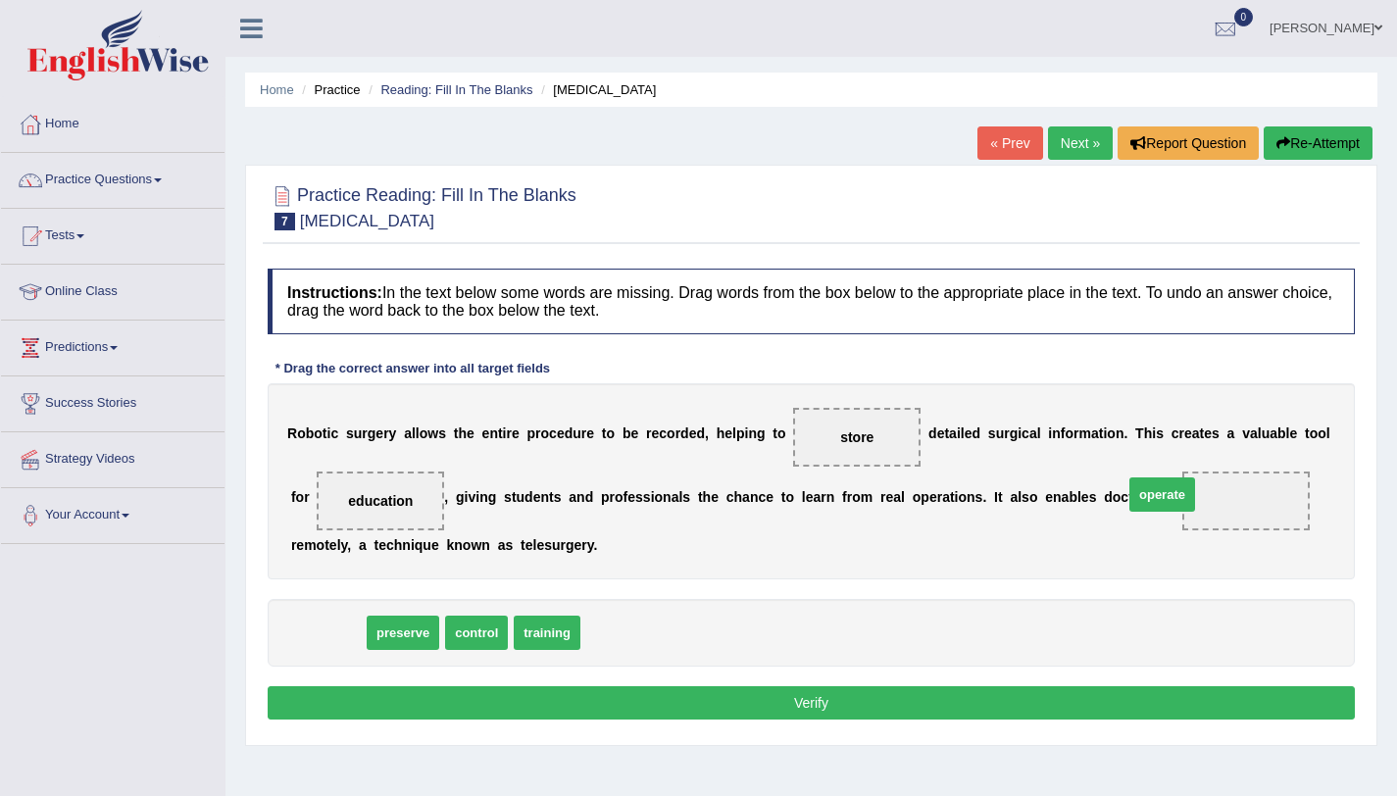
drag, startPoint x: 346, startPoint y: 645, endPoint x: 1250, endPoint y: 516, distance: 913.1
click at [1009, 715] on button "Verify" at bounding box center [811, 702] width 1087 height 33
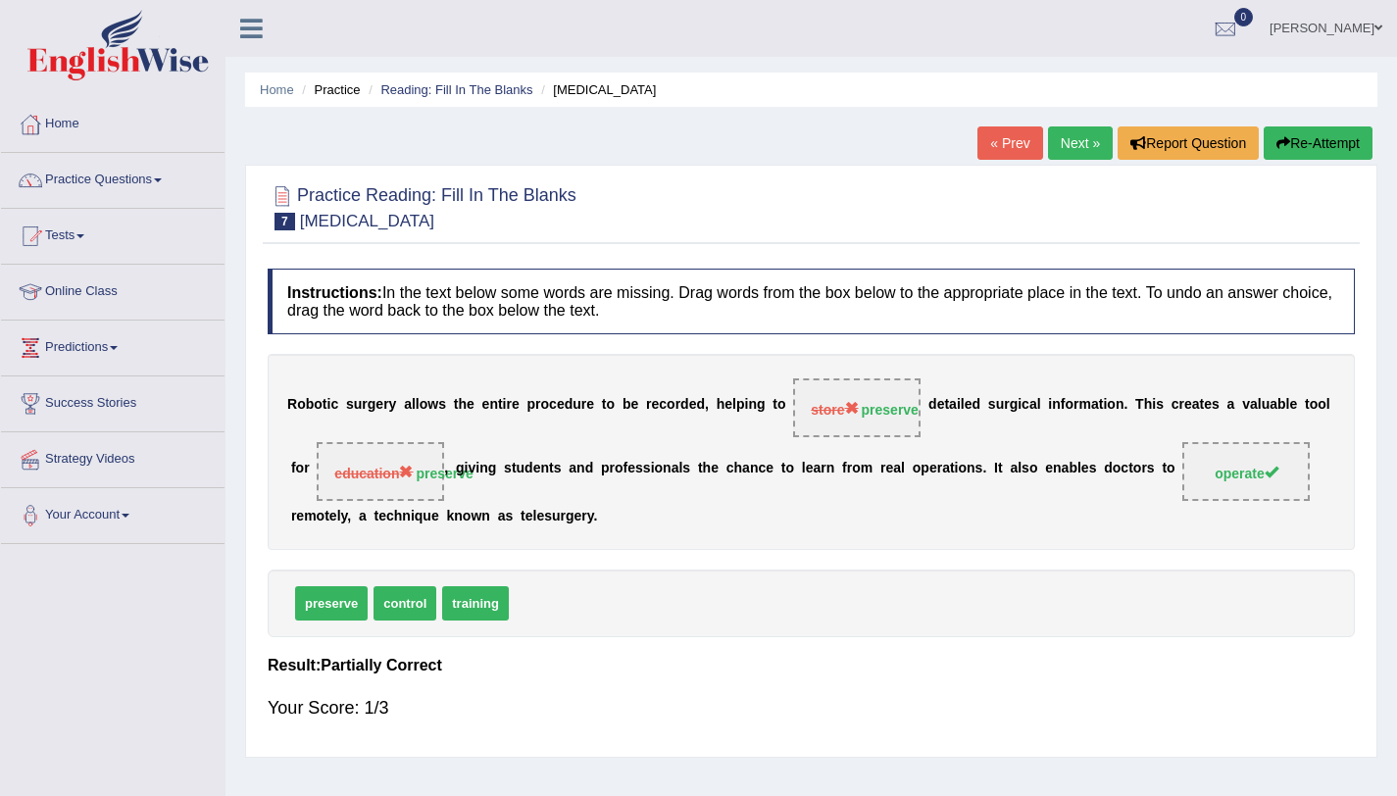
click at [1336, 137] on button "Re-Attempt" at bounding box center [1318, 142] width 109 height 33
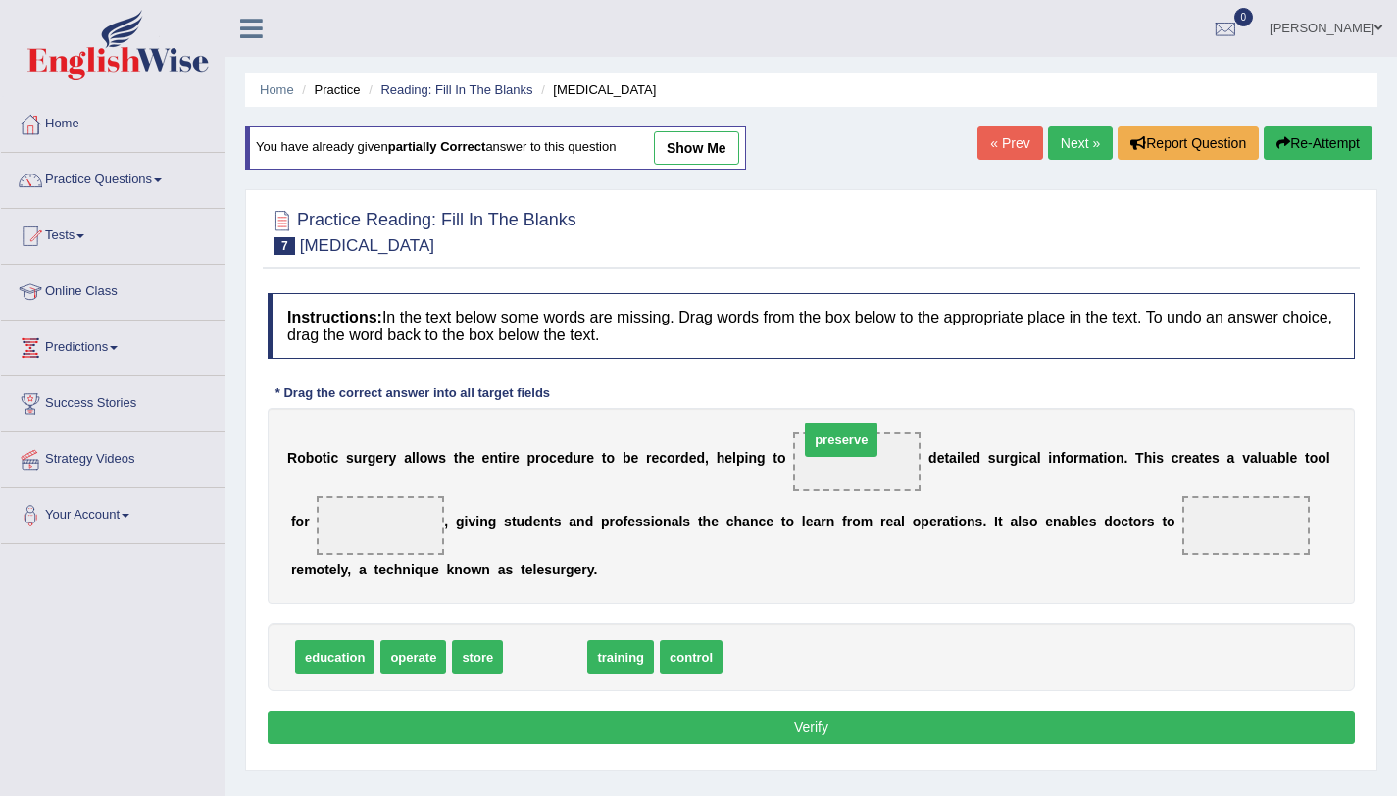
drag, startPoint x: 554, startPoint y: 657, endPoint x: 855, endPoint y: 444, distance: 368.6
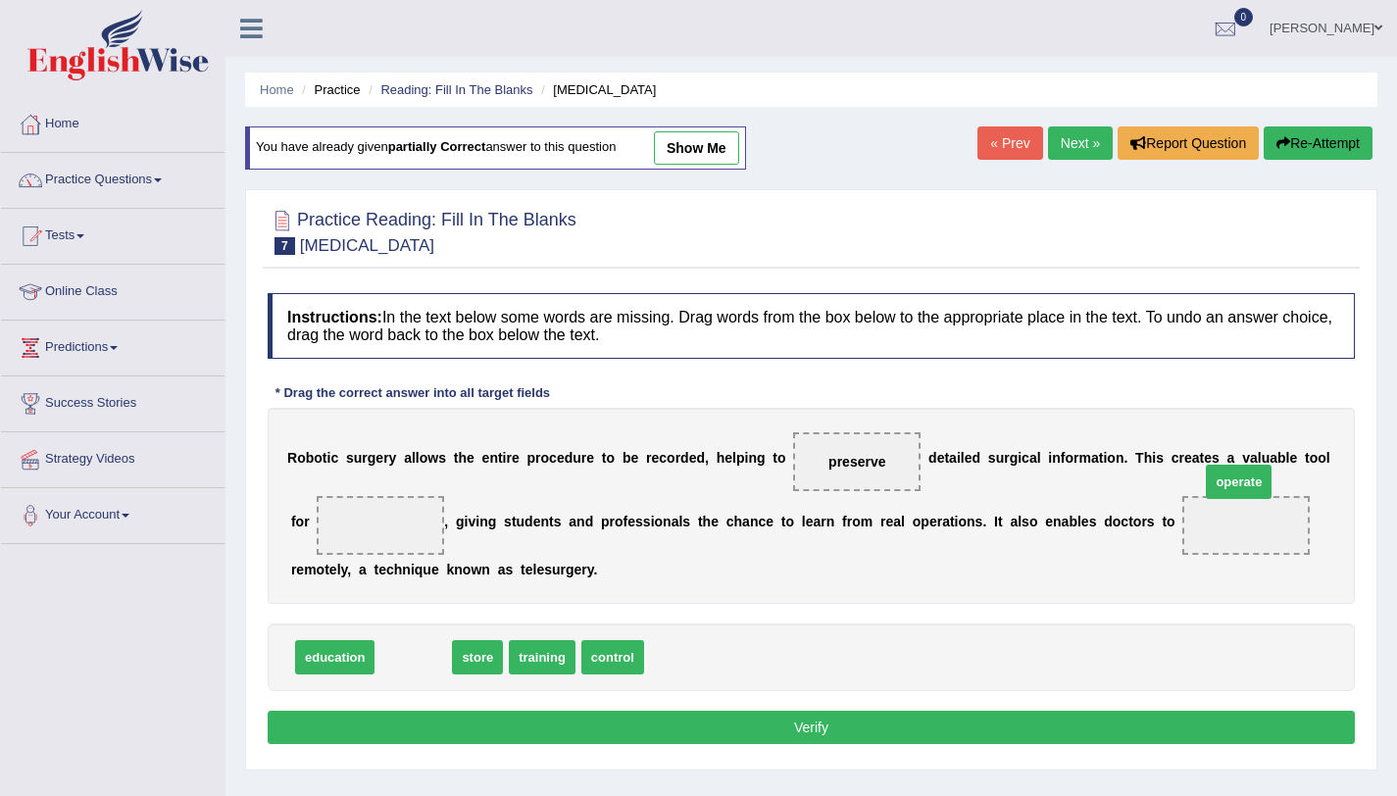
drag, startPoint x: 424, startPoint y: 651, endPoint x: 1258, endPoint y: 516, distance: 844.2
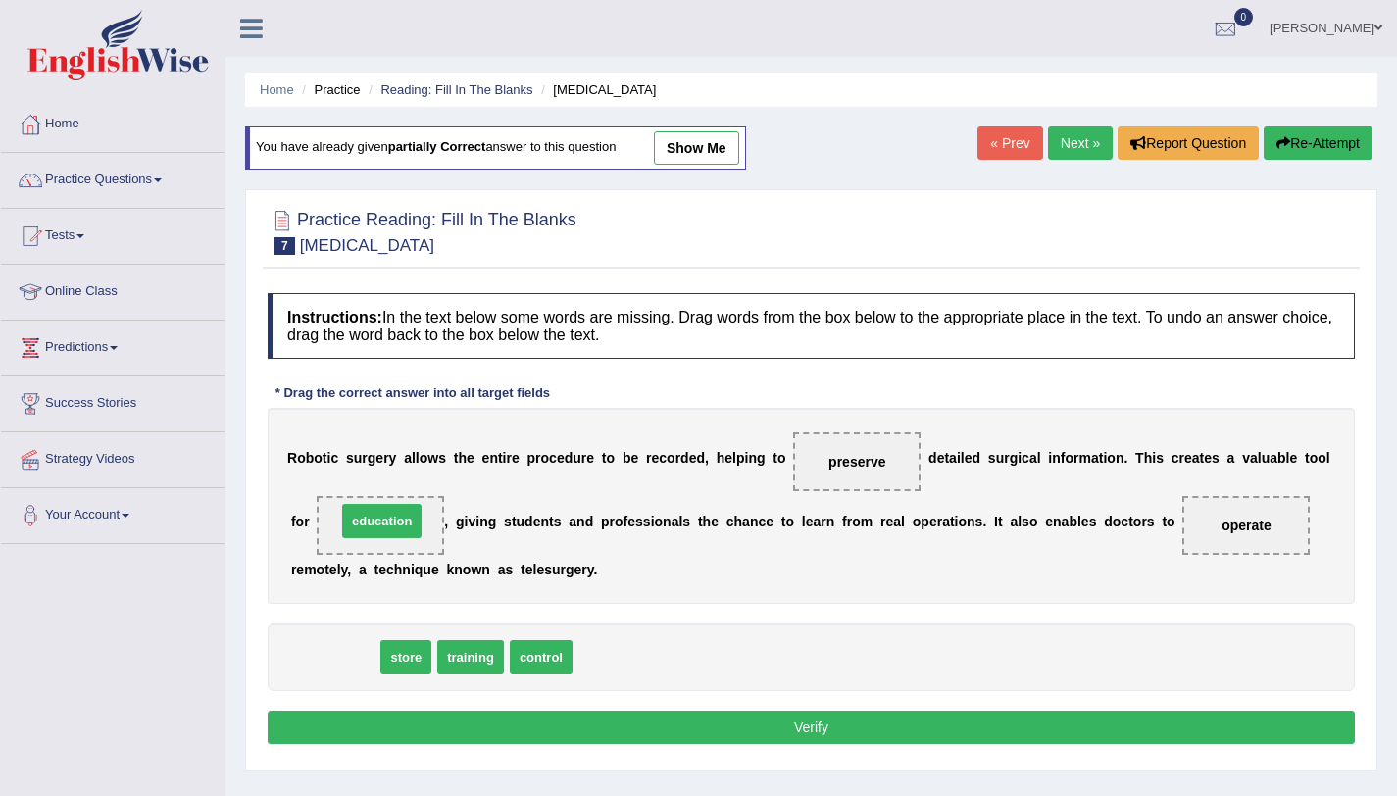
drag, startPoint x: 356, startPoint y: 657, endPoint x: 403, endPoint y: 521, distance: 144.2
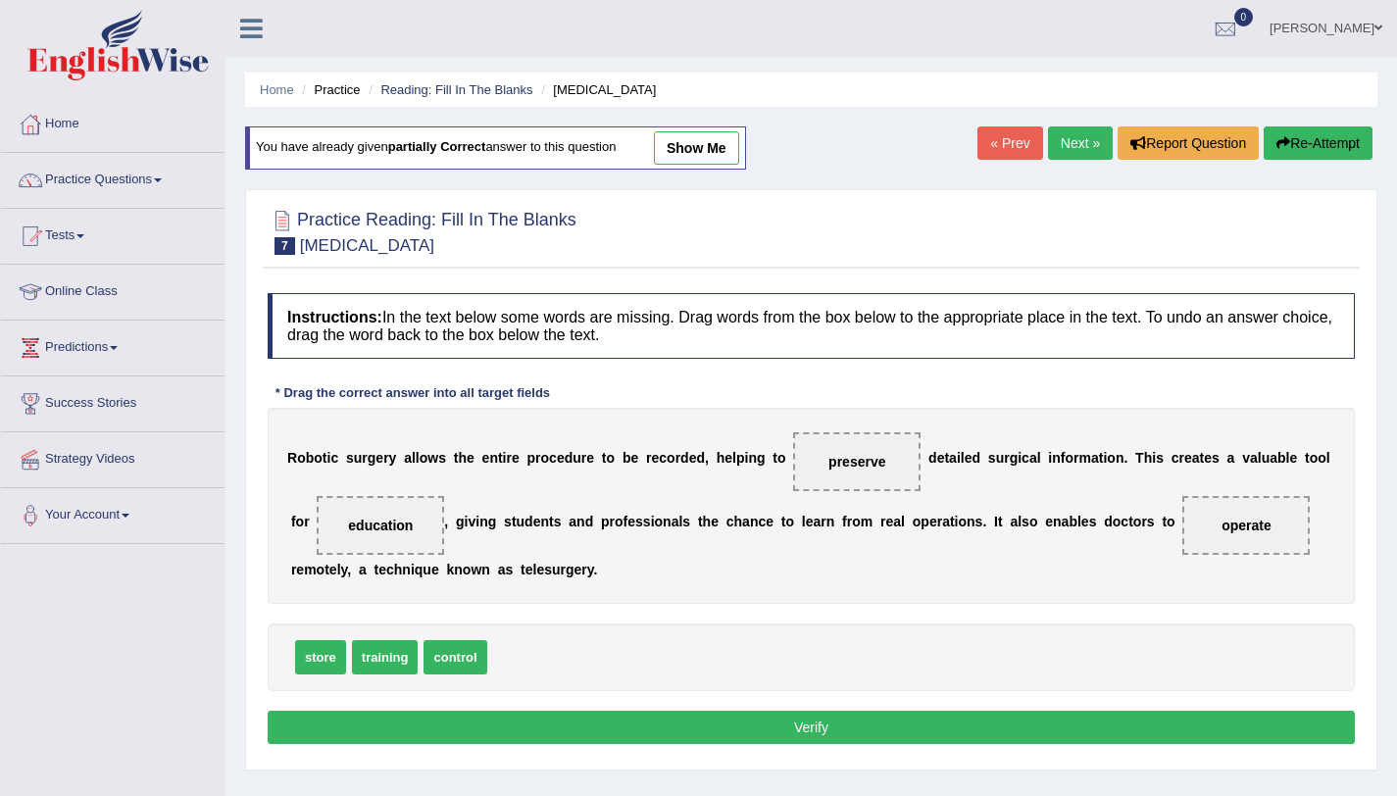
click at [644, 713] on button "Verify" at bounding box center [811, 727] width 1087 height 33
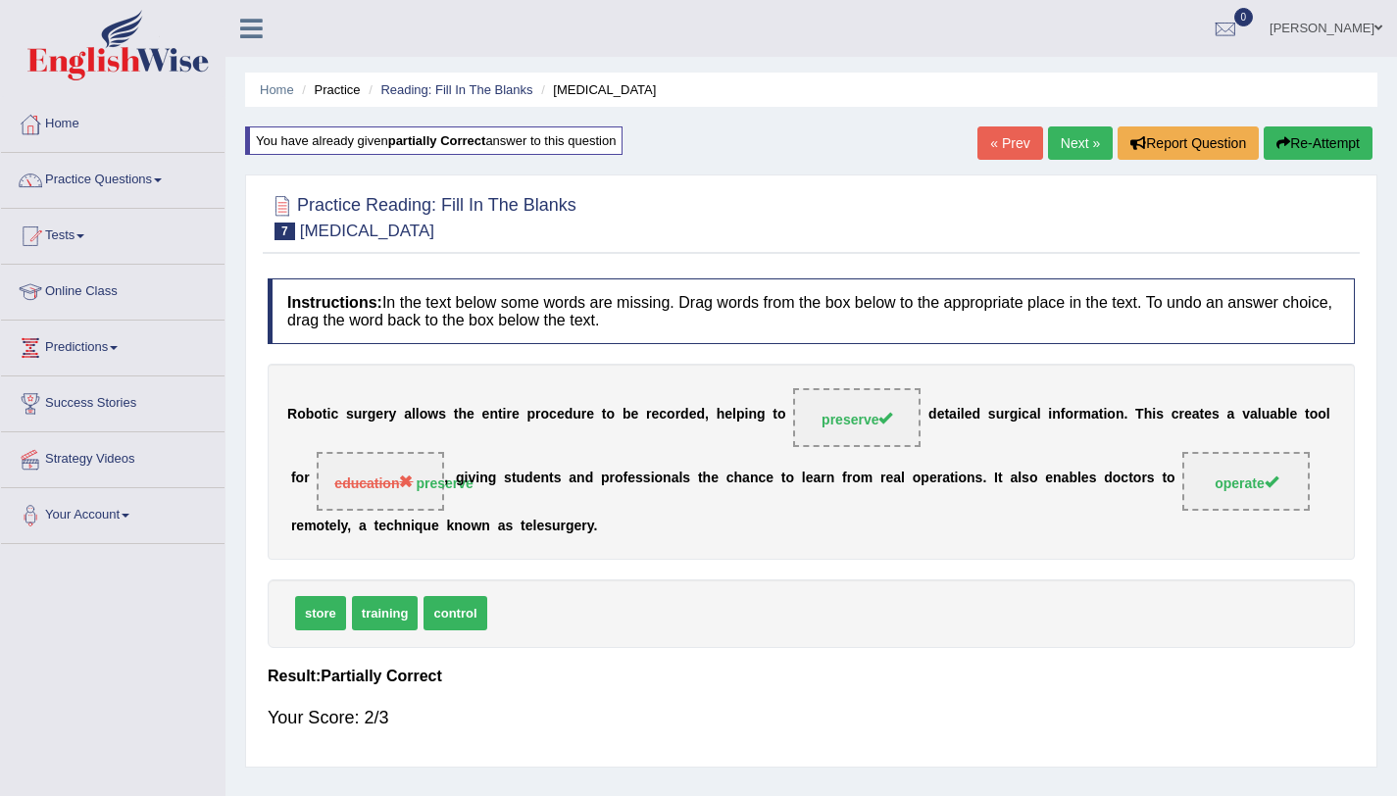
drag, startPoint x: 450, startPoint y: 486, endPoint x: 727, endPoint y: 629, distance: 312.2
click at [727, 629] on div "Instructions: In the text below some words are missing. Drag words from the box…" at bounding box center [811, 513] width 1097 height 488
click at [1170, 157] on button "Report Question" at bounding box center [1188, 142] width 141 height 33
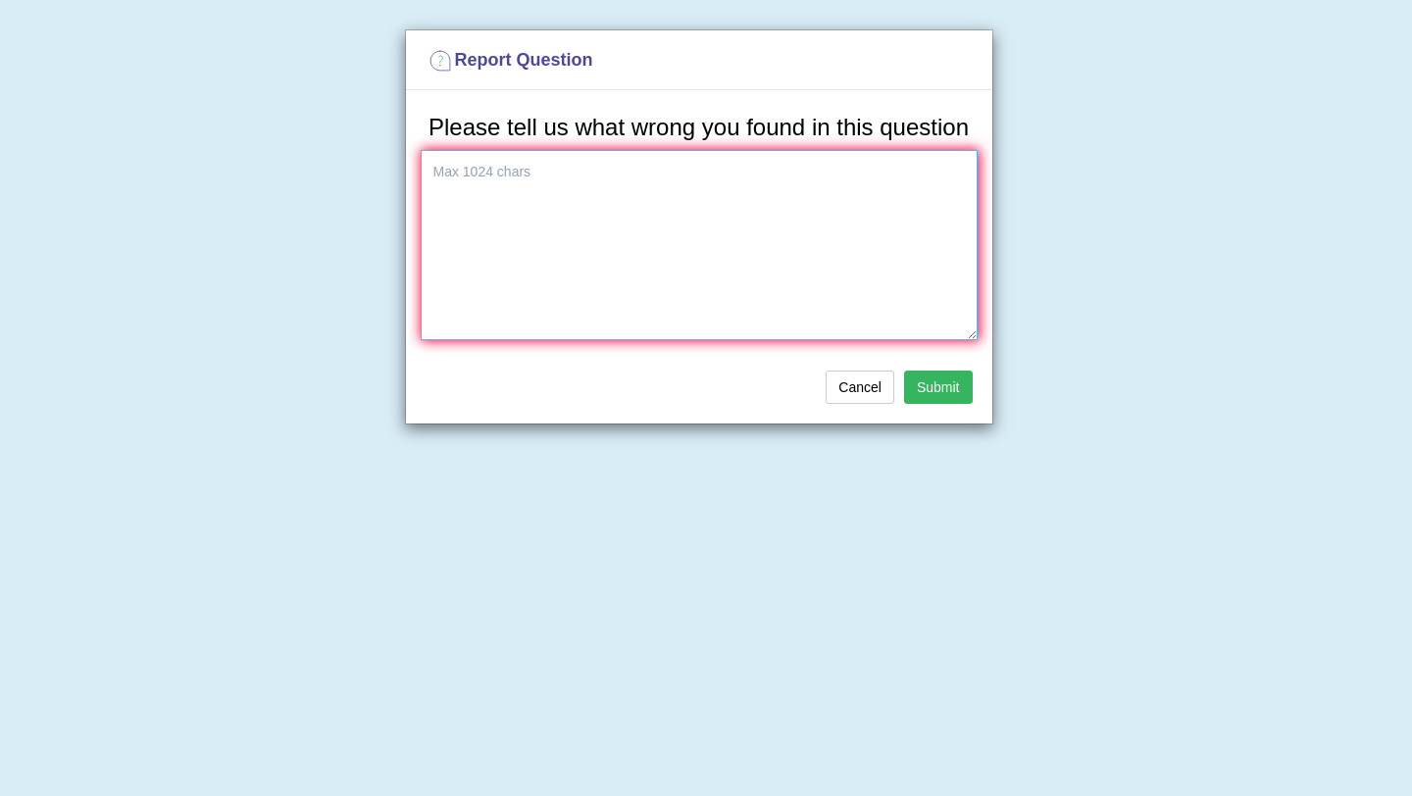
click at [753, 250] on textarea at bounding box center [699, 245] width 557 height 190
click at [466, 172] on textarea "issing word" at bounding box center [699, 245] width 557 height 190
click at [434, 166] on textarea "issing word" at bounding box center [699, 245] width 557 height 190
click at [561, 185] on textarea "missing word" at bounding box center [699, 245] width 557 height 190
type textarea "missing word"
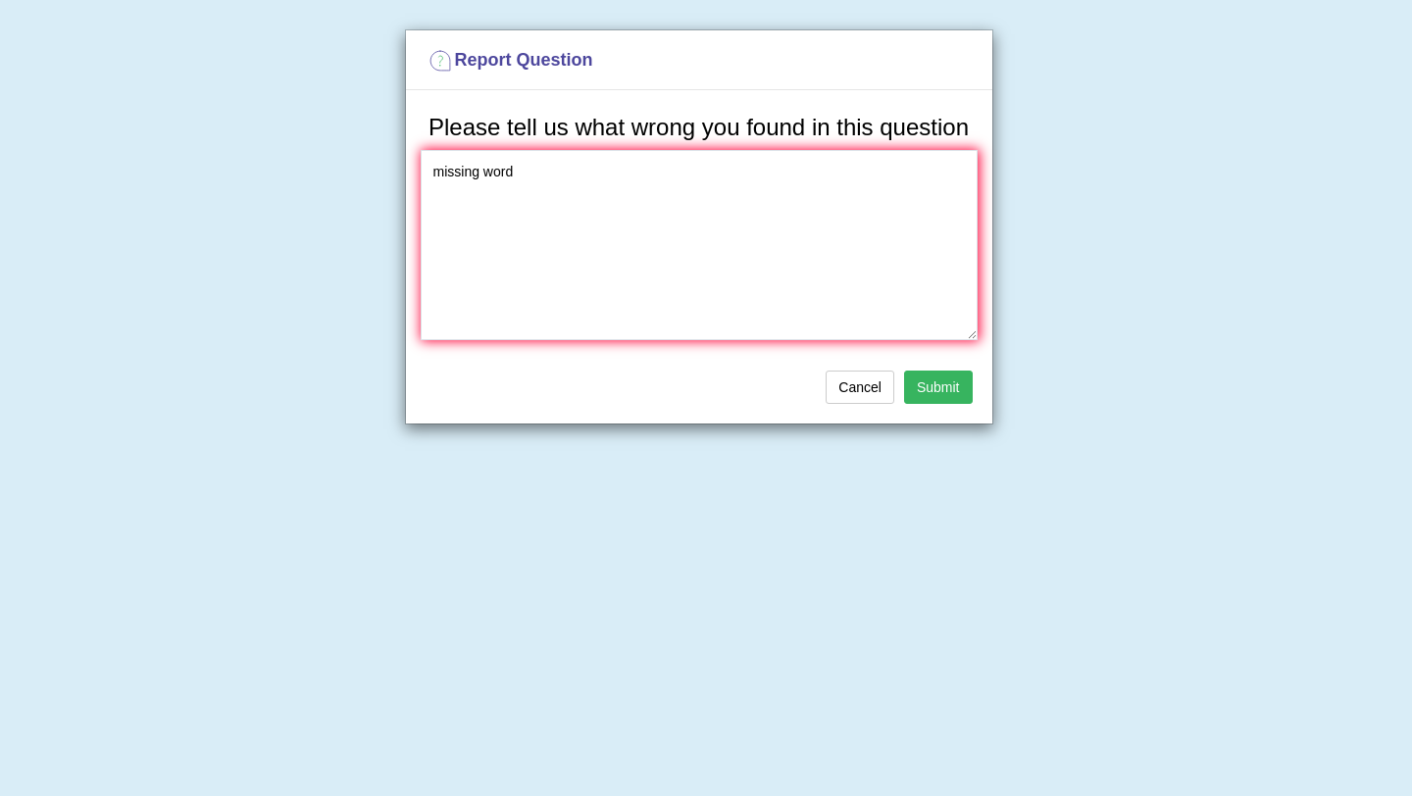
click at [917, 385] on button "Submit" at bounding box center [938, 387] width 69 height 33
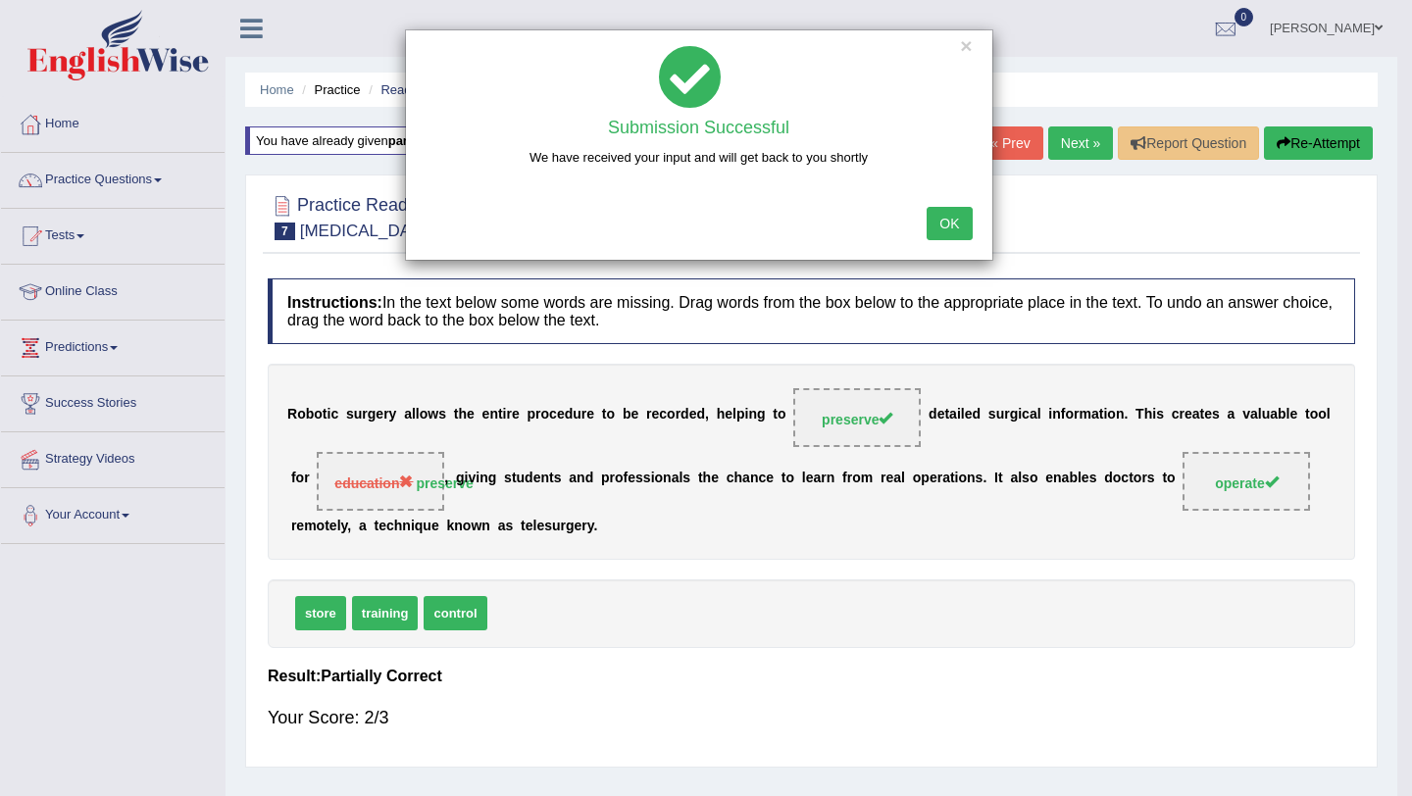
click at [955, 227] on button "OK" at bounding box center [948, 223] width 45 height 33
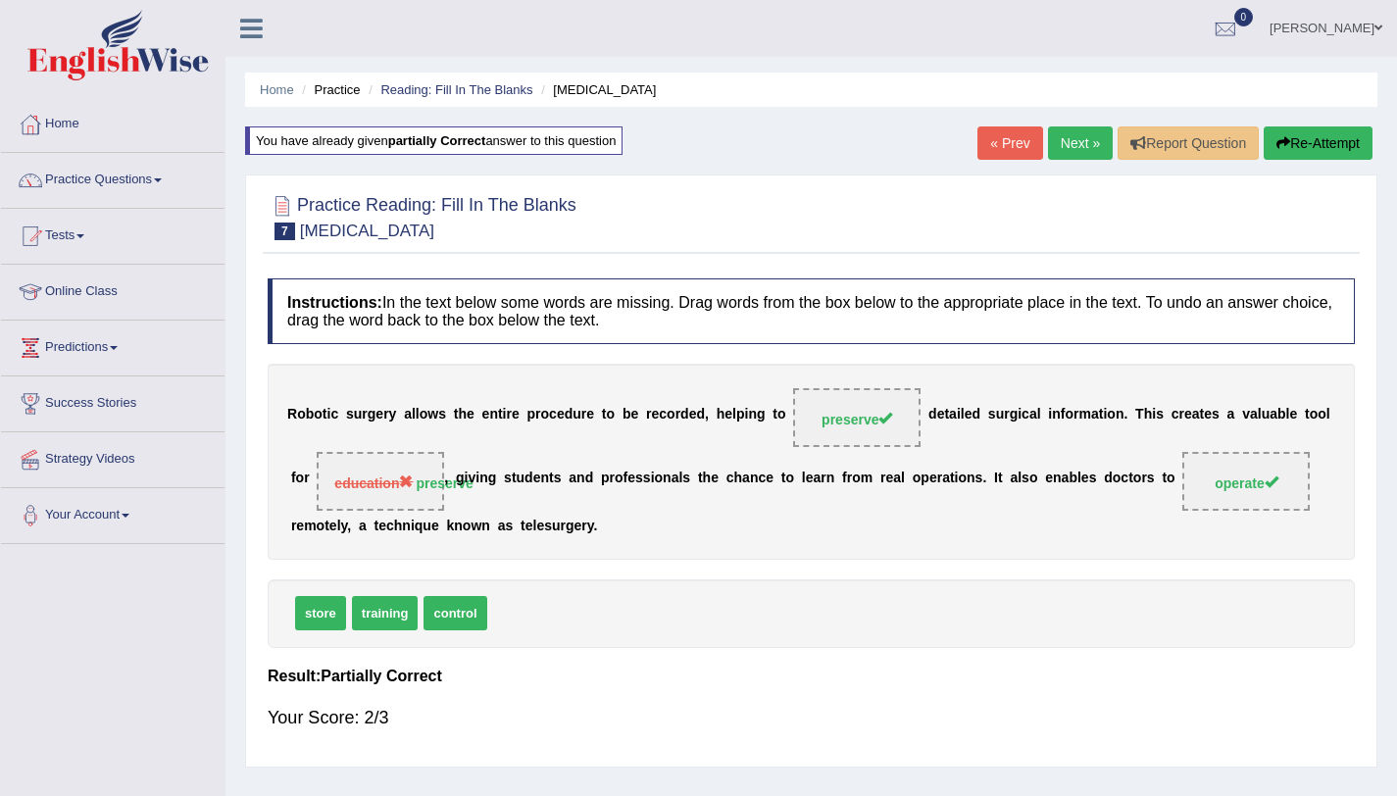
click at [1055, 145] on link "Next »" at bounding box center [1080, 142] width 65 height 33
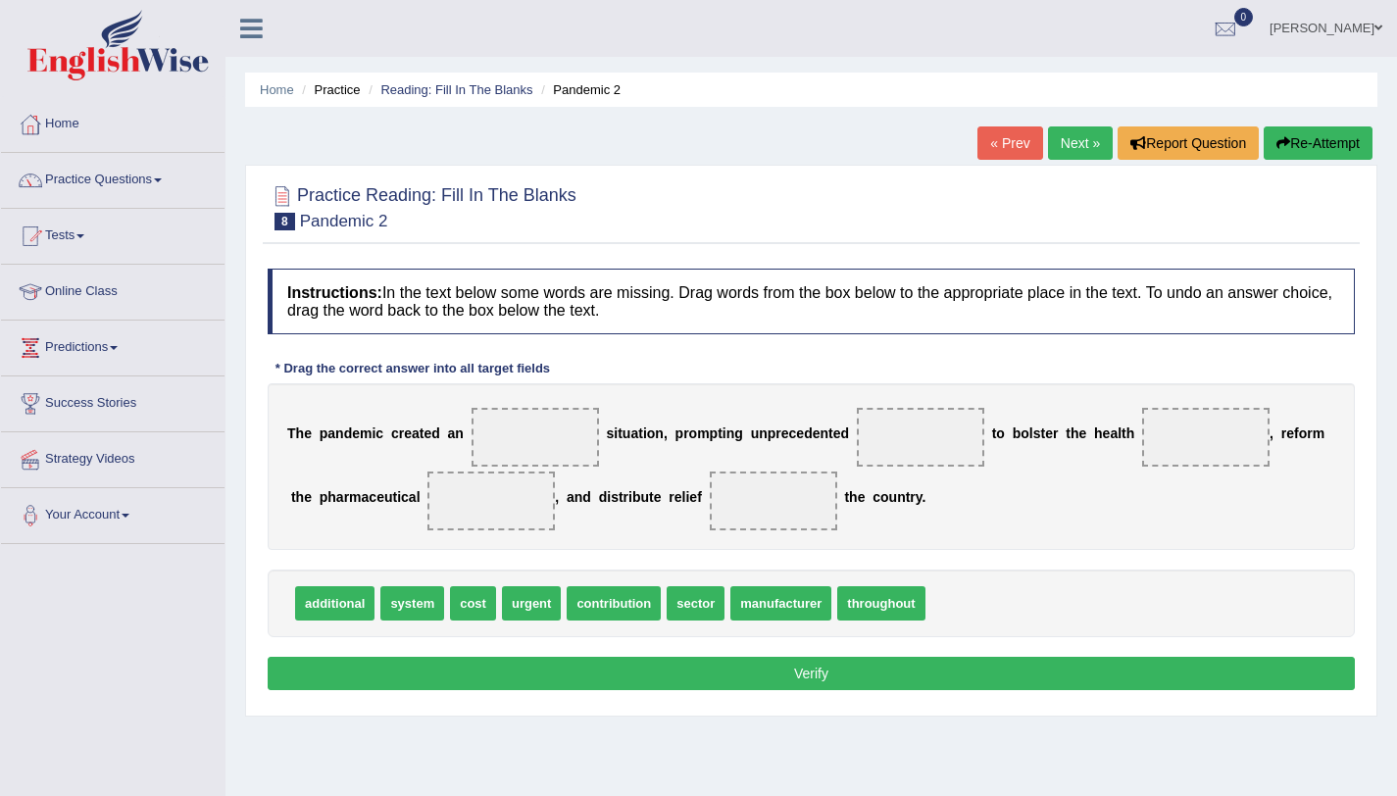
click at [548, 603] on span "urgent" at bounding box center [531, 603] width 59 height 34
drag, startPoint x: 896, startPoint y: 615, endPoint x: 530, endPoint y: 439, distance: 405.6
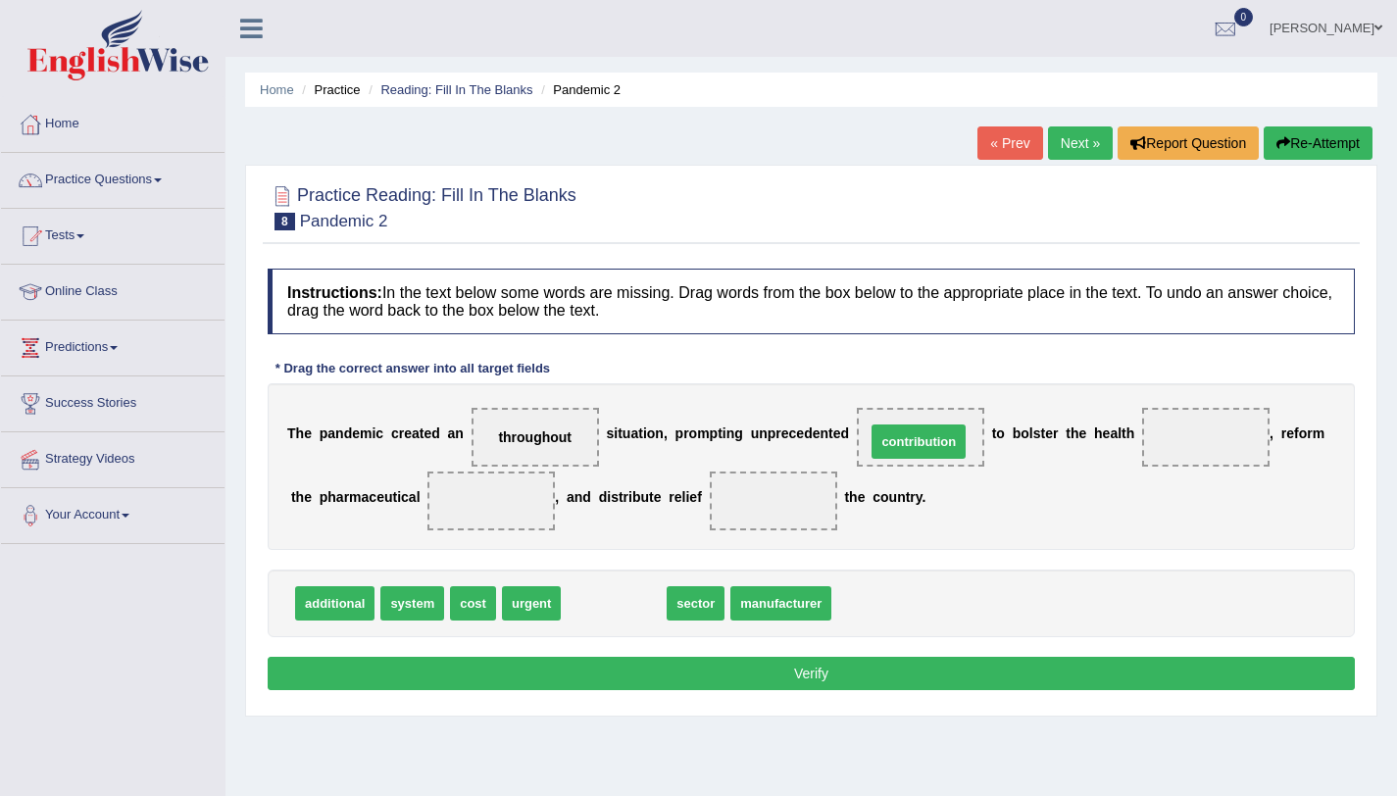
drag, startPoint x: 592, startPoint y: 610, endPoint x: 897, endPoint y: 448, distance: 345.1
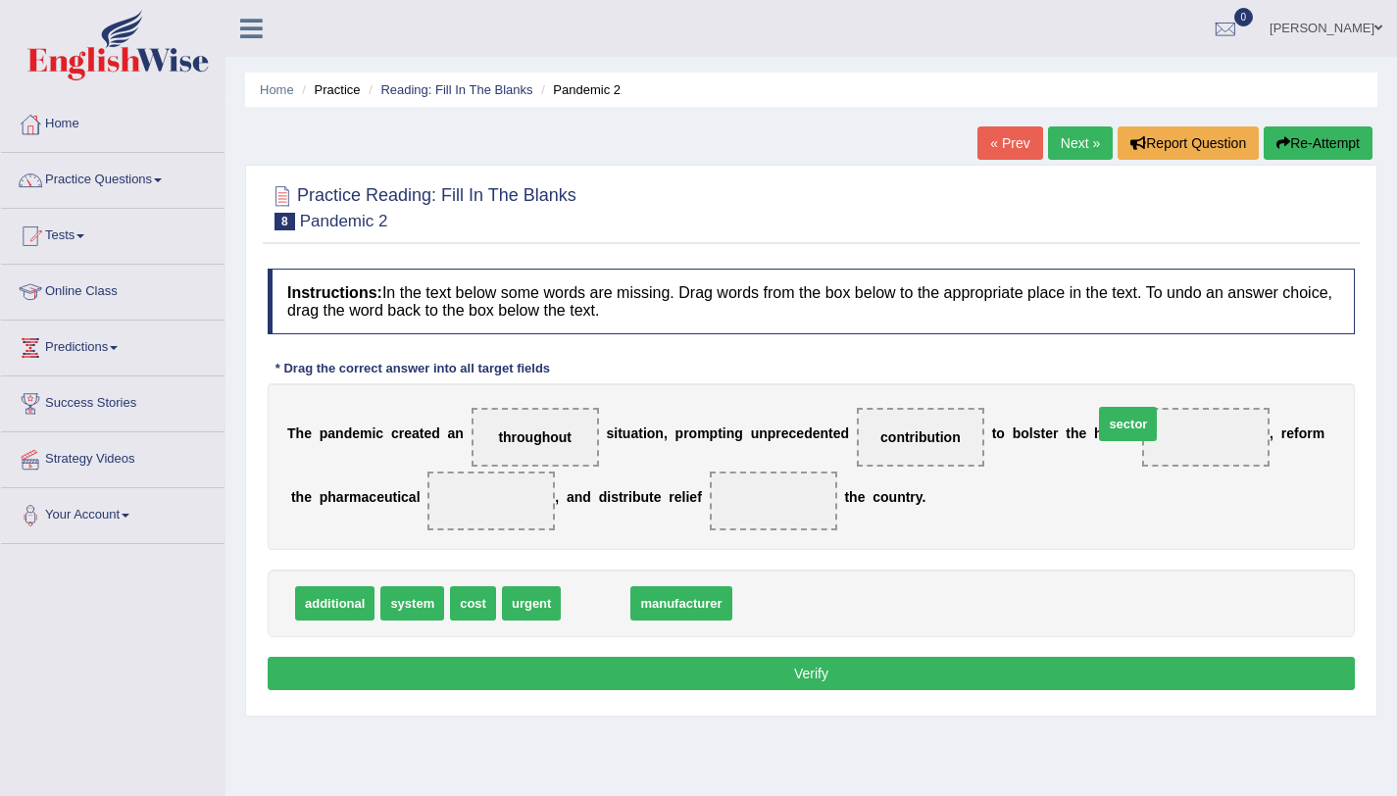
drag, startPoint x: 613, startPoint y: 607, endPoint x: 1172, endPoint y: 440, distance: 583.1
drag, startPoint x: 618, startPoint y: 605, endPoint x: 639, endPoint y: 603, distance: 21.7
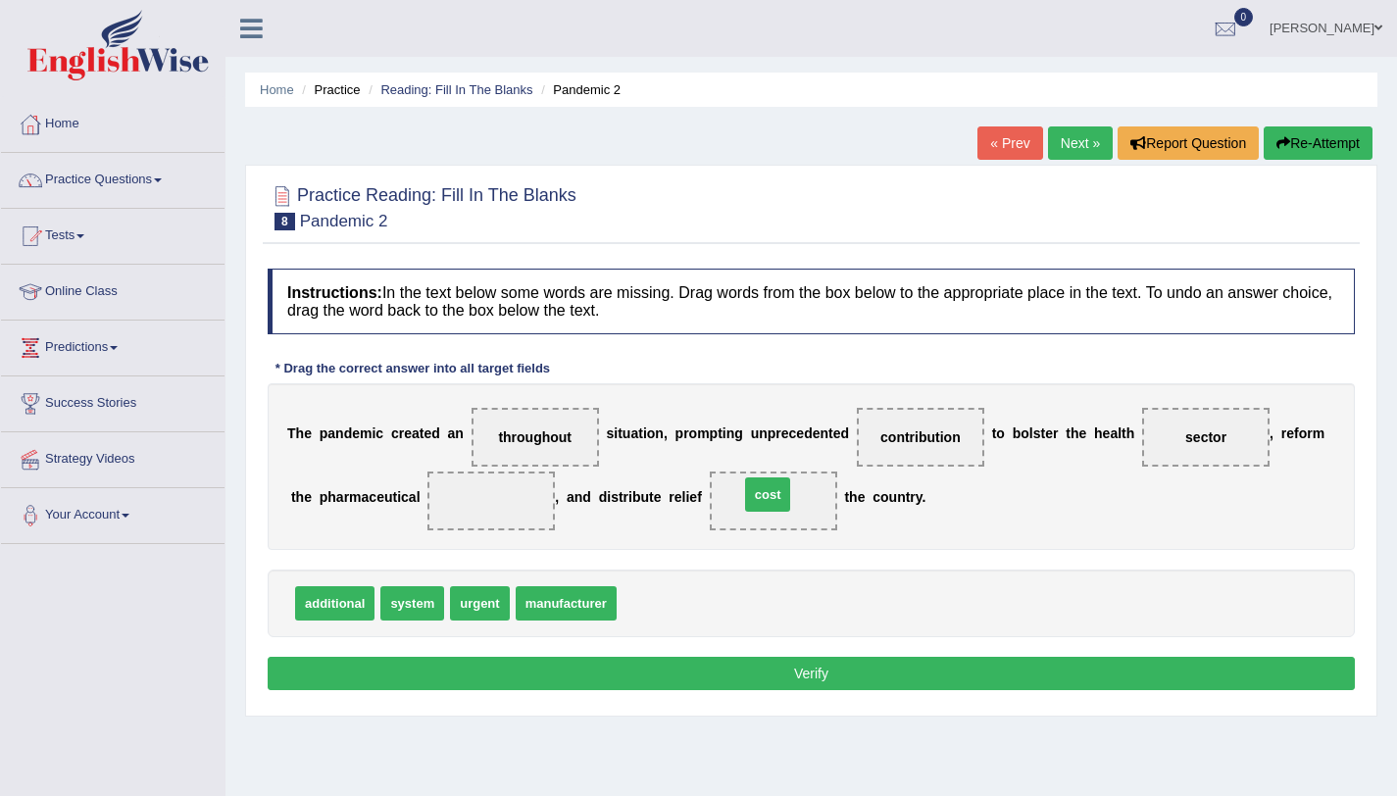
drag, startPoint x: 637, startPoint y: 604, endPoint x: 760, endPoint y: 495, distance: 163.9
drag, startPoint x: 544, startPoint y: 603, endPoint x: 471, endPoint y: 495, distance: 130.5
click at [827, 679] on button "Verify" at bounding box center [811, 673] width 1087 height 33
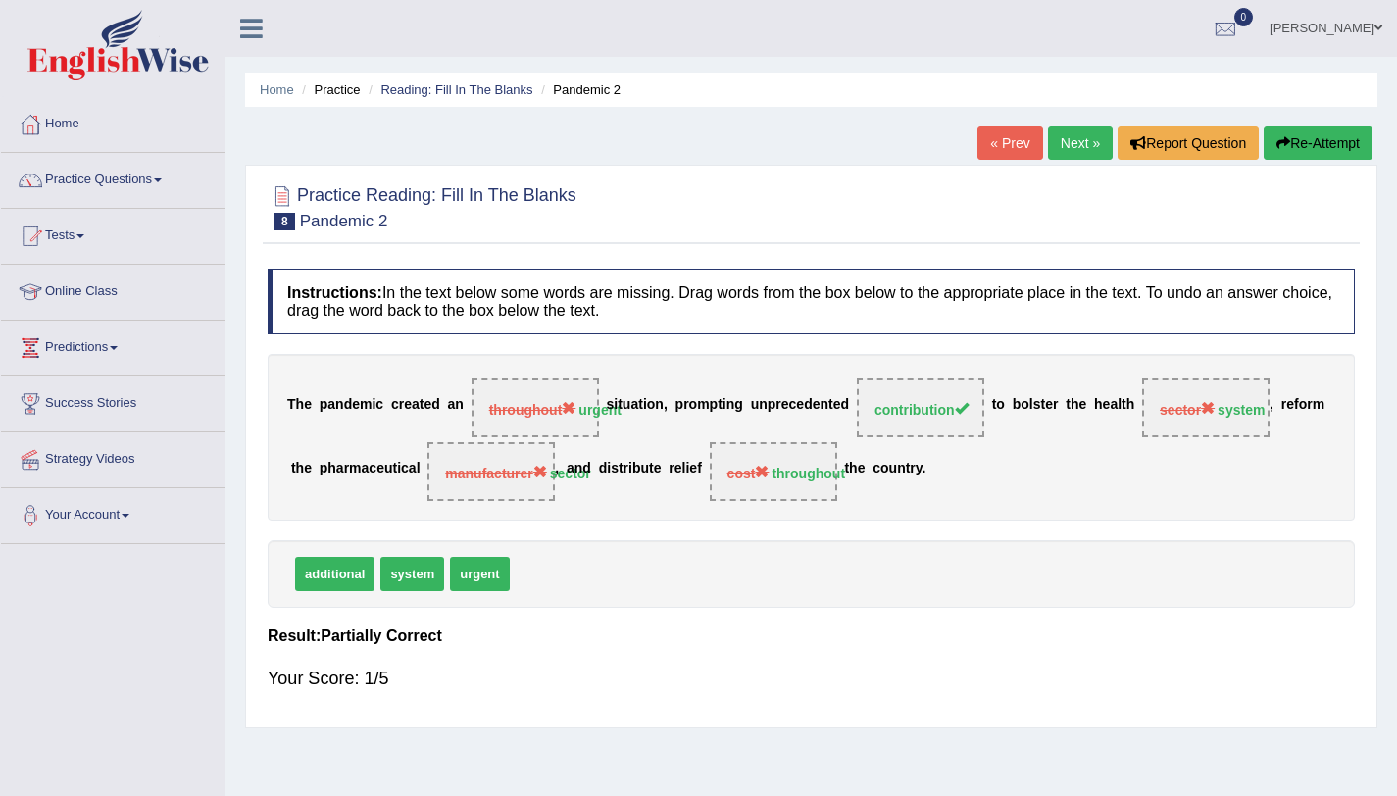
click at [1325, 141] on button "Re-Attempt" at bounding box center [1318, 142] width 109 height 33
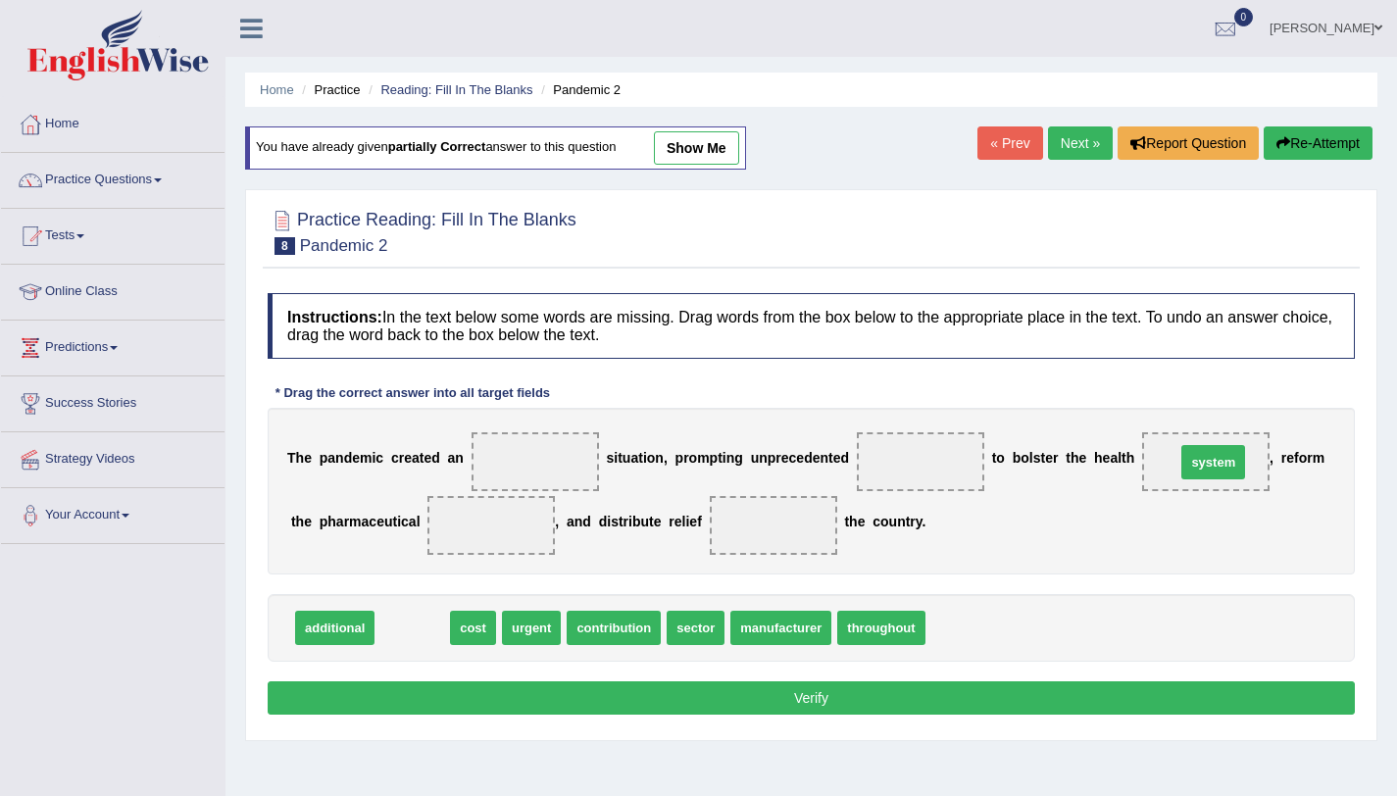
drag, startPoint x: 421, startPoint y: 629, endPoint x: 1264, endPoint y: 479, distance: 856.3
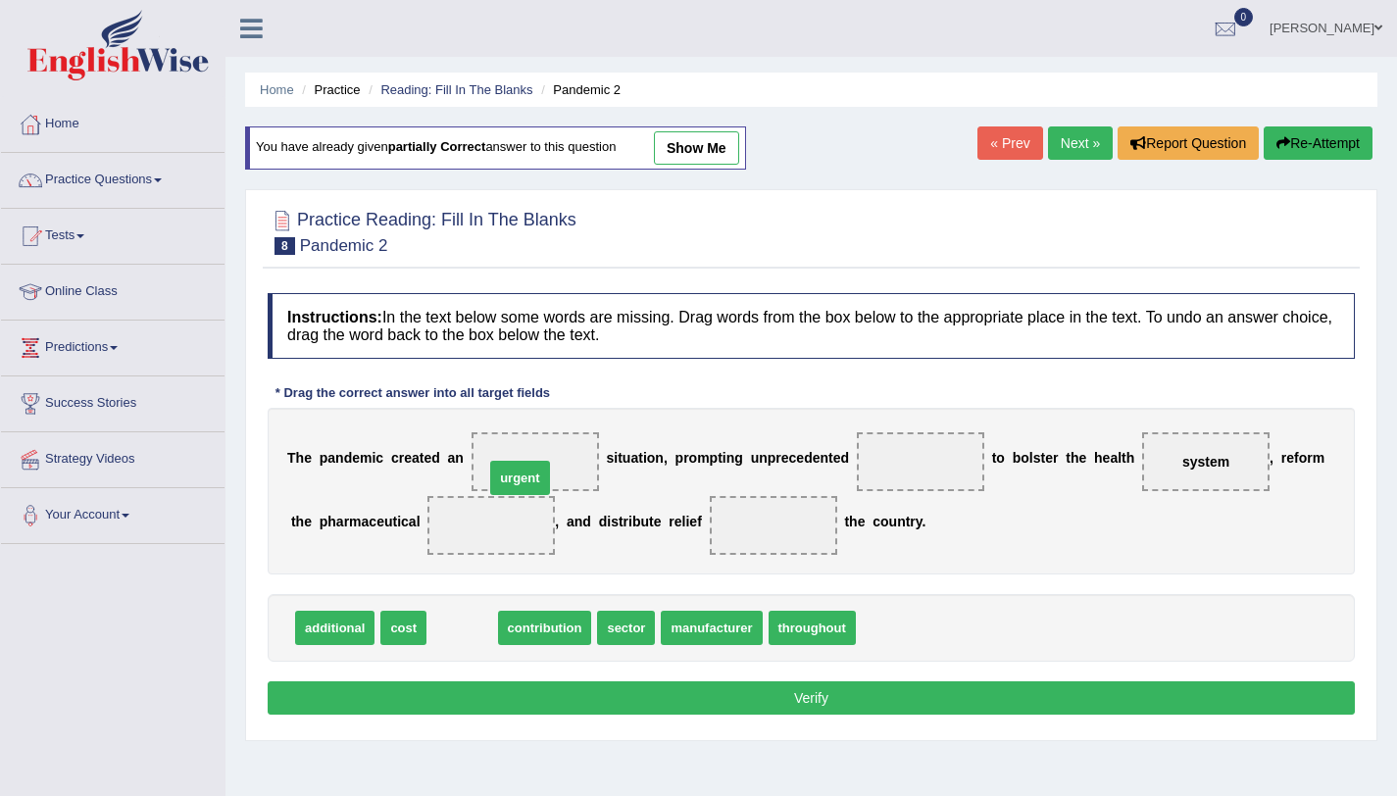
drag, startPoint x: 469, startPoint y: 638, endPoint x: 535, endPoint y: 479, distance: 172.2
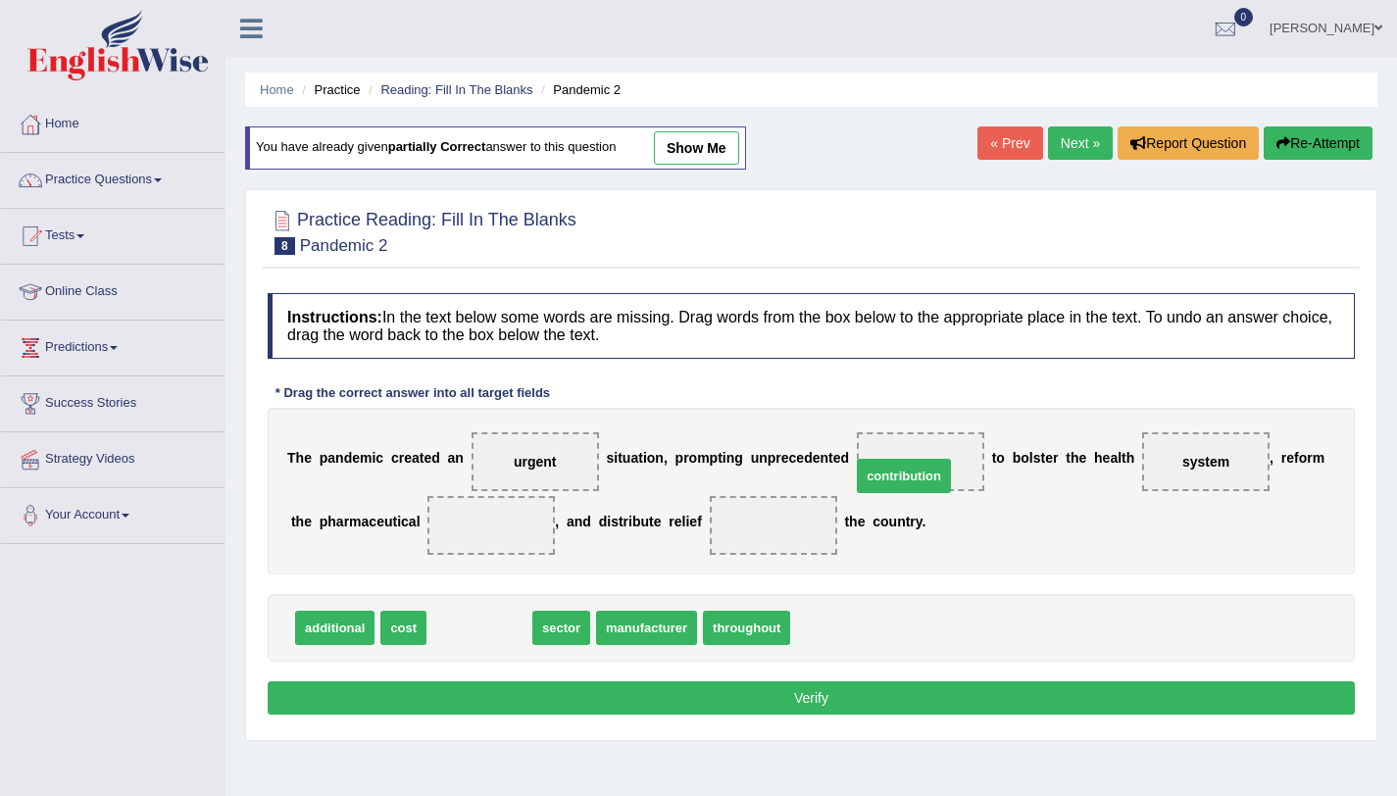
drag, startPoint x: 490, startPoint y: 634, endPoint x: 915, endPoint y: 482, distance: 450.9
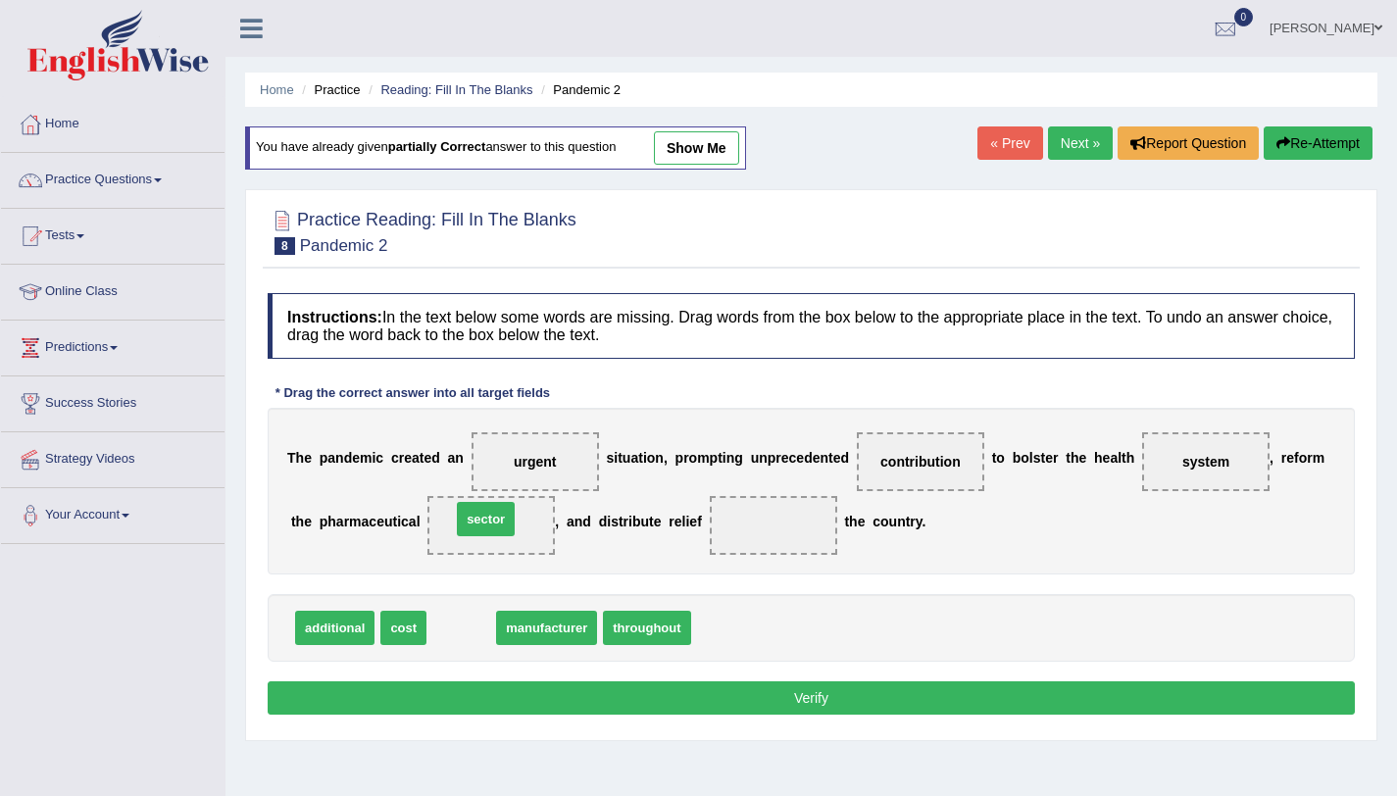
drag, startPoint x: 462, startPoint y: 633, endPoint x: 486, endPoint y: 524, distance: 111.5
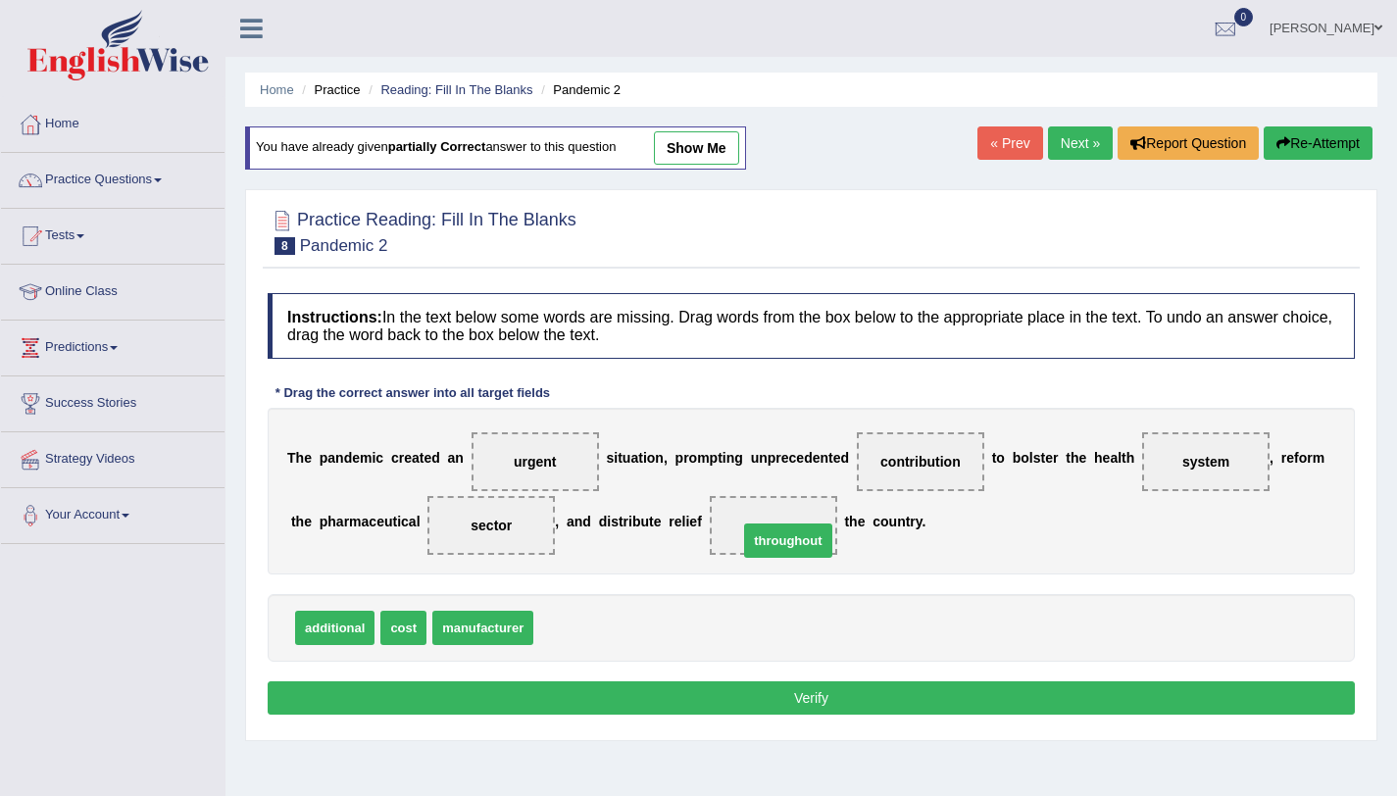
drag, startPoint x: 590, startPoint y: 626, endPoint x: 802, endPoint y: 537, distance: 229.8
click at [760, 707] on button "Verify" at bounding box center [811, 697] width 1087 height 33
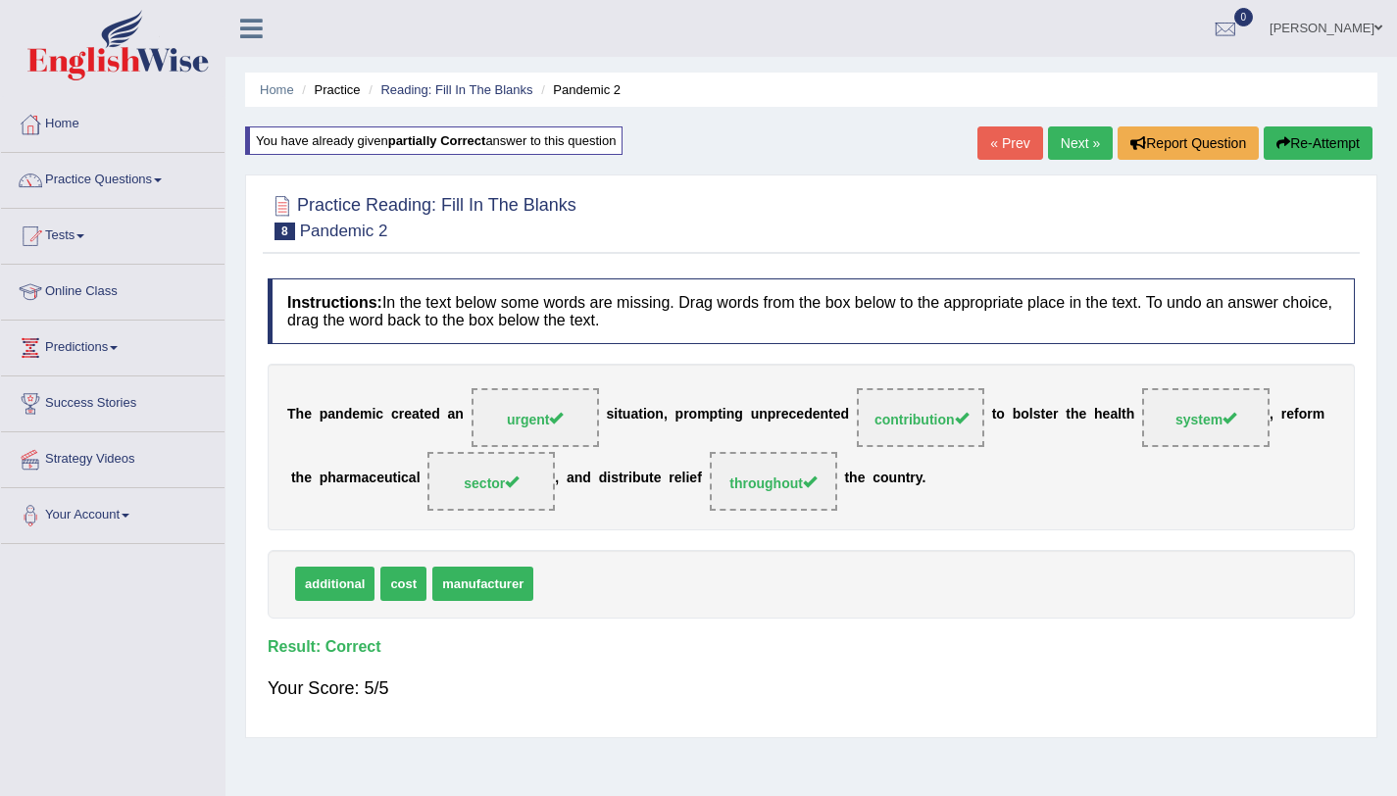
click at [1078, 149] on link "Next »" at bounding box center [1080, 142] width 65 height 33
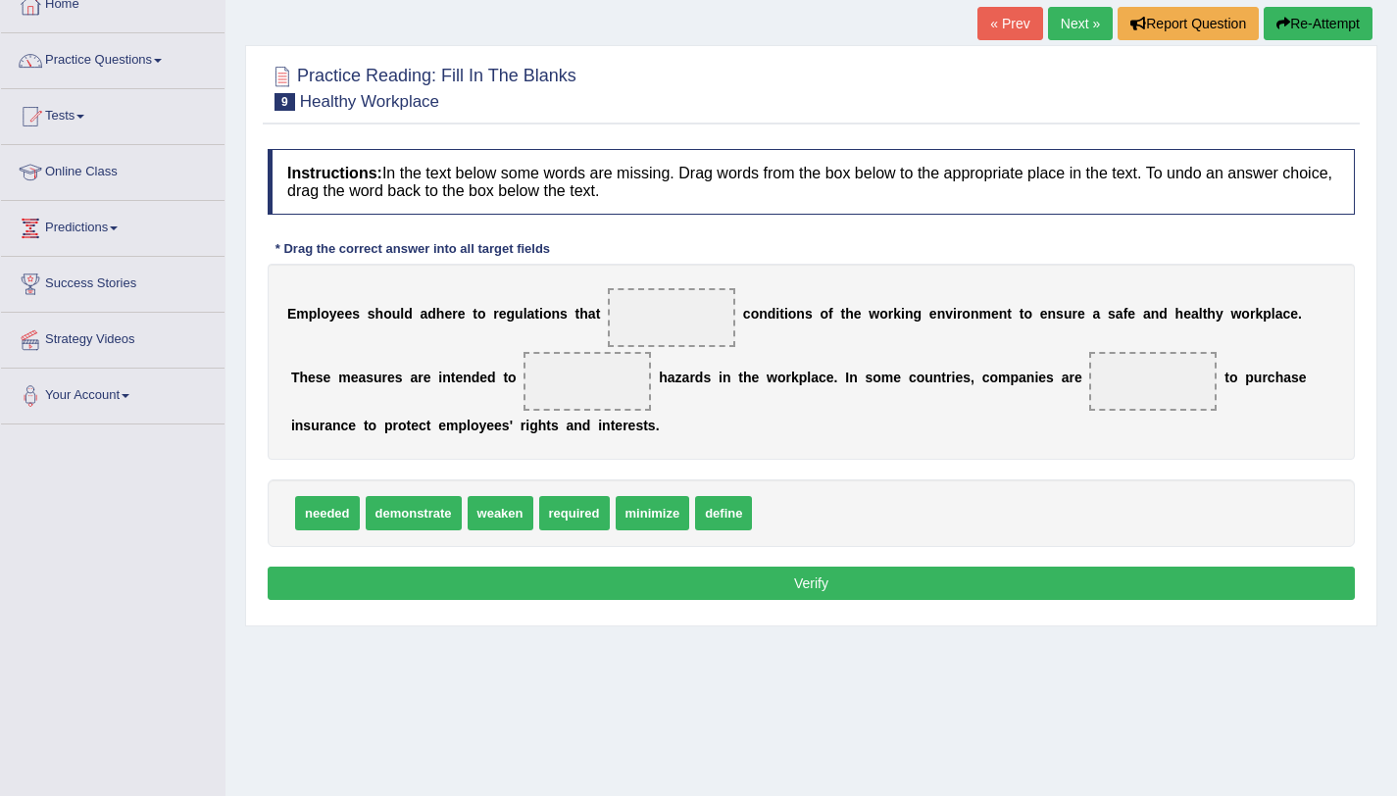
scroll to position [124, 0]
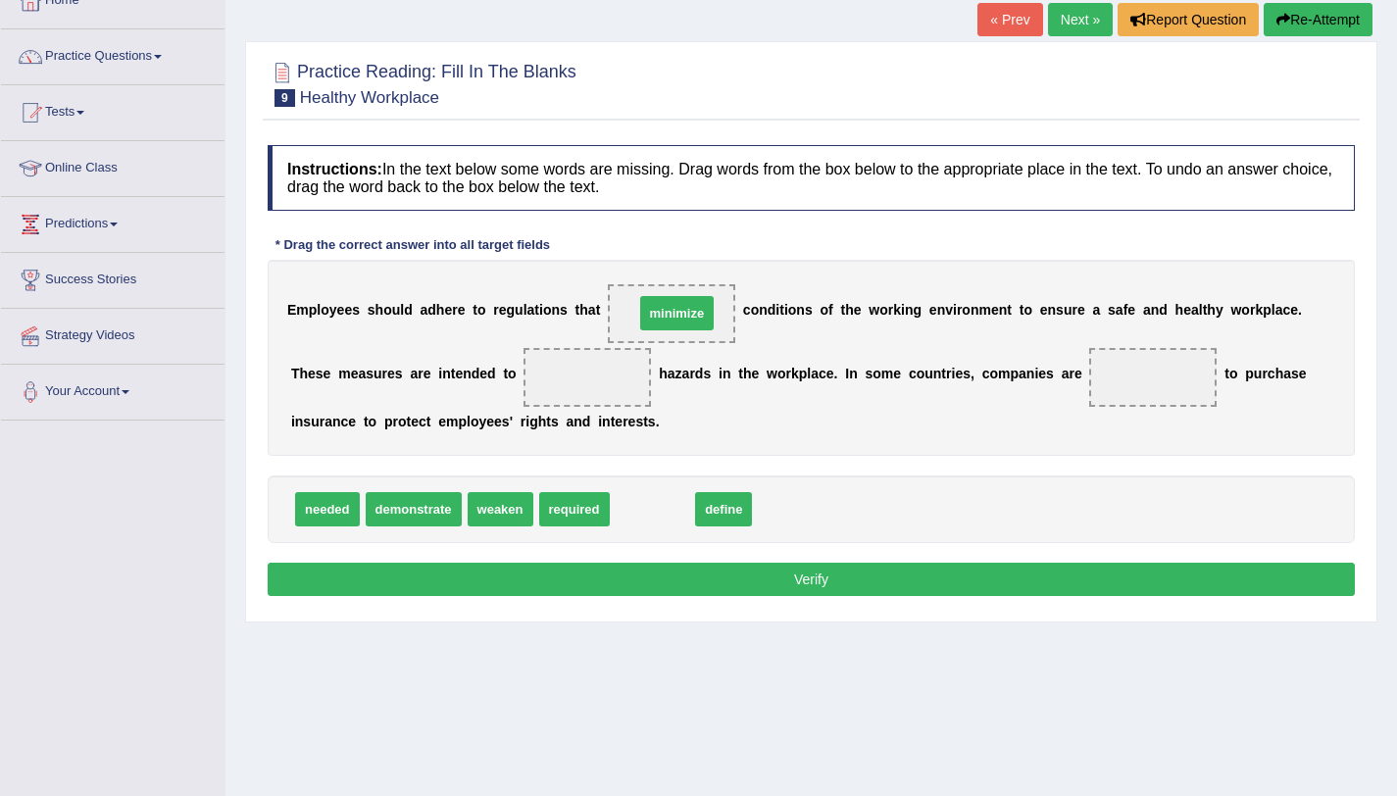
drag, startPoint x: 674, startPoint y: 515, endPoint x: 699, endPoint y: 319, distance: 197.6
drag, startPoint x: 682, startPoint y: 324, endPoint x: 674, endPoint y: 305, distance: 20.6
click at [674, 305] on span "minimize" at bounding box center [671, 313] width 127 height 59
drag, startPoint x: 674, startPoint y: 305, endPoint x: 681, endPoint y: 312, distance: 10.4
click at [681, 312] on span "minimize" at bounding box center [671, 313] width 127 height 59
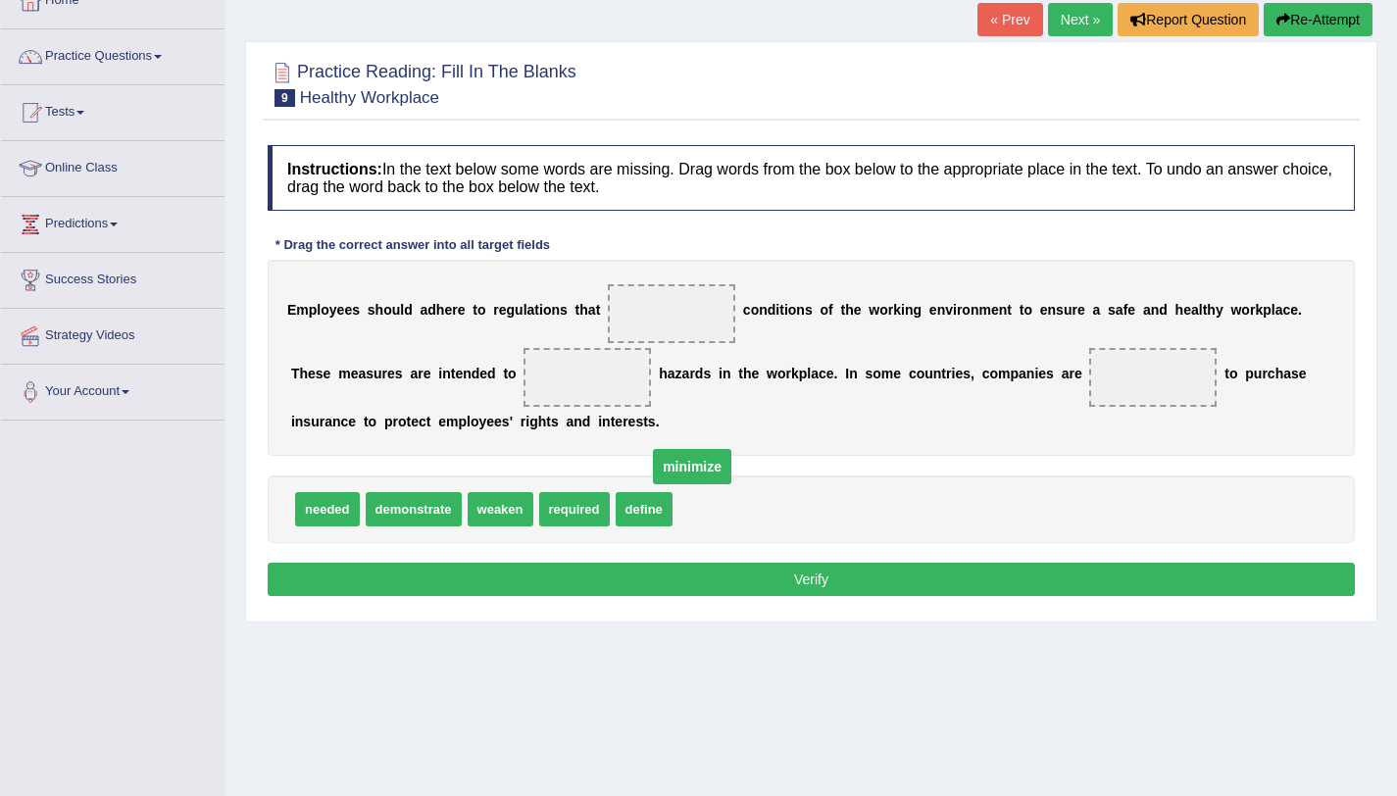
drag, startPoint x: 681, startPoint y: 312, endPoint x: 711, endPoint y: 474, distance: 164.4
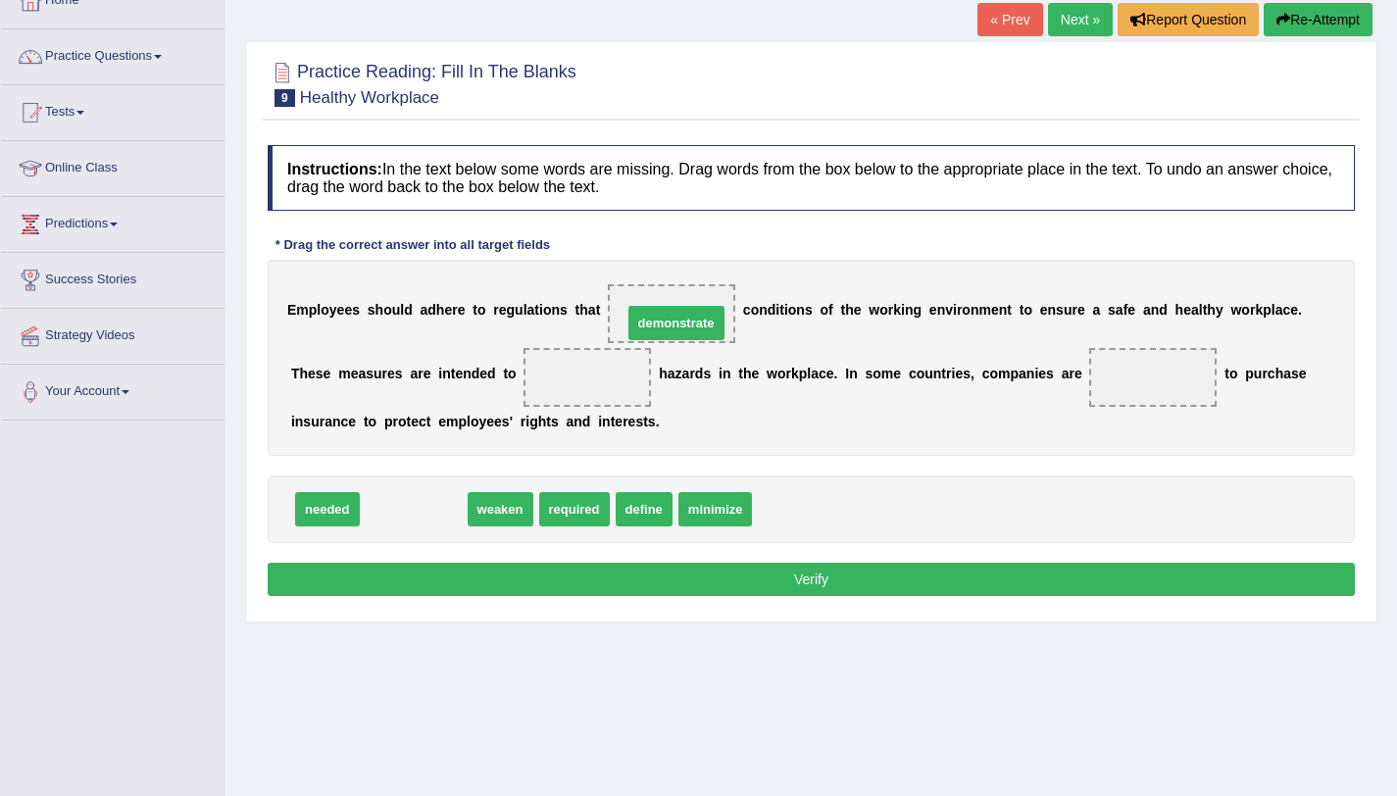
drag, startPoint x: 443, startPoint y: 510, endPoint x: 702, endPoint y: 317, distance: 322.9
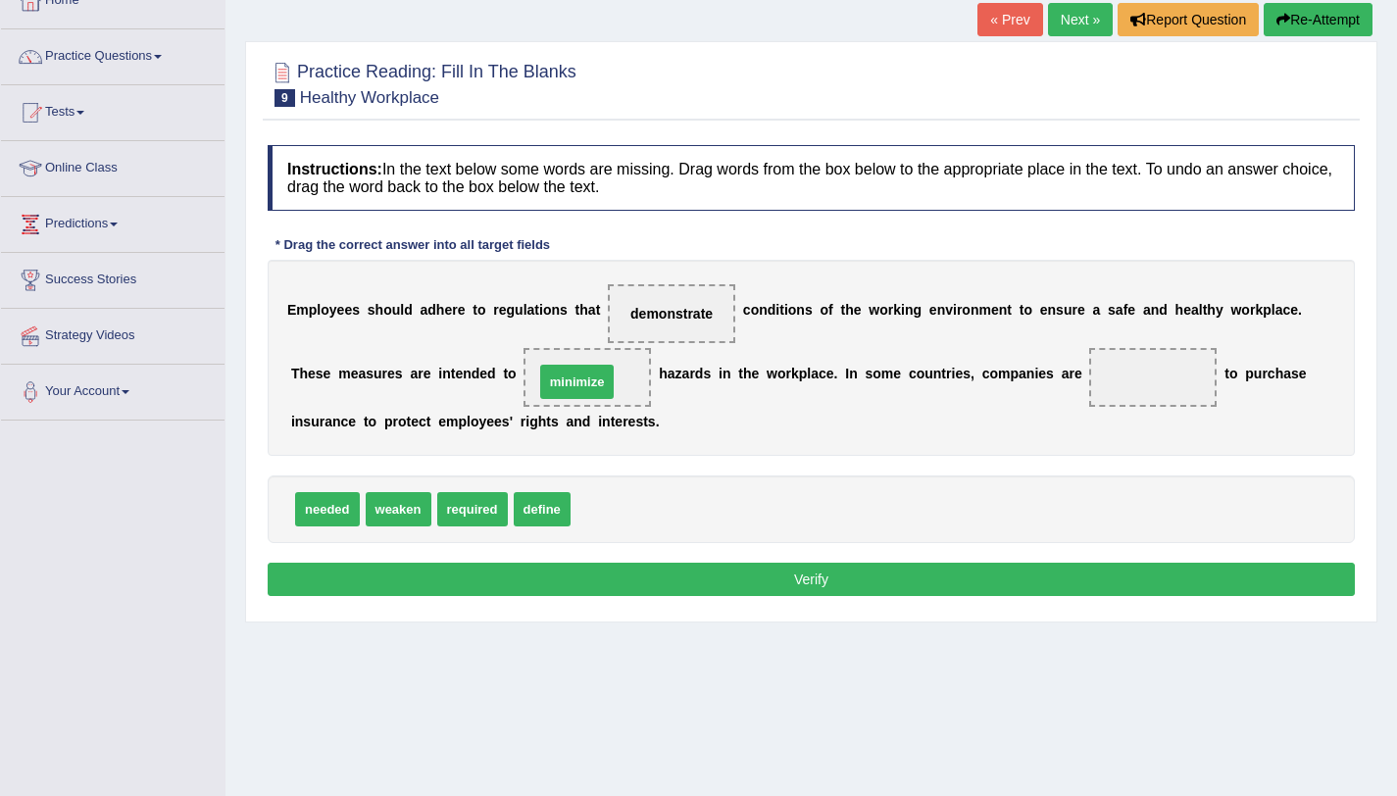
drag, startPoint x: 610, startPoint y: 519, endPoint x: 574, endPoint y: 391, distance: 132.5
drag, startPoint x: 336, startPoint y: 513, endPoint x: 1151, endPoint y: 364, distance: 828.2
drag, startPoint x: 1158, startPoint y: 378, endPoint x: 566, endPoint y: 523, distance: 609.4
drag, startPoint x: 412, startPoint y: 508, endPoint x: 1180, endPoint y: 392, distance: 777.3
click at [860, 580] on button "Verify" at bounding box center [811, 579] width 1087 height 33
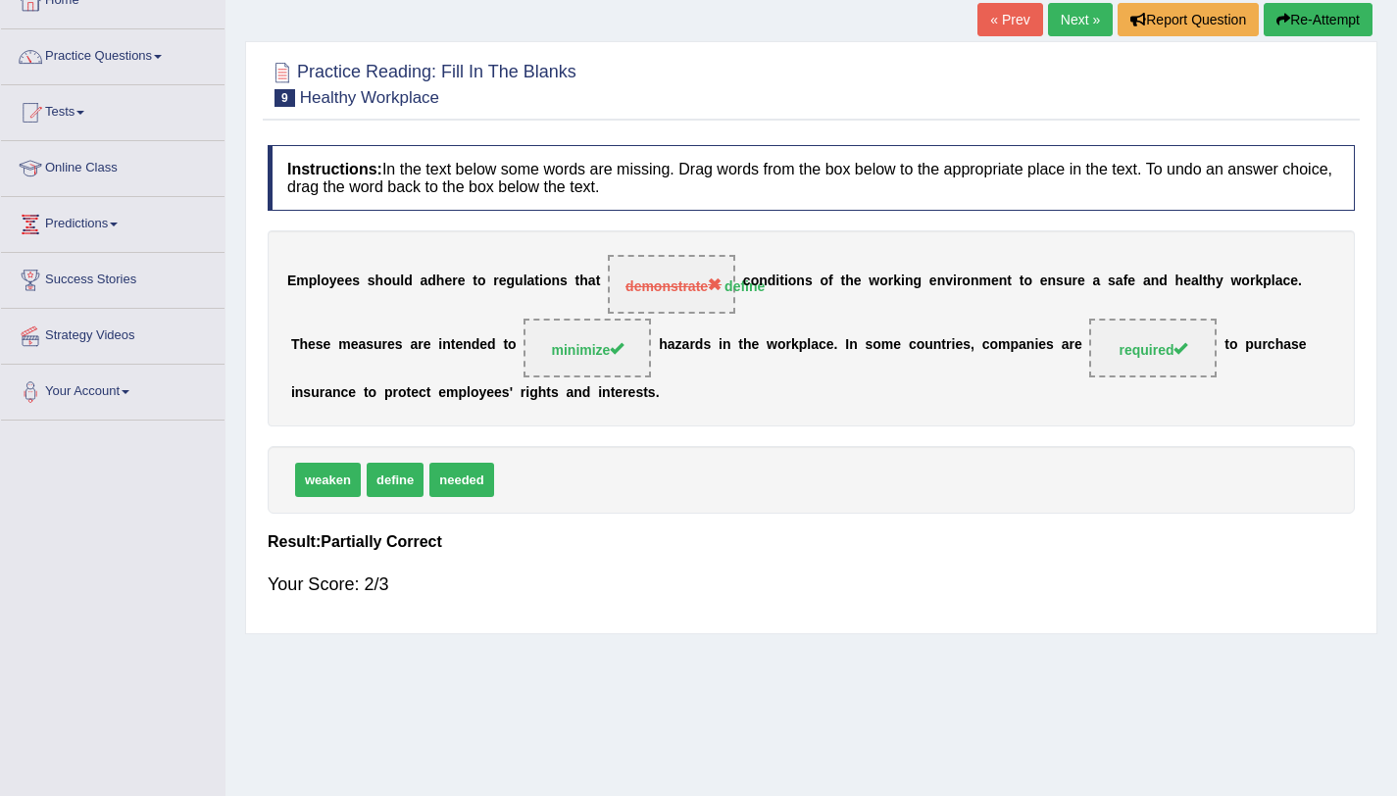
click at [1075, 24] on link "Next »" at bounding box center [1080, 19] width 65 height 33
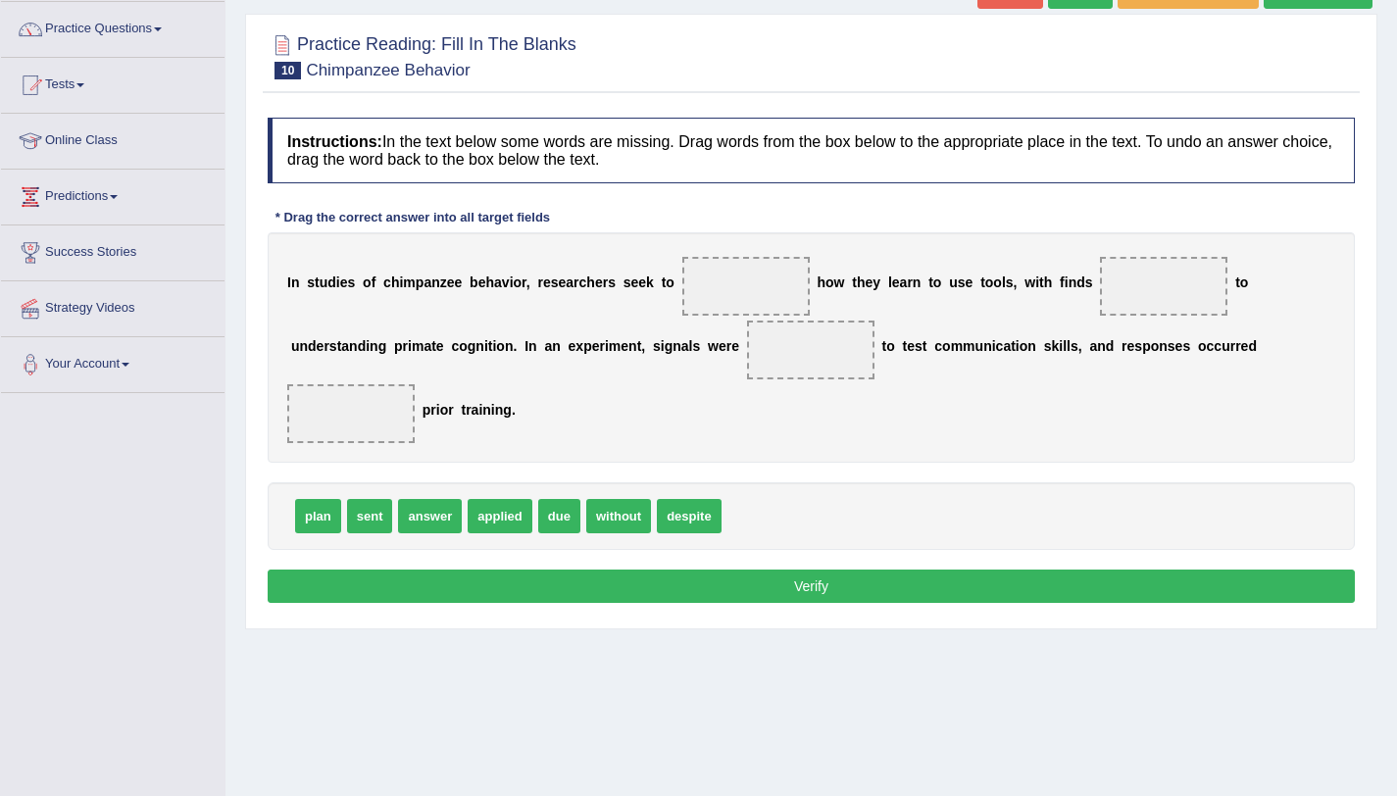
scroll to position [171, 0]
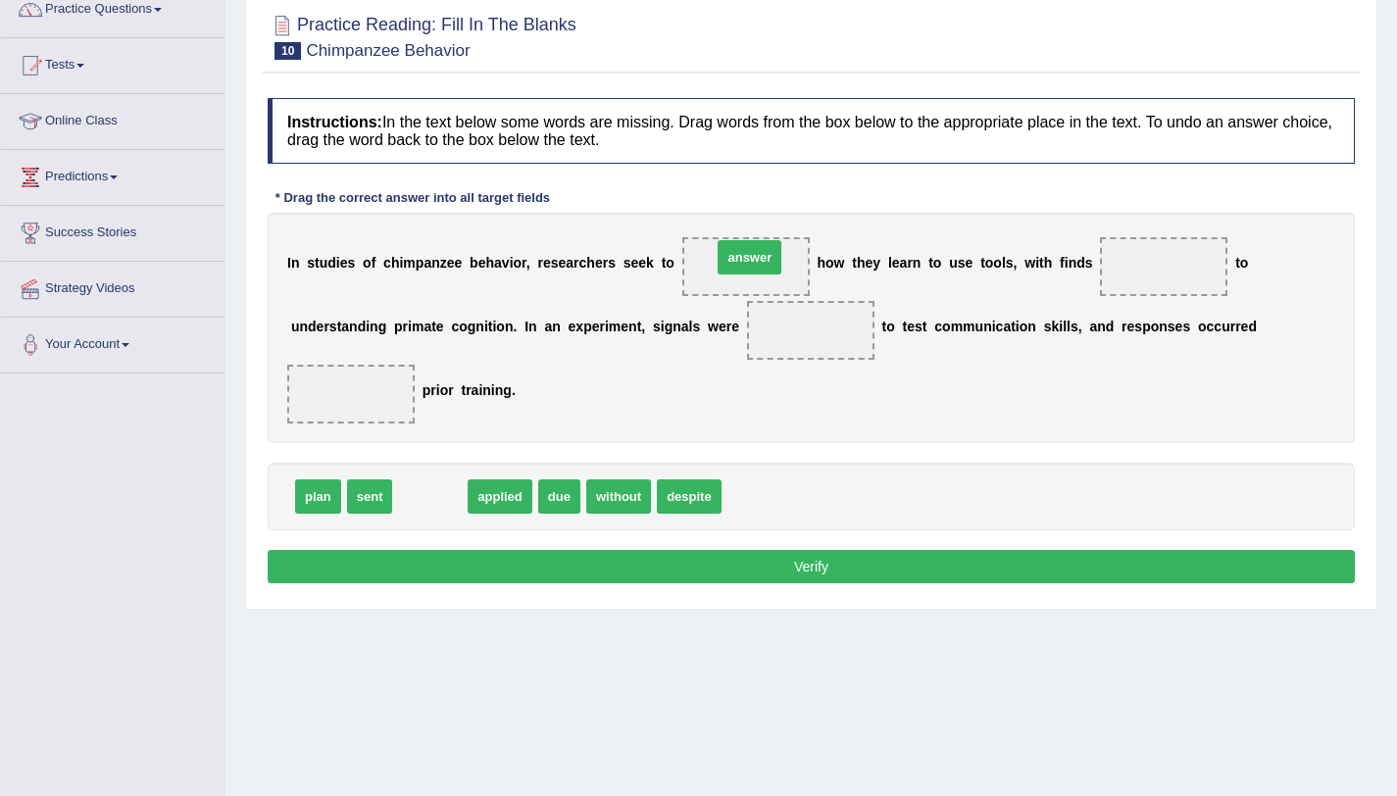
drag, startPoint x: 433, startPoint y: 494, endPoint x: 753, endPoint y: 255, distance: 399.2
click at [558, 502] on span "without" at bounding box center [549, 496] width 65 height 34
drag, startPoint x: 717, startPoint y: 266, endPoint x: 754, endPoint y: 268, distance: 37.3
click at [754, 268] on span "answer" at bounding box center [745, 266] width 127 height 59
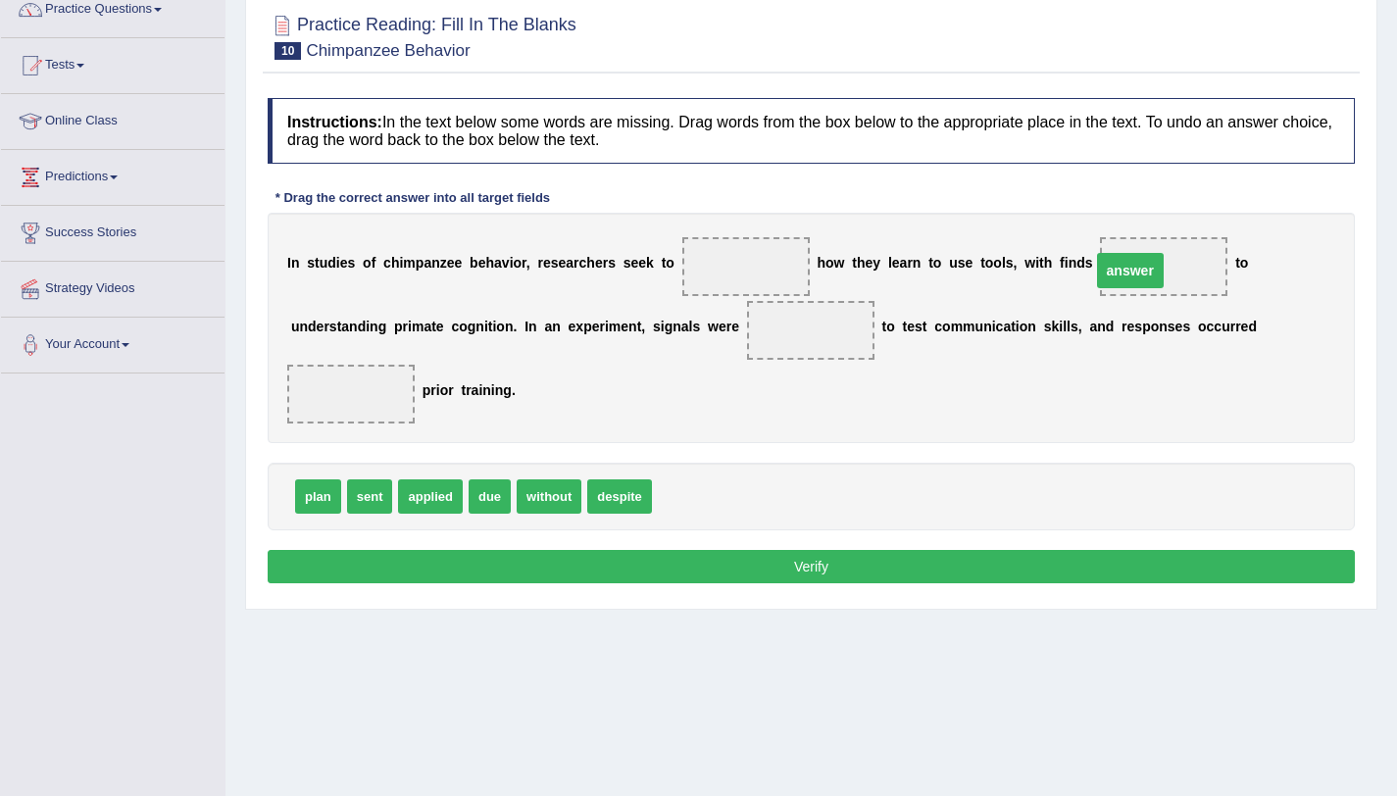
drag, startPoint x: 754, startPoint y: 268, endPoint x: 1139, endPoint y: 273, distance: 385.3
click at [443, 506] on span "applied" at bounding box center [430, 496] width 65 height 34
drag, startPoint x: 620, startPoint y: 498, endPoint x: 766, endPoint y: 283, distance: 259.7
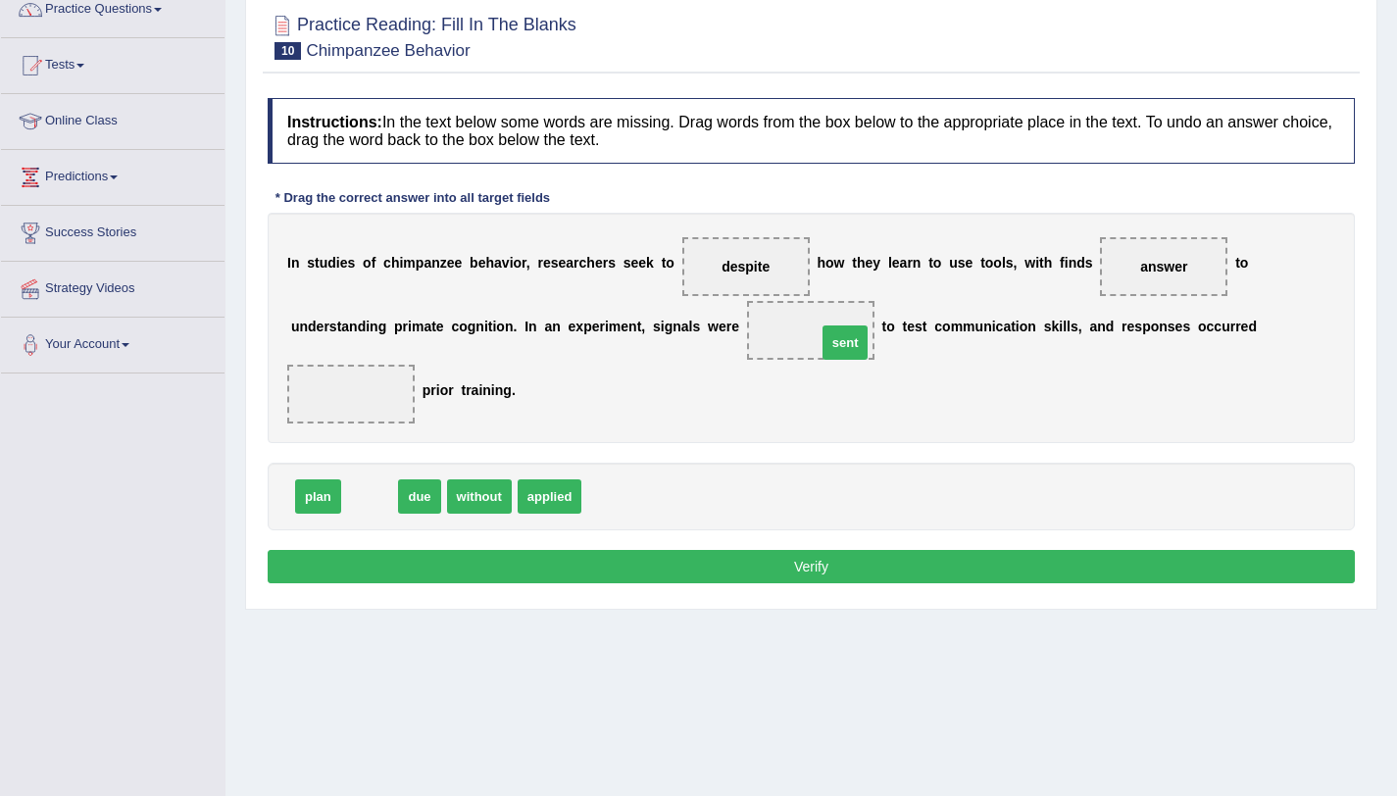
drag, startPoint x: 371, startPoint y: 500, endPoint x: 844, endPoint y: 346, distance: 497.9
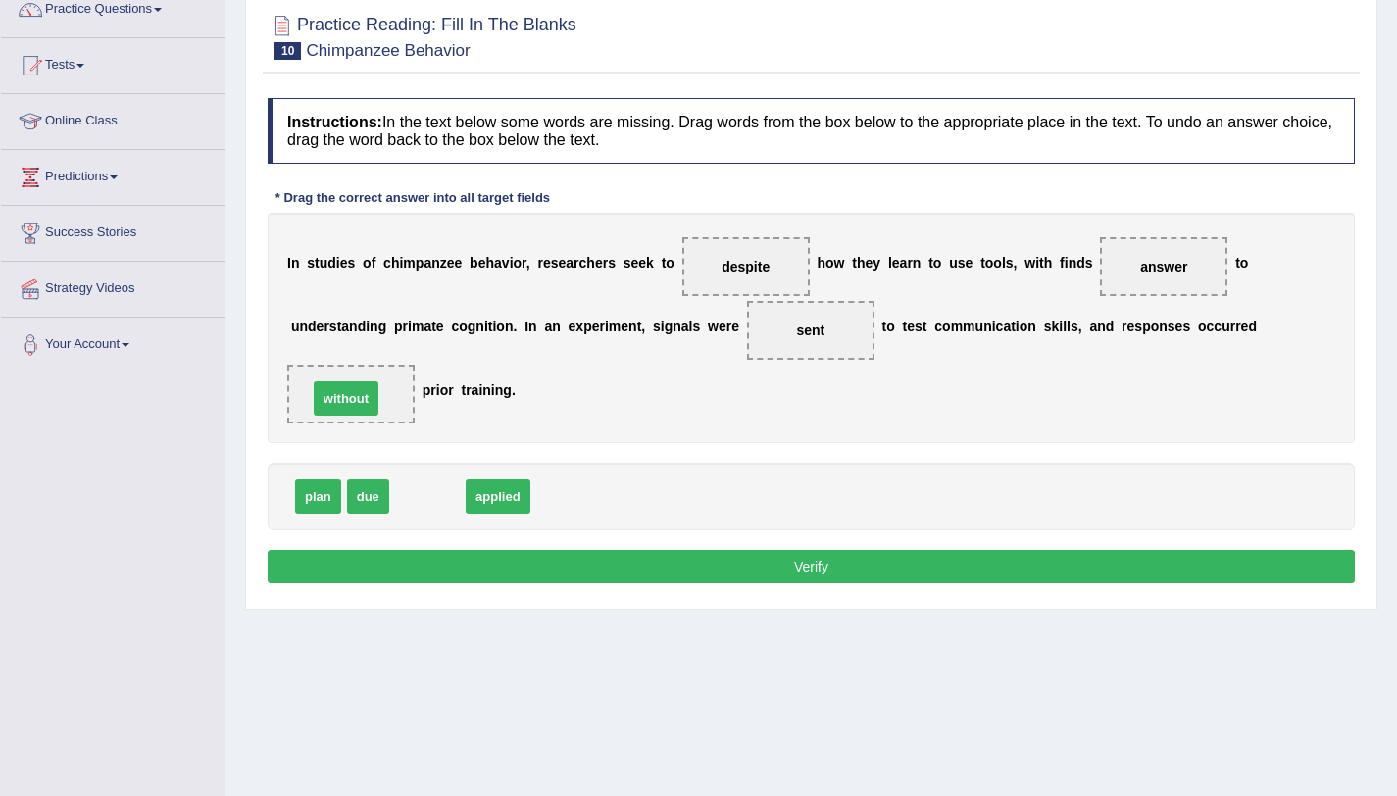
drag, startPoint x: 430, startPoint y: 499, endPoint x: 346, endPoint y: 397, distance: 132.3
click at [615, 563] on button "Verify" at bounding box center [811, 566] width 1087 height 33
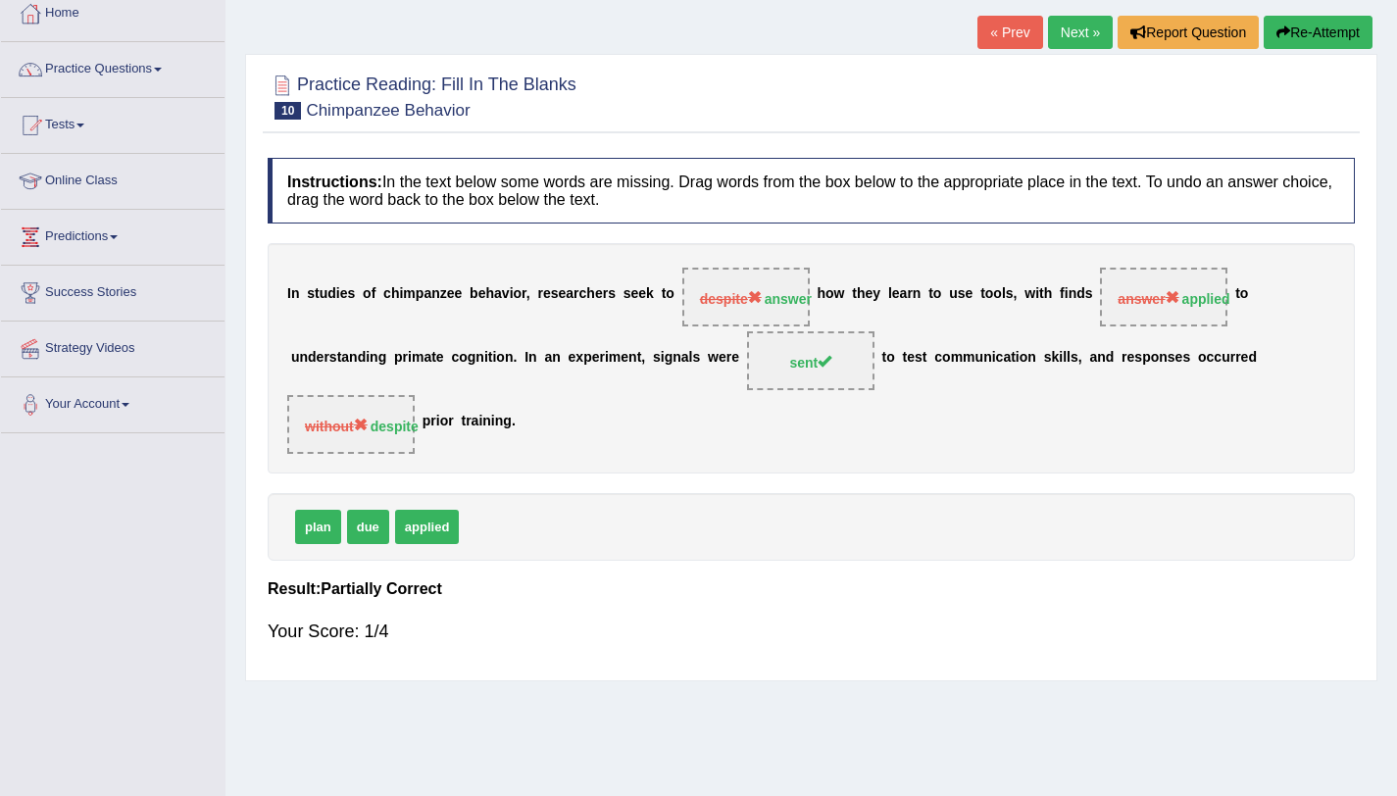
scroll to position [110, 0]
click at [1324, 31] on button "Re-Attempt" at bounding box center [1318, 33] width 109 height 33
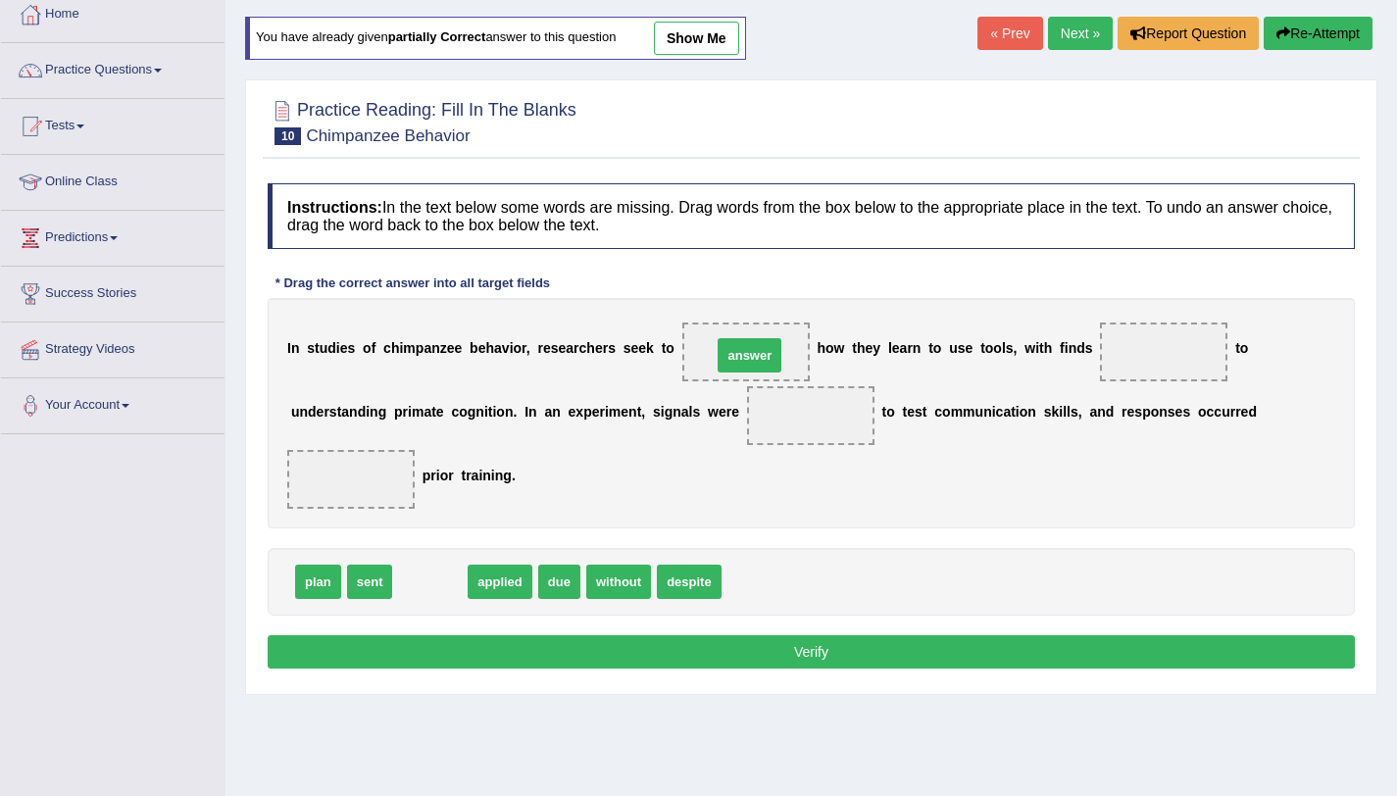
drag, startPoint x: 431, startPoint y: 577, endPoint x: 743, endPoint y: 353, distance: 384.2
drag, startPoint x: 444, startPoint y: 587, endPoint x: 1188, endPoint y: 368, distance: 775.8
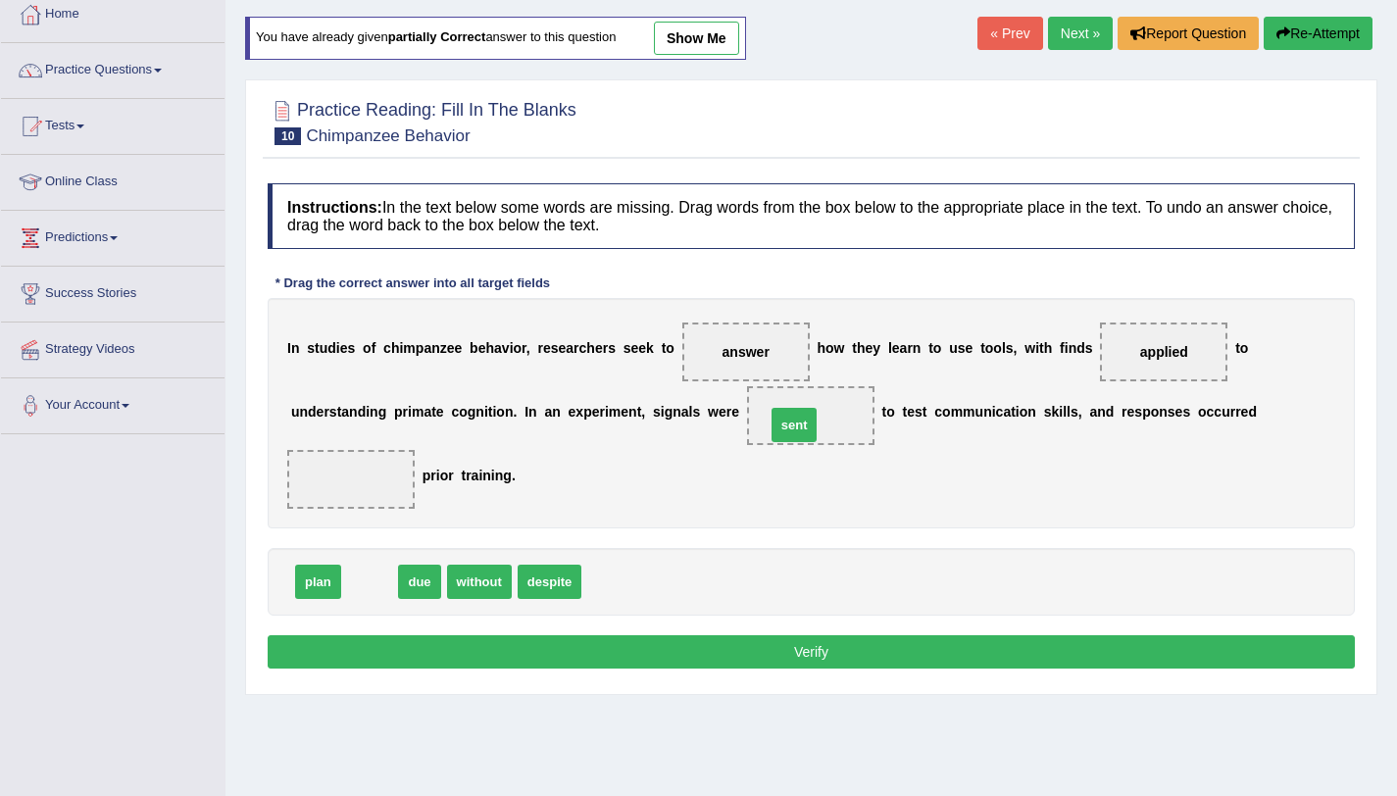
drag, startPoint x: 373, startPoint y: 588, endPoint x: 799, endPoint y: 430, distance: 454.7
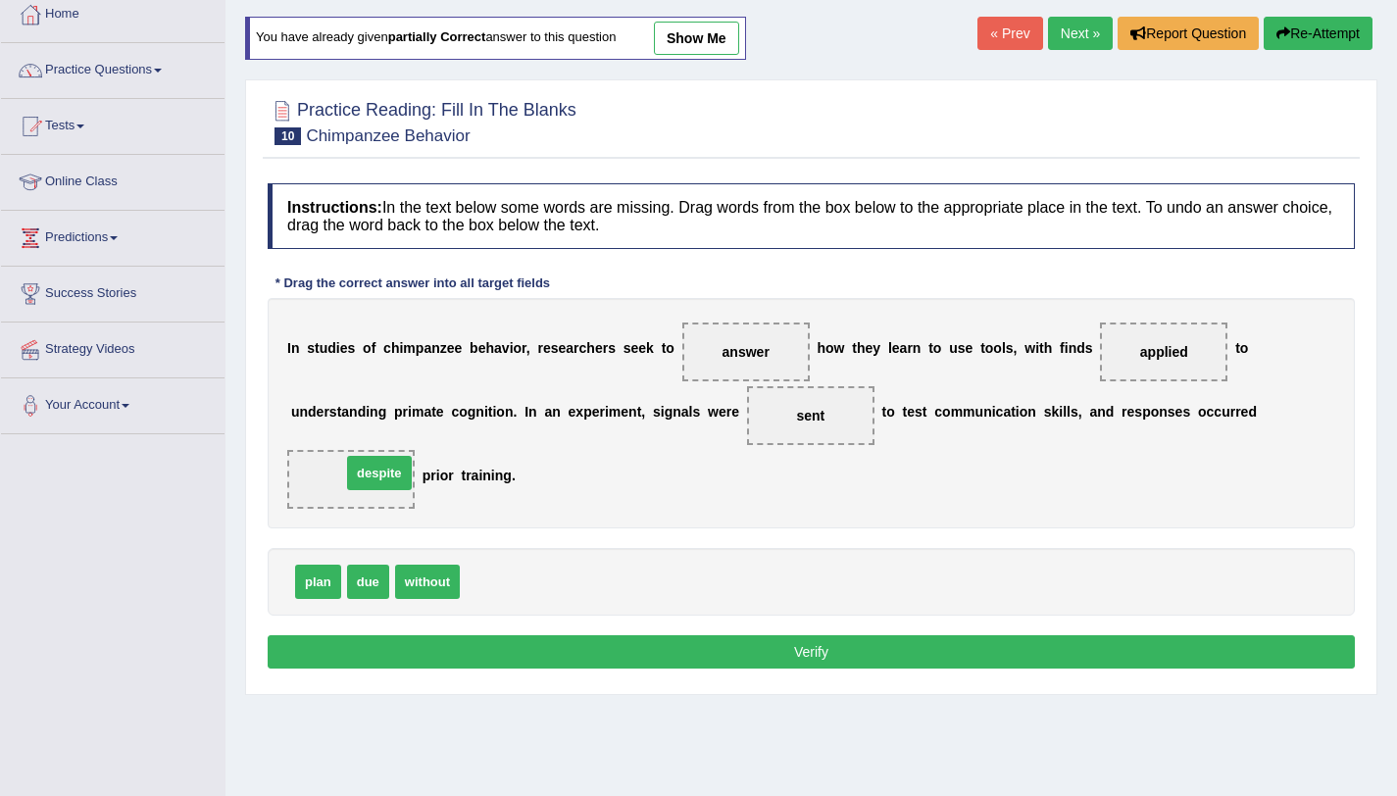
drag, startPoint x: 504, startPoint y: 595, endPoint x: 381, endPoint y: 490, distance: 161.3
click at [749, 659] on button "Verify" at bounding box center [811, 651] width 1087 height 33
